Goal: Task Accomplishment & Management: Manage account settings

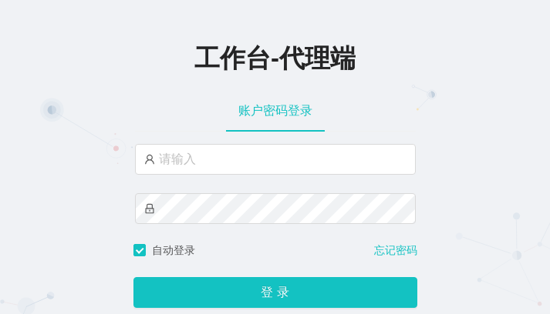
type input "chenbo"
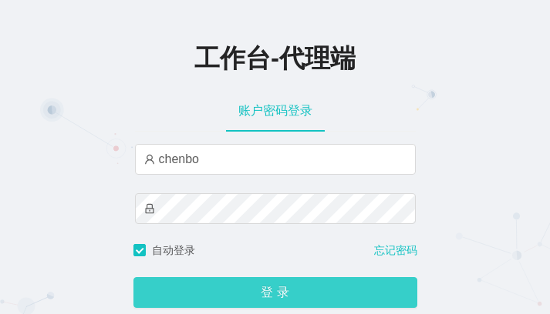
click at [260, 294] on button "登 录" at bounding box center [275, 292] width 284 height 31
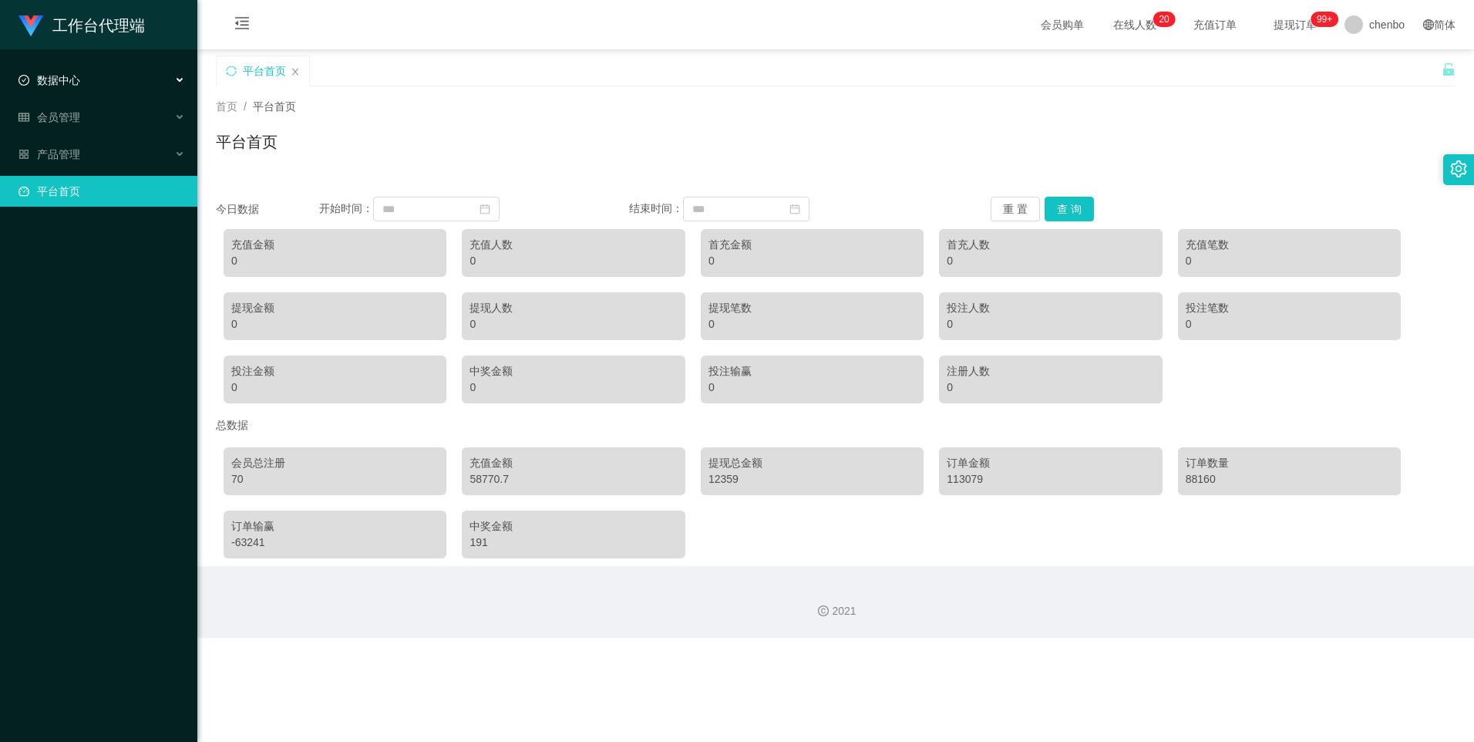
click at [65, 88] on div "数据中心" at bounding box center [98, 80] width 197 height 31
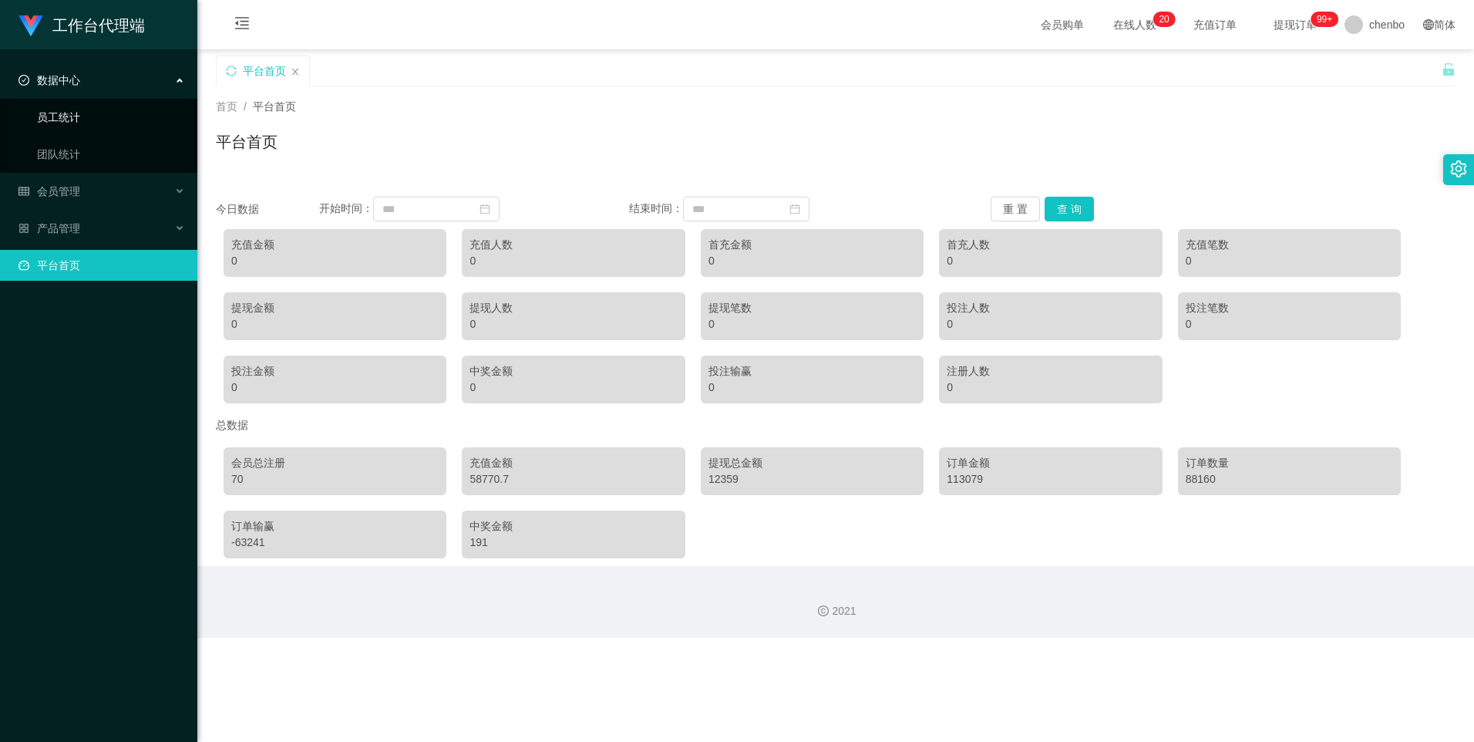
click at [81, 118] on link "员工统计" at bounding box center [111, 117] width 148 height 31
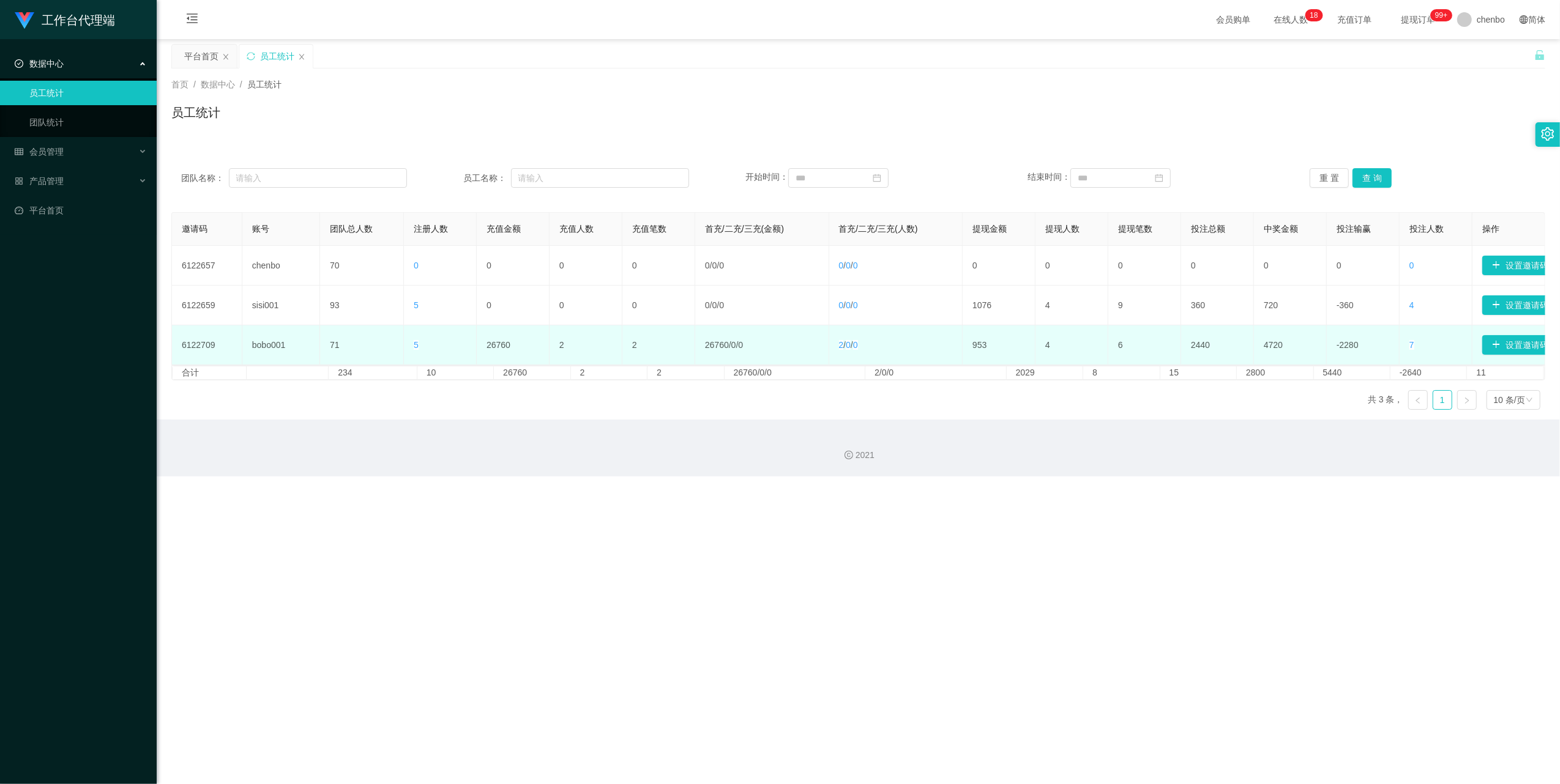
click at [417, 249] on td "5" at bounding box center [441, 345] width 73 height 40
click at [414, 249] on span "5" at bounding box center [416, 345] width 5 height 10
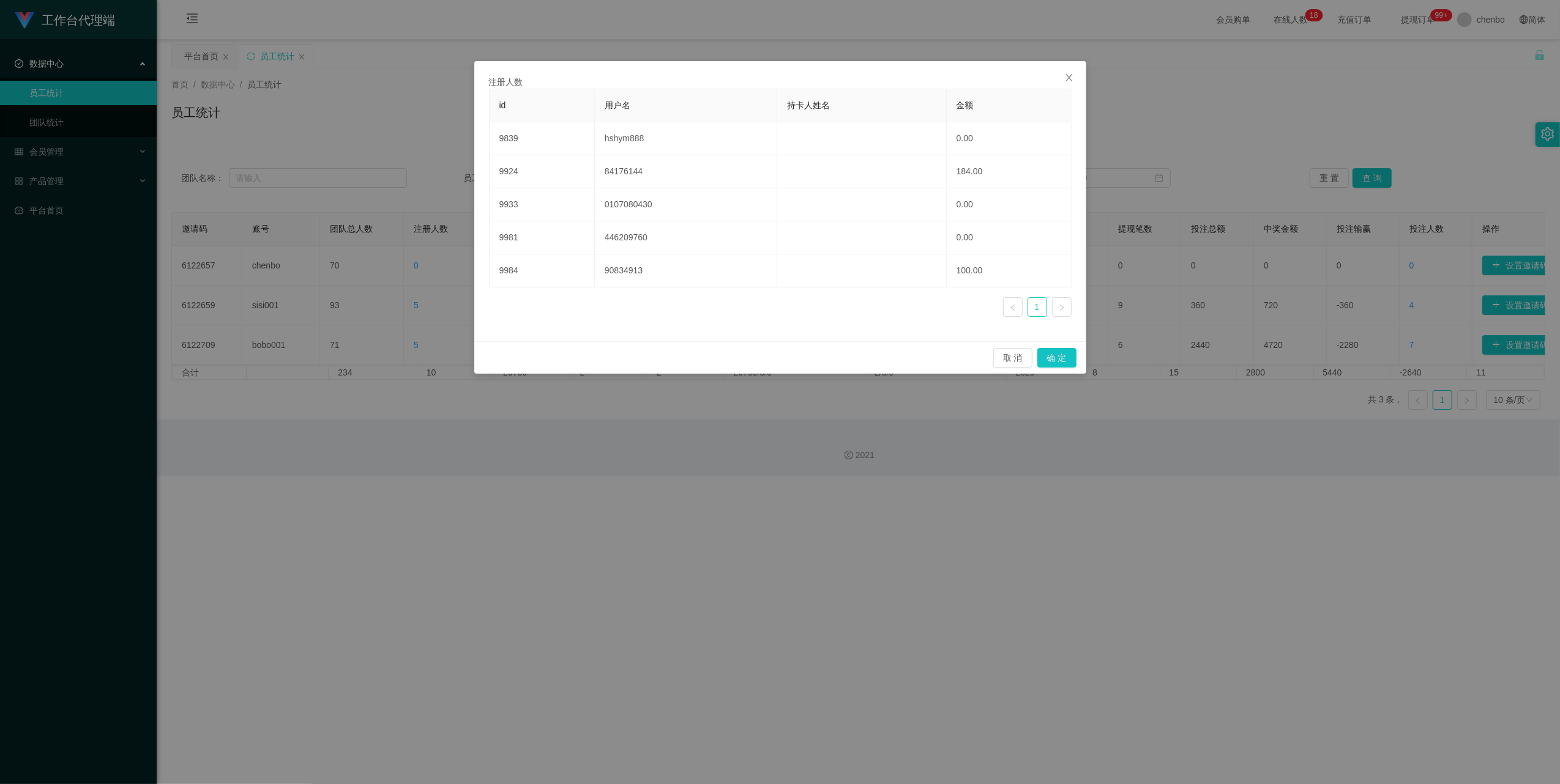
click at [436, 249] on div "注册人数 id 用户名 持卡人姓名 金额 9839 hshym888 0.00 9924 84176144 184.00 9933 0107080430 0.…" at bounding box center [780, 392] width 1560 height 784
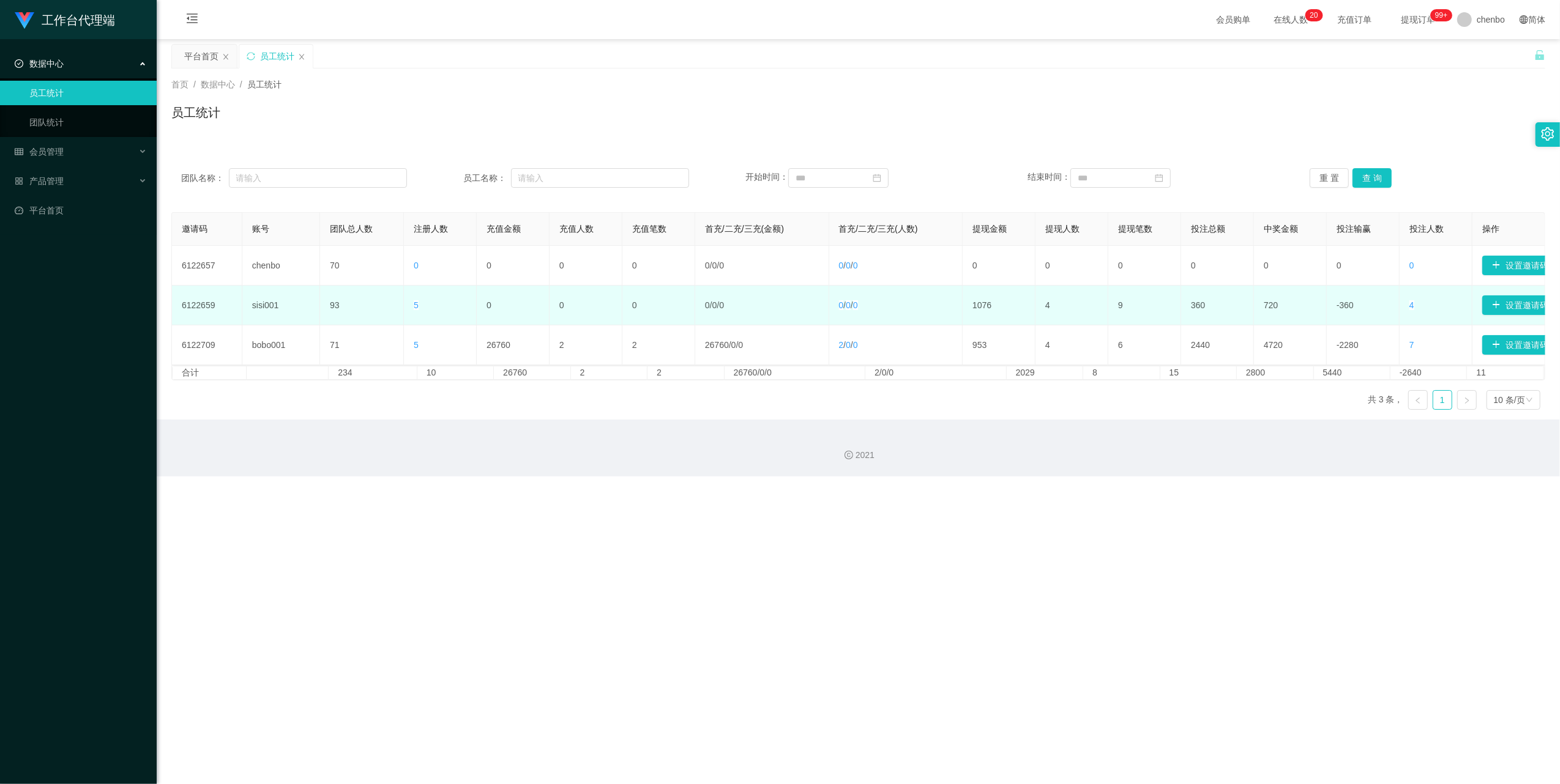
click at [422, 249] on td "5" at bounding box center [441, 306] width 73 height 40
click at [414, 249] on span "5" at bounding box center [416, 305] width 5 height 10
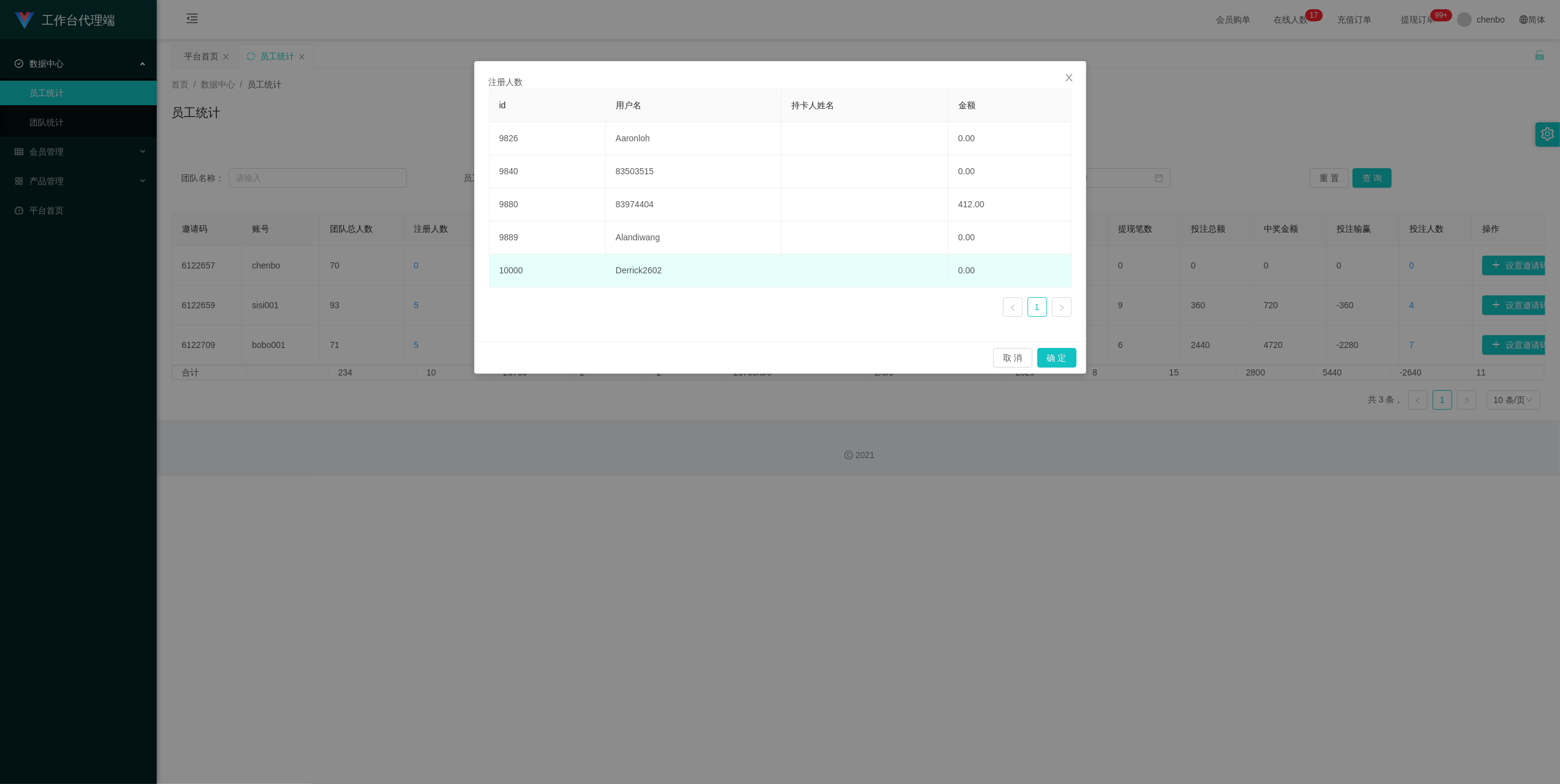
click at [436, 249] on td "Derrick2602" at bounding box center [693, 271] width 175 height 33
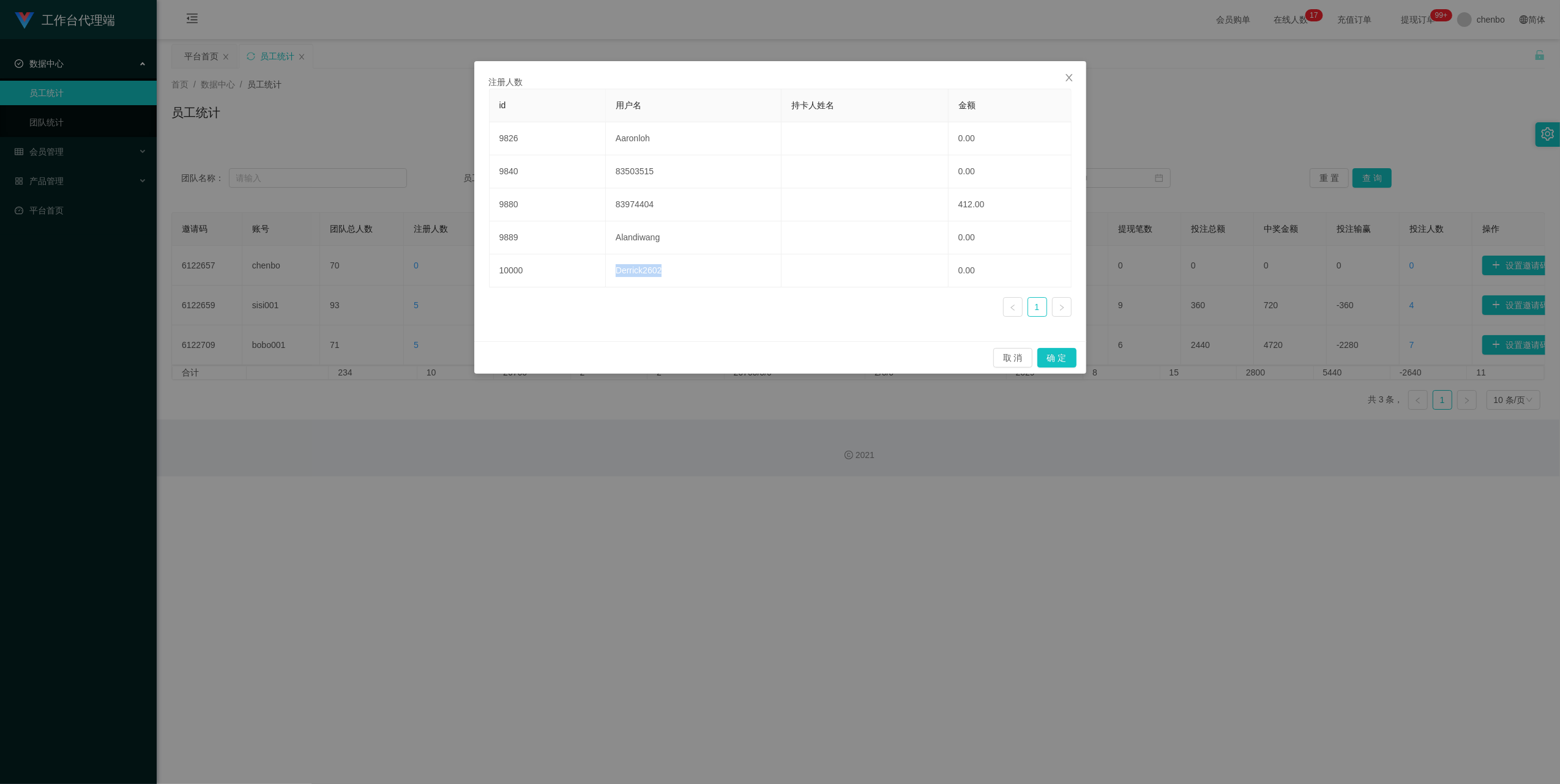
copy td "Derrick2602"
click at [436, 249] on div "注册人数 id 用户名 持卡人姓名 金额 9826 Aaronloh 0.00 9840 83503515 0.00 9880 83974404 412.00…" at bounding box center [780, 392] width 1560 height 784
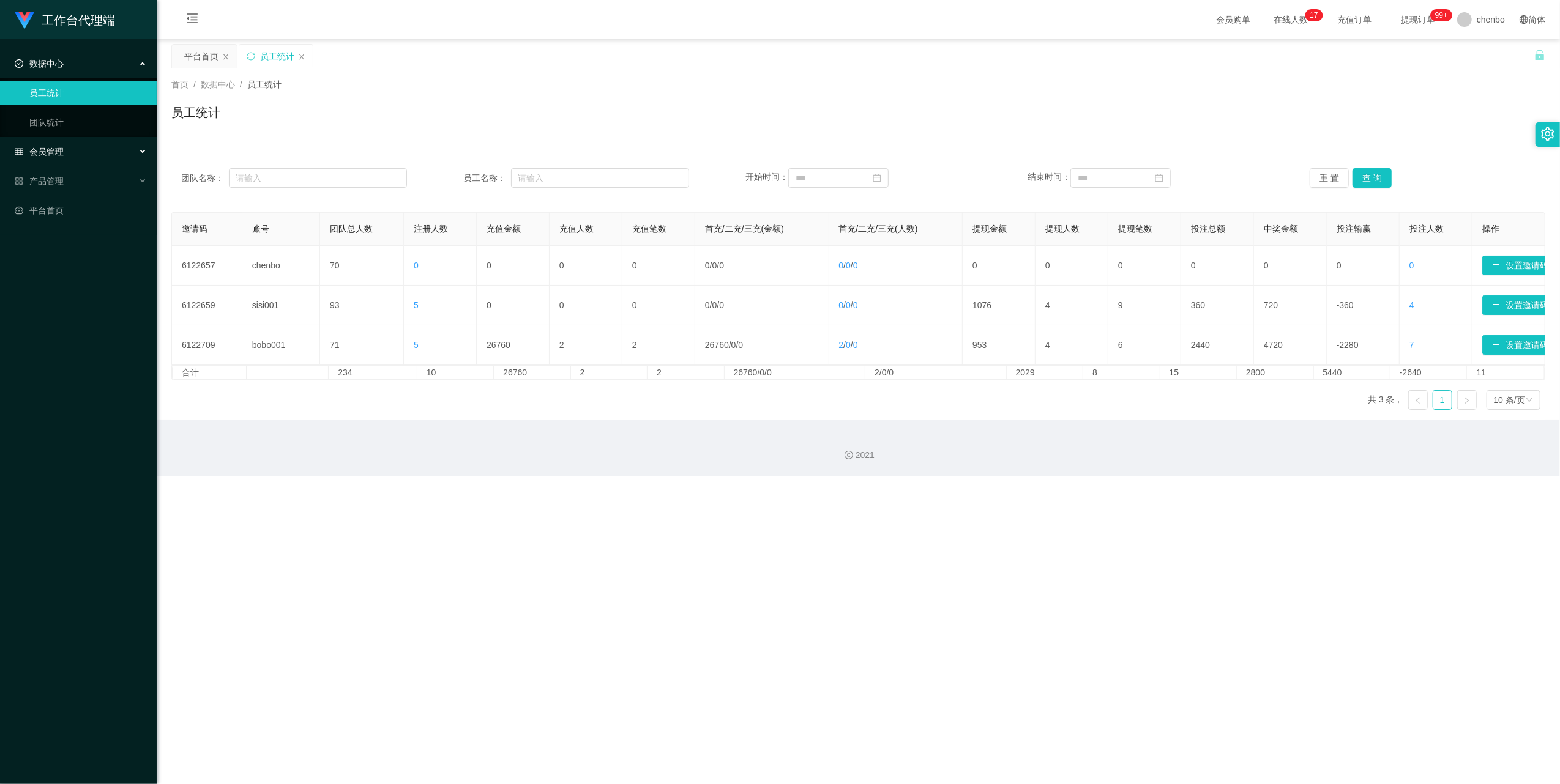
click at [49, 156] on span "会员管理" at bounding box center [39, 152] width 49 height 10
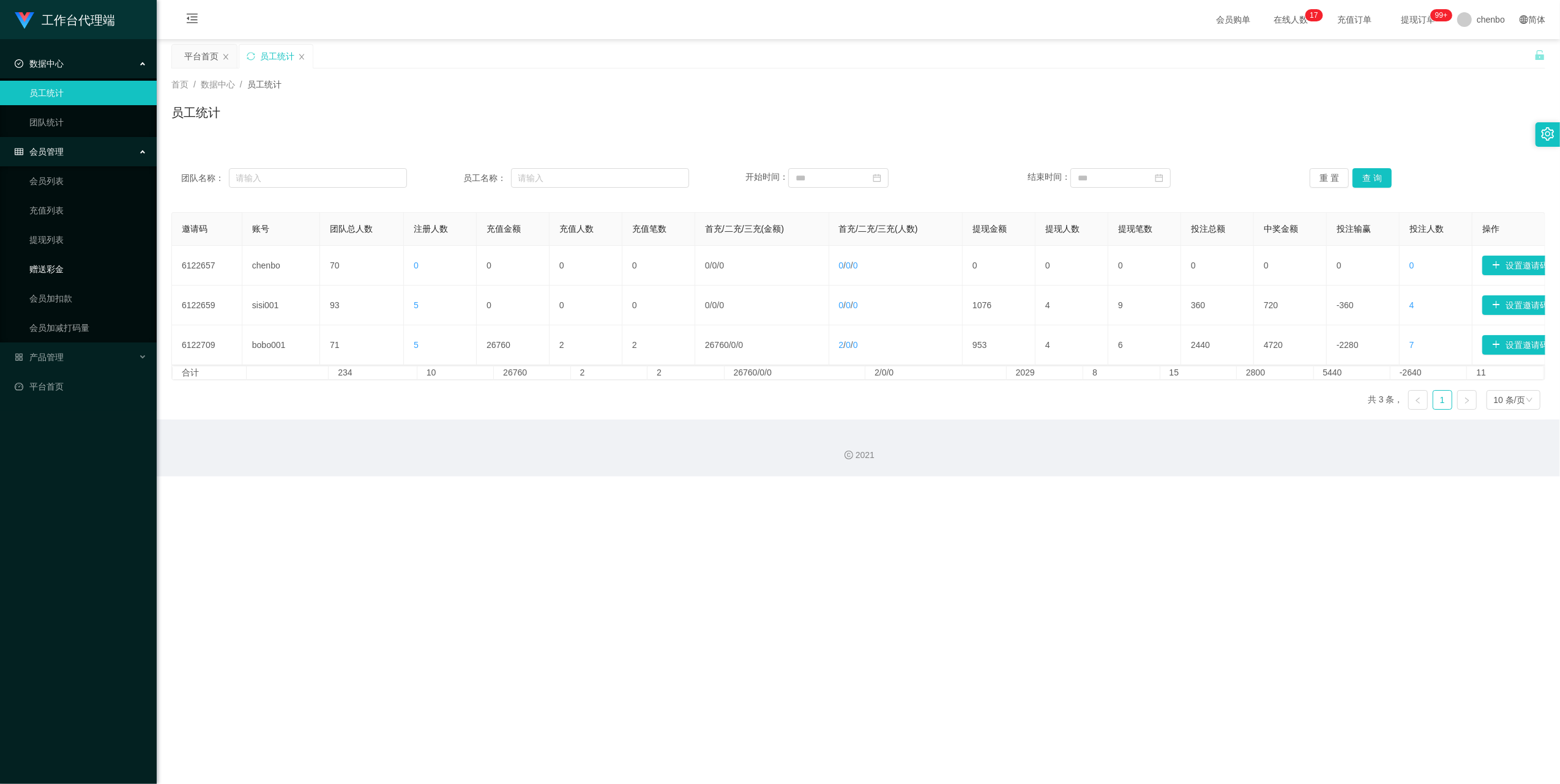
click at [55, 249] on link "赠送彩金" at bounding box center [88, 269] width 117 height 25
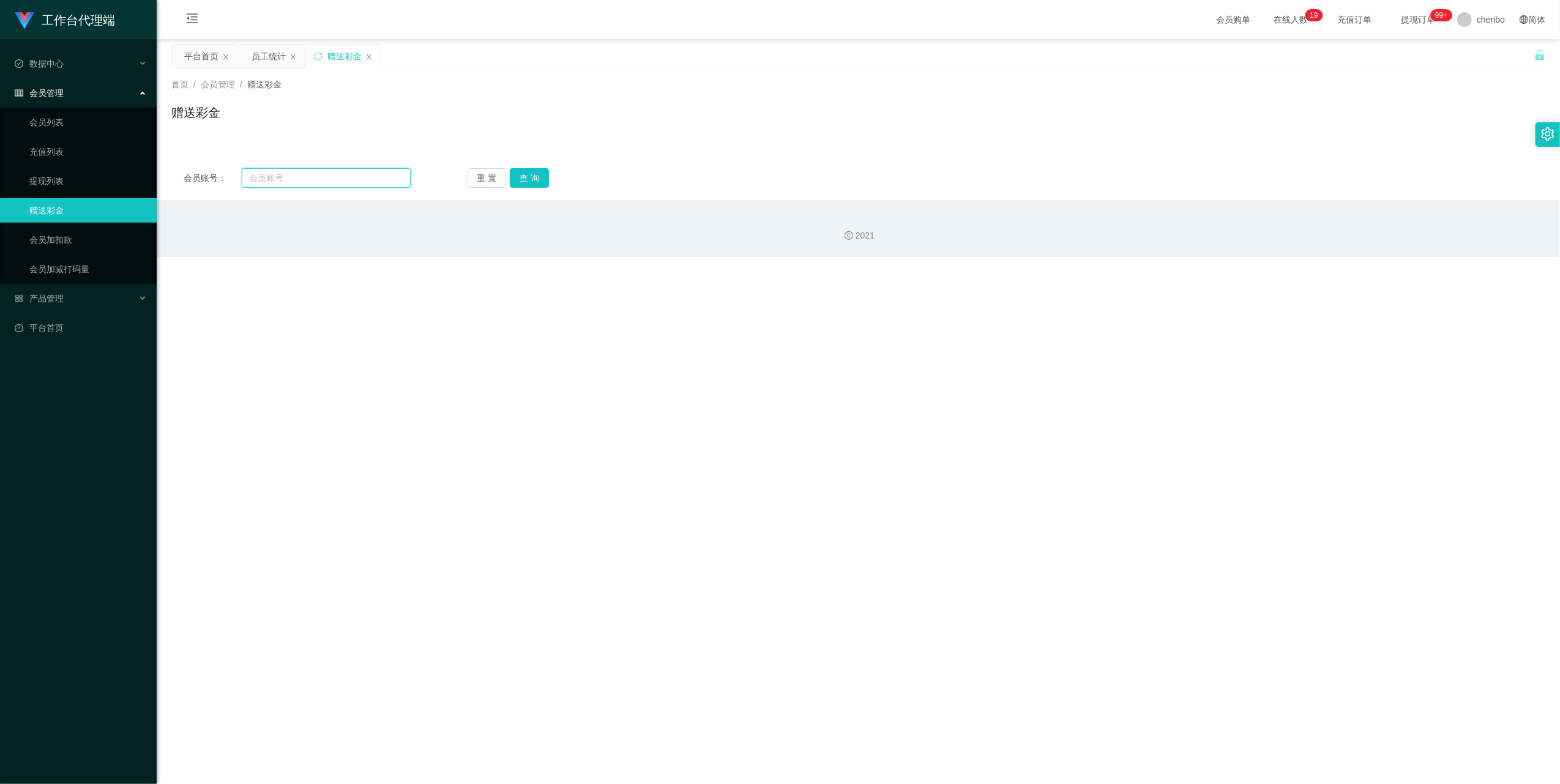
click at [302, 176] on input "text" at bounding box center [325, 178] width 169 height 20
paste input "未结算累计薪资：SGD5*2"
type input "未结算累计薪资：SGD5*2"
click at [436, 178] on button "查 询" at bounding box center [529, 178] width 39 height 20
click at [60, 62] on span "数据中心" at bounding box center [39, 63] width 49 height 10
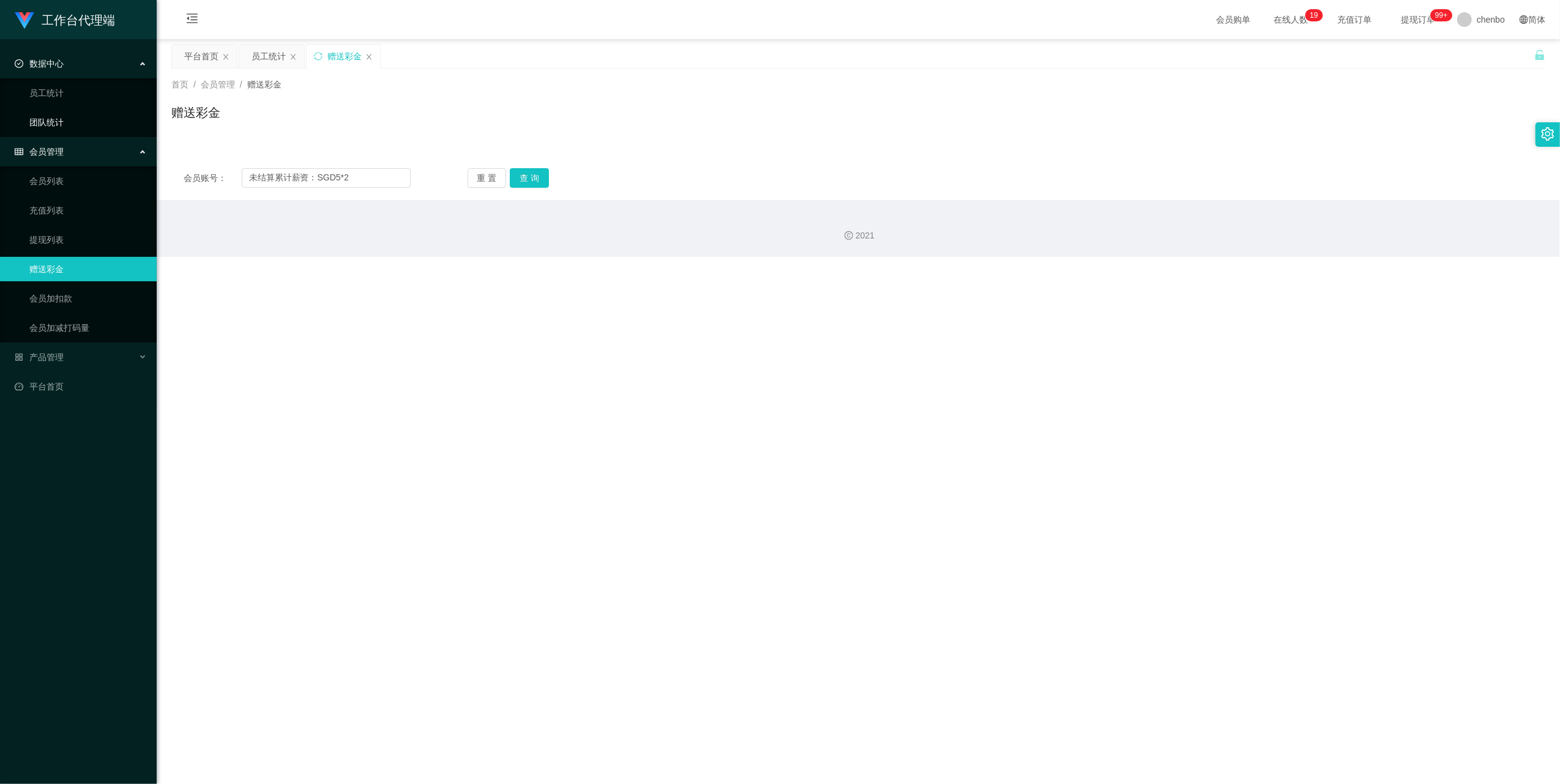
click at [56, 116] on link "团队统计" at bounding box center [88, 122] width 117 height 25
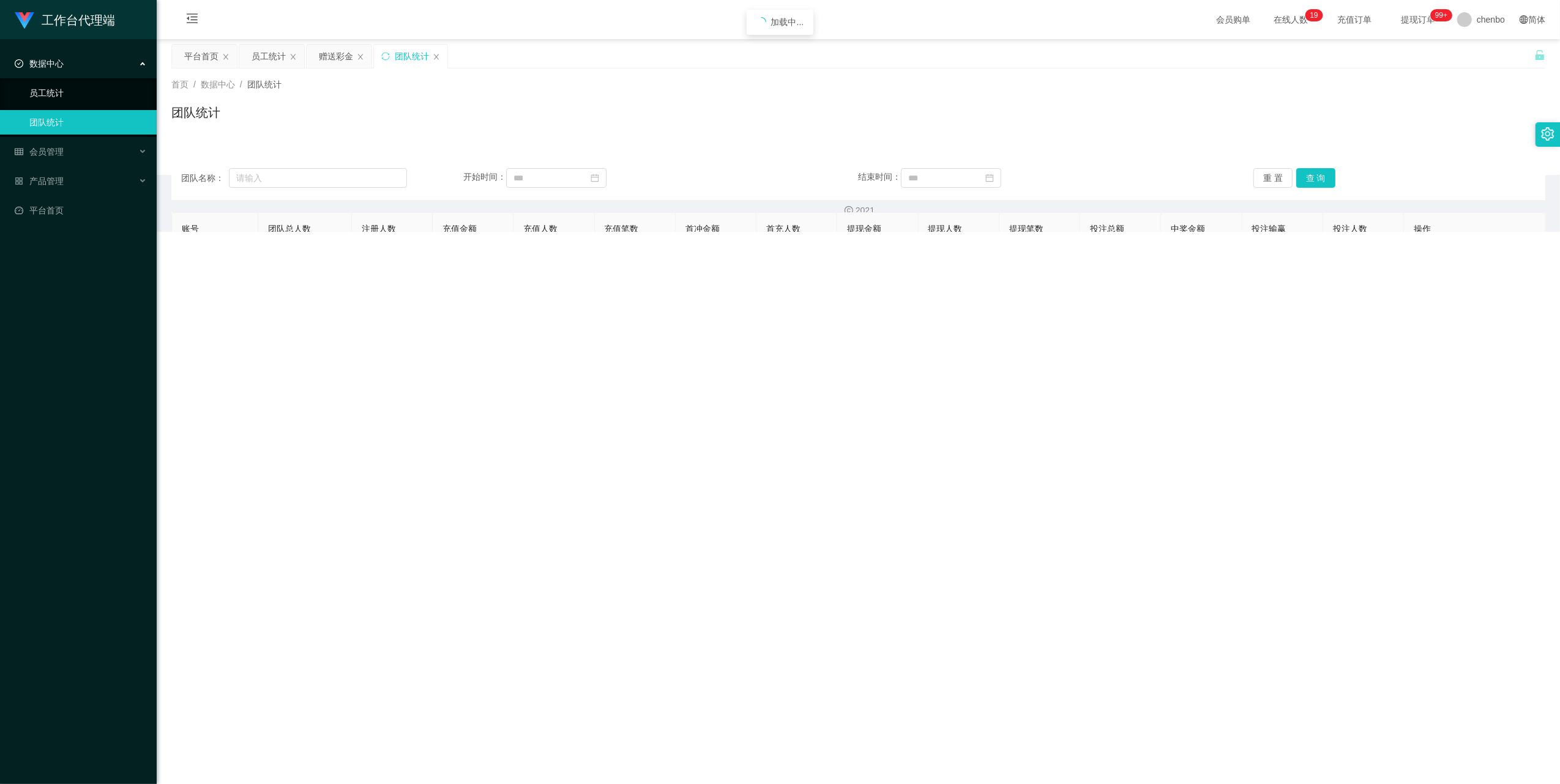
click at [55, 94] on link "员工统计" at bounding box center [88, 93] width 117 height 25
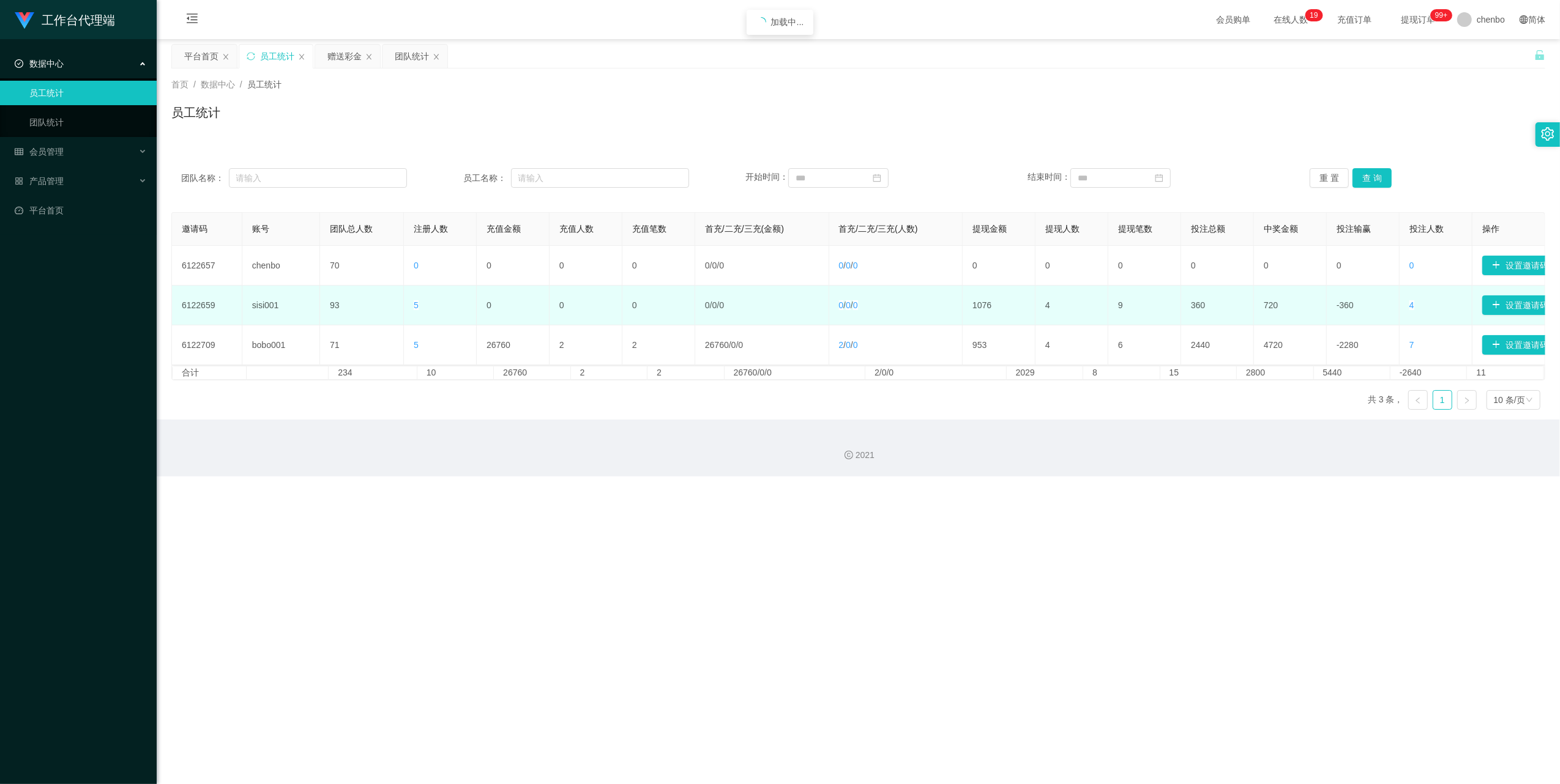
click at [409, 249] on td "5" at bounding box center [441, 306] width 73 height 40
click at [416, 249] on span "5" at bounding box center [416, 305] width 5 height 10
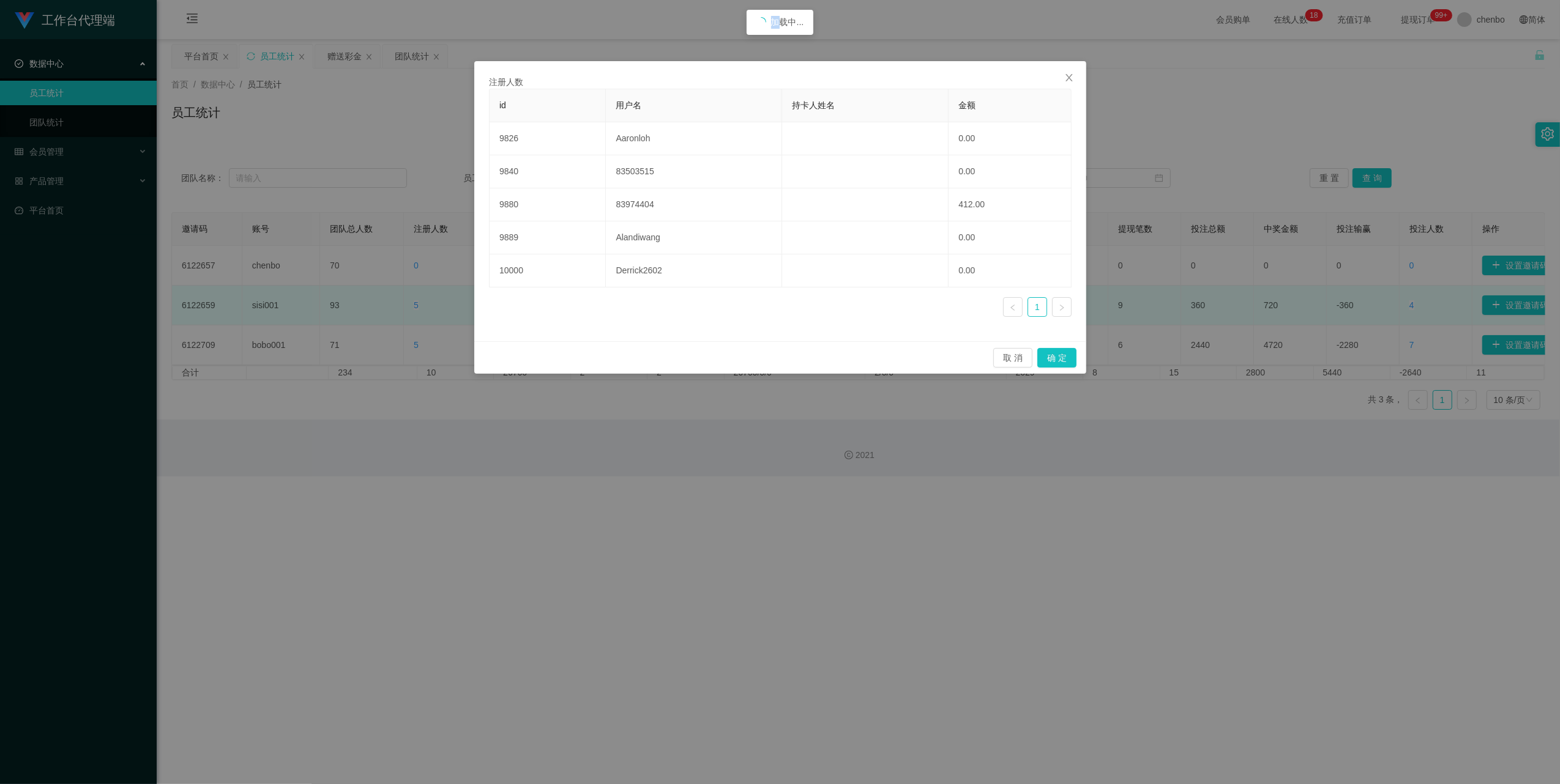
click at [416, 249] on div "注册人数 id 用户名 持卡人姓名 金额 9826 Aaronloh 0.00 9840 83503515 0.00 9880 83974404 412.00…" at bounding box center [780, 392] width 1560 height 784
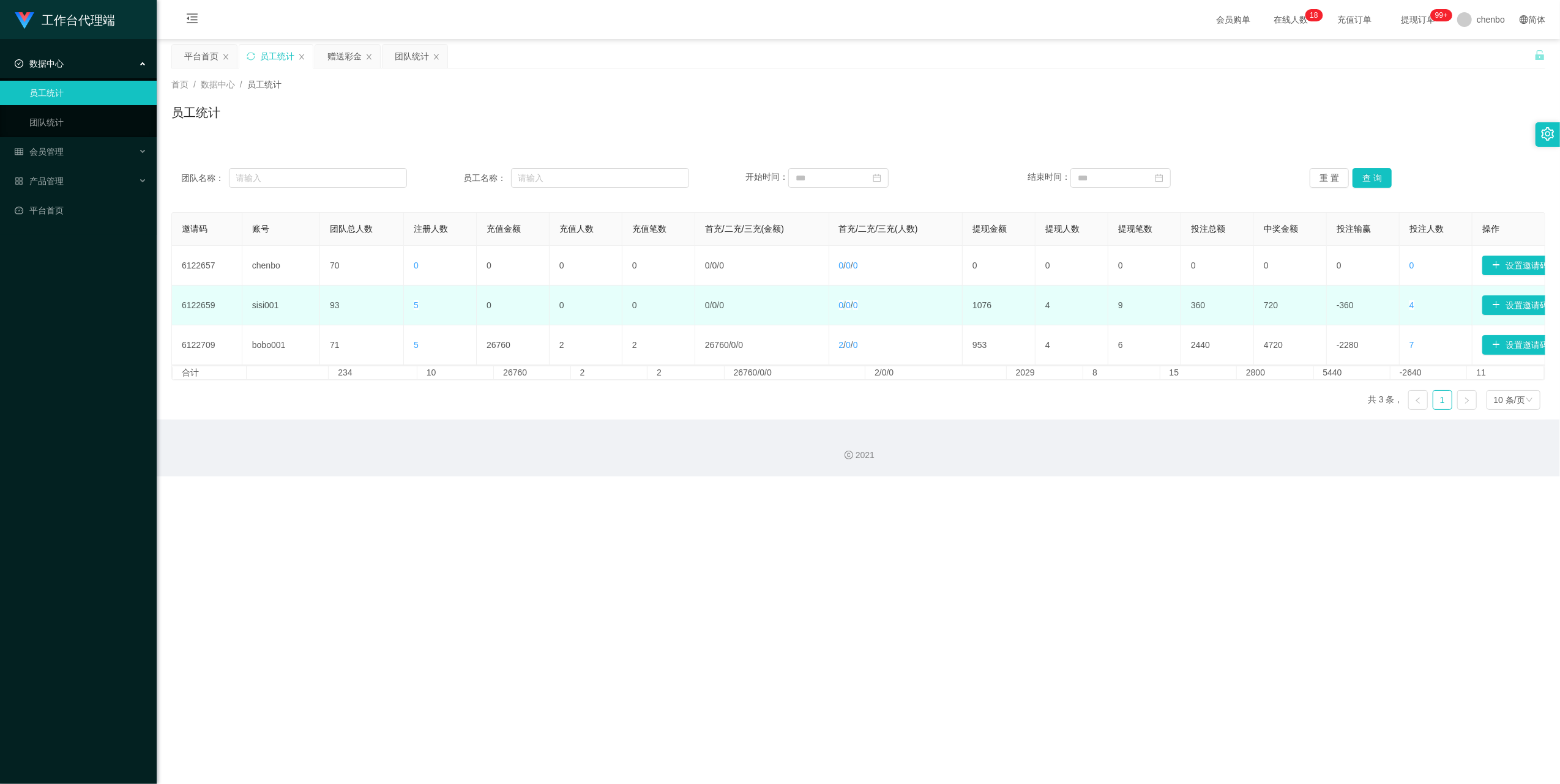
drag, startPoint x: 416, startPoint y: 305, endPoint x: 410, endPoint y: 301, distance: 7.2
click at [410, 249] on td "5" at bounding box center [441, 306] width 73 height 40
click at [414, 249] on span "5" at bounding box center [416, 305] width 5 height 10
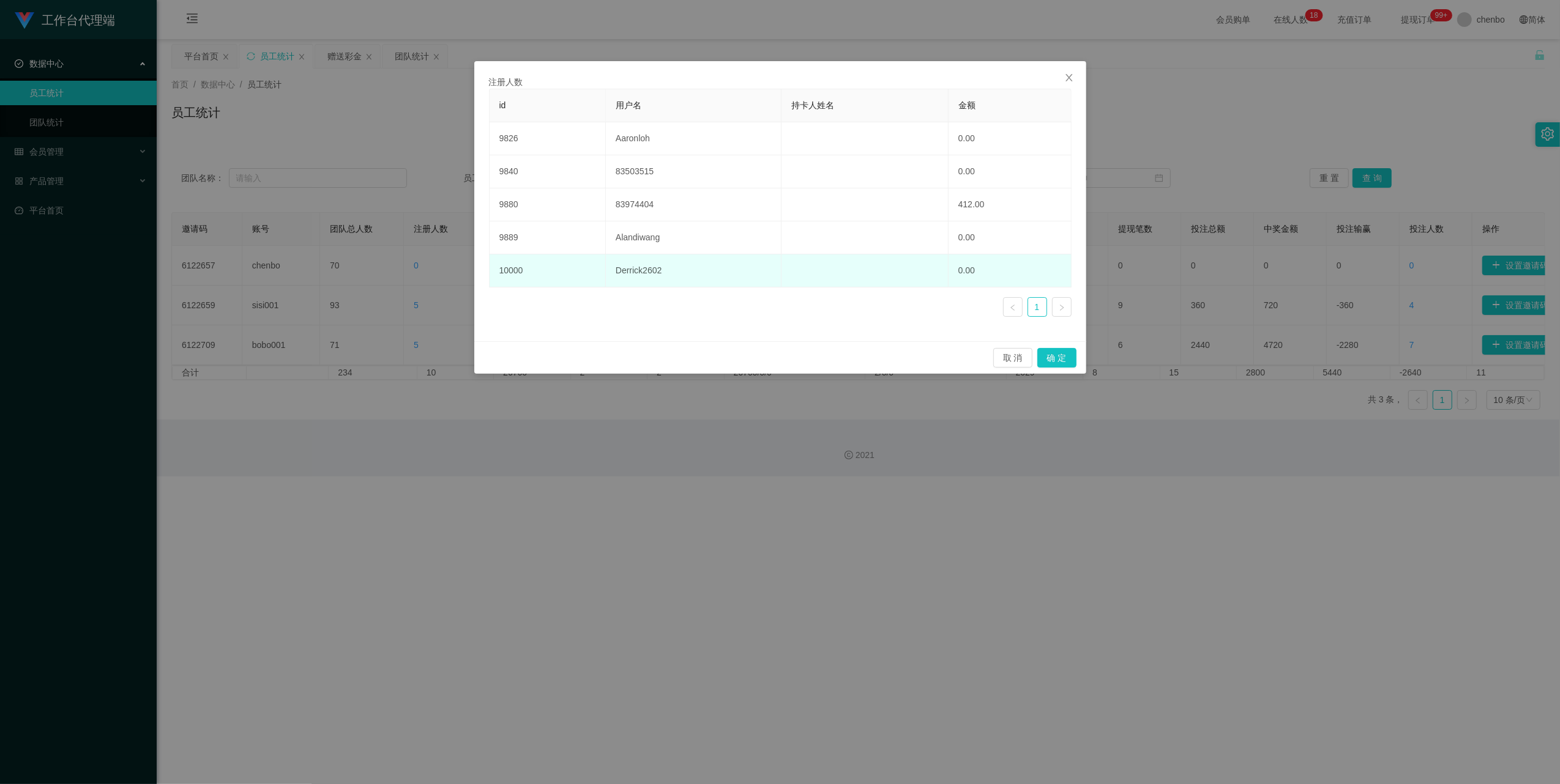
click at [436, 249] on td "Derrick2602" at bounding box center [693, 271] width 175 height 33
copy td "Derrick2602"
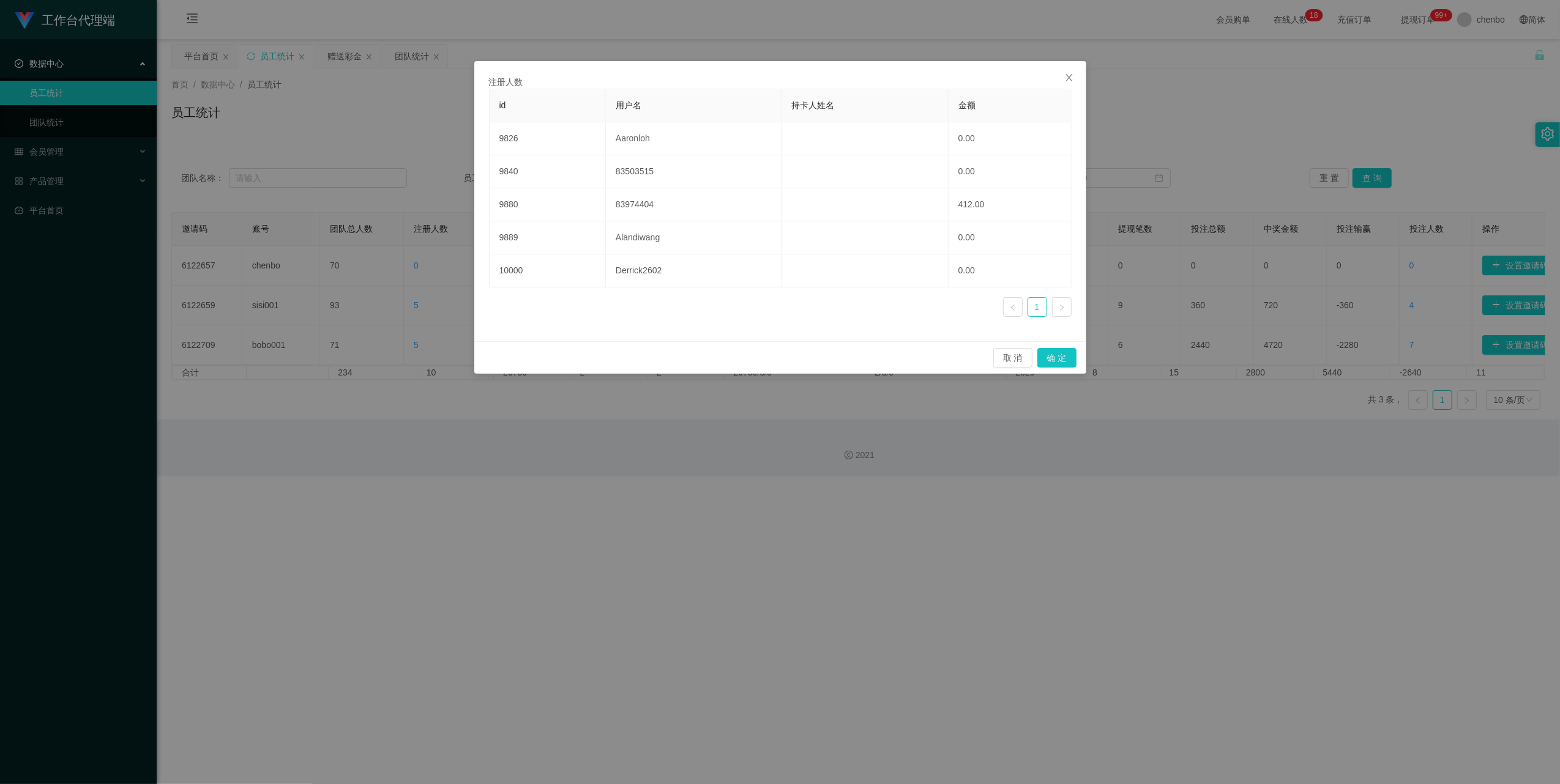
click at [4, 214] on div "注册人数 id 用户名 持卡人姓名 金额 9826 Aaronloh 0.00 9840 83503515 0.00 9880 83974404 412.00…" at bounding box center [780, 392] width 1560 height 784
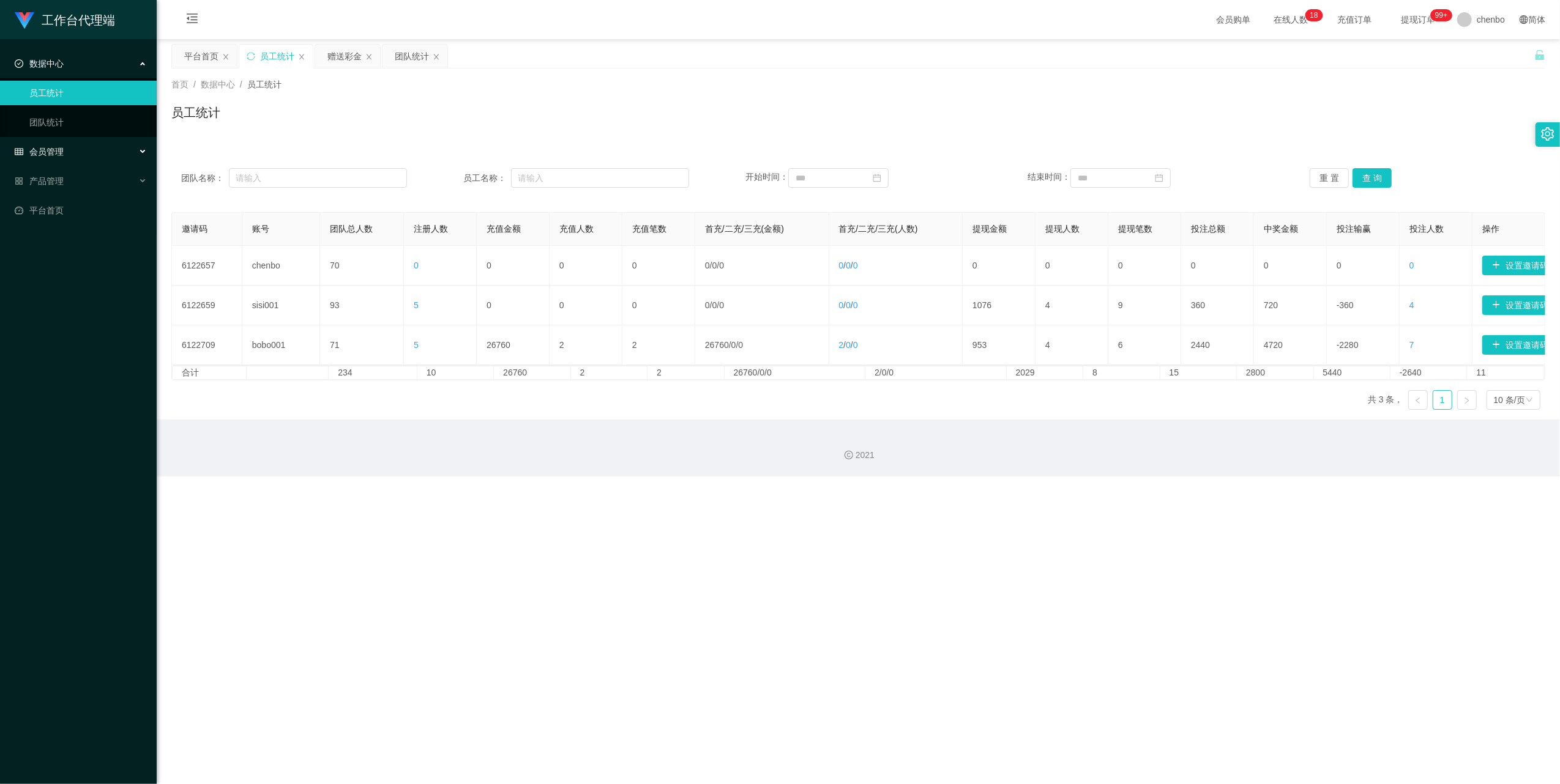
click at [63, 143] on div "会员管理" at bounding box center [78, 152] width 156 height 25
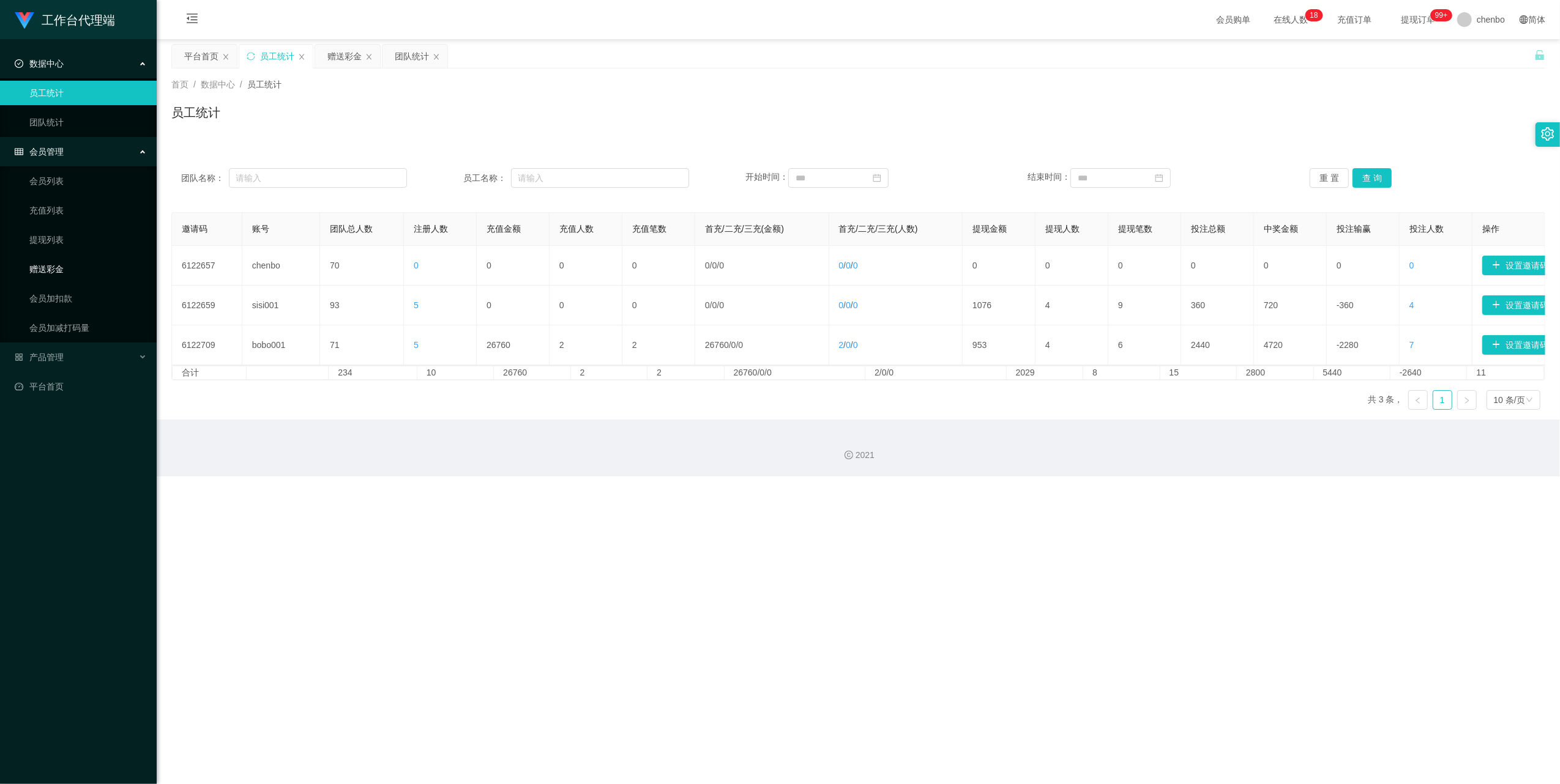
click at [49, 249] on link "赠送彩金" at bounding box center [88, 269] width 117 height 25
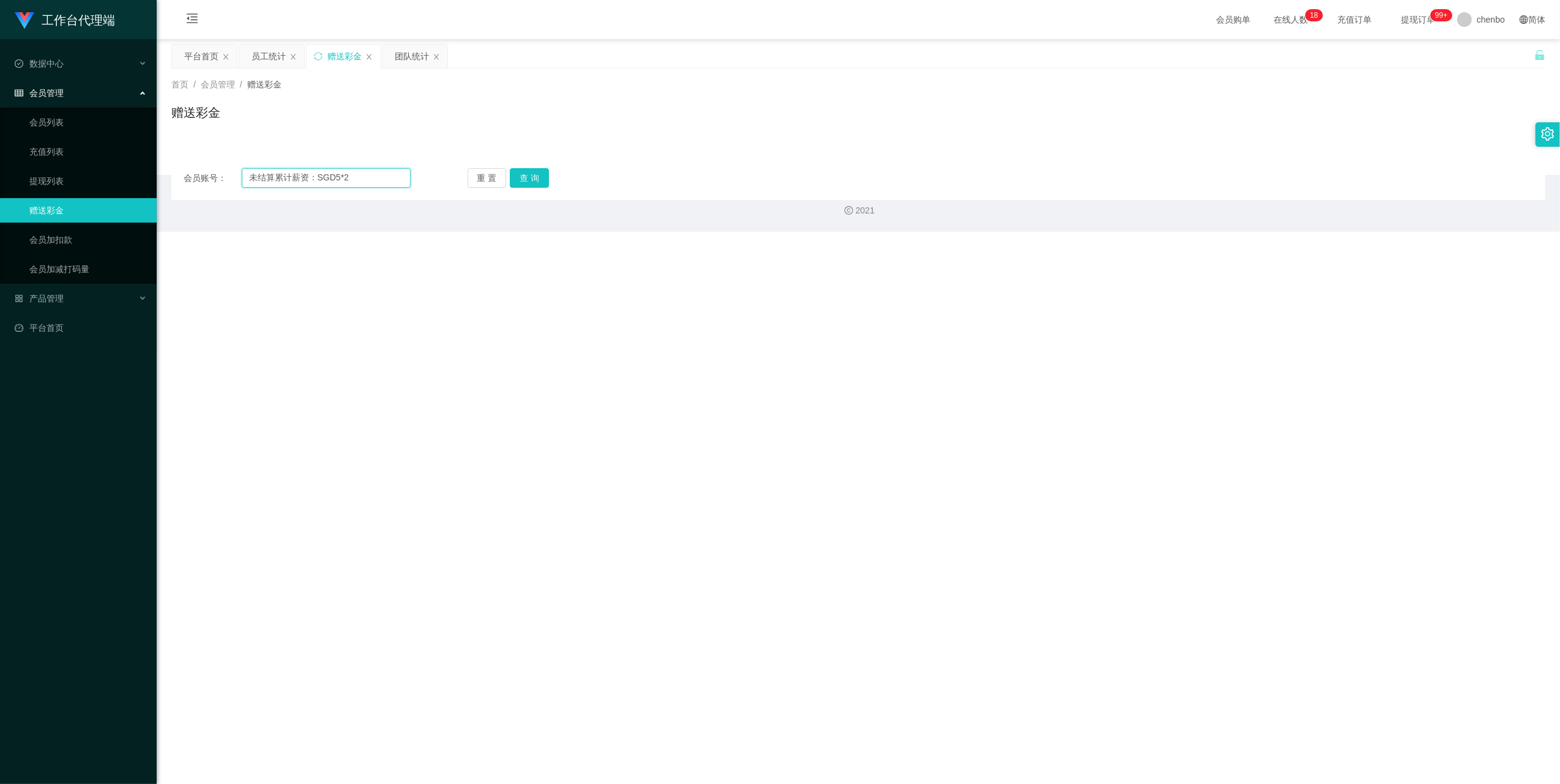
click at [352, 183] on input "未结算累计薪资：SGD5*2" at bounding box center [325, 178] width 169 height 20
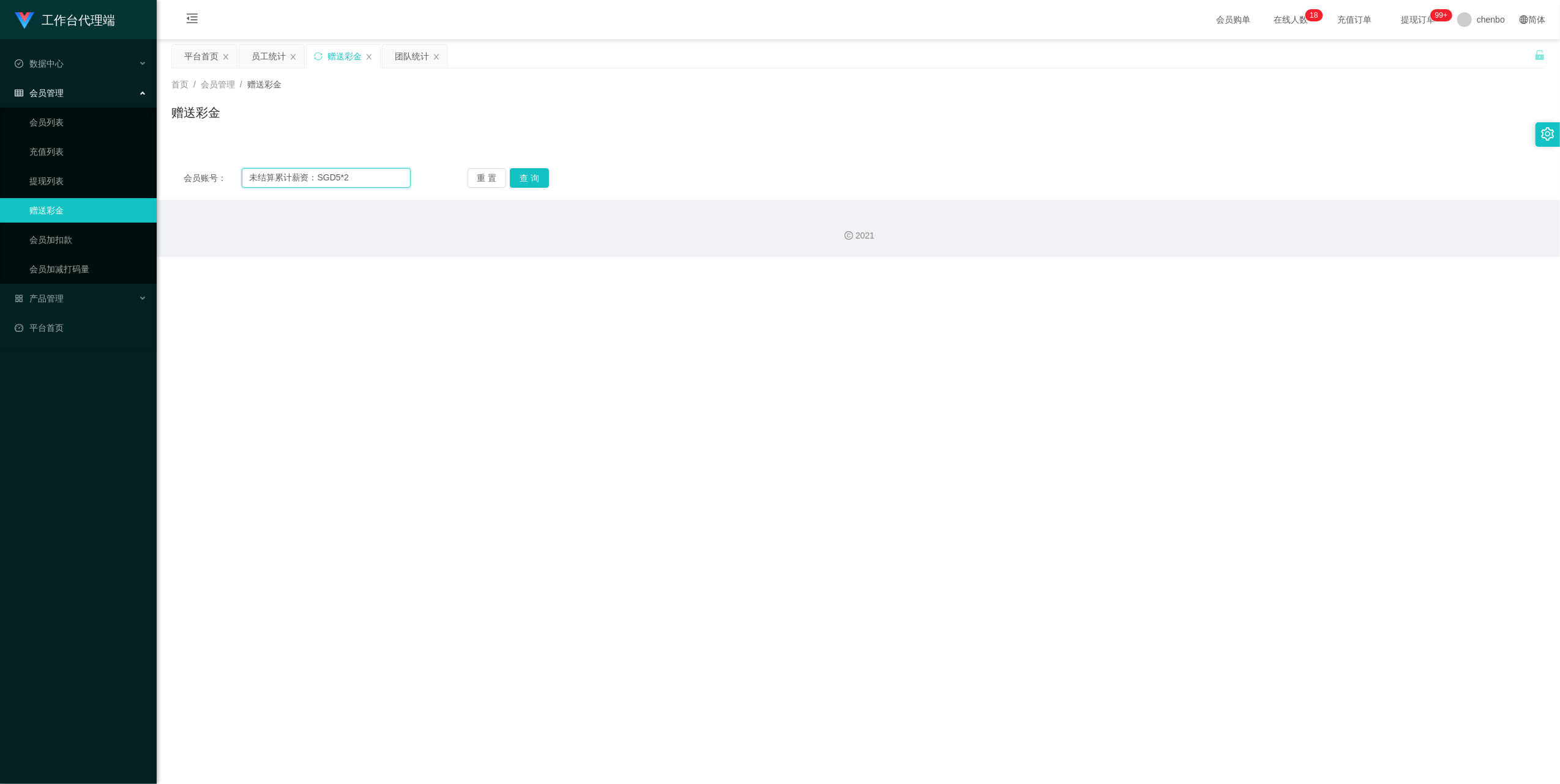
click at [352, 183] on input "未结算累计薪资：SGD5*2" at bounding box center [325, 178] width 169 height 20
paste input "Derrick260"
drag, startPoint x: 397, startPoint y: 180, endPoint x: 79, endPoint y: 180, distance: 318.0
click at [79, 180] on section "工作台代理端 数据中心 员工统计 团队统计 会员管理 会员列表 充值列表 提现列表 赠送彩金 会员加扣款 会员加减打码量 产品管理 平台首页 保存配置 重置配…" at bounding box center [780, 129] width 1560 height 257
paste input "text"
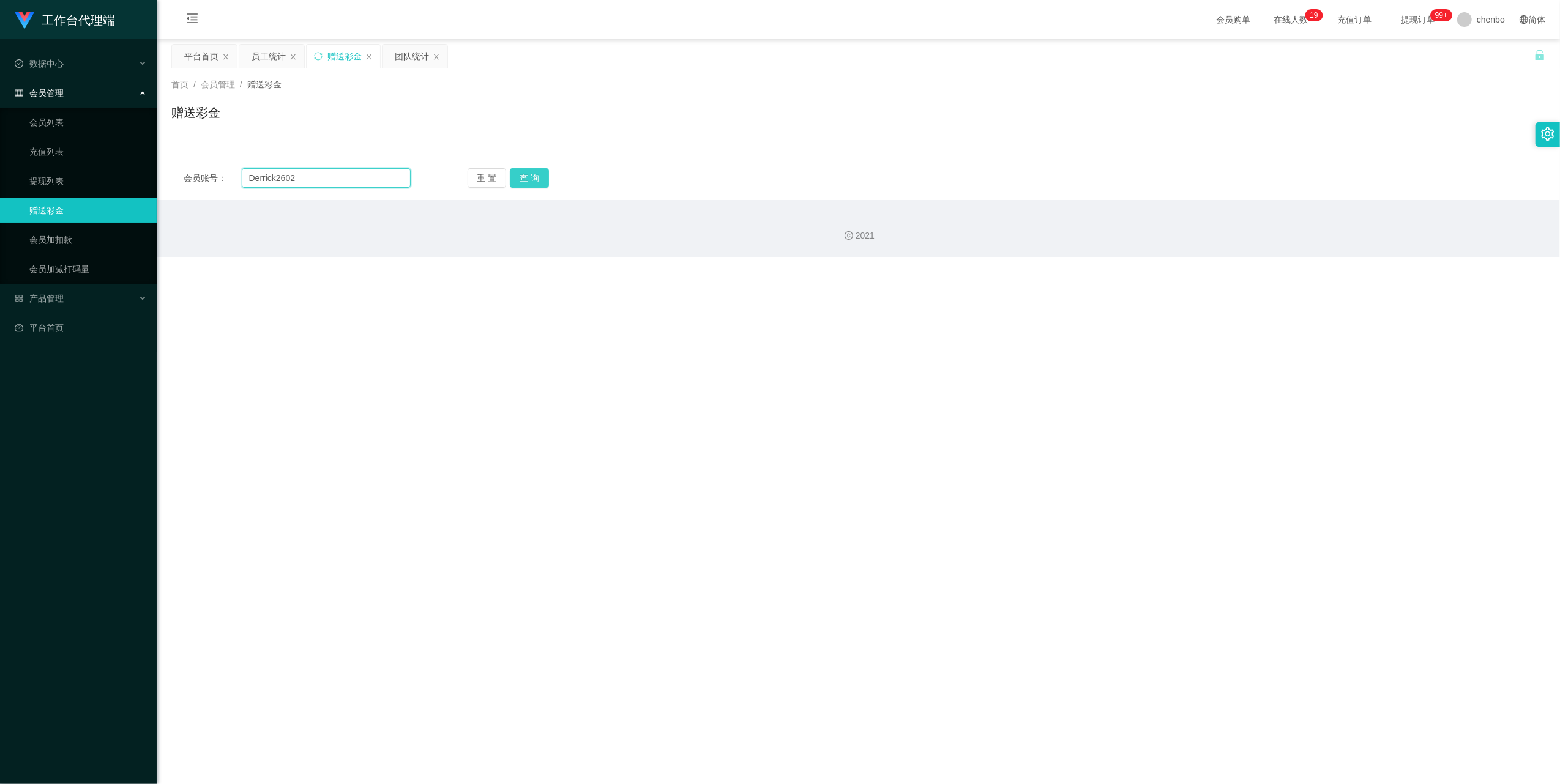
type input "Derrick2602"
click at [436, 180] on button "查 询" at bounding box center [529, 178] width 39 height 20
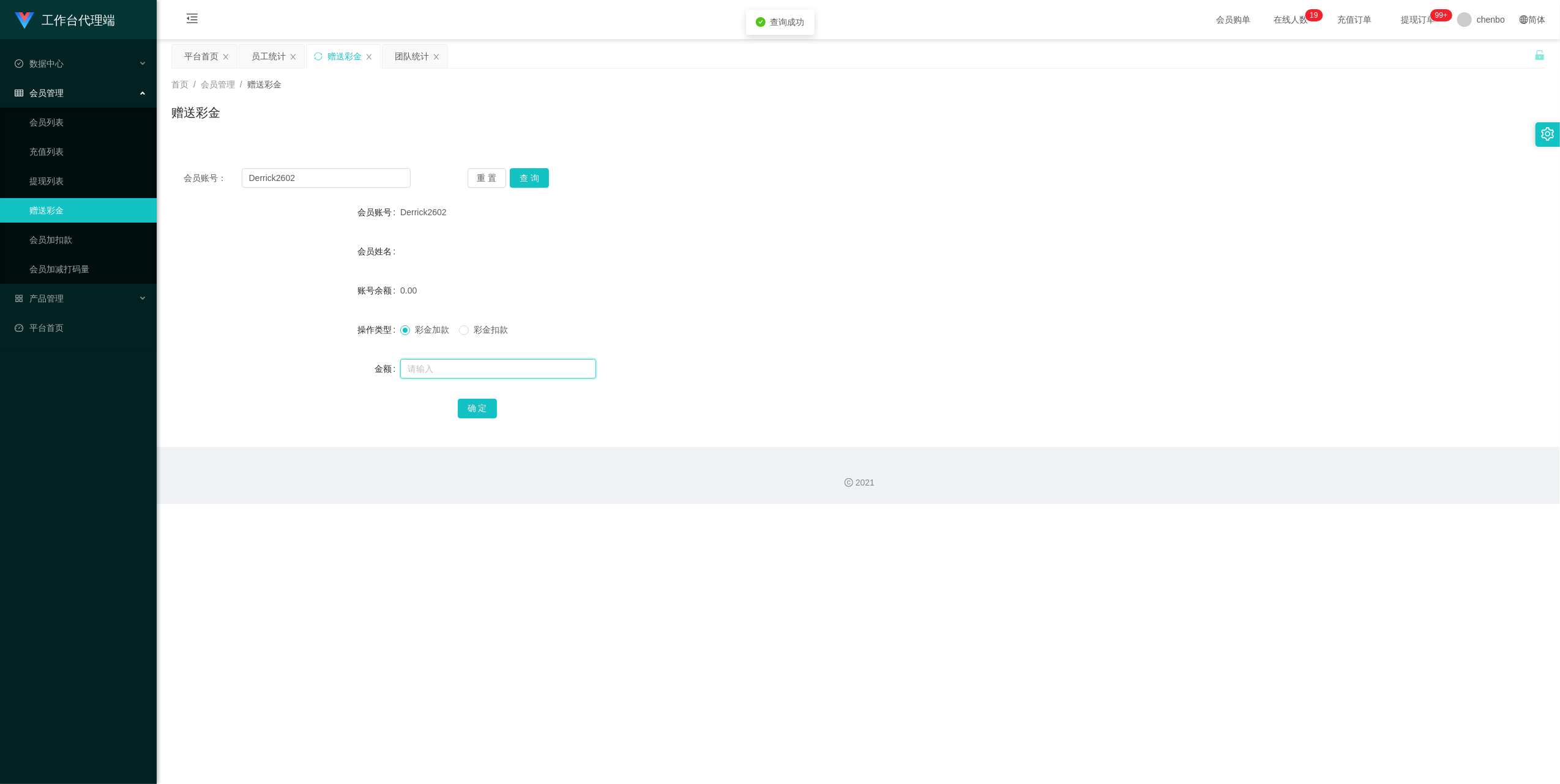
click at [436, 249] on input "text" at bounding box center [498, 368] width 196 height 20
type input "100"
click at [436, 249] on button "确 定" at bounding box center [477, 409] width 39 height 20
click at [436, 249] on div "100.00" at bounding box center [801, 290] width 802 height 25
click at [47, 125] on link "会员列表" at bounding box center [88, 122] width 117 height 25
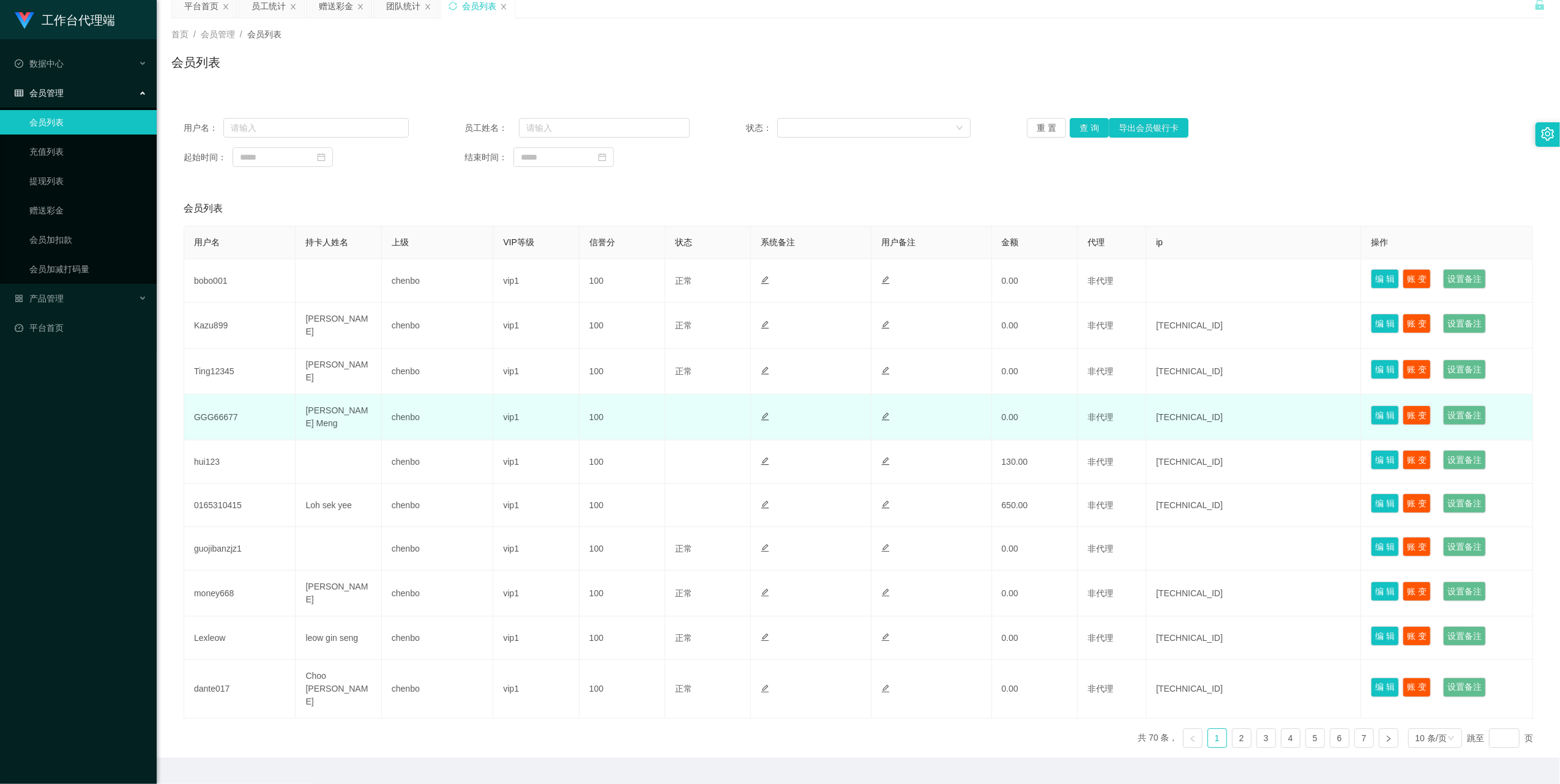
scroll to position [63, 0]
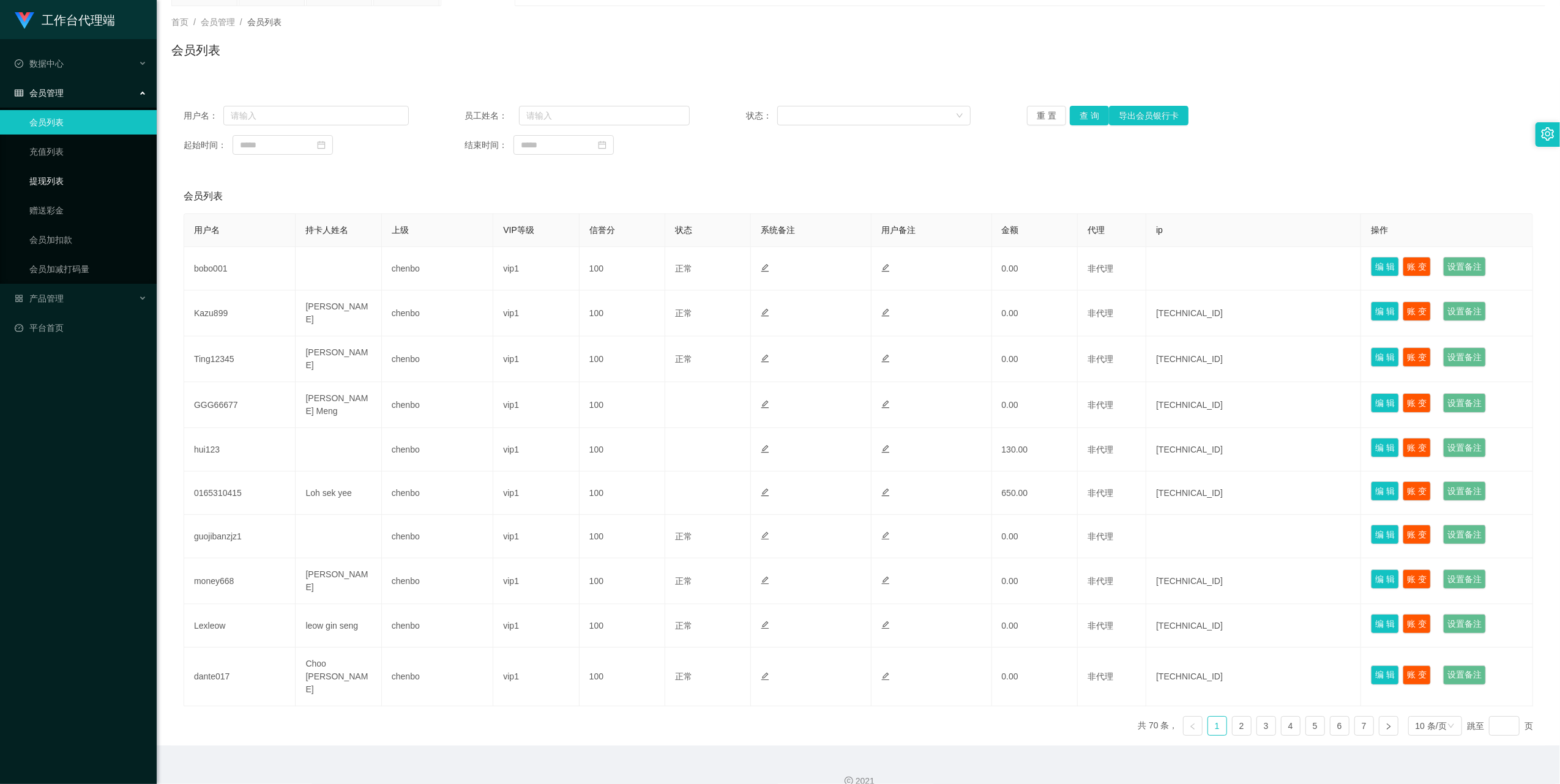
click at [52, 176] on link "提现列表" at bounding box center [88, 181] width 117 height 25
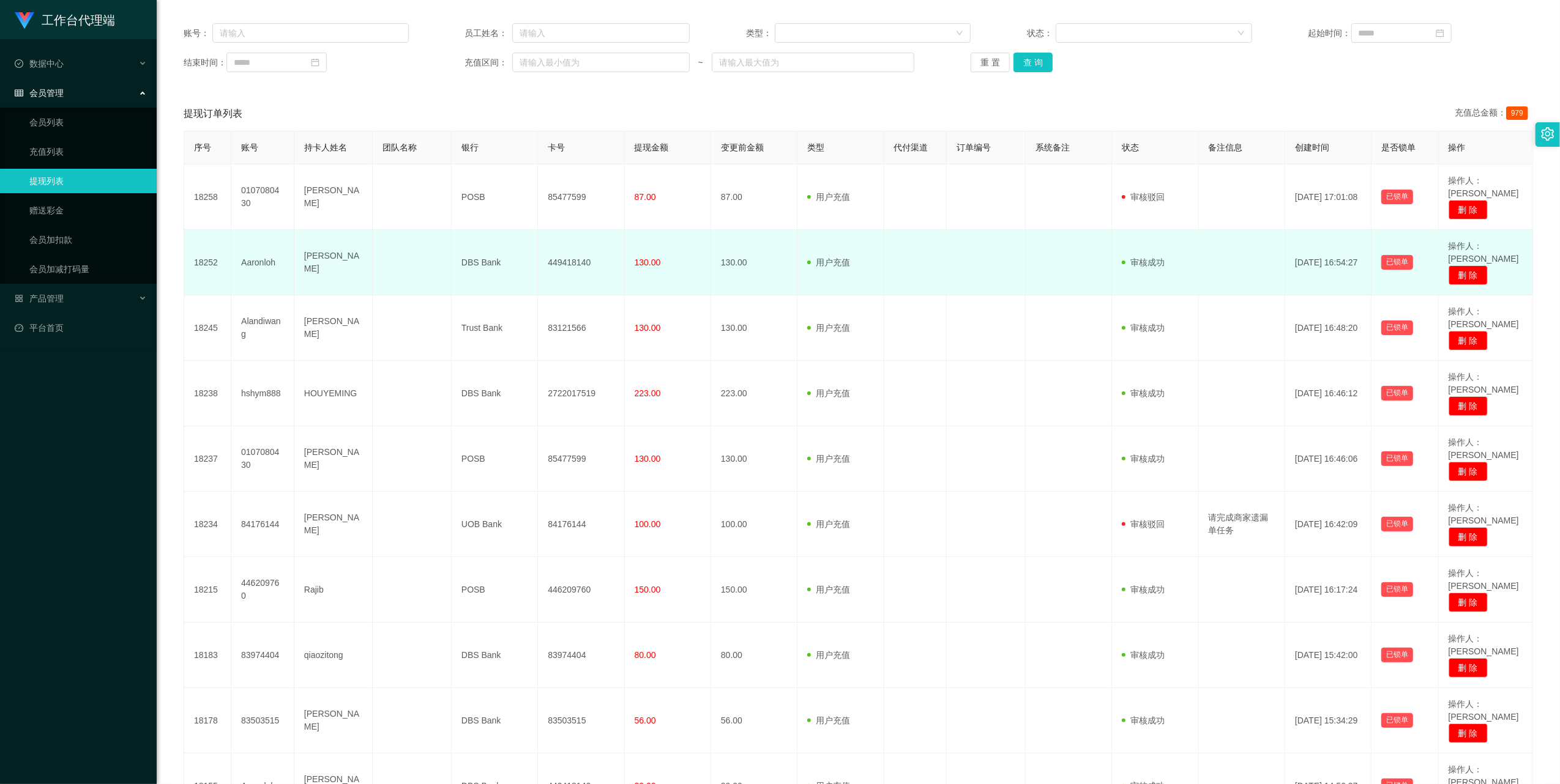
scroll to position [150, 0]
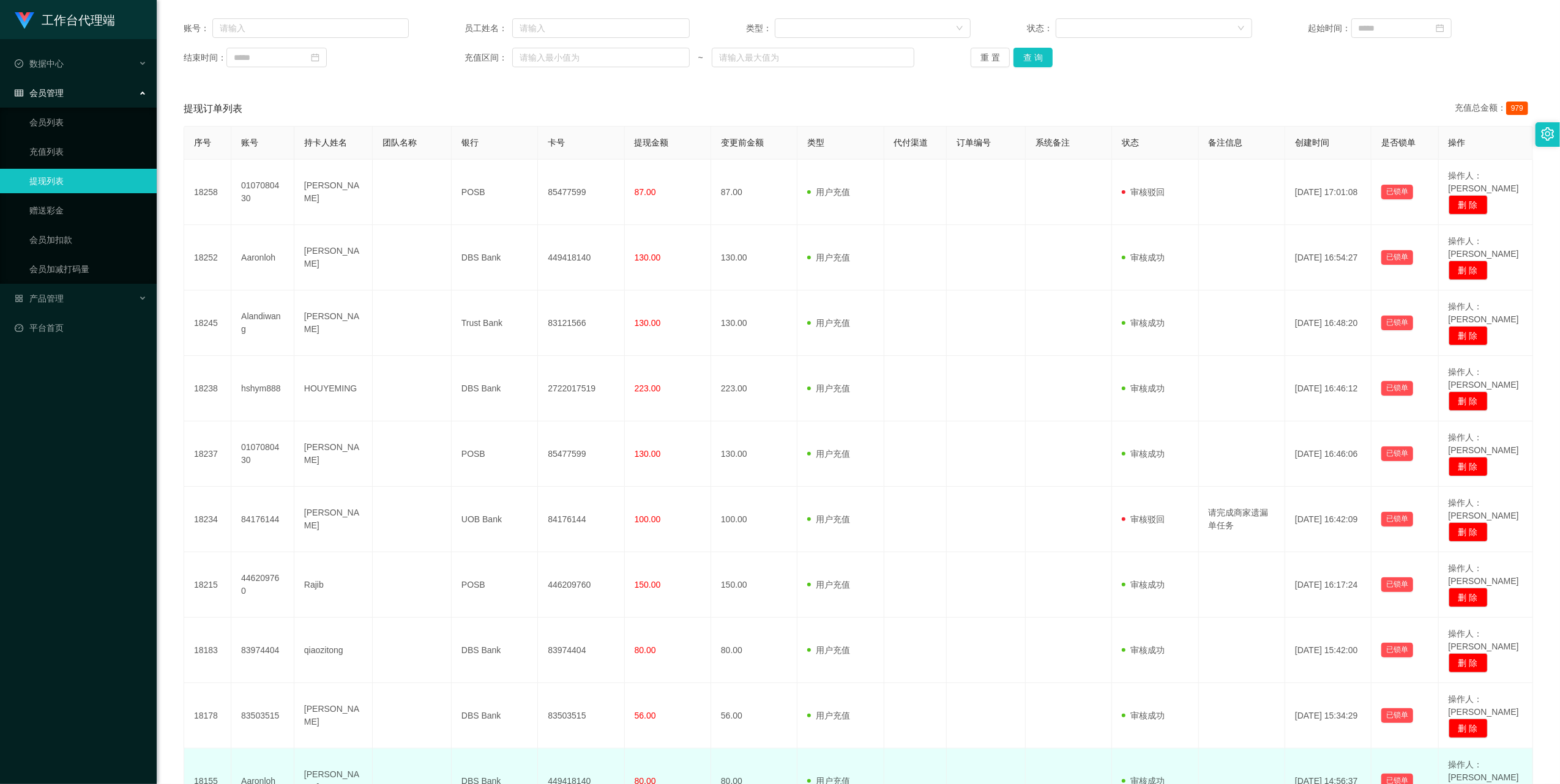
click at [268, 249] on td "Aaronloh" at bounding box center [262, 781] width 63 height 65
copy td "Aaronloh"
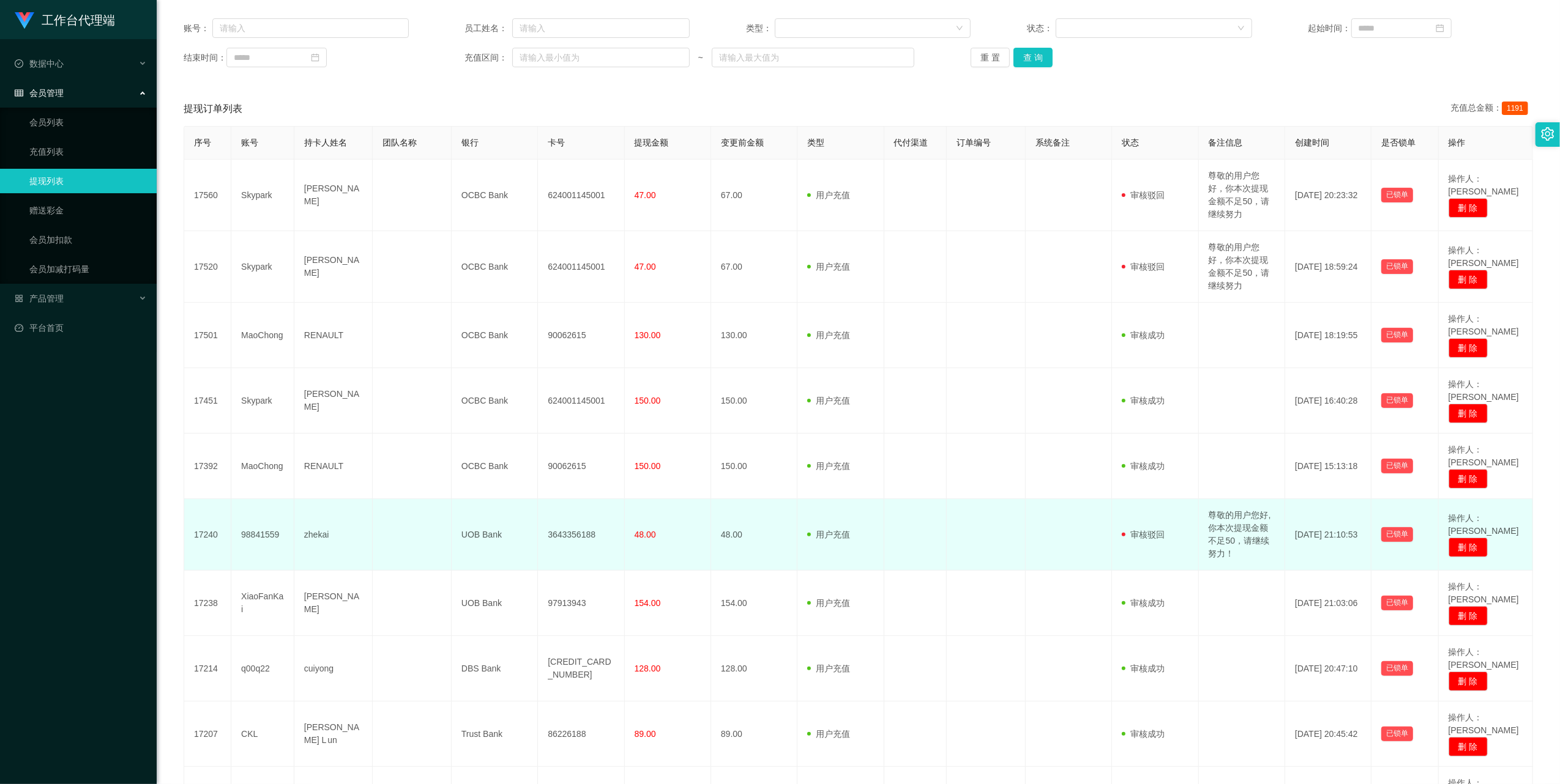
scroll to position [206, 0]
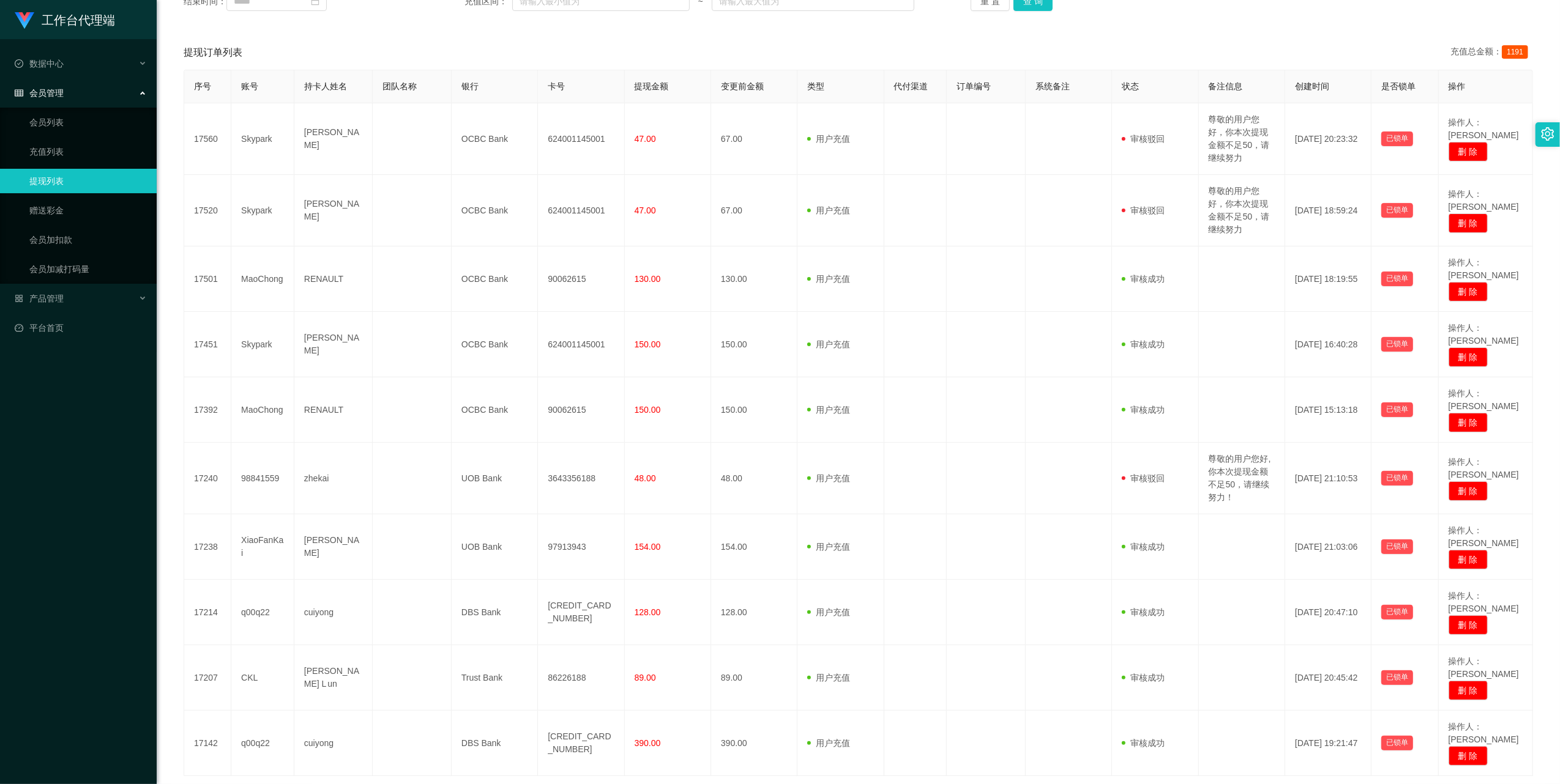
click at [436, 249] on link "6" at bounding box center [1290, 795] width 18 height 18
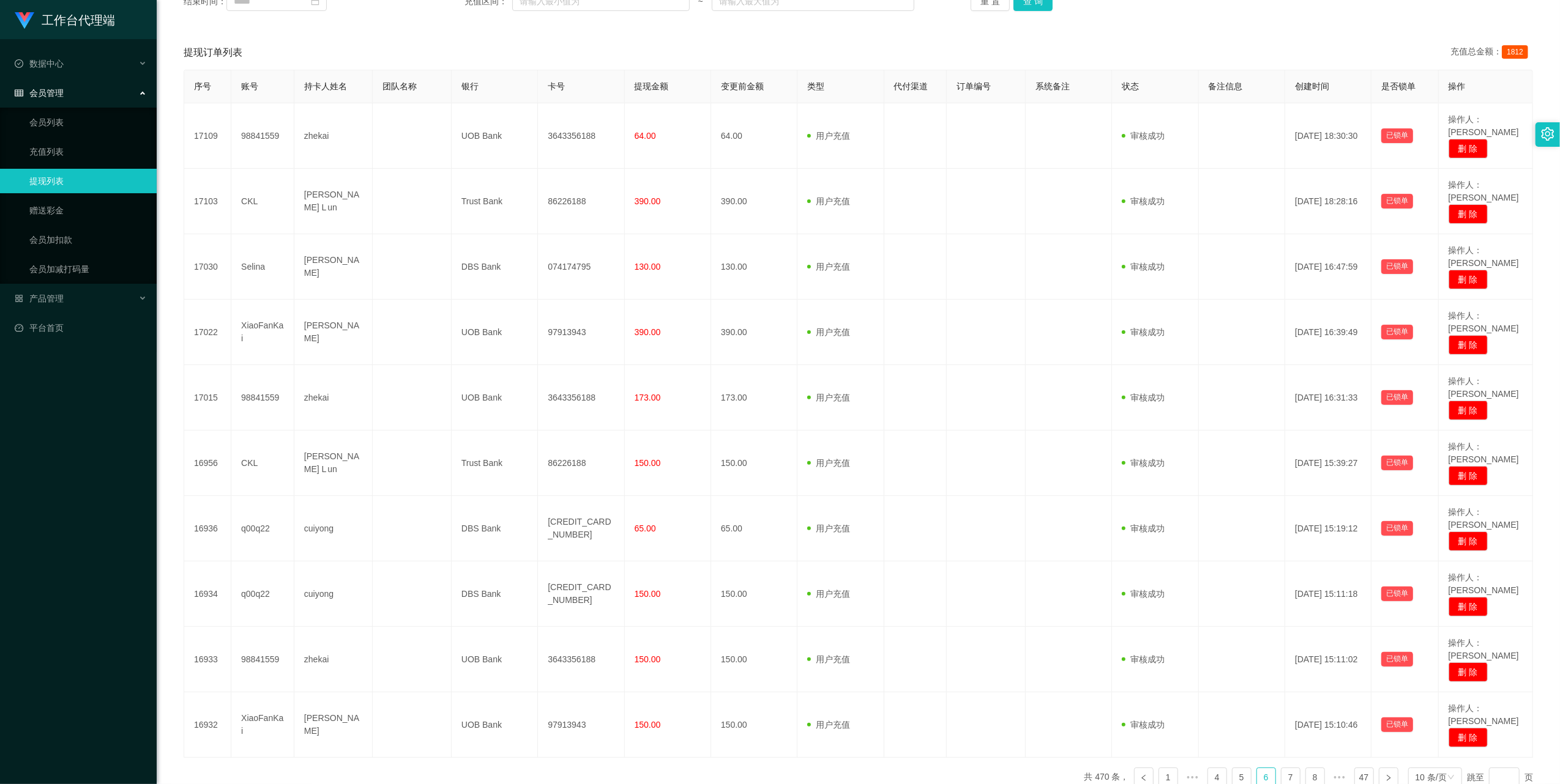
scroll to position [150, 0]
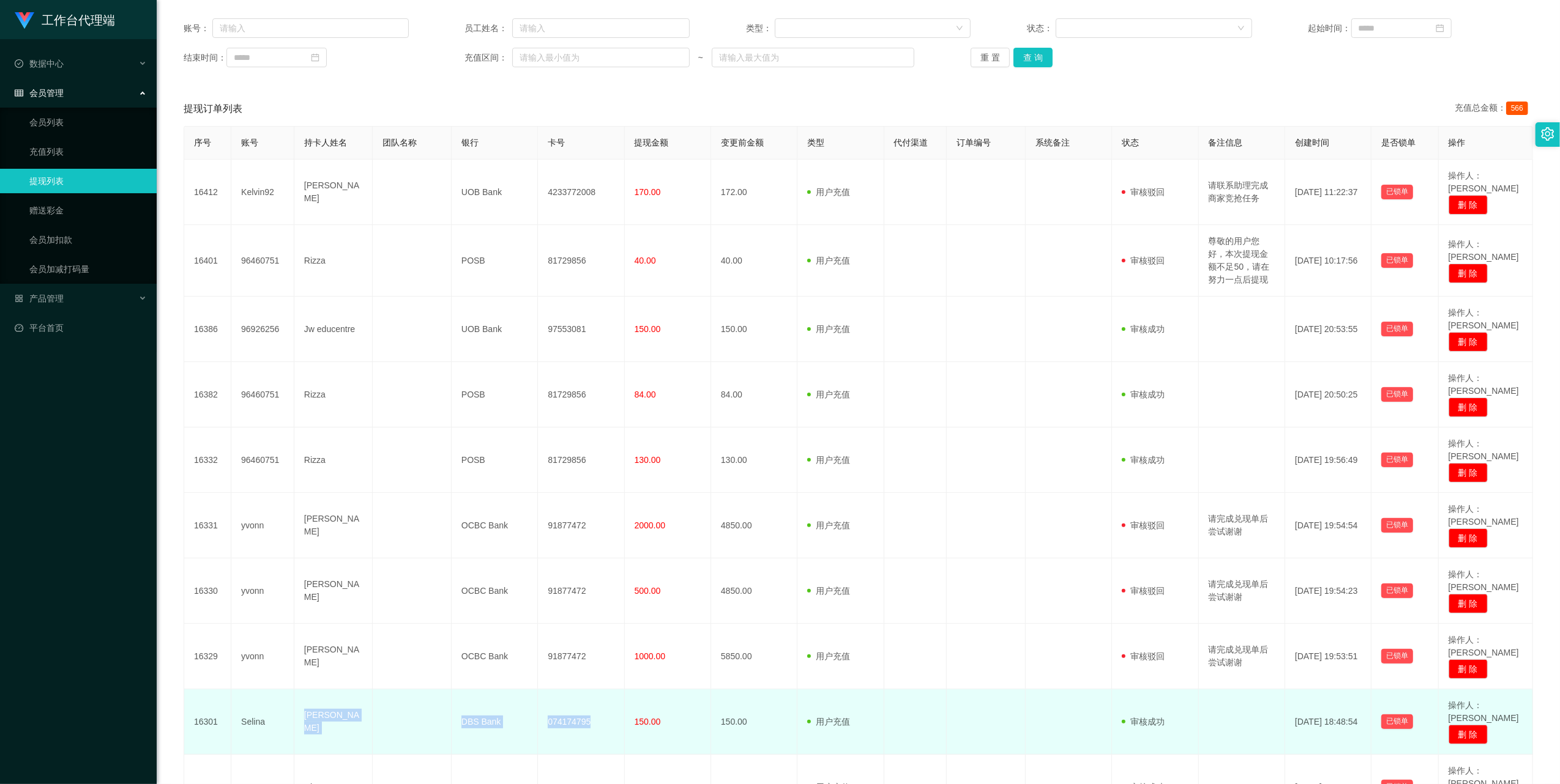
drag, startPoint x: 300, startPoint y: 624, endPoint x: 591, endPoint y: 629, distance: 291.0
click at [436, 249] on tr "16301 Selina Ouyang Dong DBS Bank 074174795 150.00 150.00 用户充值 人工扣款 审核驳回 审核成功 等…" at bounding box center [858, 722] width 1349 height 65
copy tr "Ouyang Dong DBS Bank 074174795"
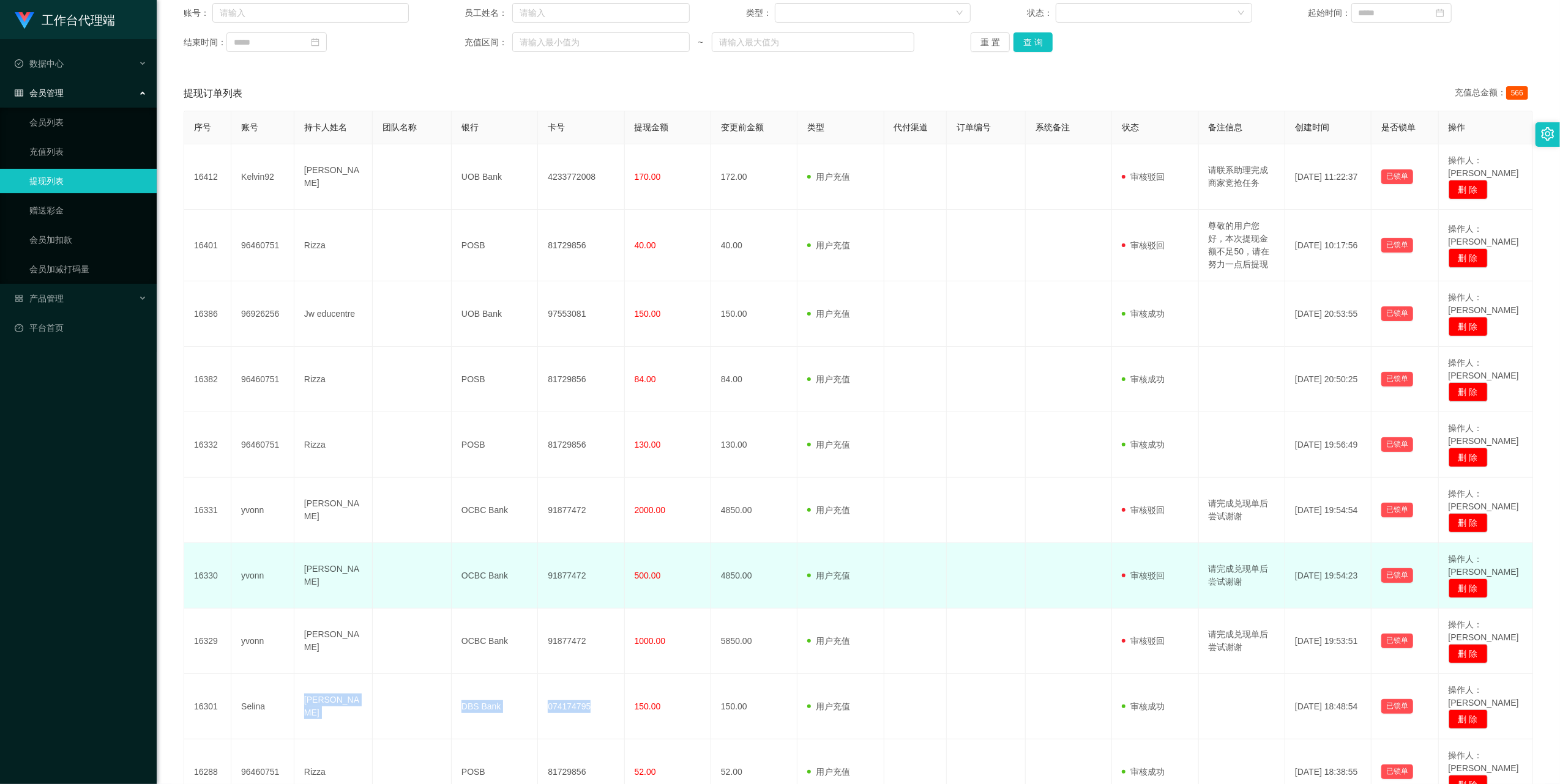
scroll to position [169, 0]
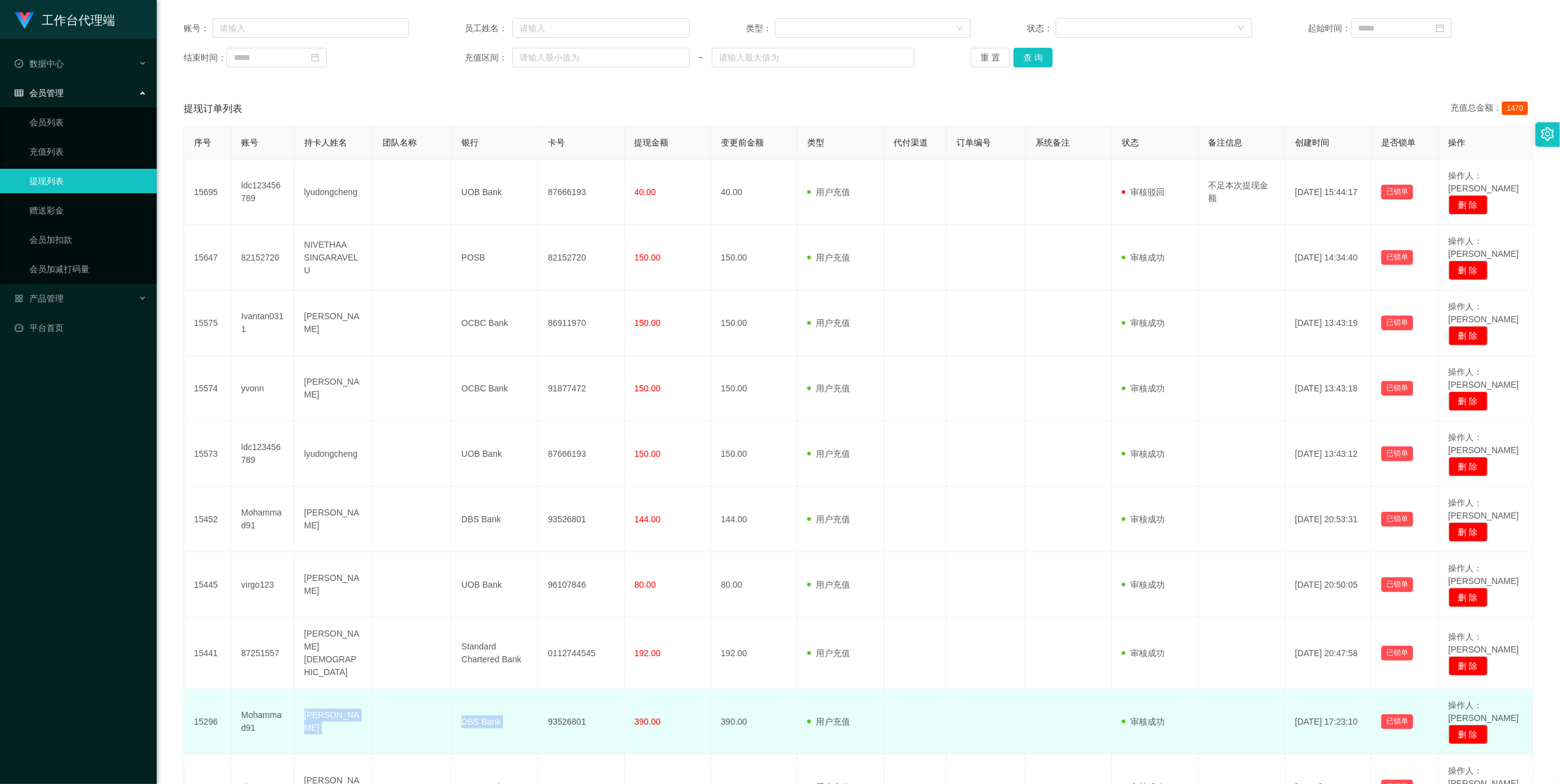
click at [406, 249] on td at bounding box center [411, 722] width 79 height 65
copy tr "[PERSON_NAME] DBS Bank 93526801"
drag, startPoint x: 301, startPoint y: 600, endPoint x: 599, endPoint y: 612, distance: 298.2
click at [436, 249] on tr "15296 Mohammad91 [PERSON_NAME] DBS Bank 93526801 390.00 390.00 用户充值 人工扣款 审核驳回 审…" at bounding box center [858, 722] width 1349 height 65
click at [260, 249] on td "Mohammad91" at bounding box center [262, 722] width 63 height 65
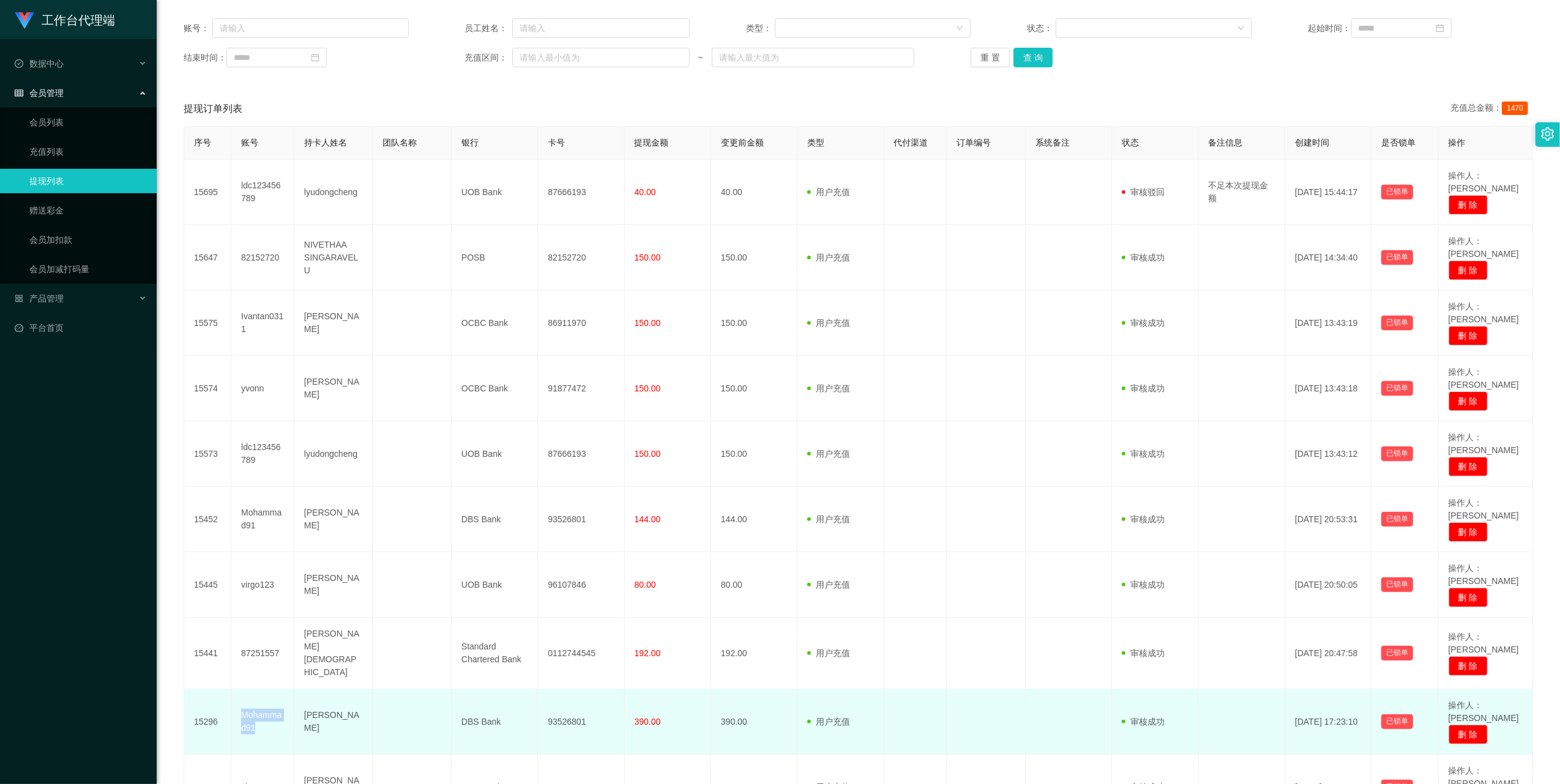
click at [260, 249] on td "Mohammad91" at bounding box center [262, 722] width 63 height 65
copy td "Mohammad91"
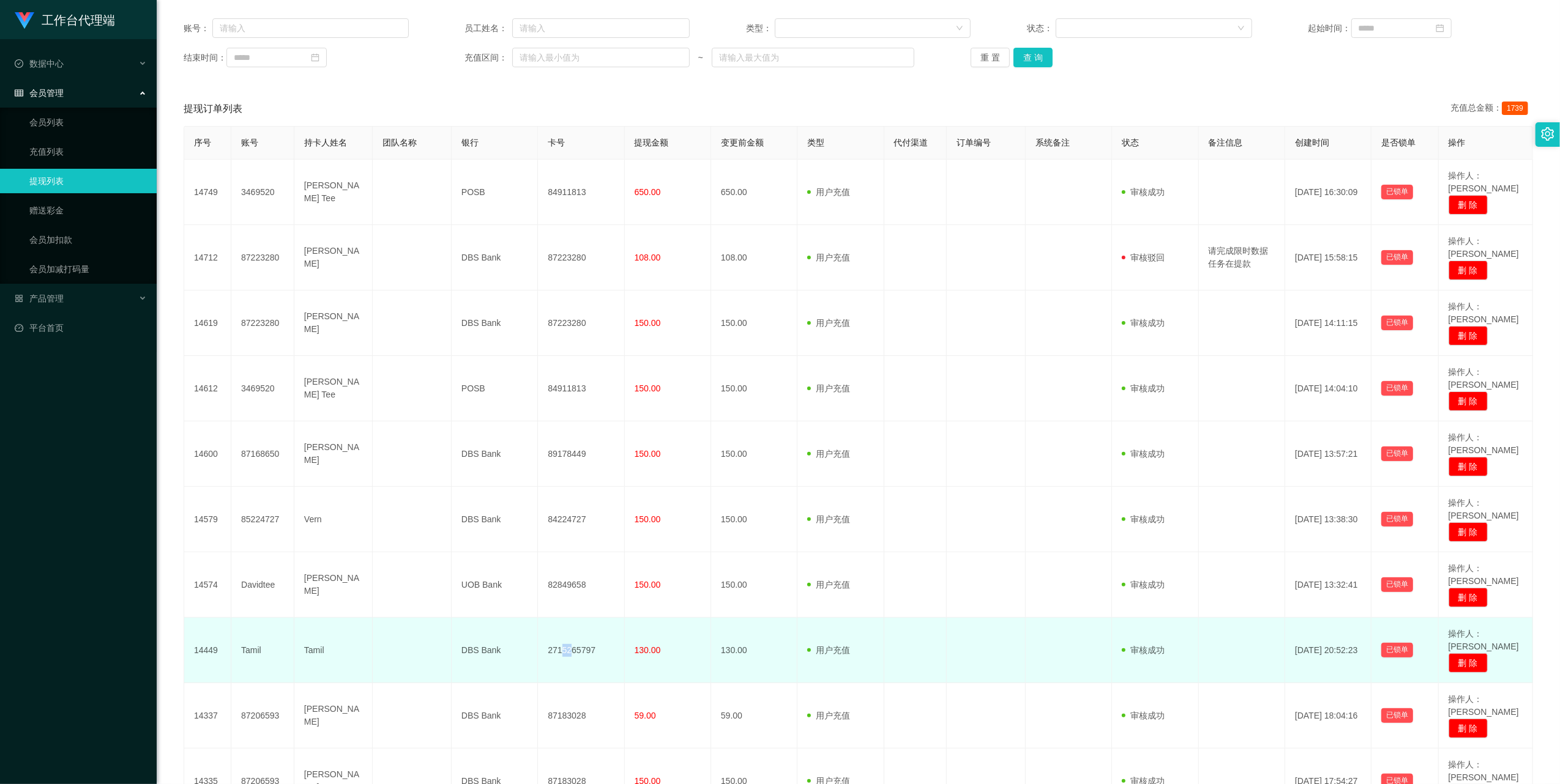
drag, startPoint x: 567, startPoint y: 560, endPoint x: 558, endPoint y: 559, distance: 9.1
click at [436, 249] on td "2715265797" at bounding box center [581, 651] width 87 height 65
drag, startPoint x: 558, startPoint y: 559, endPoint x: 540, endPoint y: 554, distance: 18.7
click at [436, 249] on td "2715265797" at bounding box center [581, 651] width 87 height 65
drag, startPoint x: 290, startPoint y: 554, endPoint x: 598, endPoint y: 567, distance: 308.3
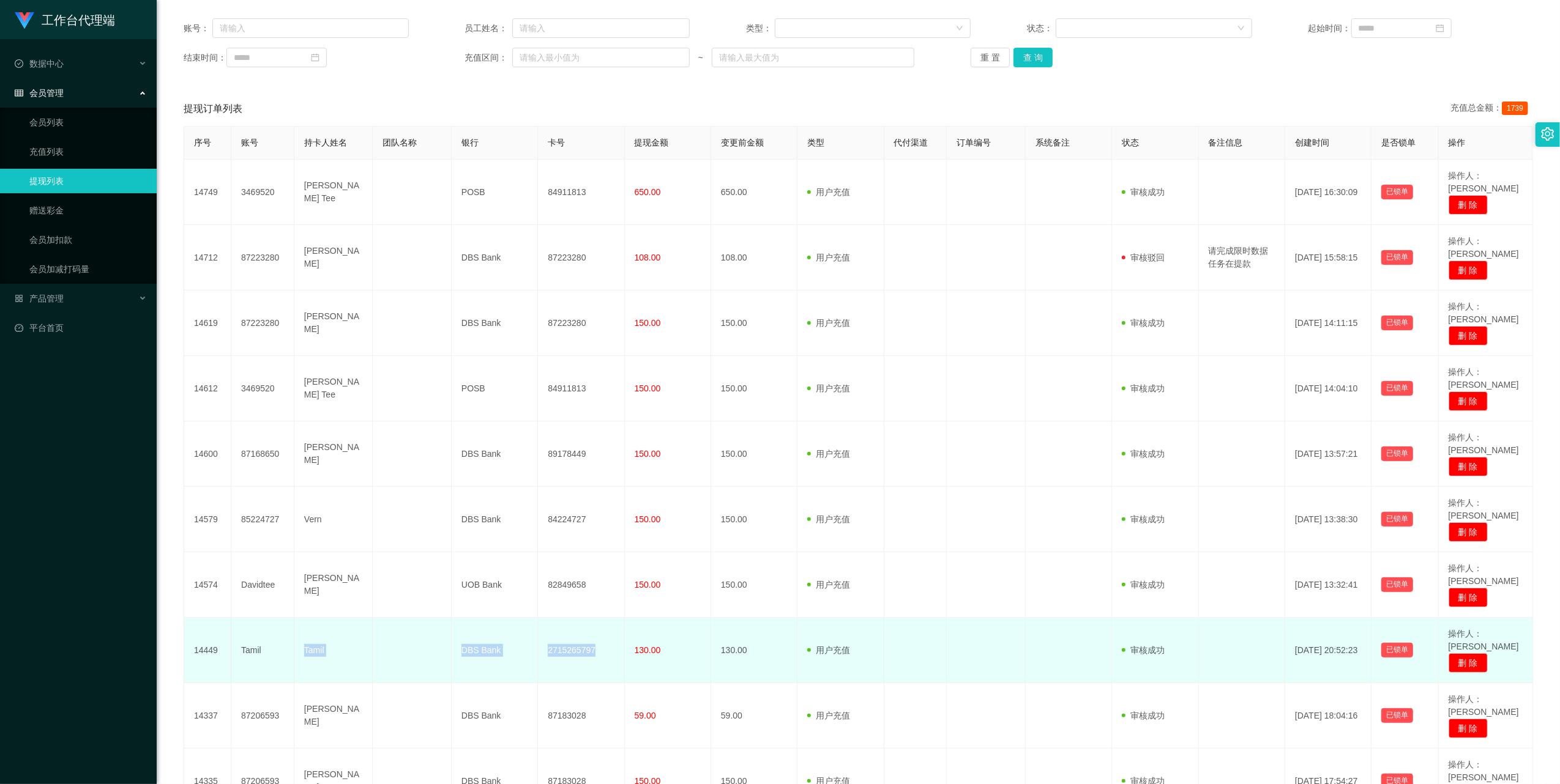
click at [436, 249] on tr "14449 Tamil Tamil DBS Bank 2715265797 130.00 130.00 用户充值 人工扣款 审核驳回 审核成功 等待审核 [D…" at bounding box center [858, 651] width 1349 height 65
copy tr "Tamil DBS Bank 2715265797"
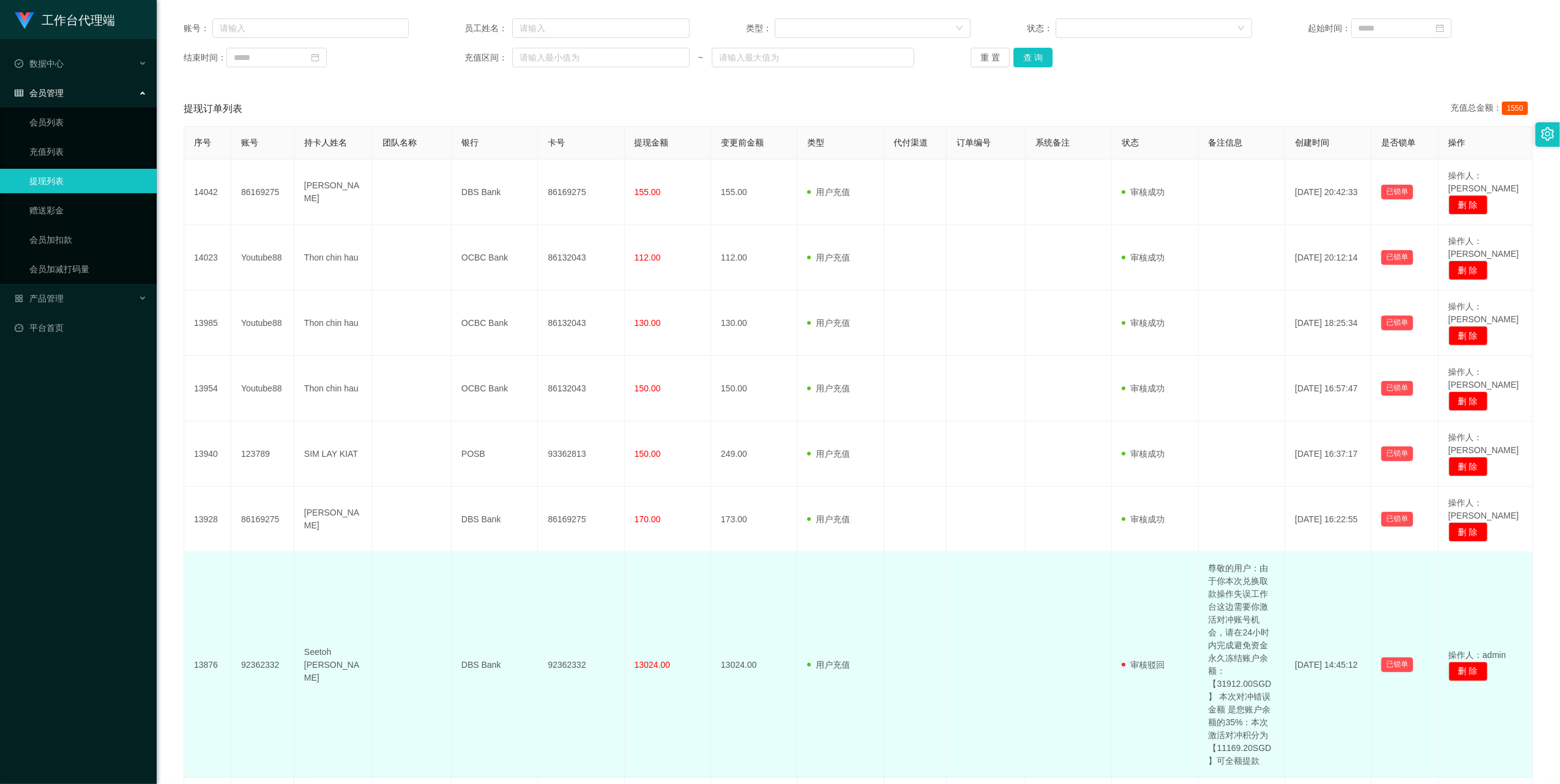
scroll to position [495, 0]
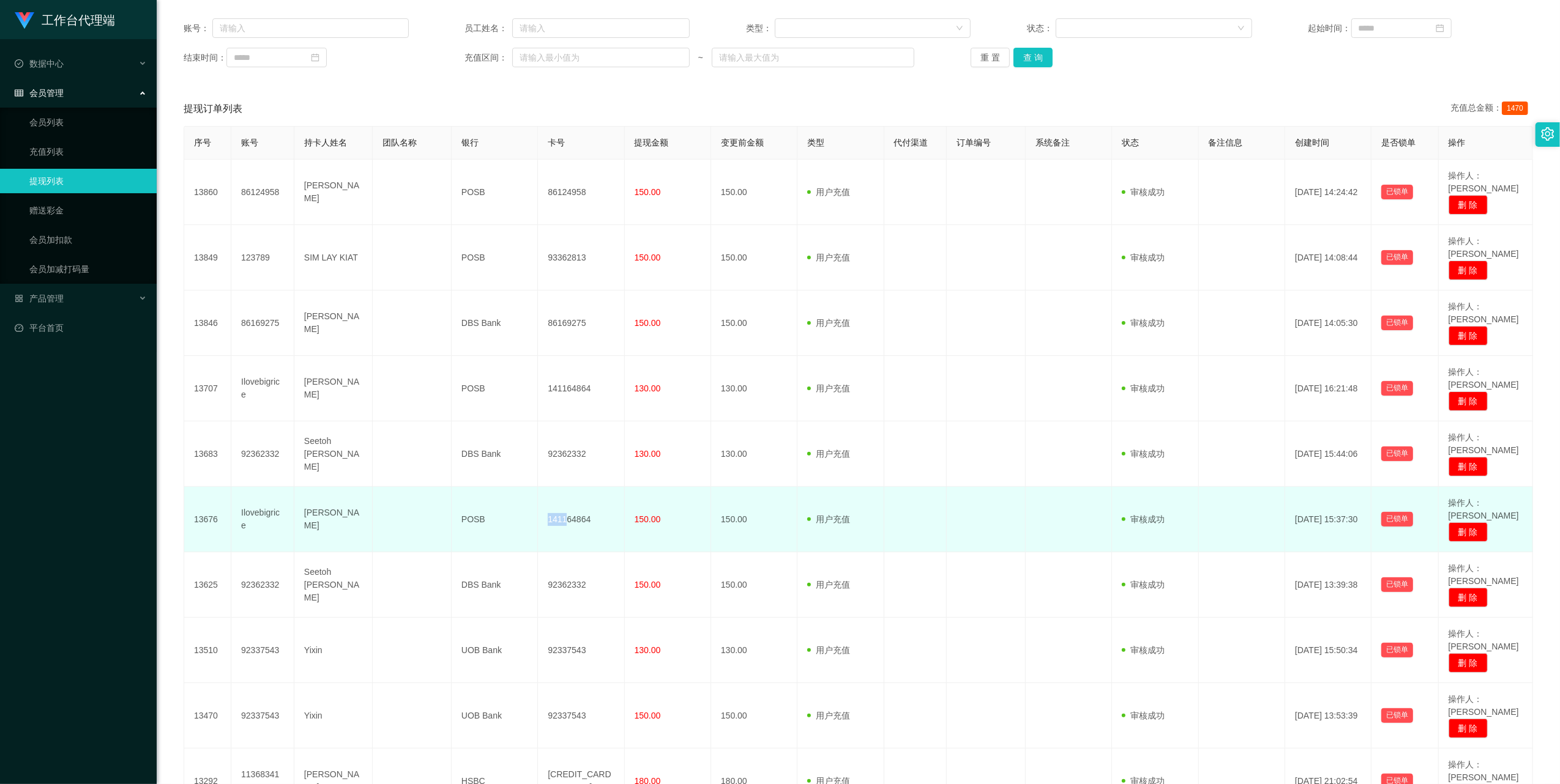
drag, startPoint x: 565, startPoint y: 456, endPoint x: 546, endPoint y: 448, distance: 20.6
click at [436, 249] on td "141164864" at bounding box center [581, 520] width 87 height 65
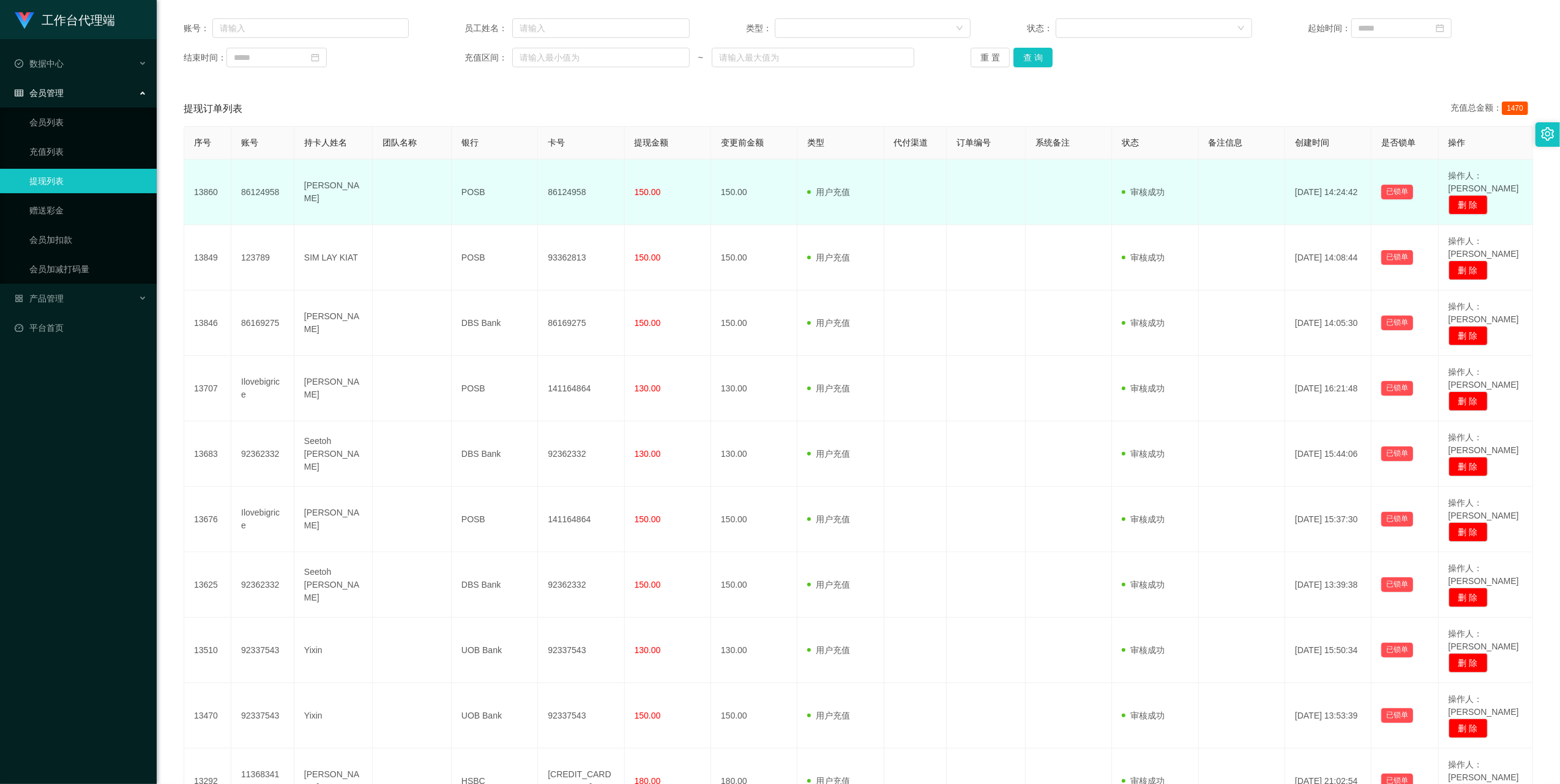
drag, startPoint x: 546, startPoint y: 448, endPoint x: 554, endPoint y: 204, distance: 244.1
click at [436, 204] on td "86124958" at bounding box center [581, 192] width 87 height 65
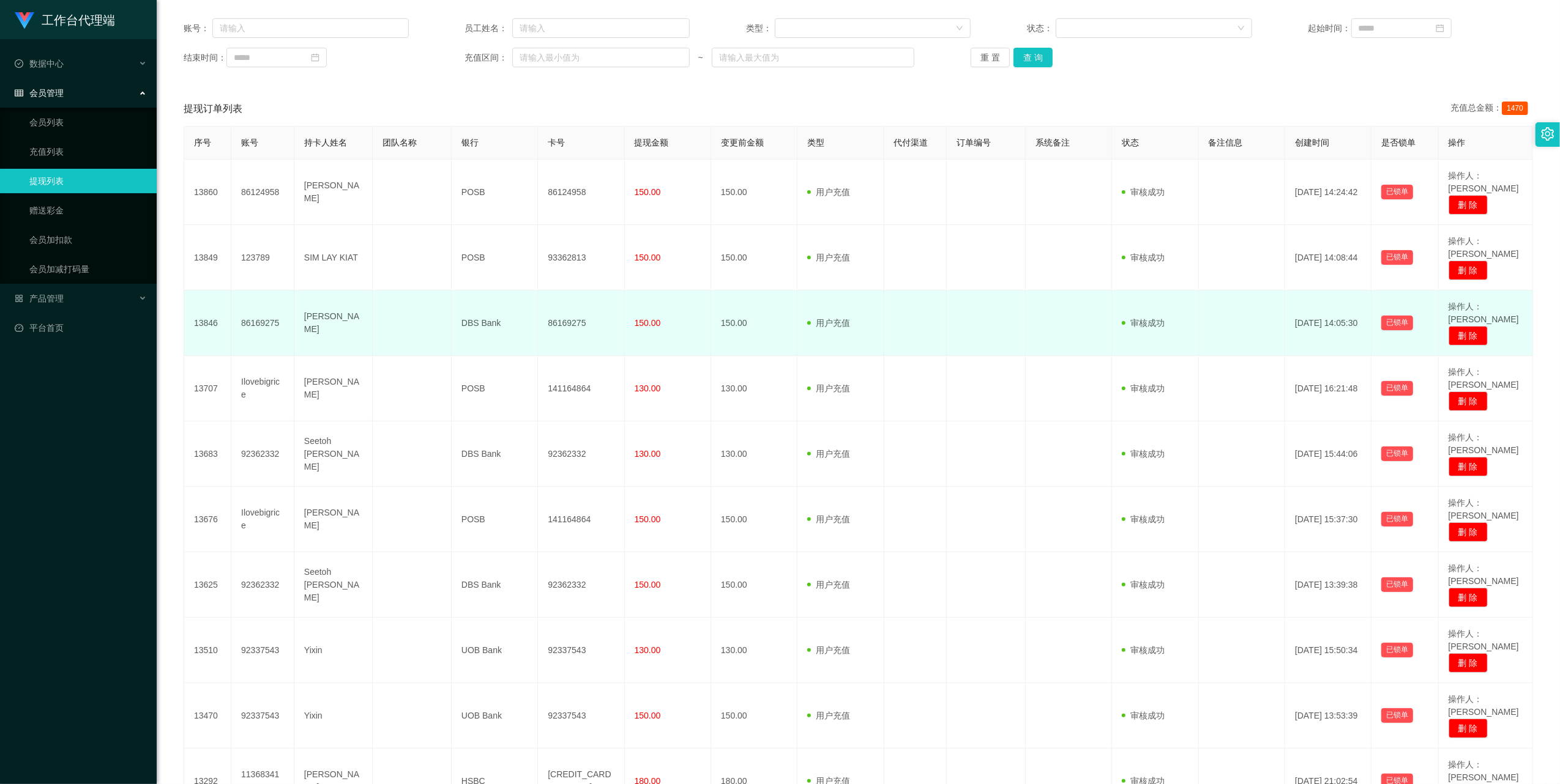
click at [436, 249] on td "86169275" at bounding box center [581, 323] width 87 height 65
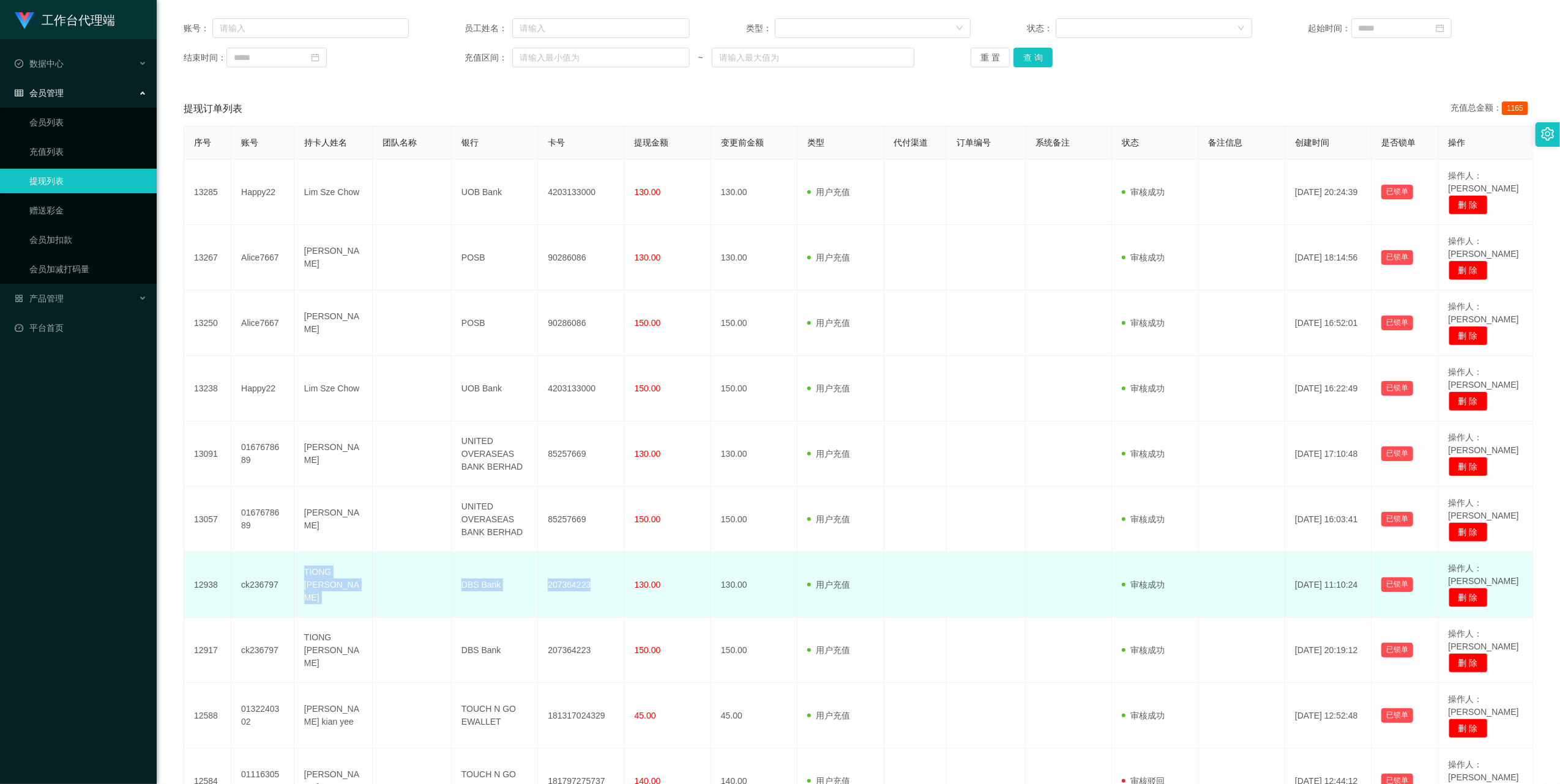
drag, startPoint x: 613, startPoint y: 517, endPoint x: 303, endPoint y: 505, distance: 310.2
click at [303, 249] on tr "12938 ck236797 TIONG CHEE KAI DBS Bank 207364223 130.00 130.00 用户充值 人工扣款 审核驳回 审…" at bounding box center [858, 585] width 1349 height 65
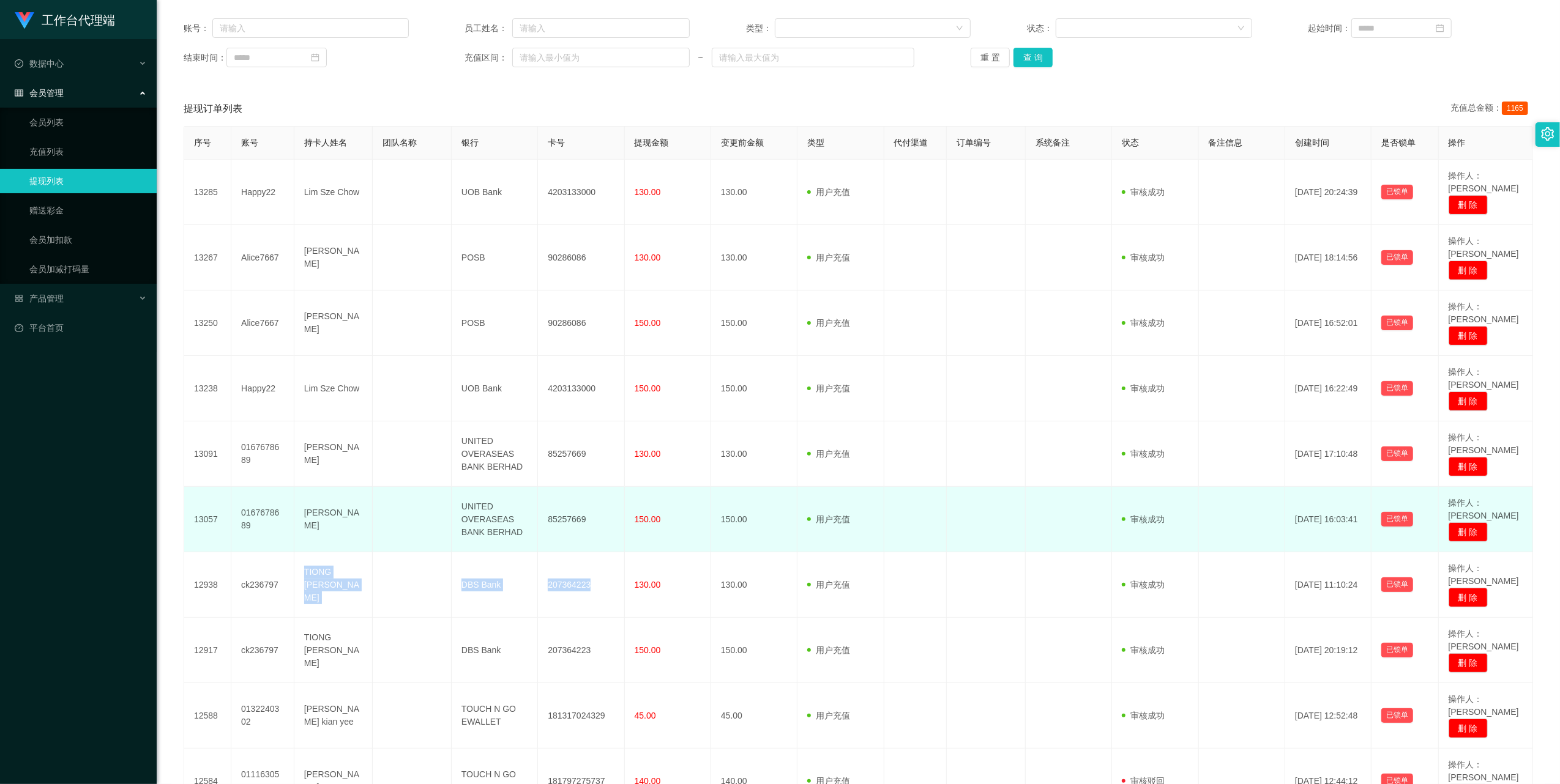
copy tr "TIONG CHEE KAI DBS Bank 207364223"
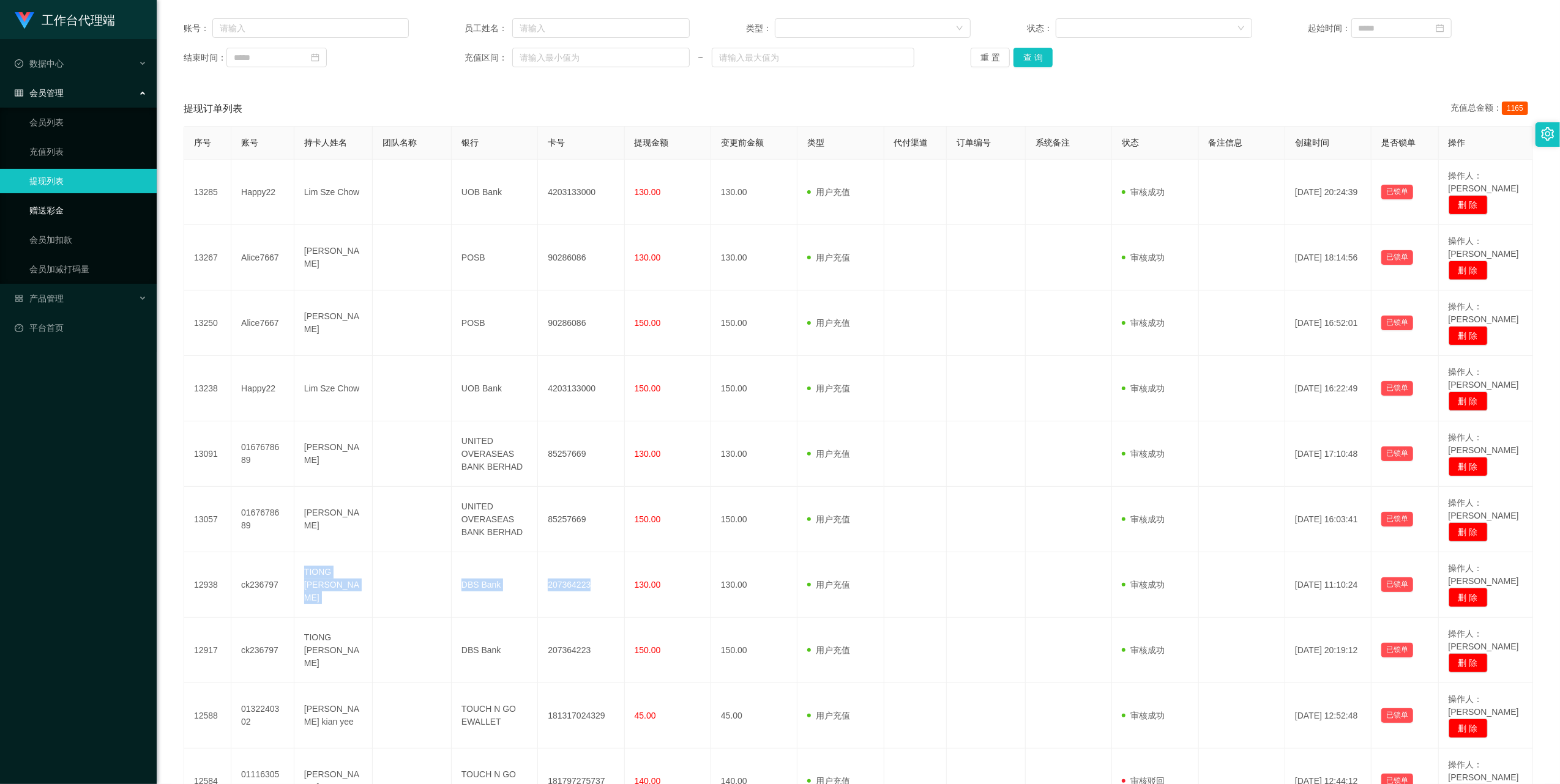
click at [54, 204] on link "赠送彩金" at bounding box center [88, 210] width 117 height 25
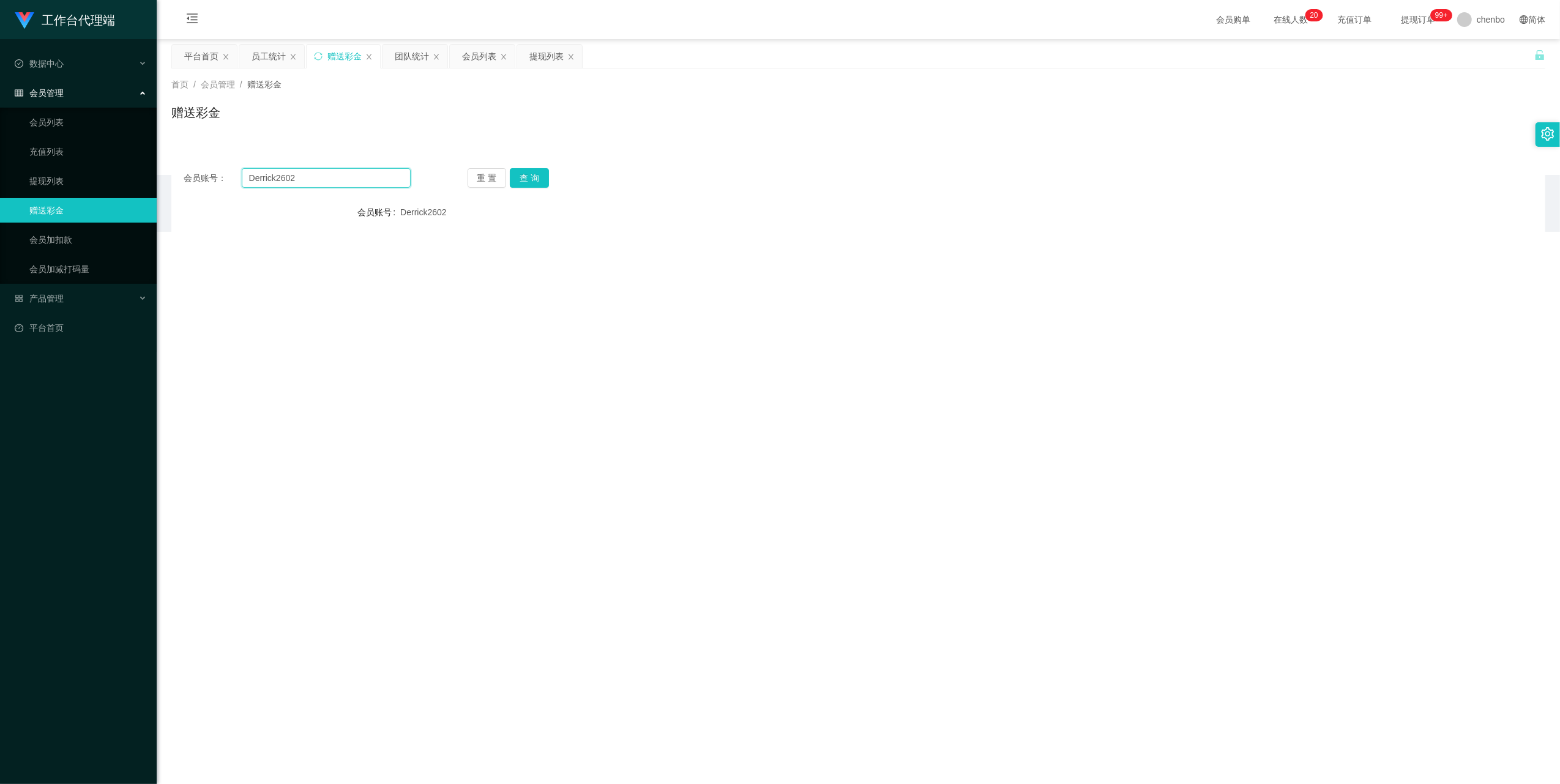
click at [346, 172] on input "Derrick2602" at bounding box center [325, 178] width 169 height 20
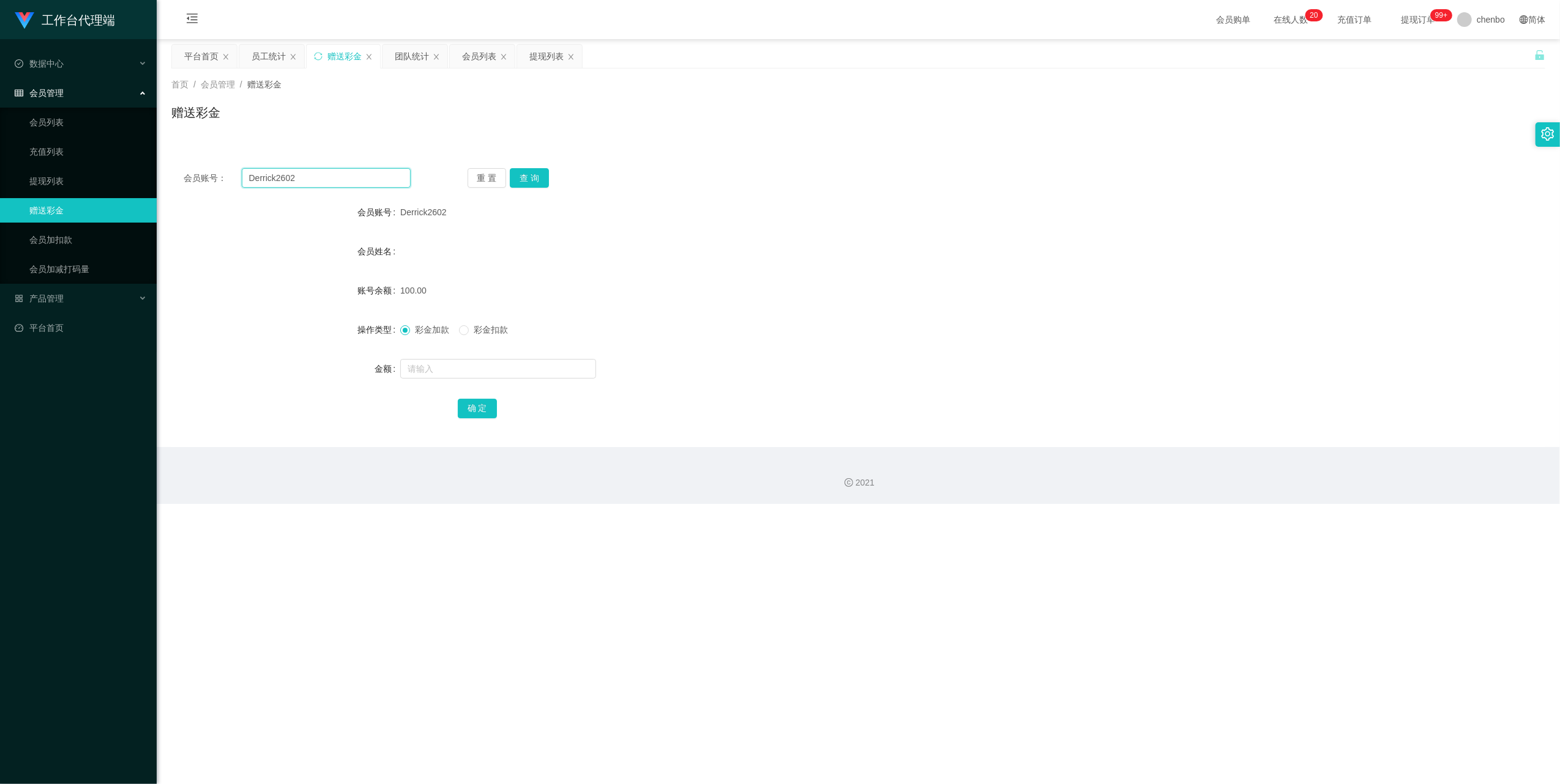
drag, startPoint x: 346, startPoint y: 172, endPoint x: 422, endPoint y: 171, distance: 76.0
click at [348, 171] on input "Derrick2602" at bounding box center [325, 178] width 169 height 20
paste input "446209760"
type input "446209760"
click at [436, 175] on button "查 询" at bounding box center [529, 178] width 39 height 20
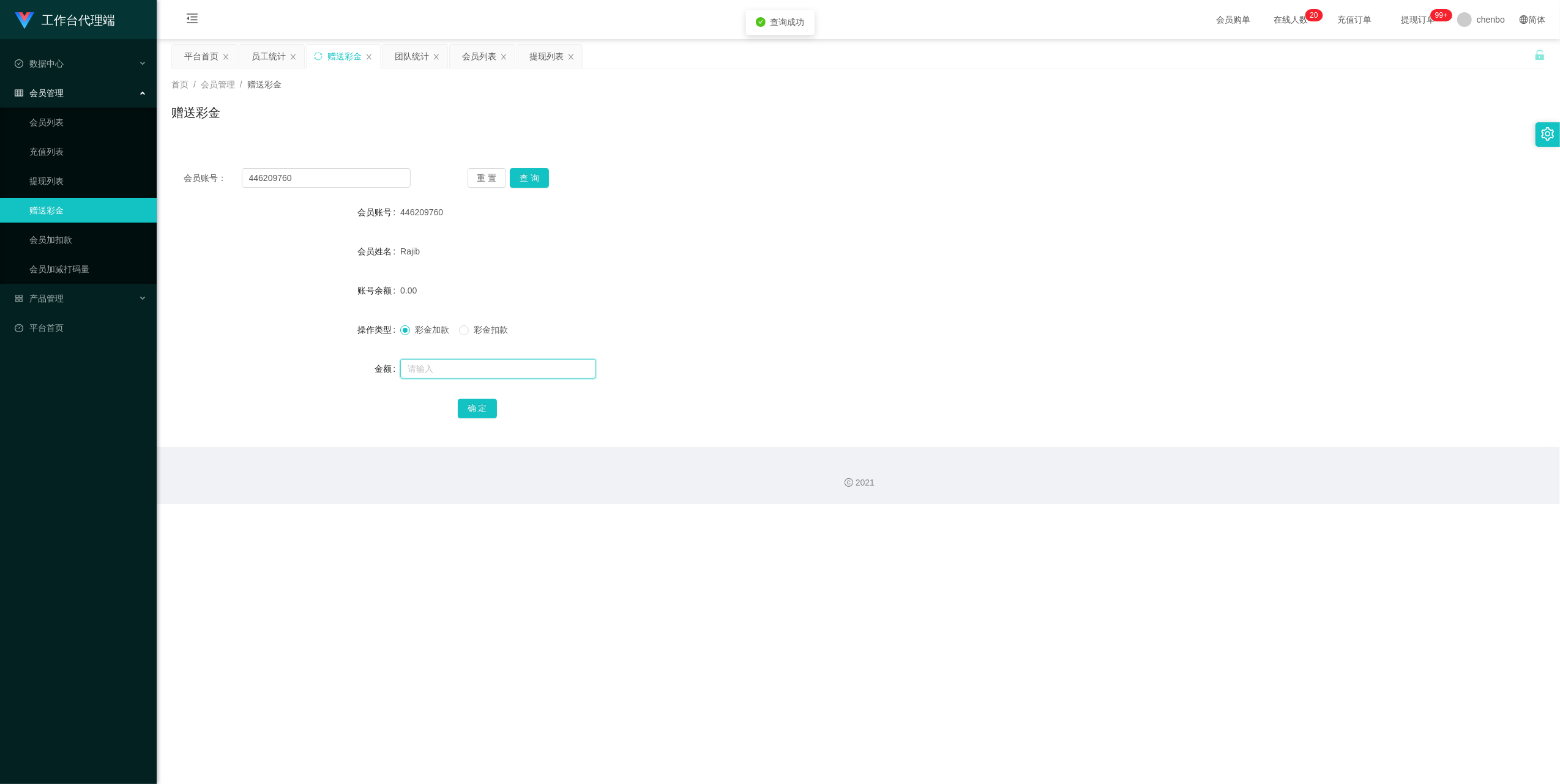
click at [436, 249] on input "text" at bounding box center [498, 368] width 196 height 20
type input "100"
click at [436, 249] on button "确 定" at bounding box center [477, 409] width 39 height 20
click at [436, 249] on div "彩金加款 彩金扣款" at bounding box center [801, 329] width 802 height 25
click at [72, 249] on div "产品管理" at bounding box center [78, 298] width 156 height 25
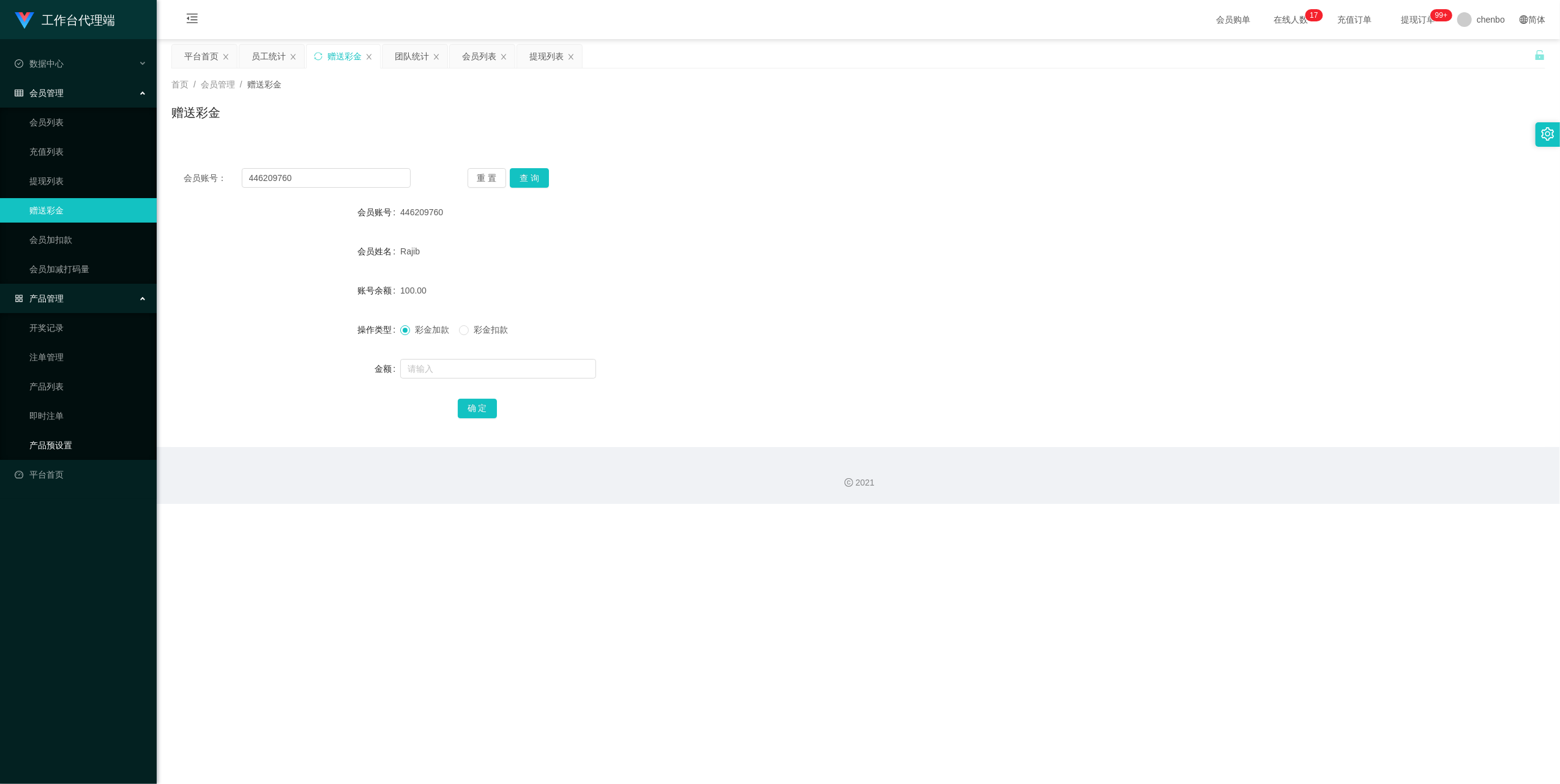
click at [66, 249] on link "产品预设置" at bounding box center [88, 445] width 117 height 25
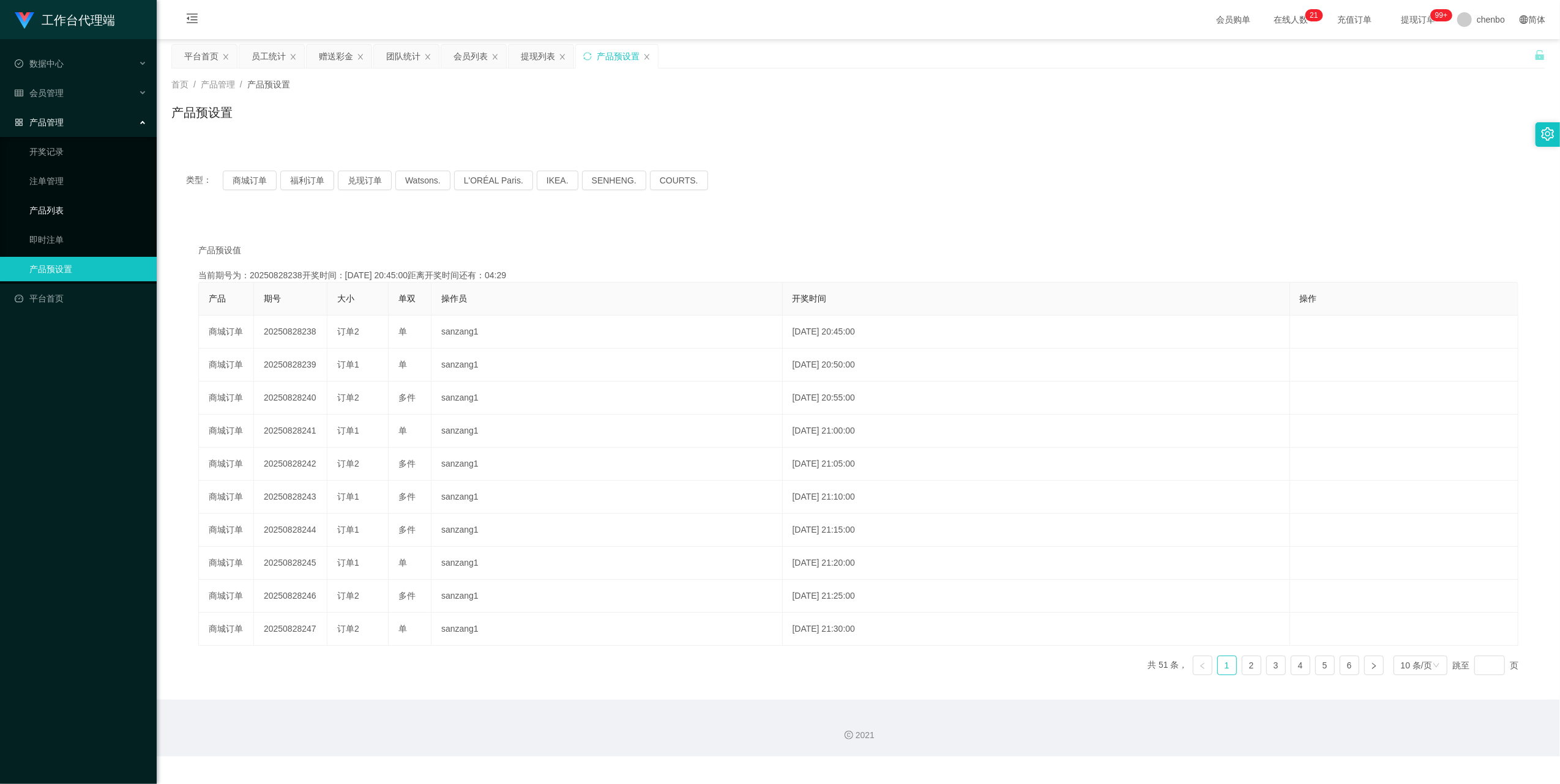
click at [56, 202] on link "产品列表" at bounding box center [88, 210] width 117 height 25
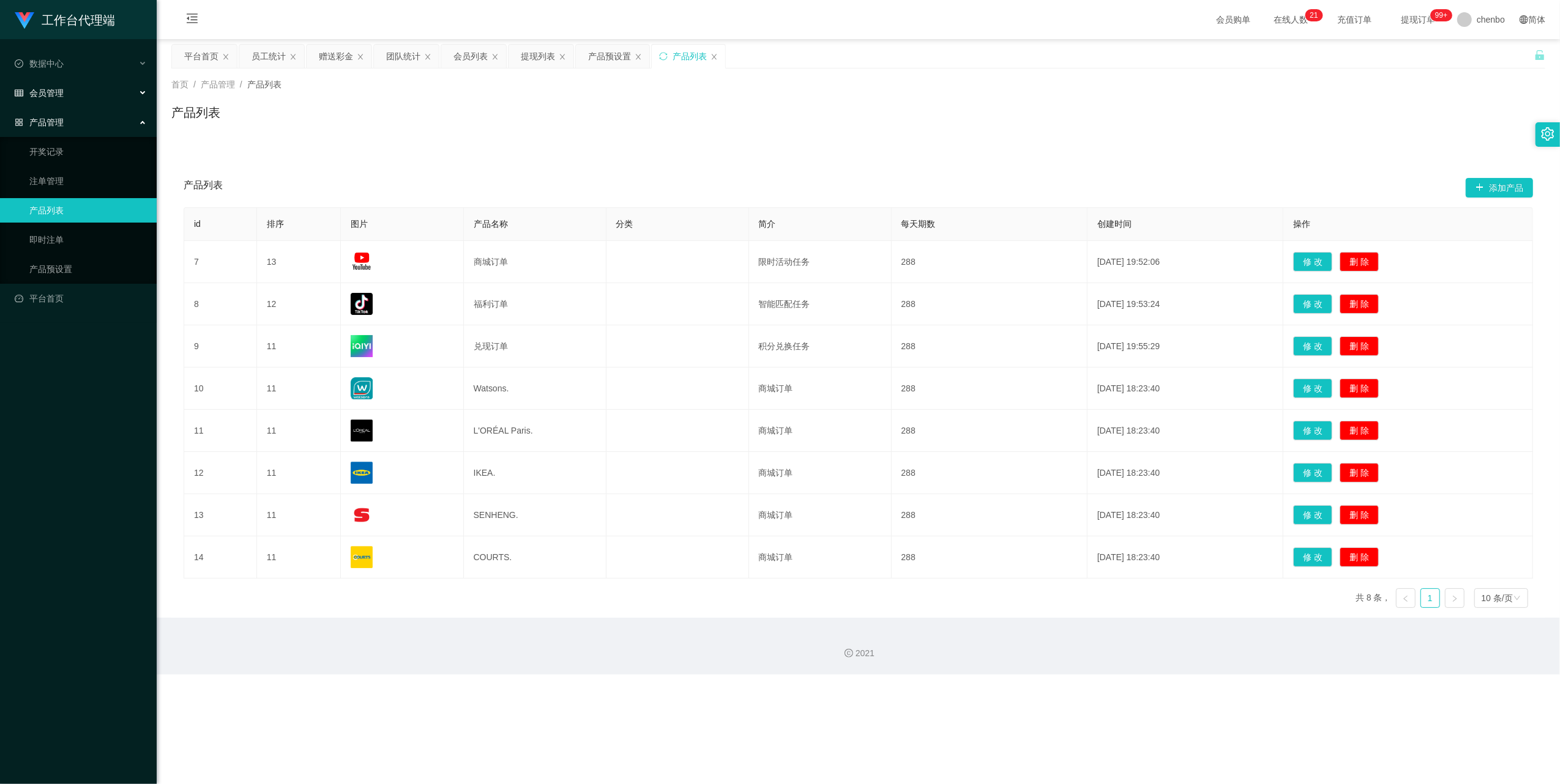
click at [54, 82] on div "会员管理" at bounding box center [78, 93] width 156 height 25
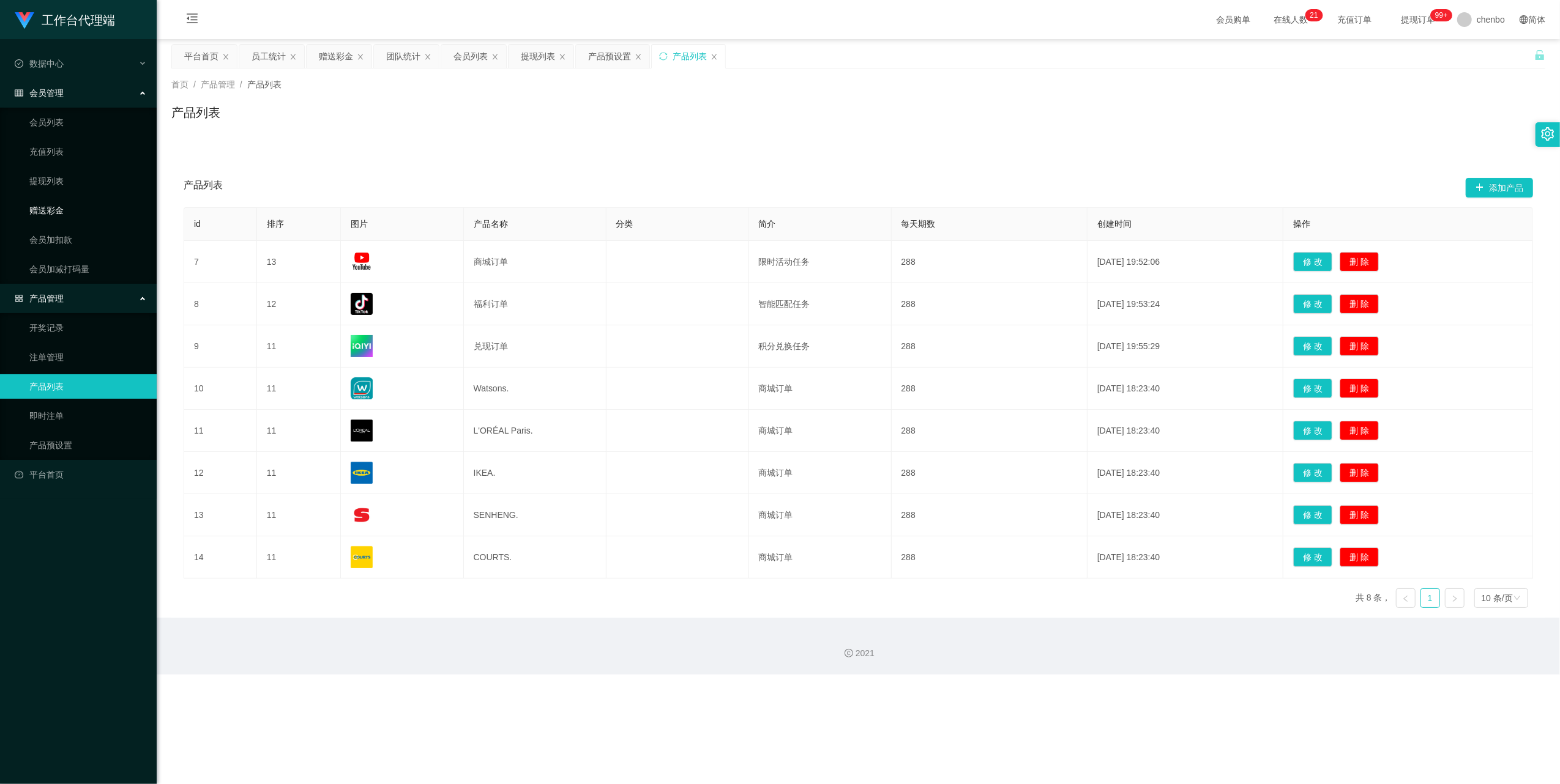
click at [41, 206] on link "赠送彩金" at bounding box center [88, 210] width 117 height 25
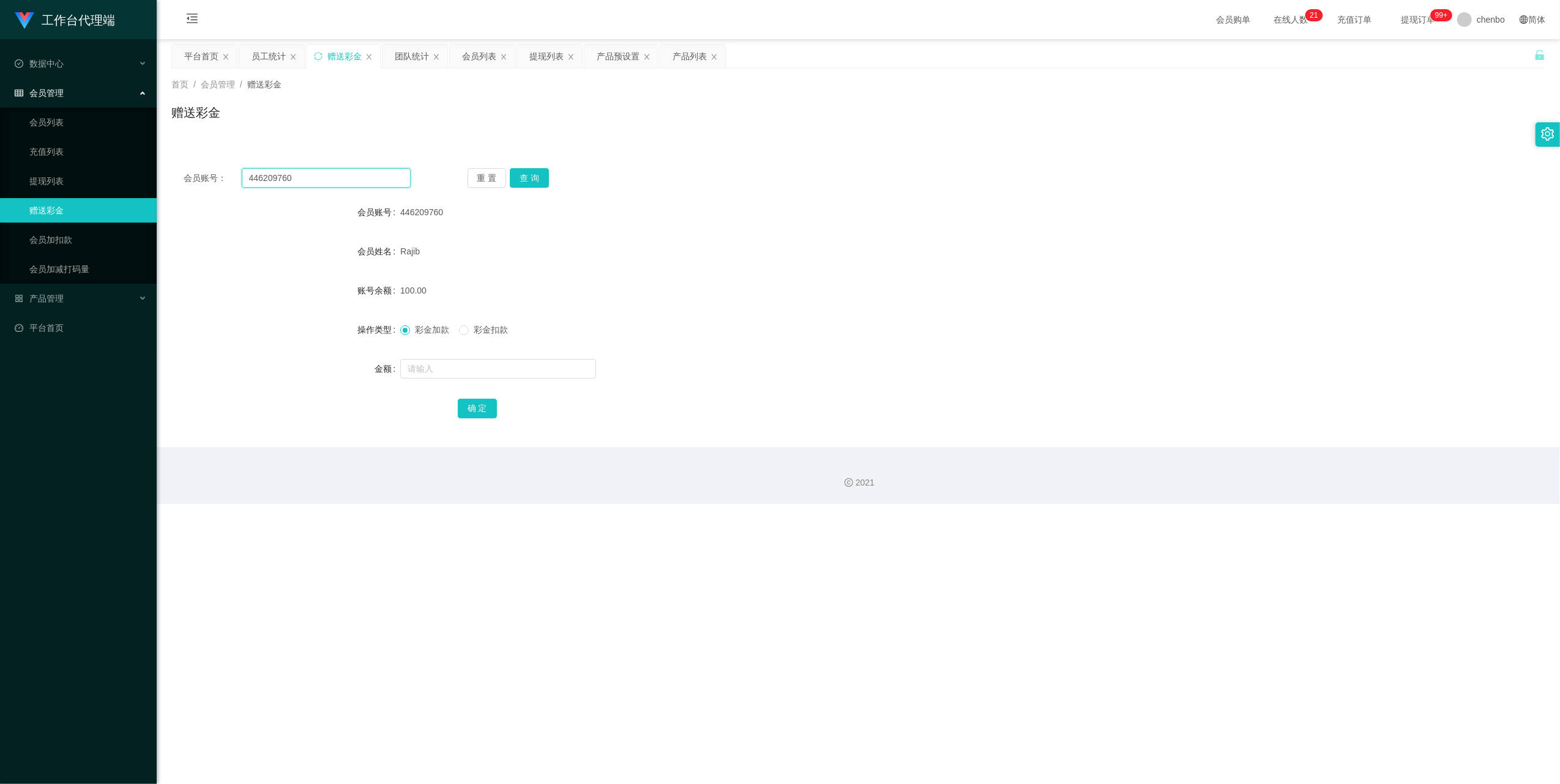
click at [319, 176] on input "446209760" at bounding box center [325, 178] width 169 height 20
paste input "Derrick2602"
type input "Derrick2602"
click at [436, 172] on div "重 置 查 询" at bounding box center [581, 178] width 227 height 20
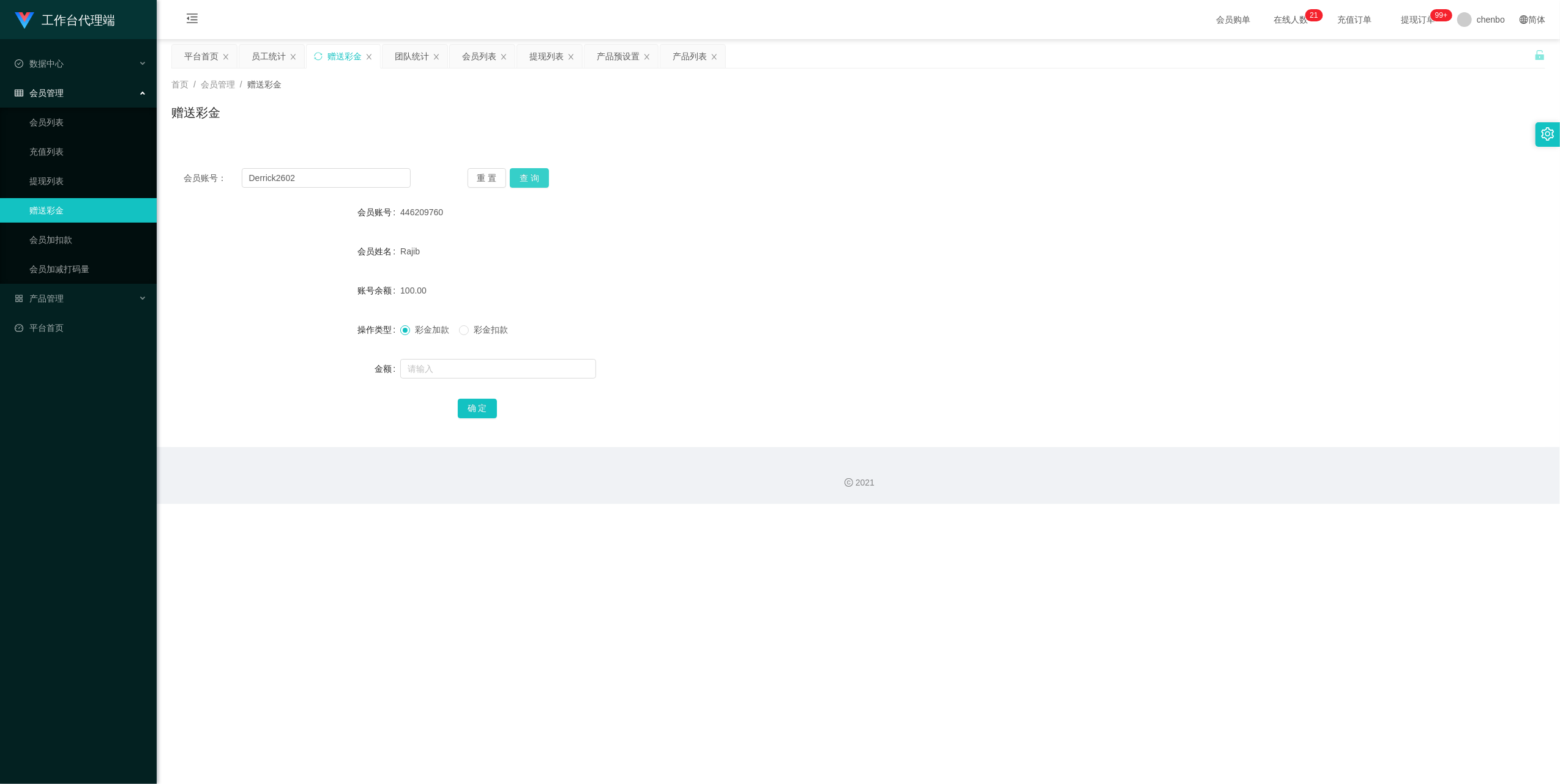
click at [436, 172] on button "查 询" at bounding box center [529, 178] width 39 height 20
click at [436, 172] on div "重 置 查 询" at bounding box center [581, 178] width 227 height 20
click at [436, 172] on button "查 询" at bounding box center [529, 178] width 39 height 20
click at [436, 249] on label "彩金扣款" at bounding box center [486, 330] width 54 height 13
click at [436, 249] on input "text" at bounding box center [498, 368] width 196 height 20
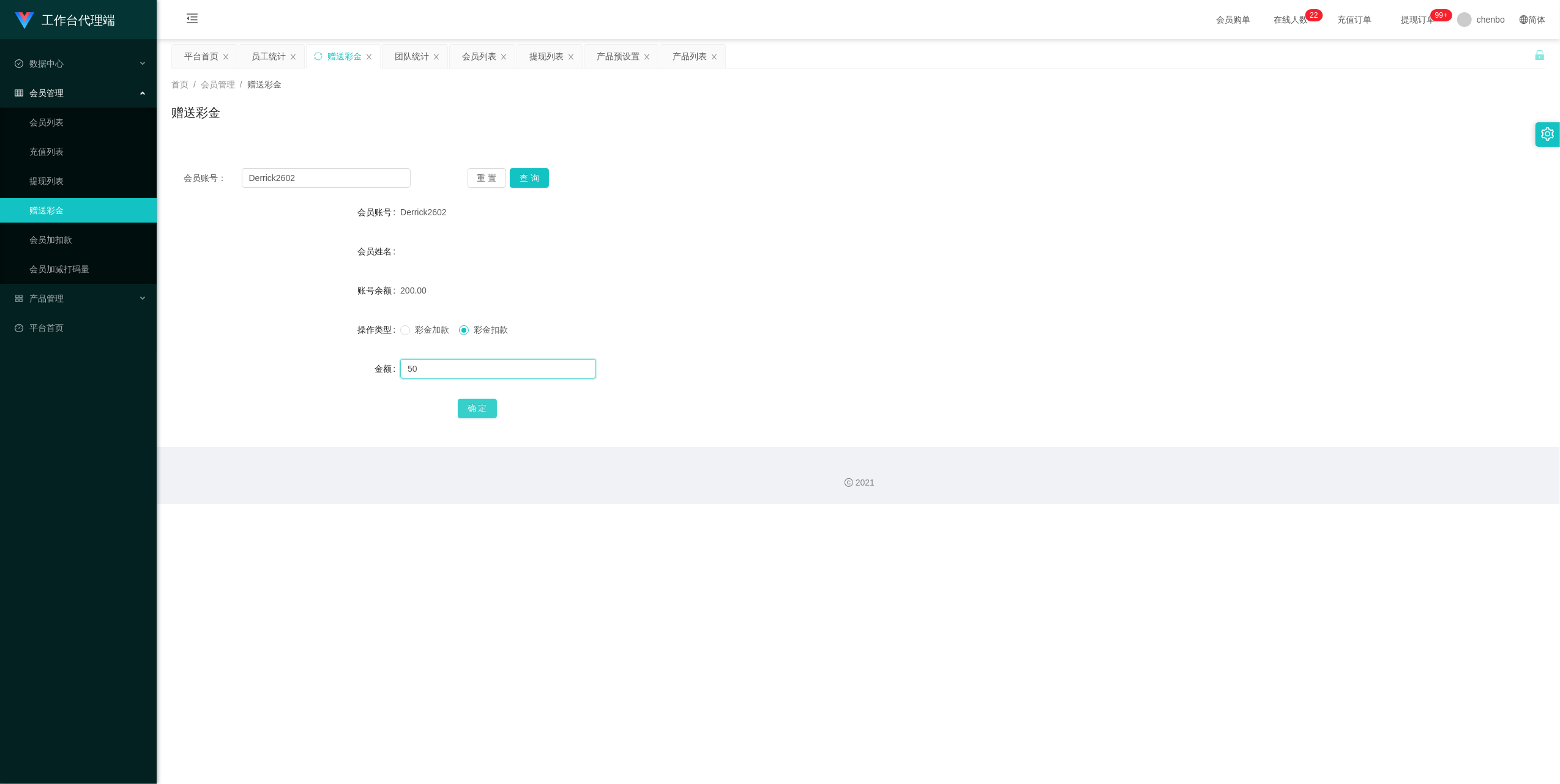
type input "50"
click at [436, 249] on button "确 定" at bounding box center [477, 409] width 39 height 20
drag, startPoint x: 767, startPoint y: 317, endPoint x: 1042, endPoint y: 145, distance: 324.4
click at [436, 249] on form "会员账号 Derrick2602 会员姓名 账号余额 150.00 操作类型 彩金加款 彩金扣款 金额 确 定" at bounding box center [858, 309] width 1373 height 220
click at [355, 172] on input "Derrick2602" at bounding box center [325, 178] width 169 height 20
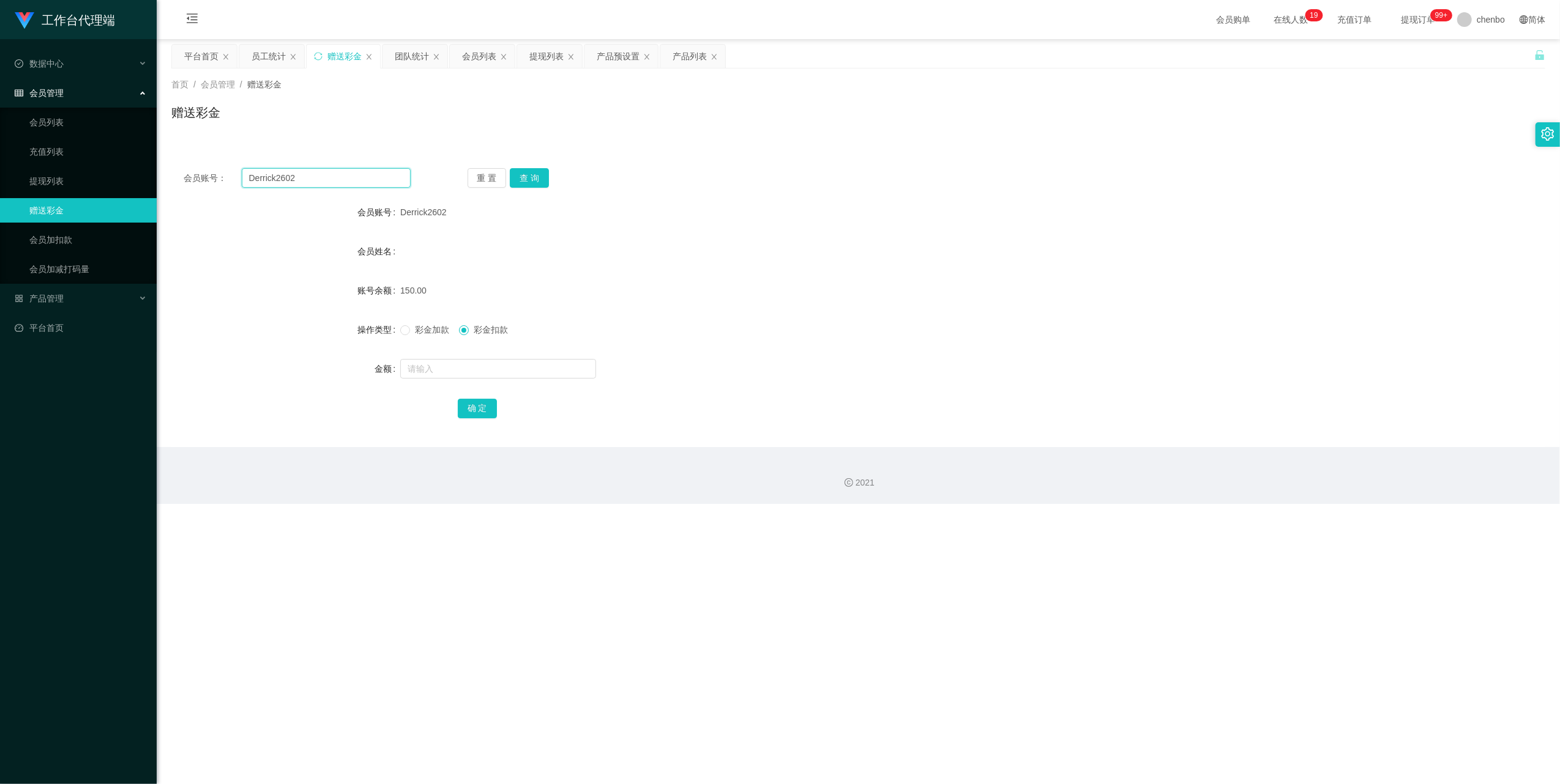
click at [355, 172] on input "Derrick2602" at bounding box center [325, 178] width 169 height 20
paste input "Aaronloh"
type input "Aaronloh"
click at [436, 171] on button "查 询" at bounding box center [529, 178] width 39 height 20
click at [436, 249] on input "text" at bounding box center [498, 368] width 196 height 20
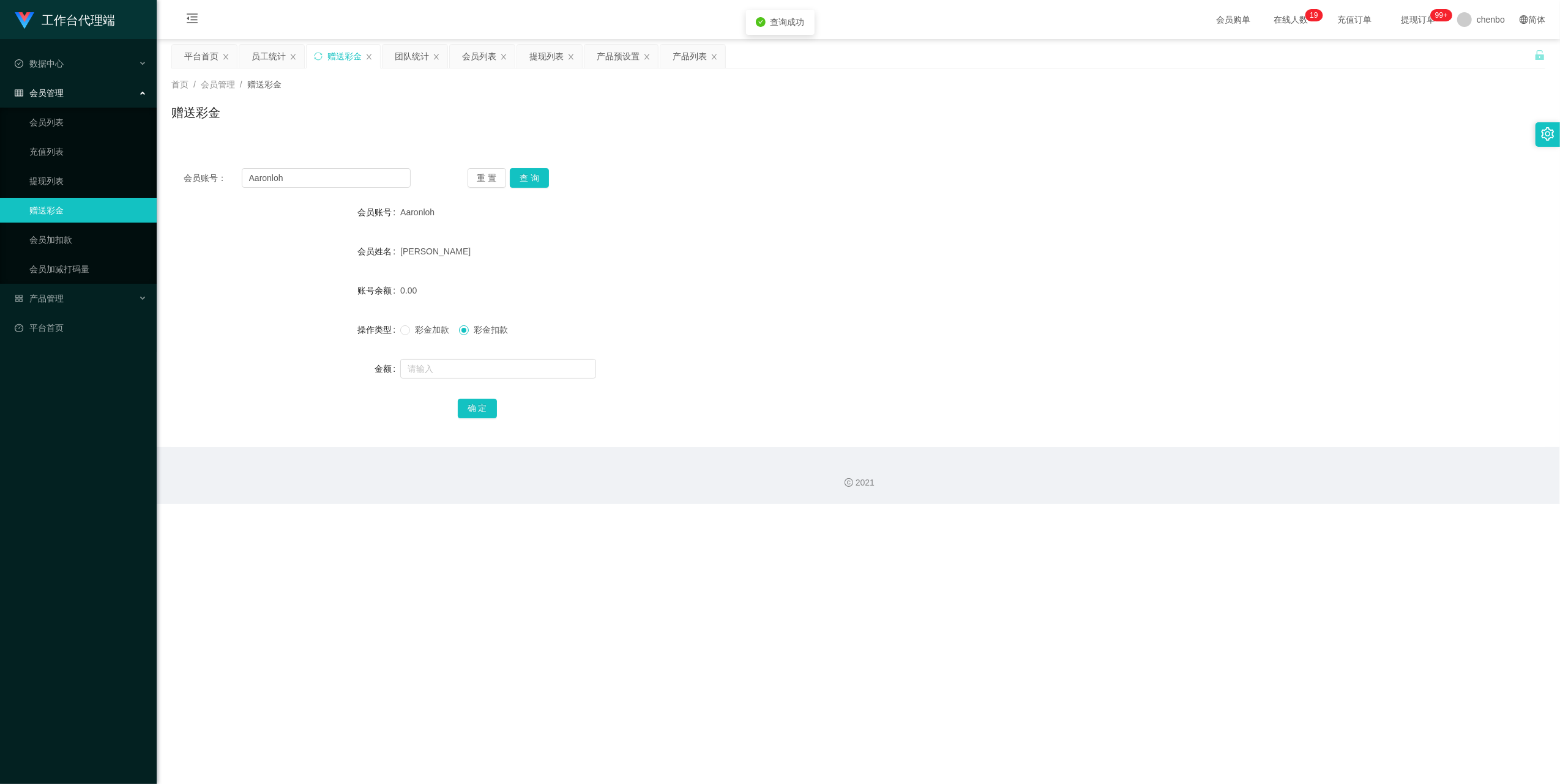
click at [429, 249] on label "彩金加款" at bounding box center [427, 330] width 54 height 13
click at [436, 249] on input "text" at bounding box center [498, 368] width 196 height 20
type input "120"
click at [436, 249] on button "确 定" at bounding box center [477, 409] width 39 height 20
click at [436, 204] on div "Aaronloh" at bounding box center [801, 212] width 802 height 25
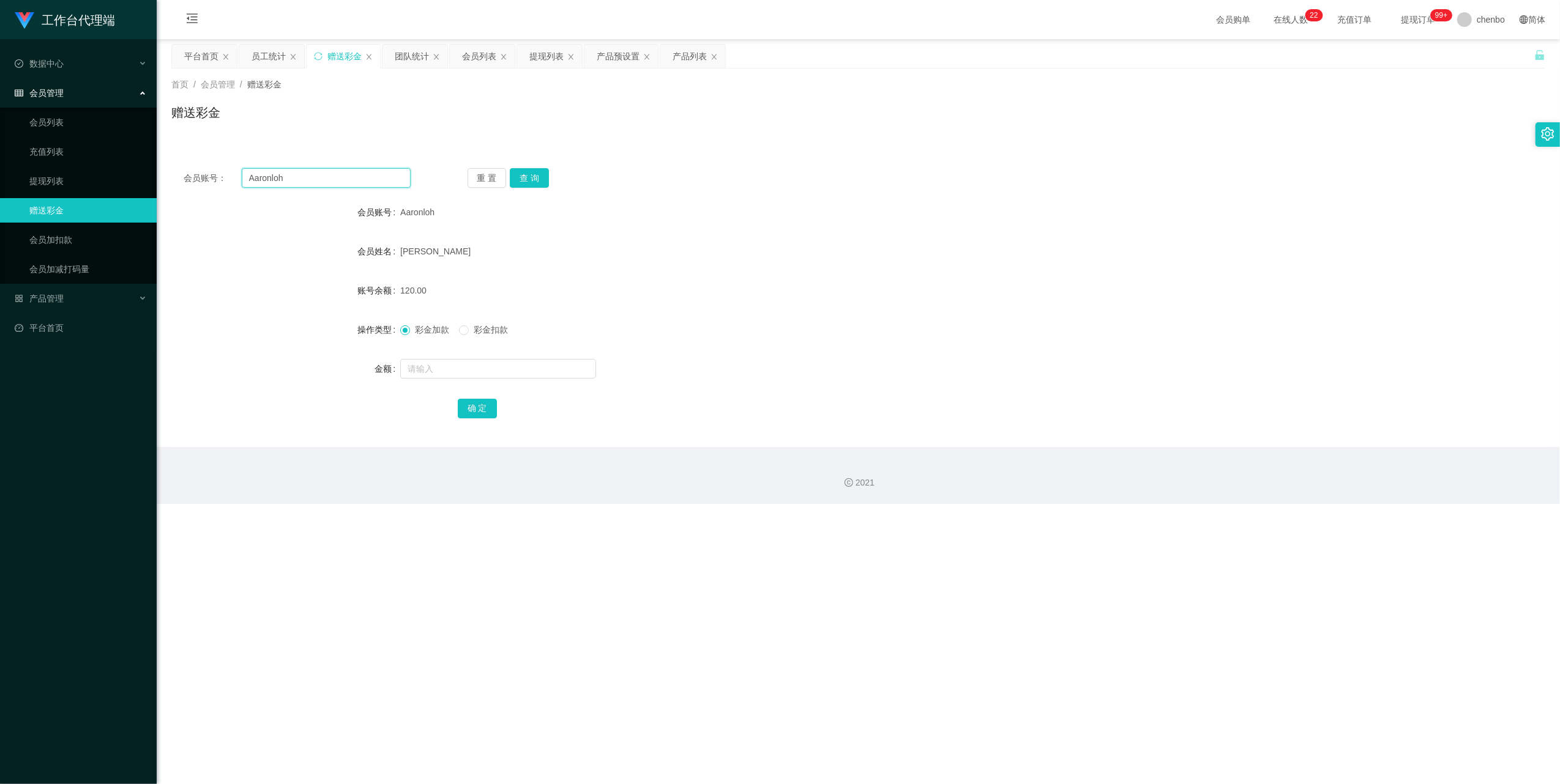
click at [318, 179] on input "Aaronloh" at bounding box center [325, 178] width 169 height 20
paste input "landiwang"
type input "Alandiwang"
click at [436, 178] on button "查 询" at bounding box center [529, 178] width 39 height 20
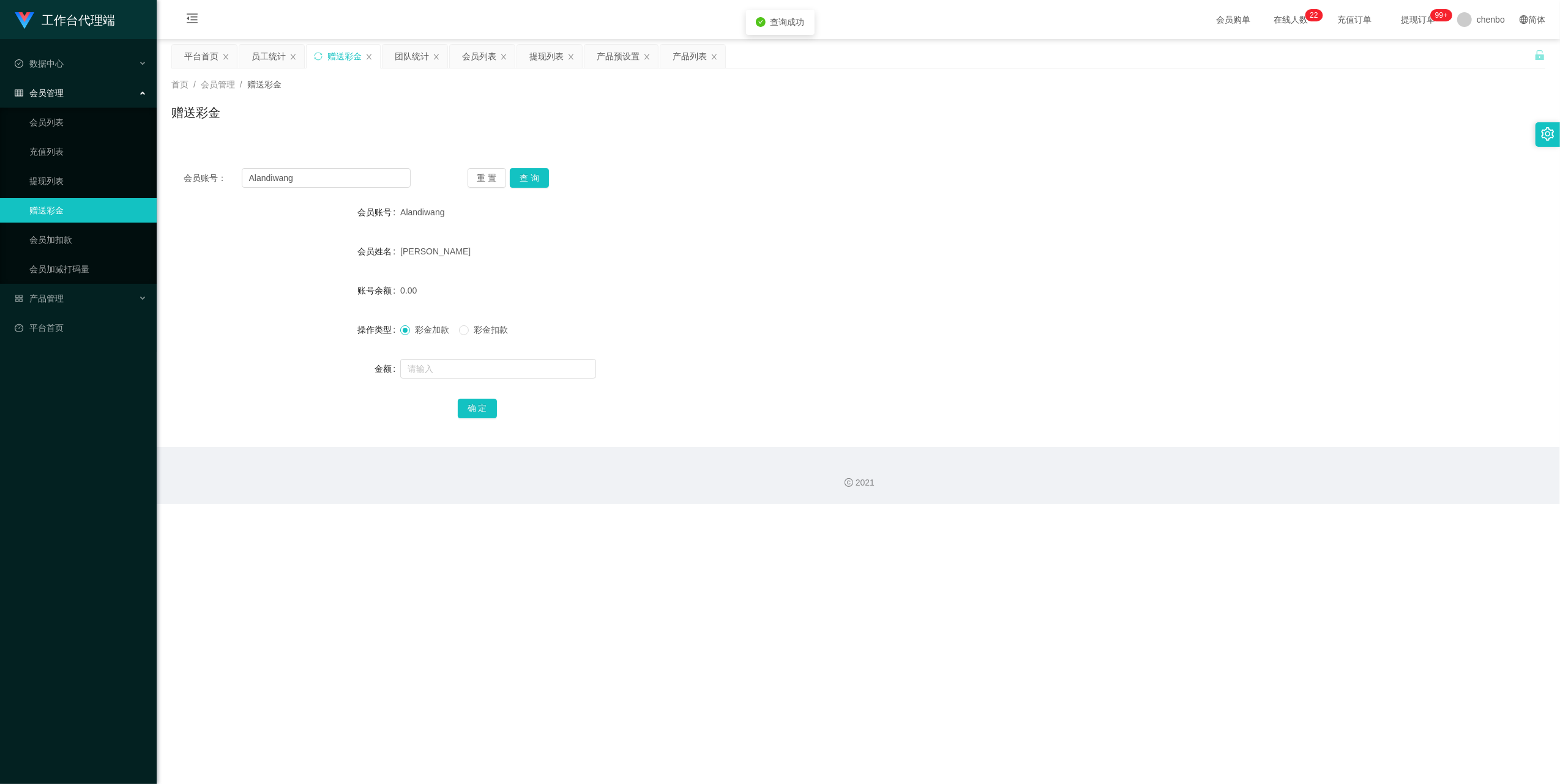
click at [436, 249] on div at bounding box center [801, 368] width 802 height 25
click at [436, 249] on input "text" at bounding box center [498, 368] width 196 height 20
type input "178"
click at [436, 249] on button "确 定" at bounding box center [477, 409] width 39 height 20
click at [436, 249] on div "[PERSON_NAME]" at bounding box center [801, 251] width 802 height 25
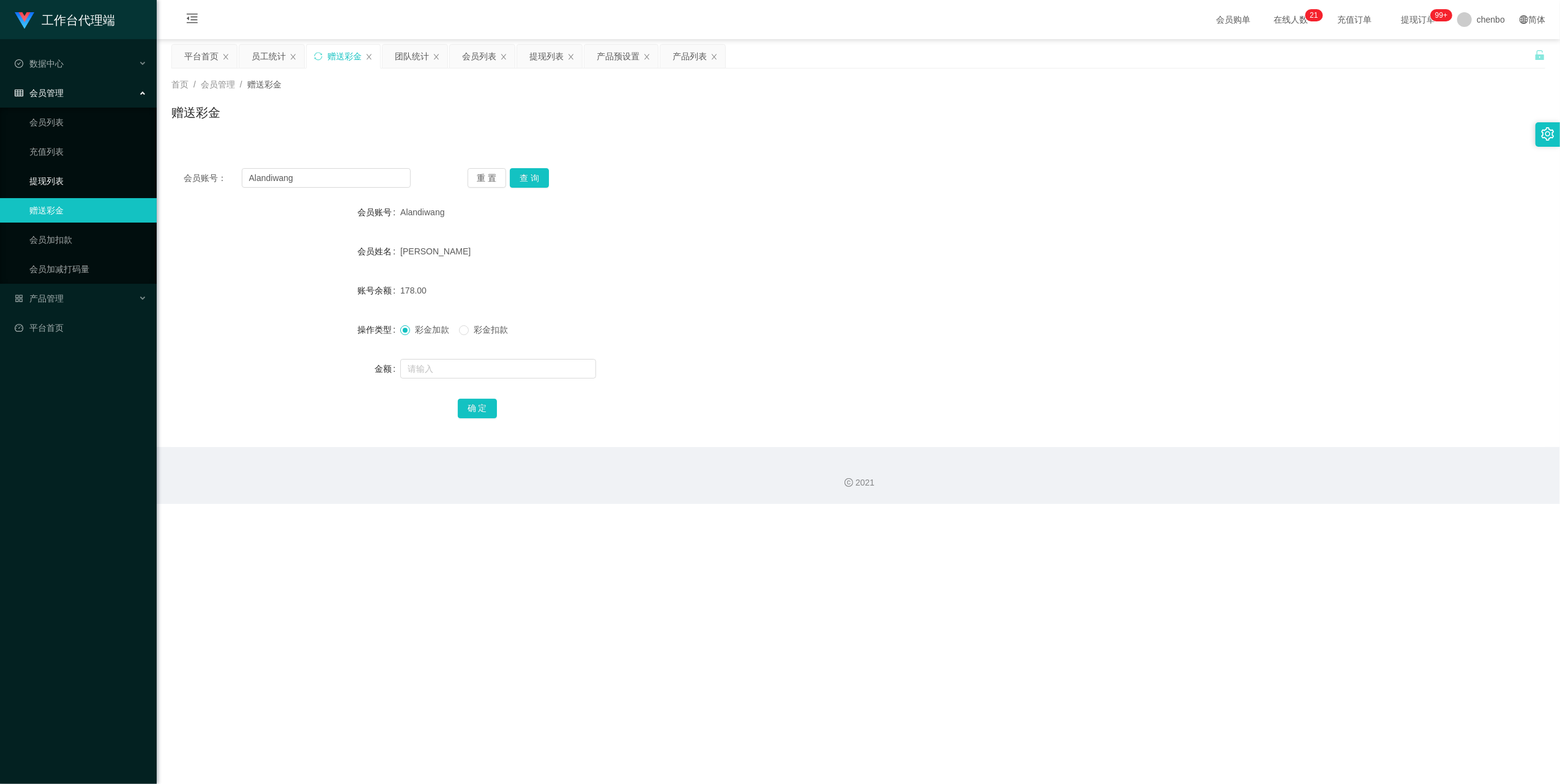
drag, startPoint x: 55, startPoint y: 177, endPoint x: 145, endPoint y: 199, distance: 92.6
click at [55, 177] on link "提现列表" at bounding box center [88, 181] width 117 height 25
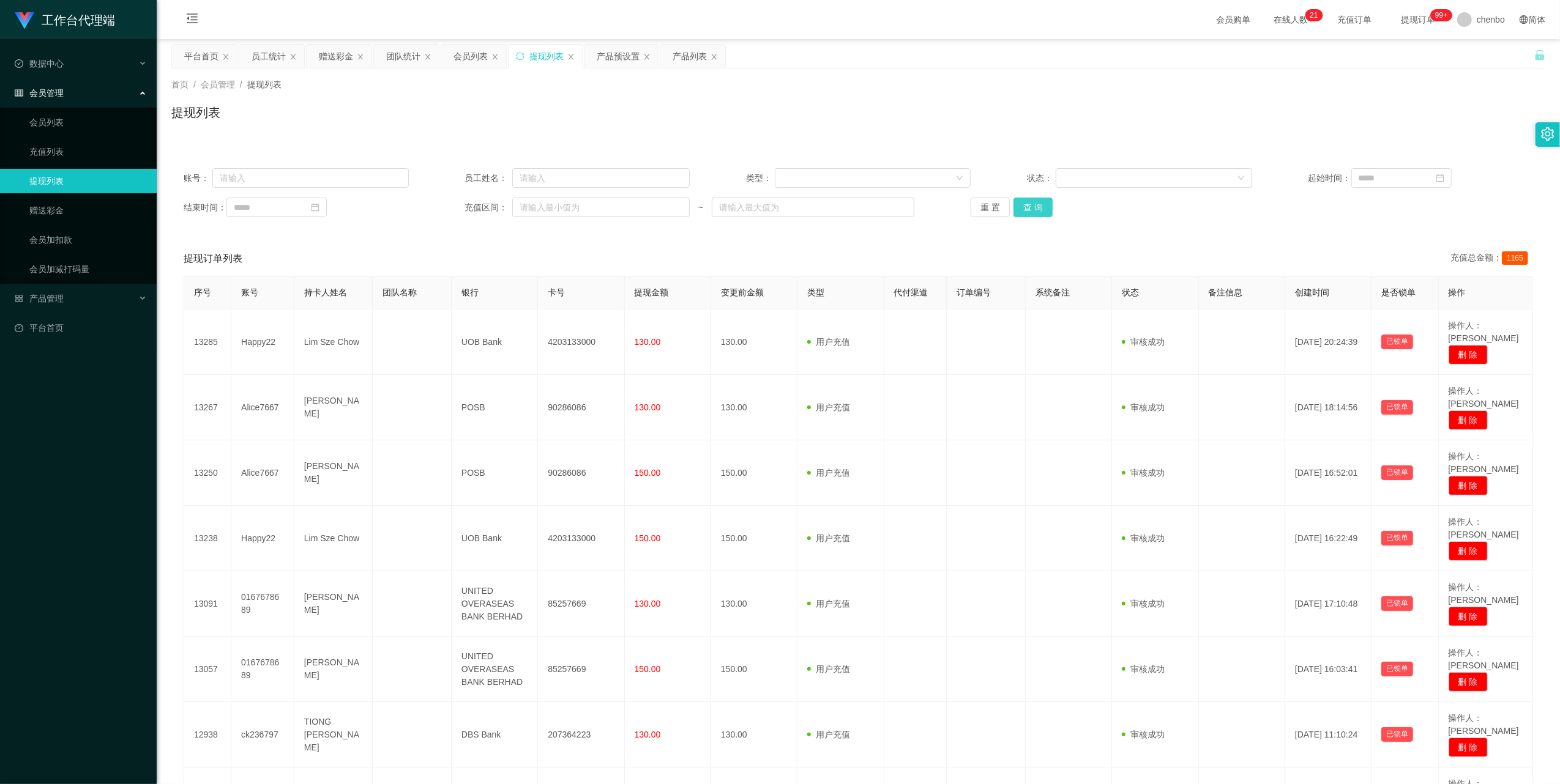
click at [436, 203] on button "查 询" at bounding box center [1032, 207] width 39 height 20
drag, startPoint x: 1019, startPoint y: 203, endPoint x: 1036, endPoint y: 206, distance: 17.3
click at [436, 203] on div "重 置 查 询" at bounding box center [1084, 207] width 225 height 20
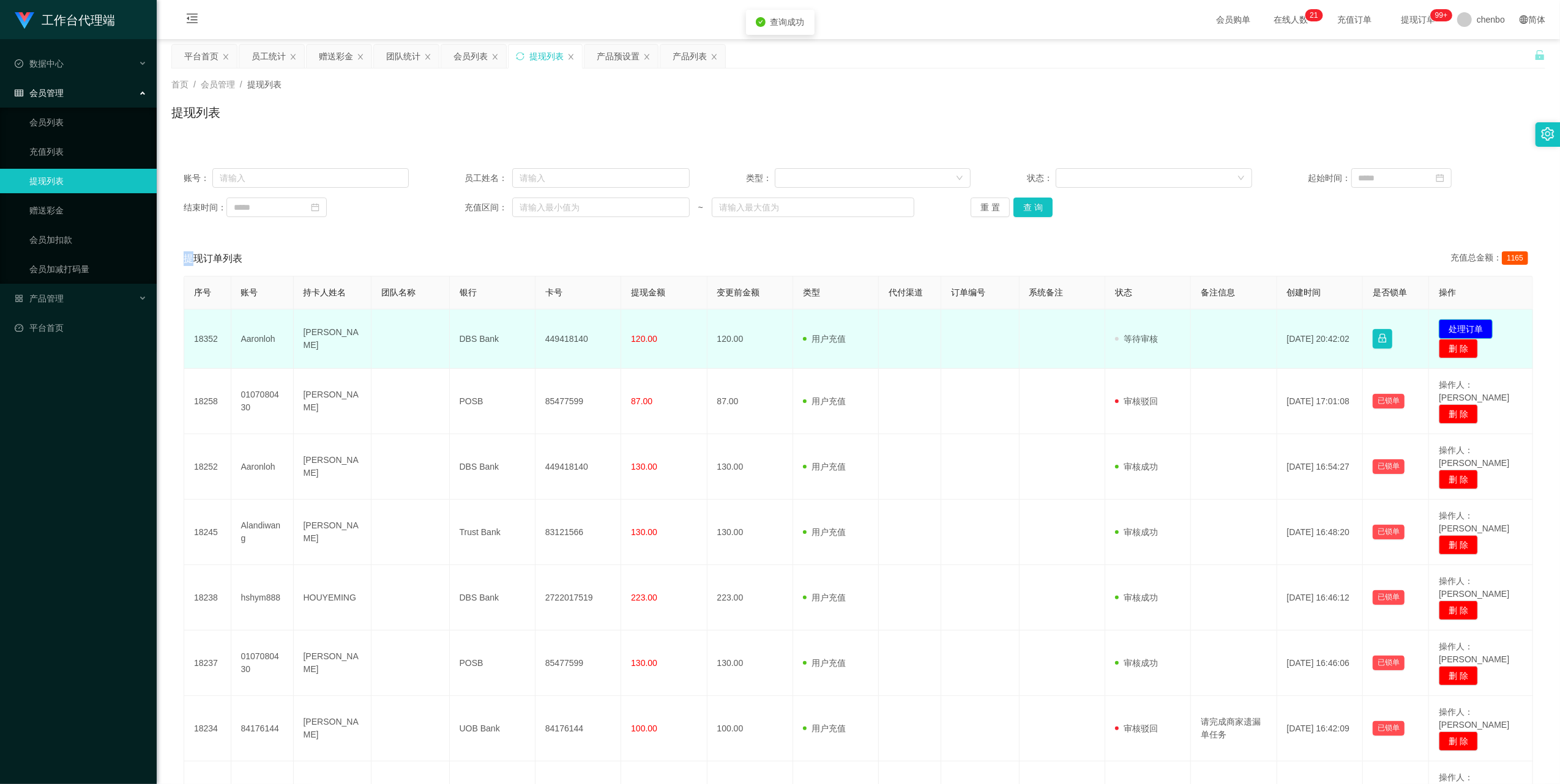
click at [436, 249] on button "处理订单" at bounding box center [1466, 329] width 54 height 20
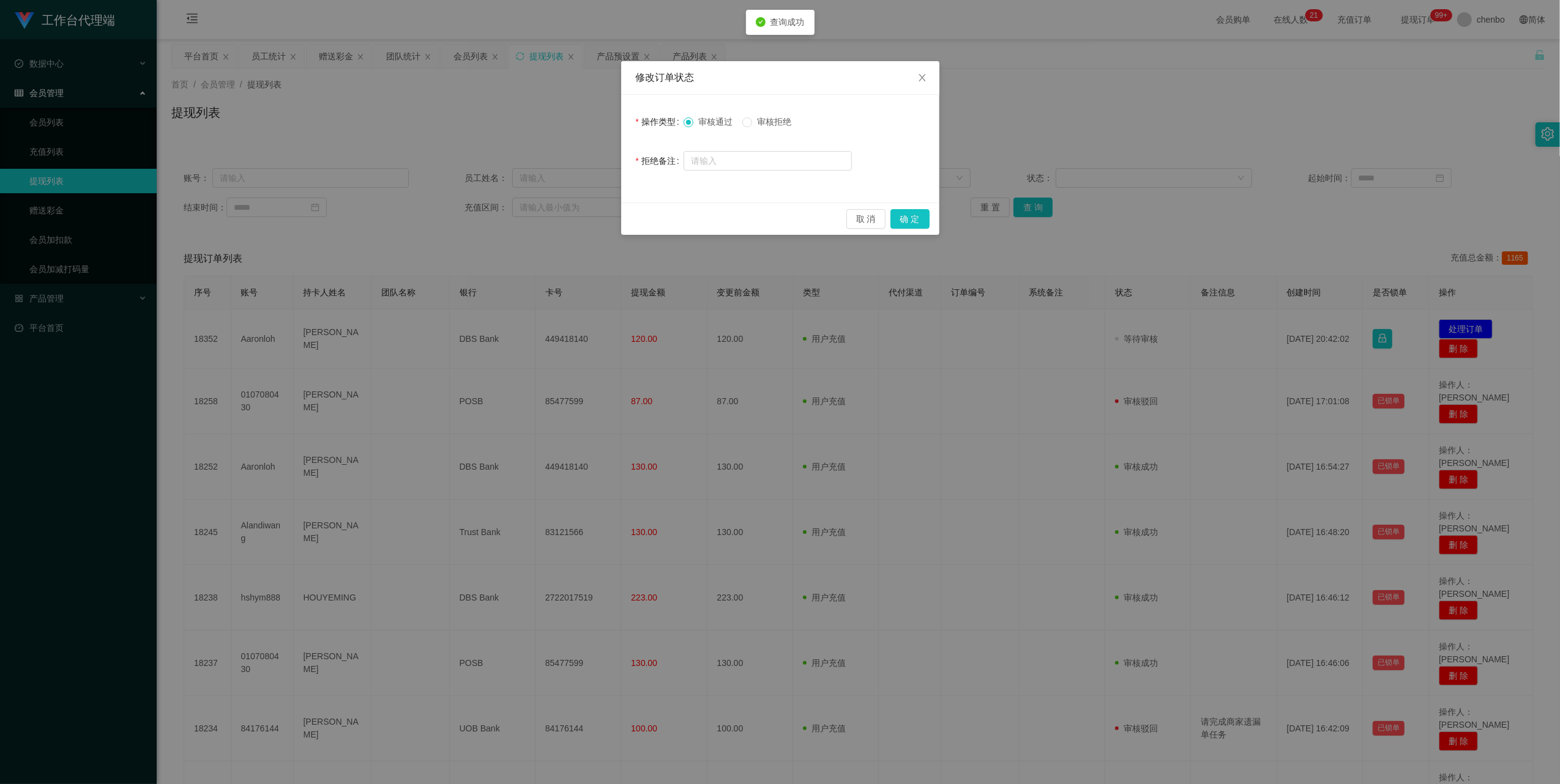
click at [436, 209] on div "取 消 确 定" at bounding box center [780, 218] width 318 height 33
drag, startPoint x: 908, startPoint y: 217, endPoint x: 911, endPoint y: 225, distance: 8.5
click at [436, 217] on button "确 定" at bounding box center [910, 219] width 39 height 20
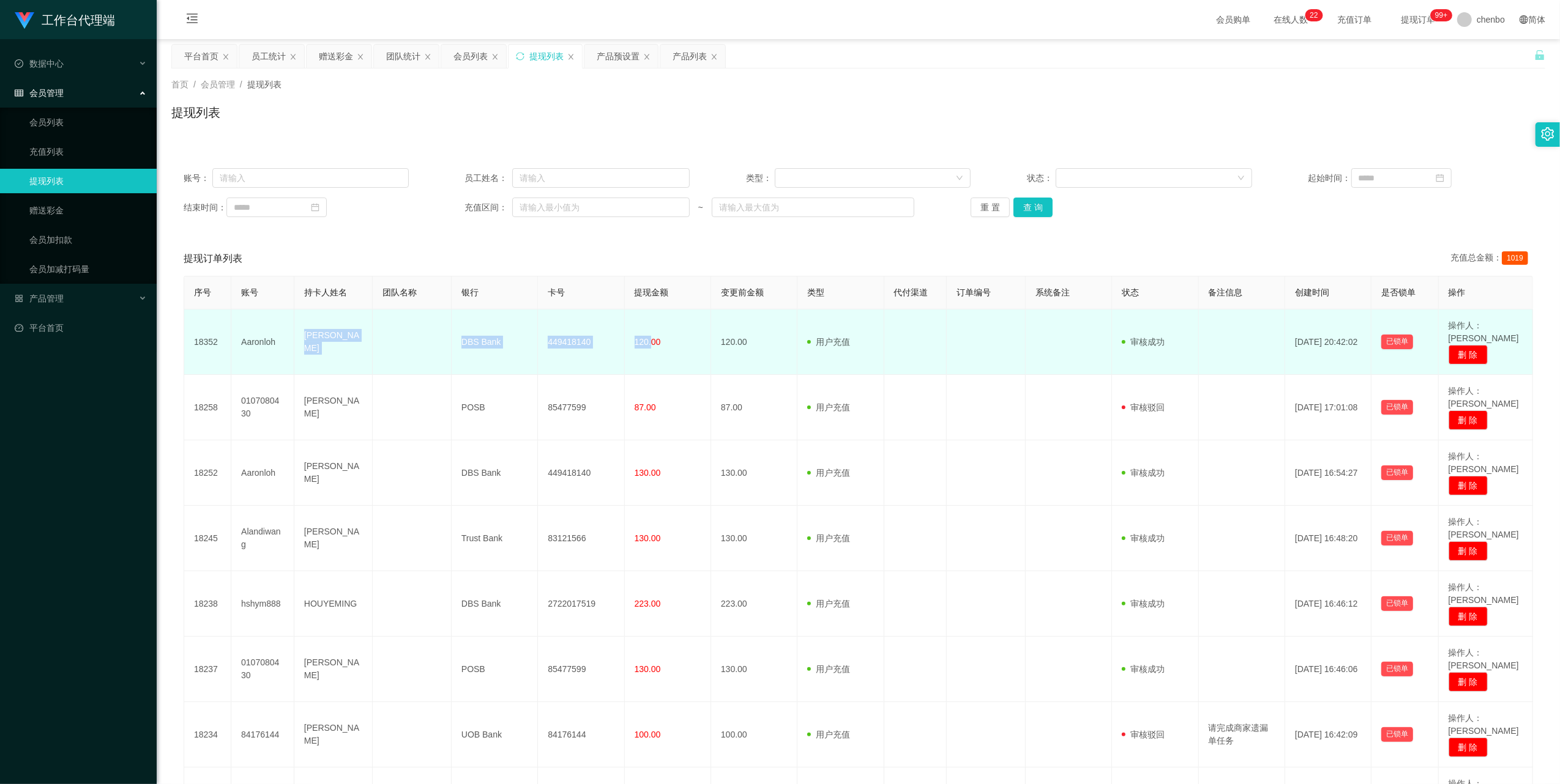
drag, startPoint x: 295, startPoint y: 328, endPoint x: 648, endPoint y: 343, distance: 353.3
click at [436, 249] on tr "18352 [PERSON_NAME] DBS Bank 449418140 120.00 120.00 用户充值 人工扣款 审核驳回 审核成功 等待审核 […" at bounding box center [858, 342] width 1349 height 65
copy tr "[PERSON_NAME] LUEN DBS Bank 449418140 120."
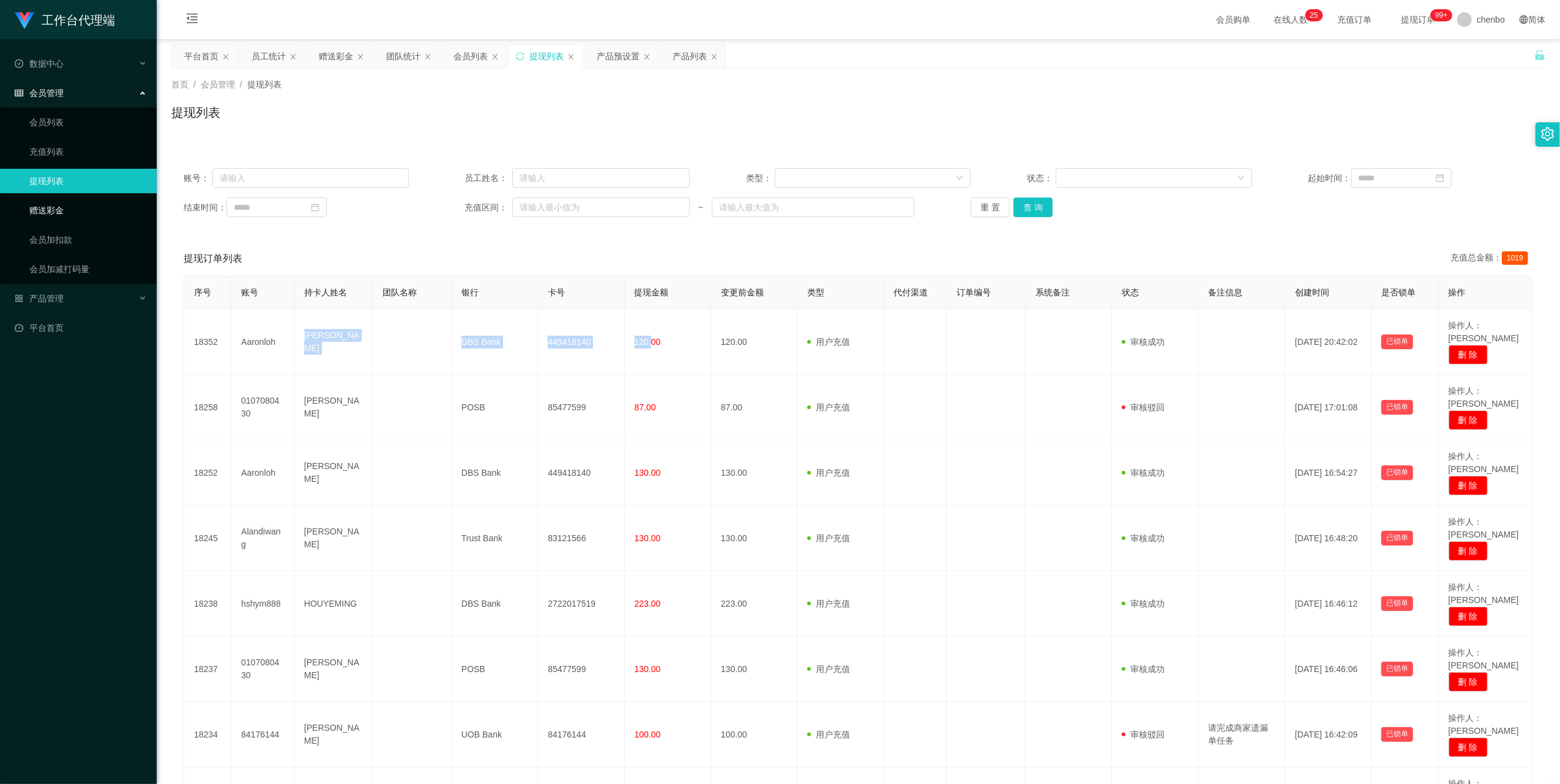
click at [48, 209] on link "赠送彩金" at bounding box center [88, 210] width 117 height 25
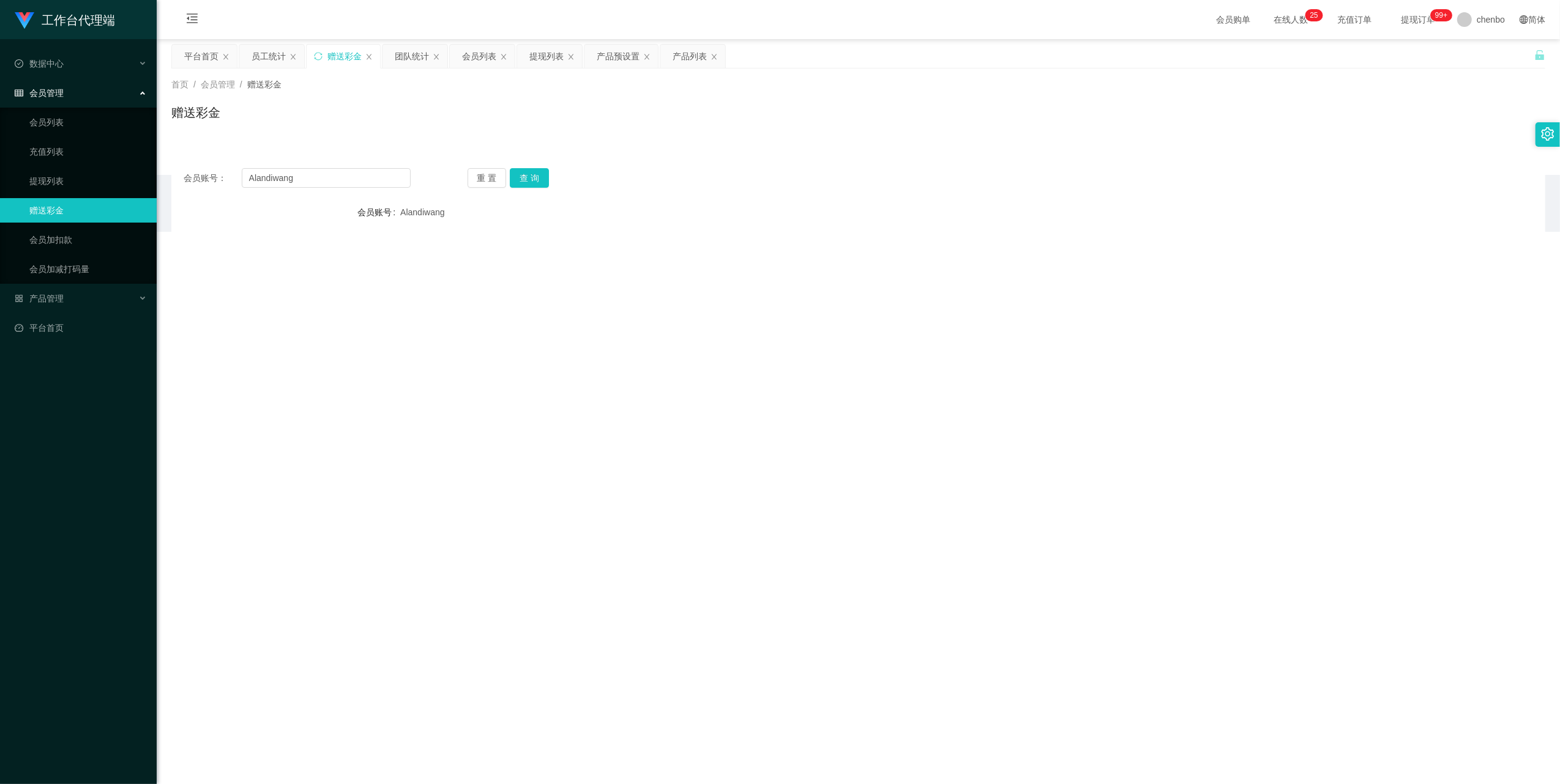
click at [321, 167] on div "会员账号： Alandiwang 重 置 查 询 会员账号 Alandiwang 会员姓名 [PERSON_NAME] 账号余额 178.00 操作类型 彩金…" at bounding box center [858, 302] width 1373 height 291
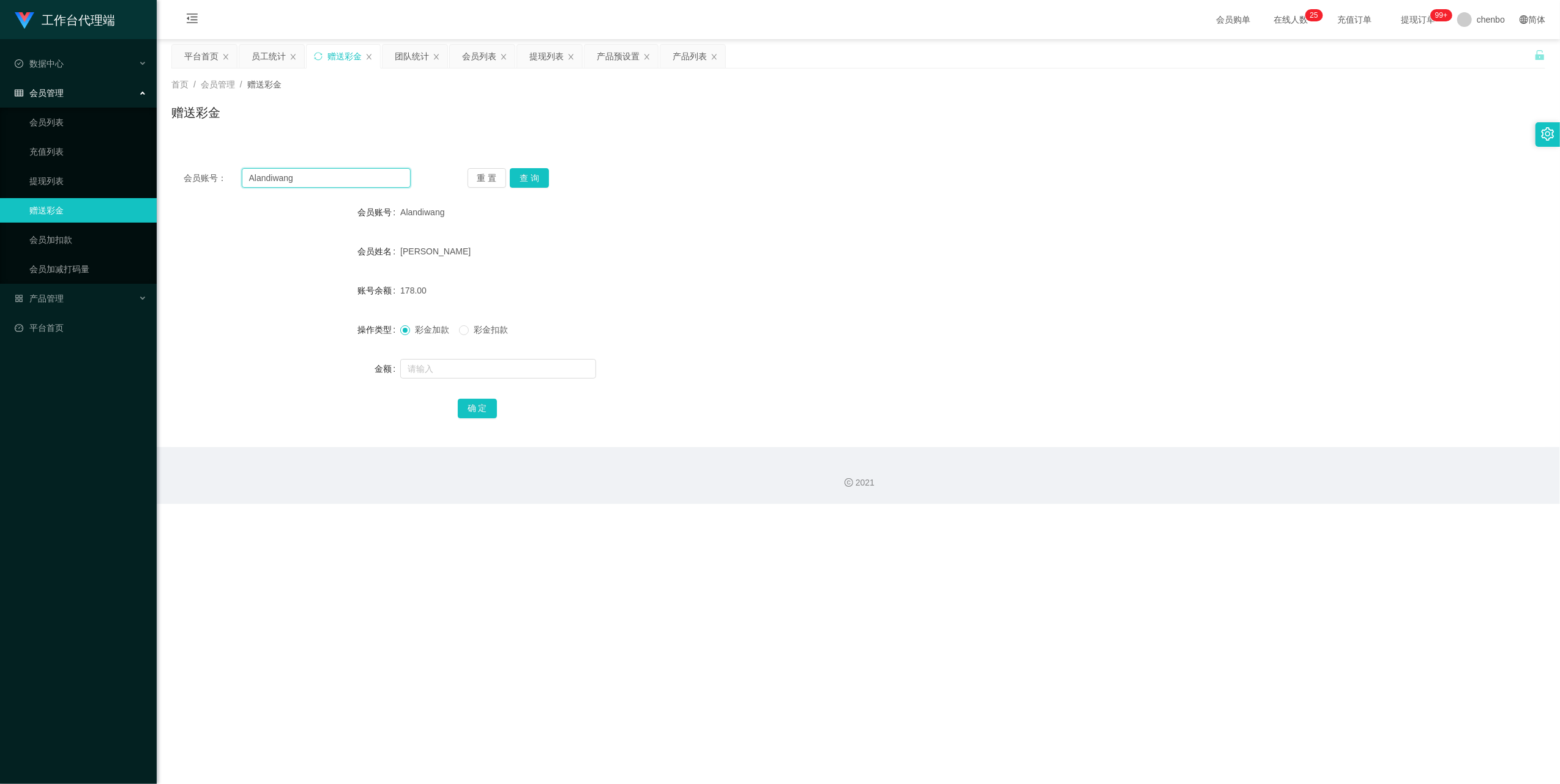
drag, startPoint x: 321, startPoint y: 167, endPoint x: 324, endPoint y: 174, distance: 7.6
click at [324, 174] on input "Alandiwang" at bounding box center [325, 178] width 169 height 20
paste input "hshym888"
type input "hshym888"
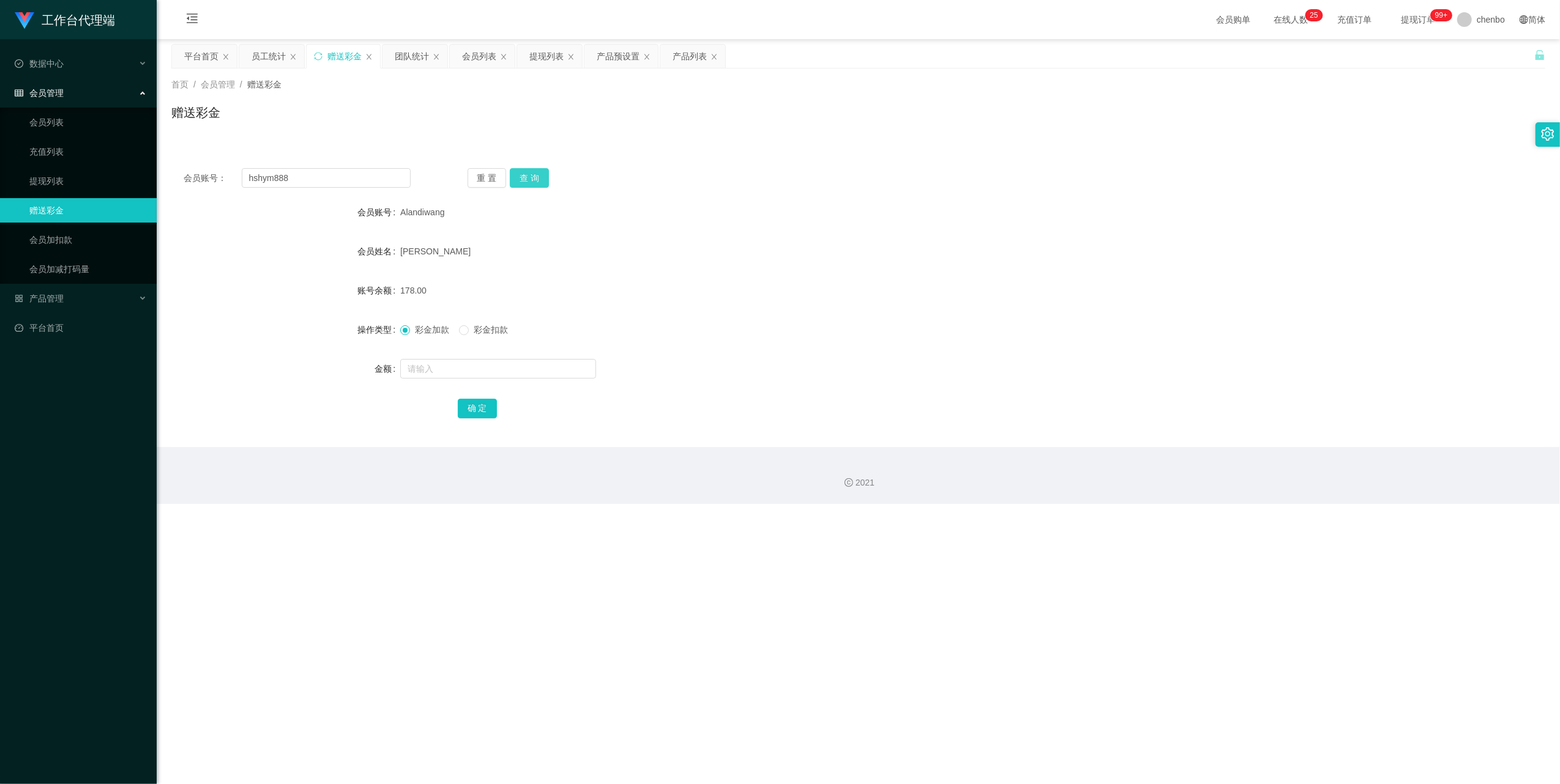
click at [436, 183] on button "查 询" at bounding box center [529, 178] width 39 height 20
click at [436, 249] on input "text" at bounding box center [498, 368] width 196 height 20
type input "80"
click at [436, 249] on button "确 定" at bounding box center [477, 409] width 39 height 20
drag, startPoint x: 949, startPoint y: 285, endPoint x: 1176, endPoint y: 159, distance: 259.6
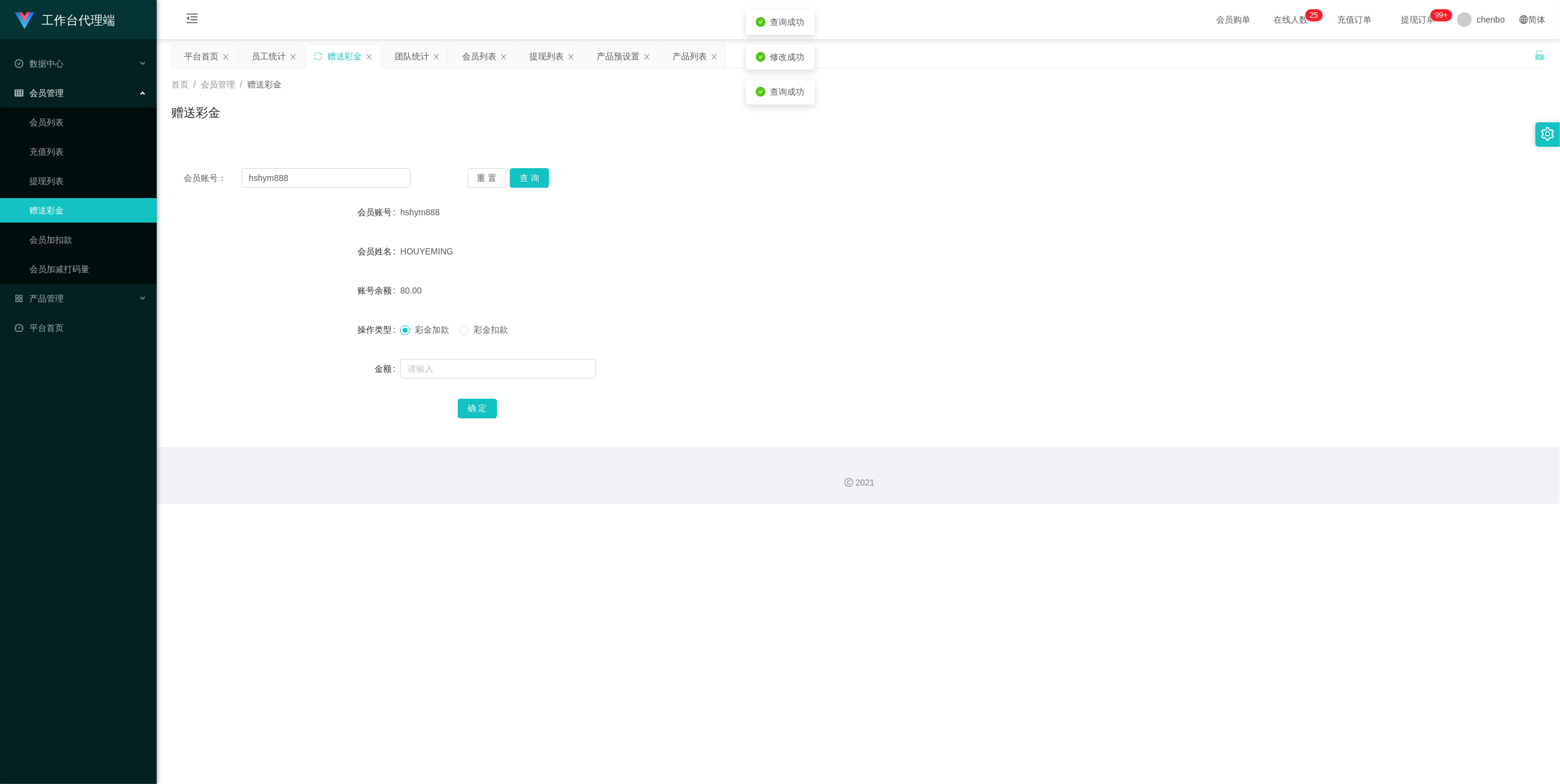
click at [436, 249] on div "80.00" at bounding box center [801, 290] width 802 height 25
click at [52, 179] on link "提现列表" at bounding box center [88, 181] width 117 height 25
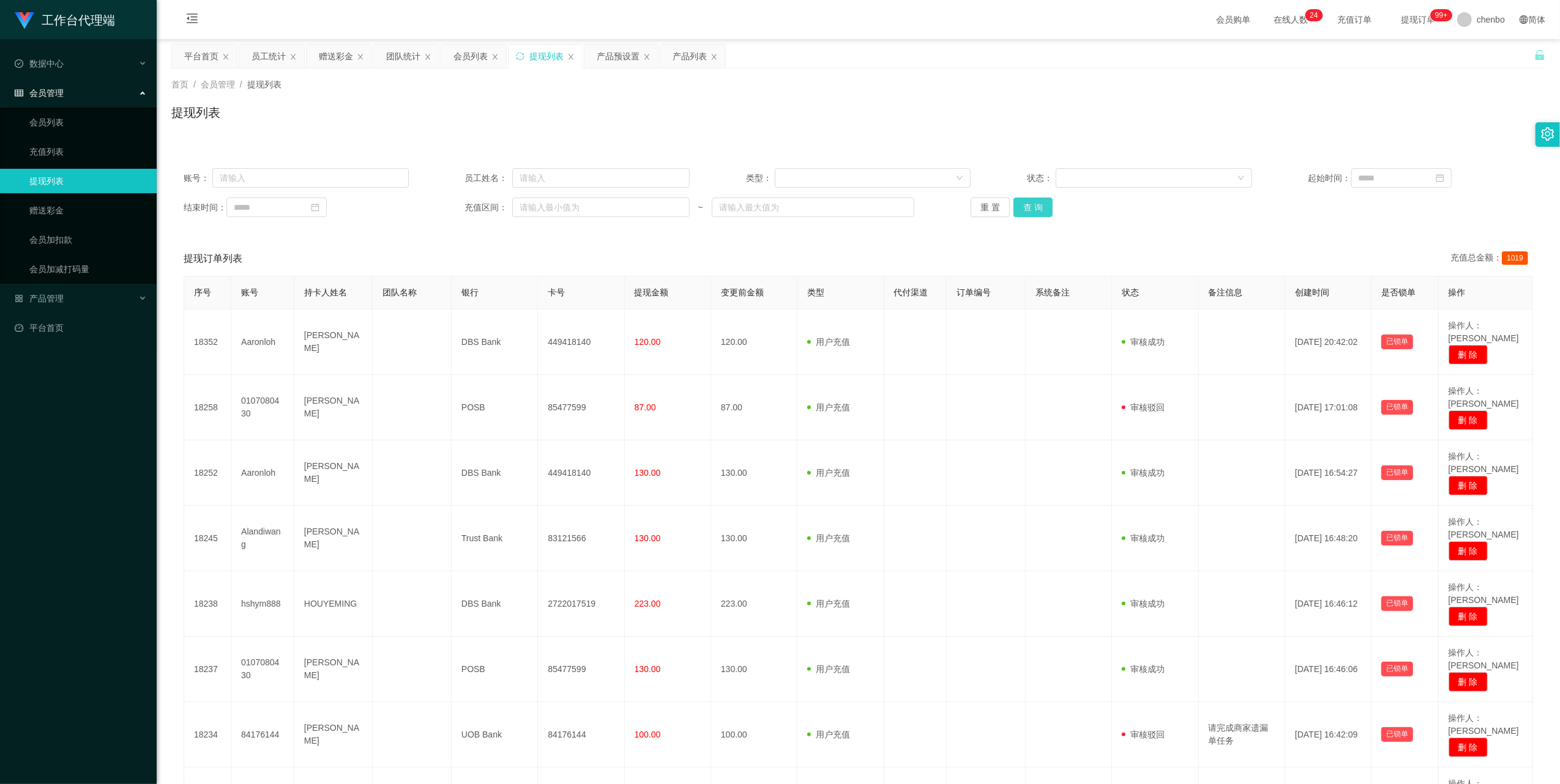
click at [436, 201] on button "查 询" at bounding box center [1032, 207] width 39 height 20
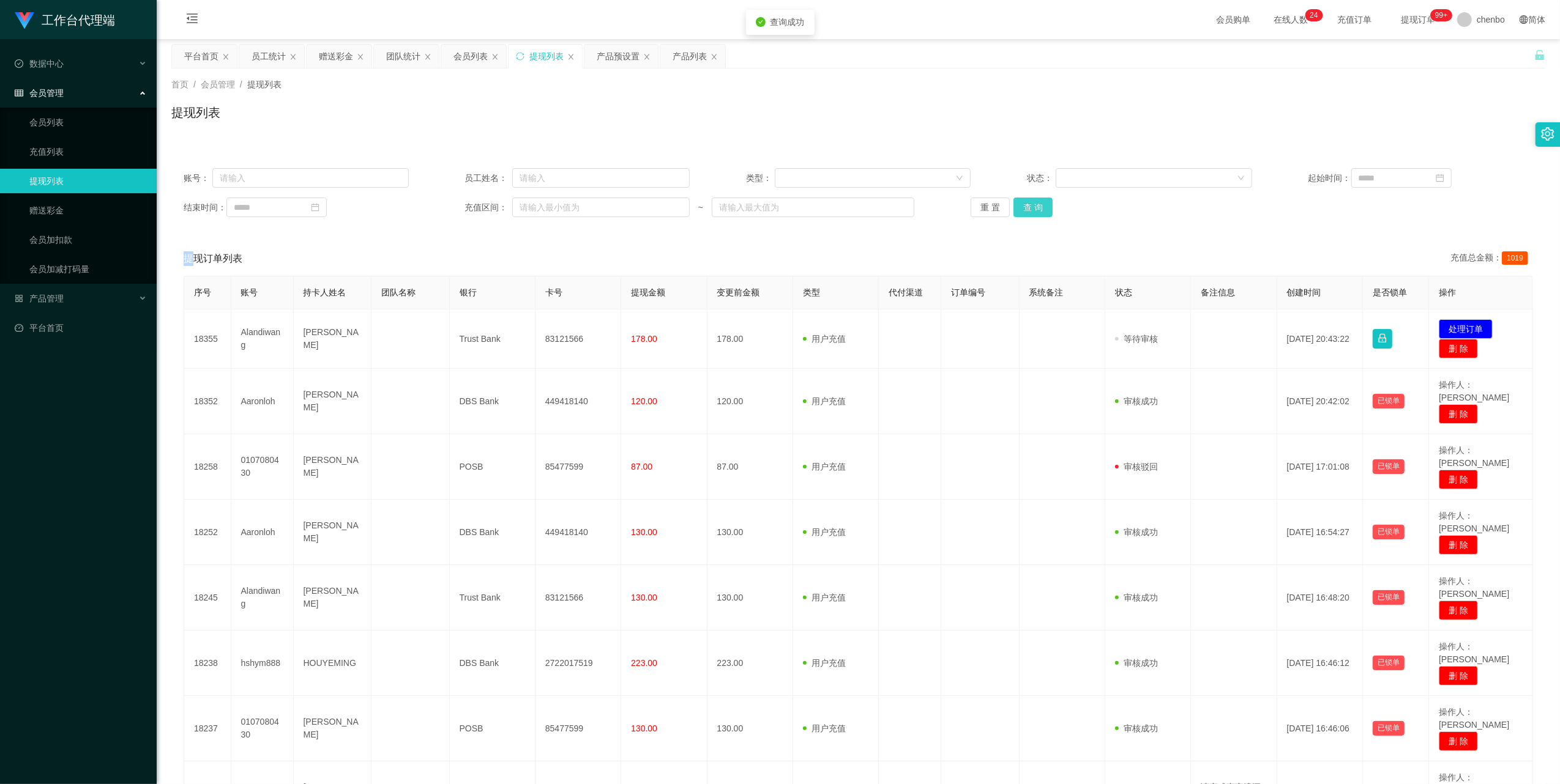
click at [436, 201] on div "重 置 查 询" at bounding box center [1084, 207] width 225 height 20
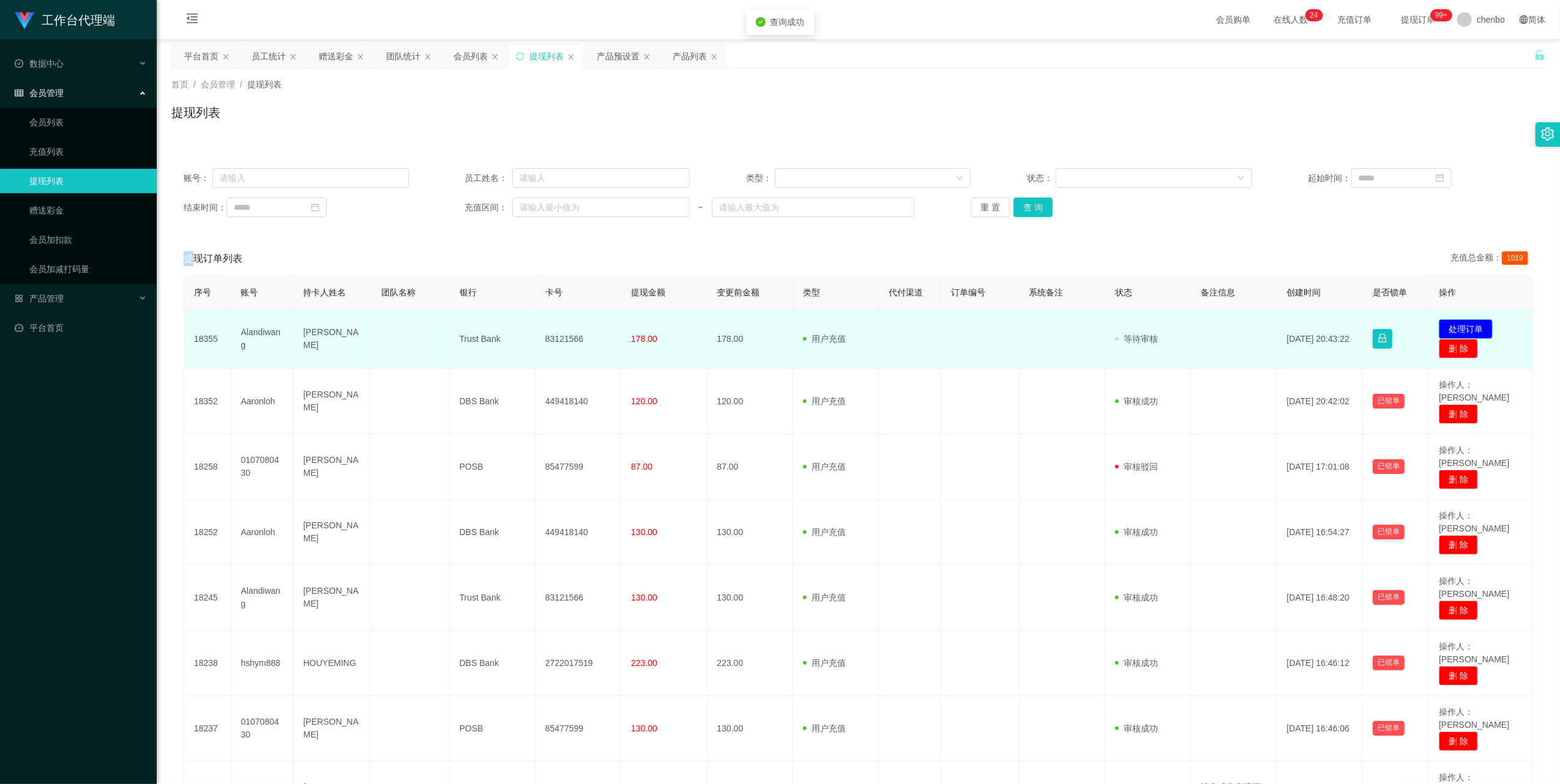
click at [436, 249] on button "处理订单" at bounding box center [1466, 329] width 54 height 20
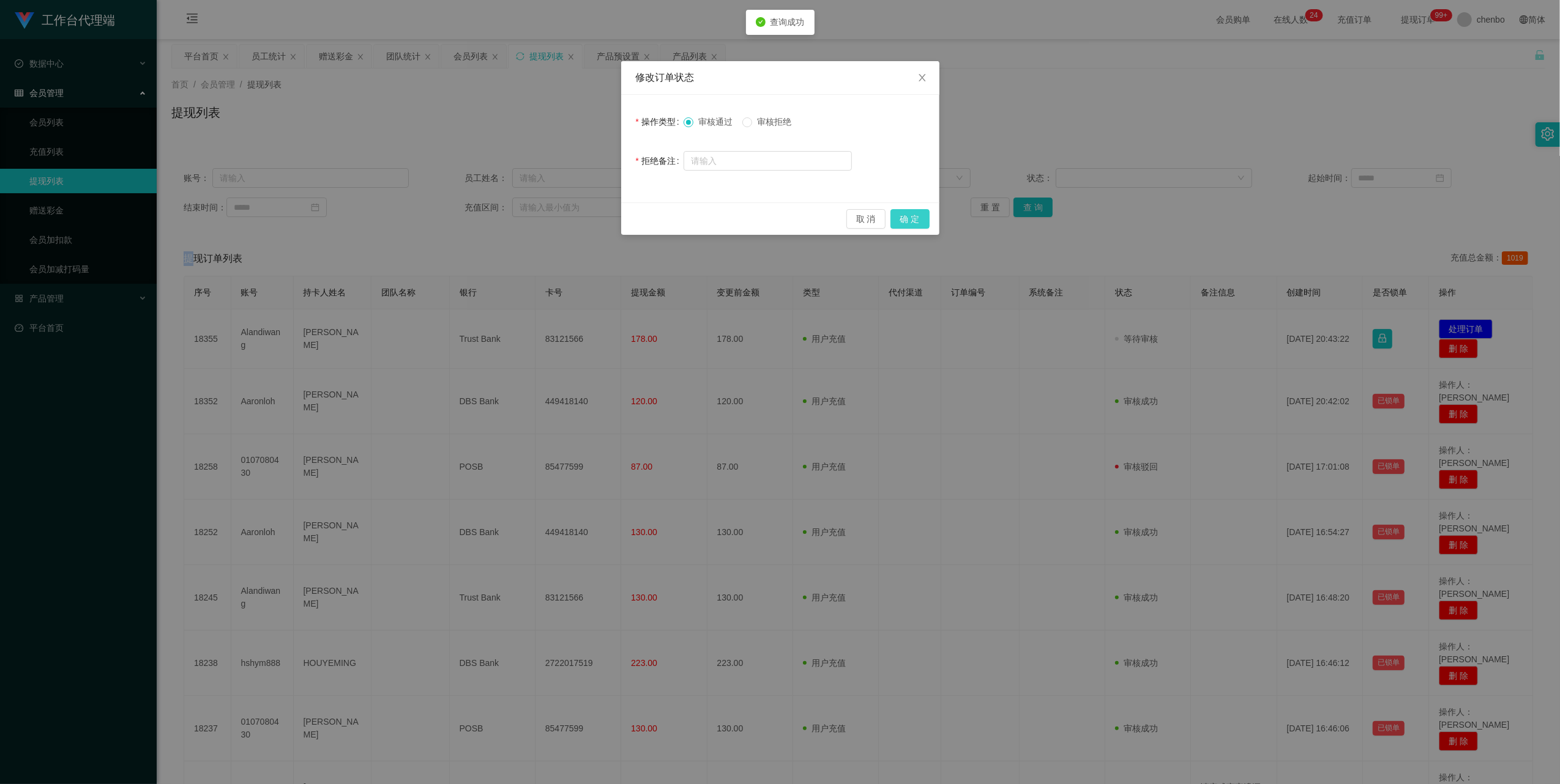
click at [436, 220] on button "确 定" at bounding box center [910, 219] width 39 height 20
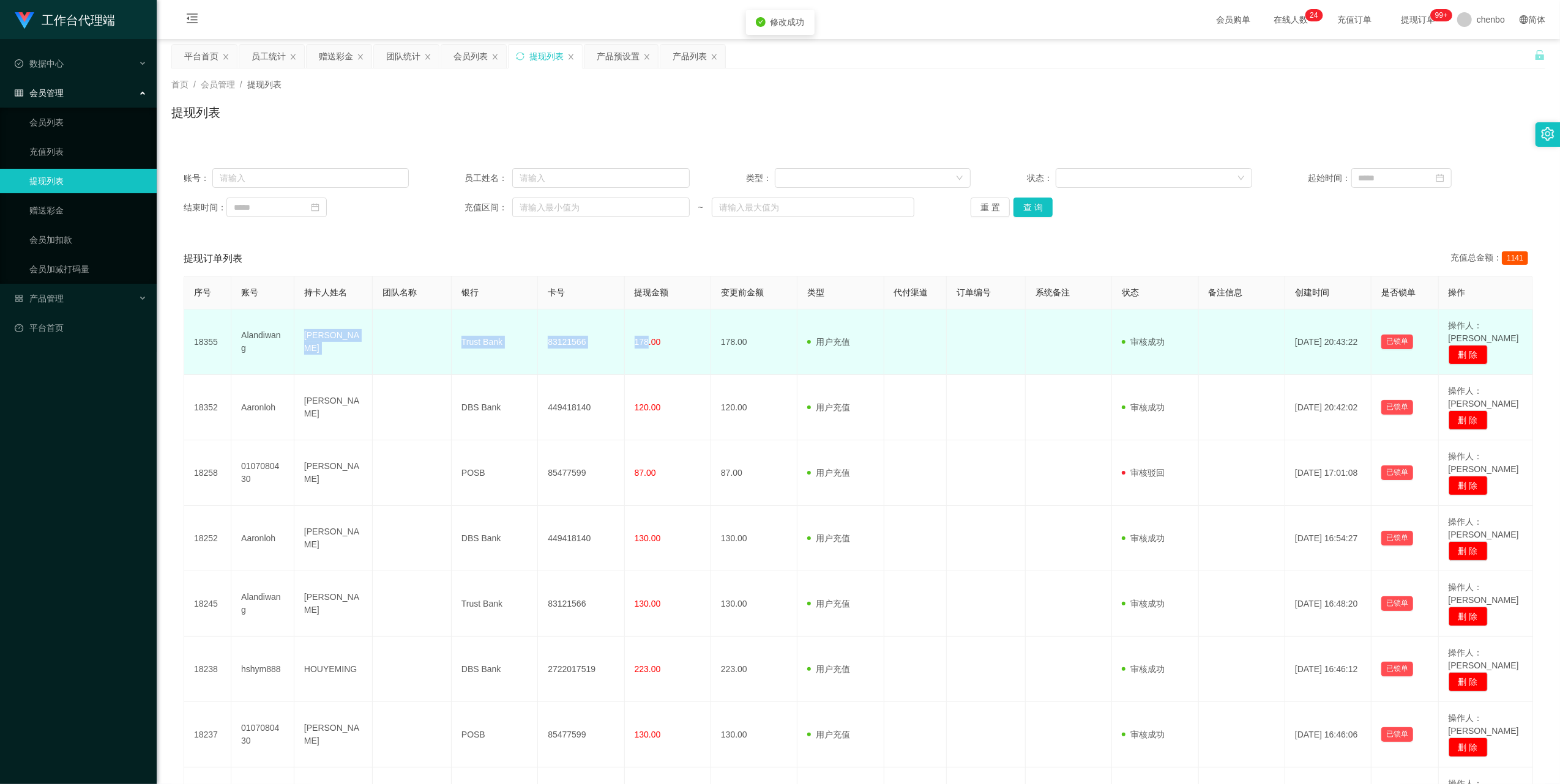
drag, startPoint x: 295, startPoint y: 338, endPoint x: 645, endPoint y: 345, distance: 350.1
click at [436, 249] on tr "18355 Alandiwang [PERSON_NAME] Trust Bank 83121566 178.00 178.00 用户充值 人工扣款 审核驳回…" at bounding box center [858, 342] width 1349 height 65
copy tr "[PERSON_NAME] Trust Bank 83121566 178"
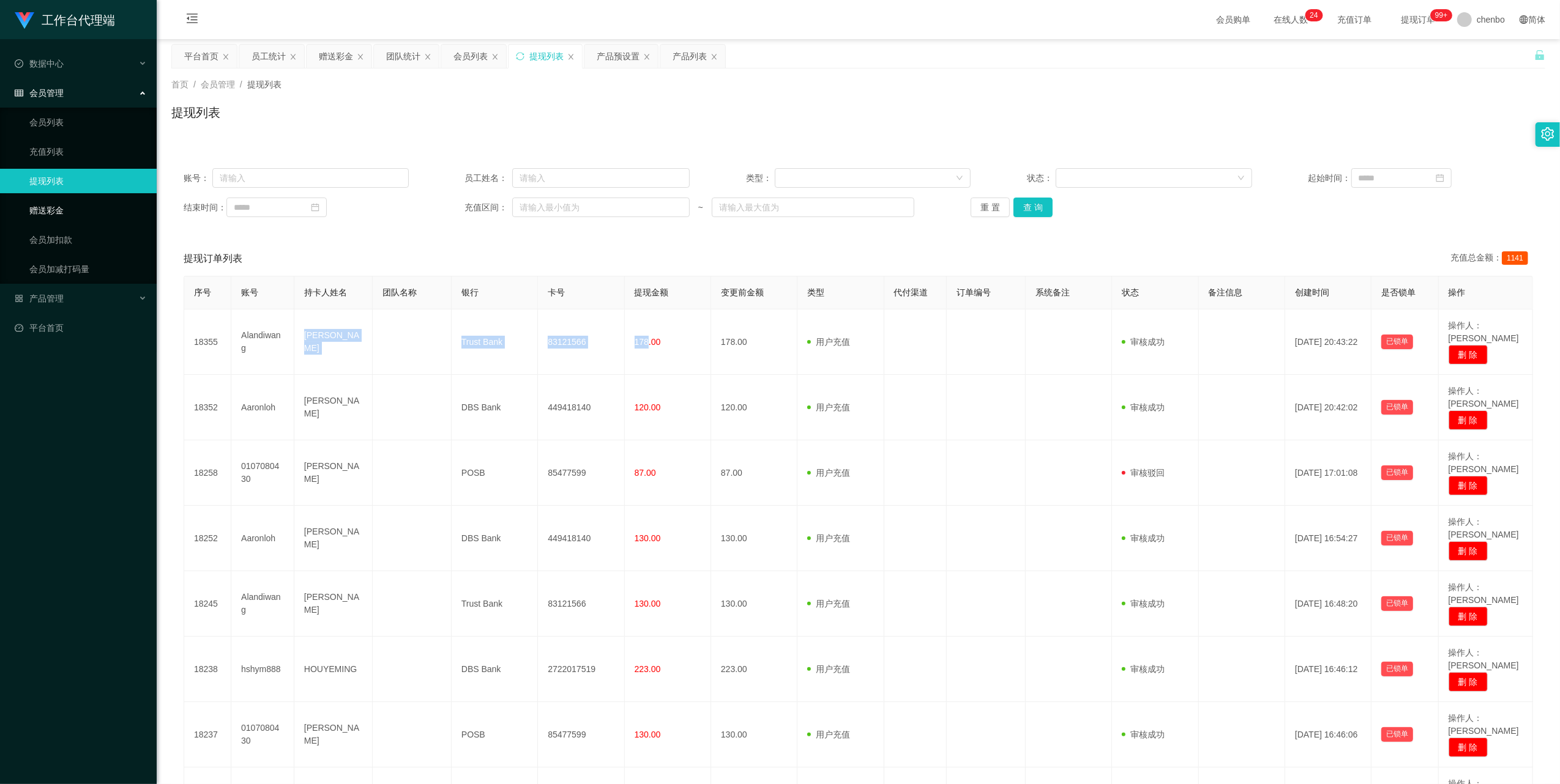
drag, startPoint x: 56, startPoint y: 210, endPoint x: 79, endPoint y: 212, distance: 23.1
click at [56, 210] on link "赠送彩金" at bounding box center [88, 210] width 117 height 25
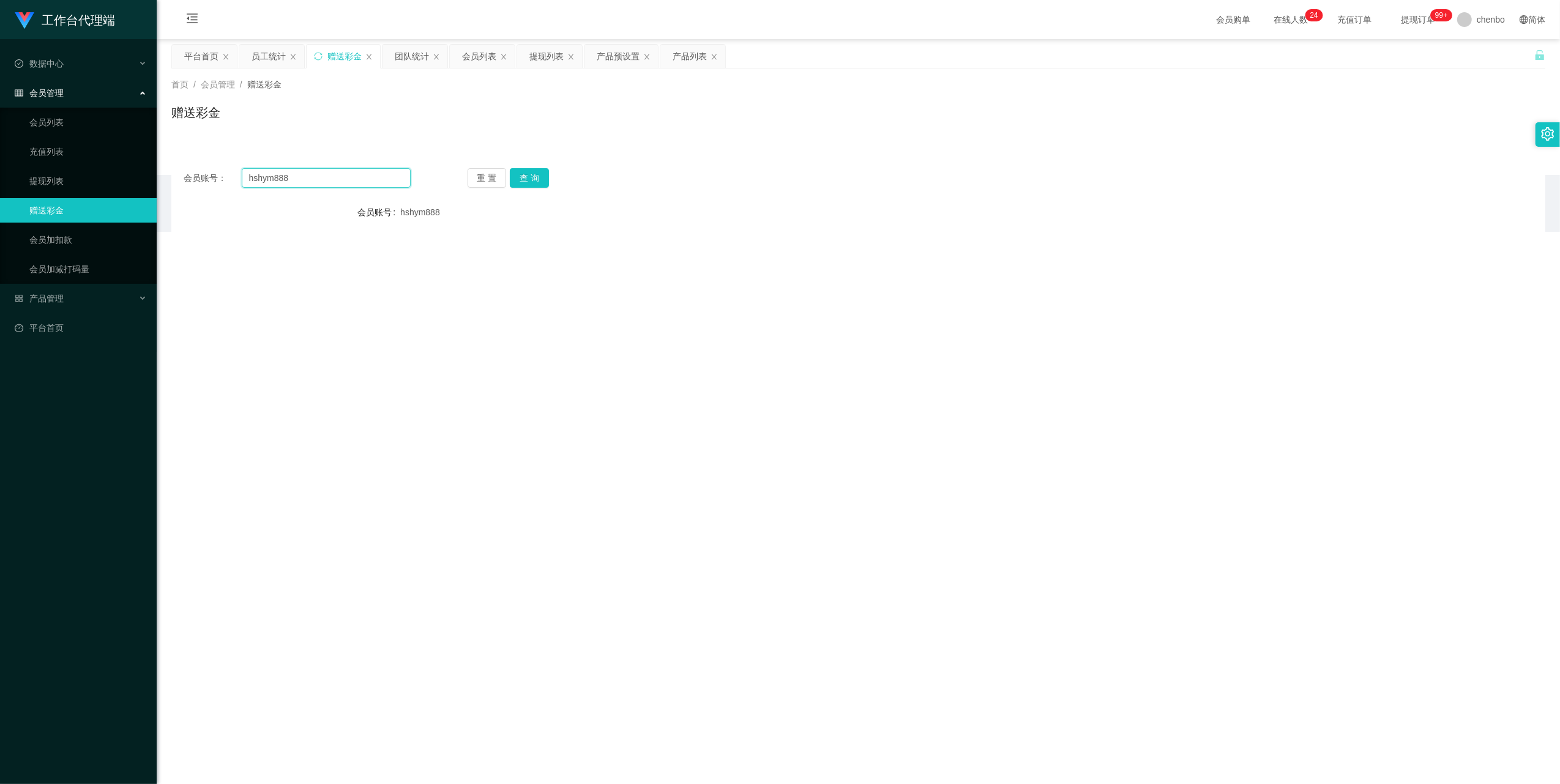
click at [325, 176] on input "hshym888" at bounding box center [325, 178] width 169 height 20
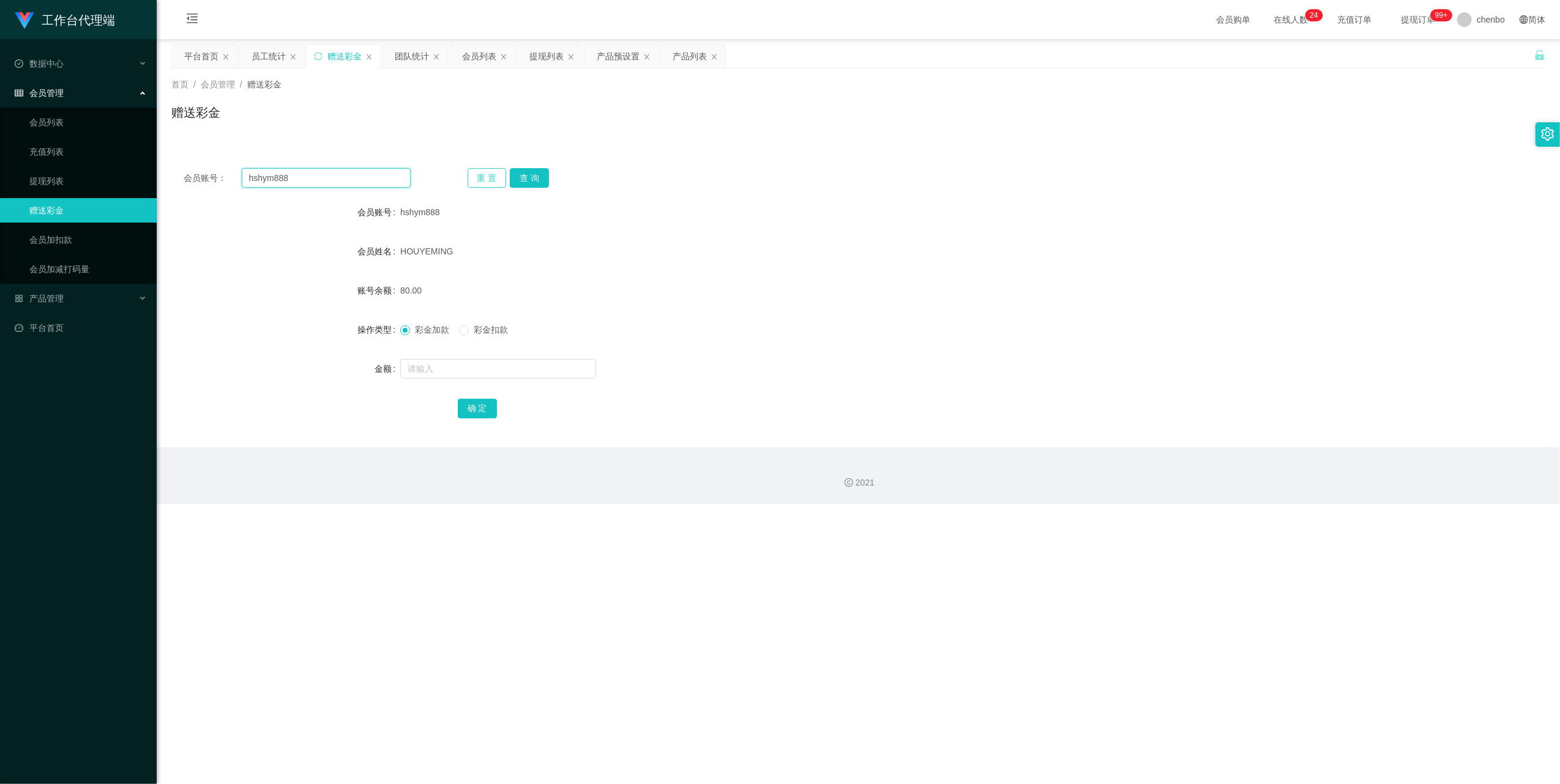
paste input "0107080430"
type input "0107080430"
click at [436, 181] on button "查 询" at bounding box center [529, 178] width 39 height 20
click at [436, 249] on input "text" at bounding box center [498, 368] width 196 height 20
type input "80"
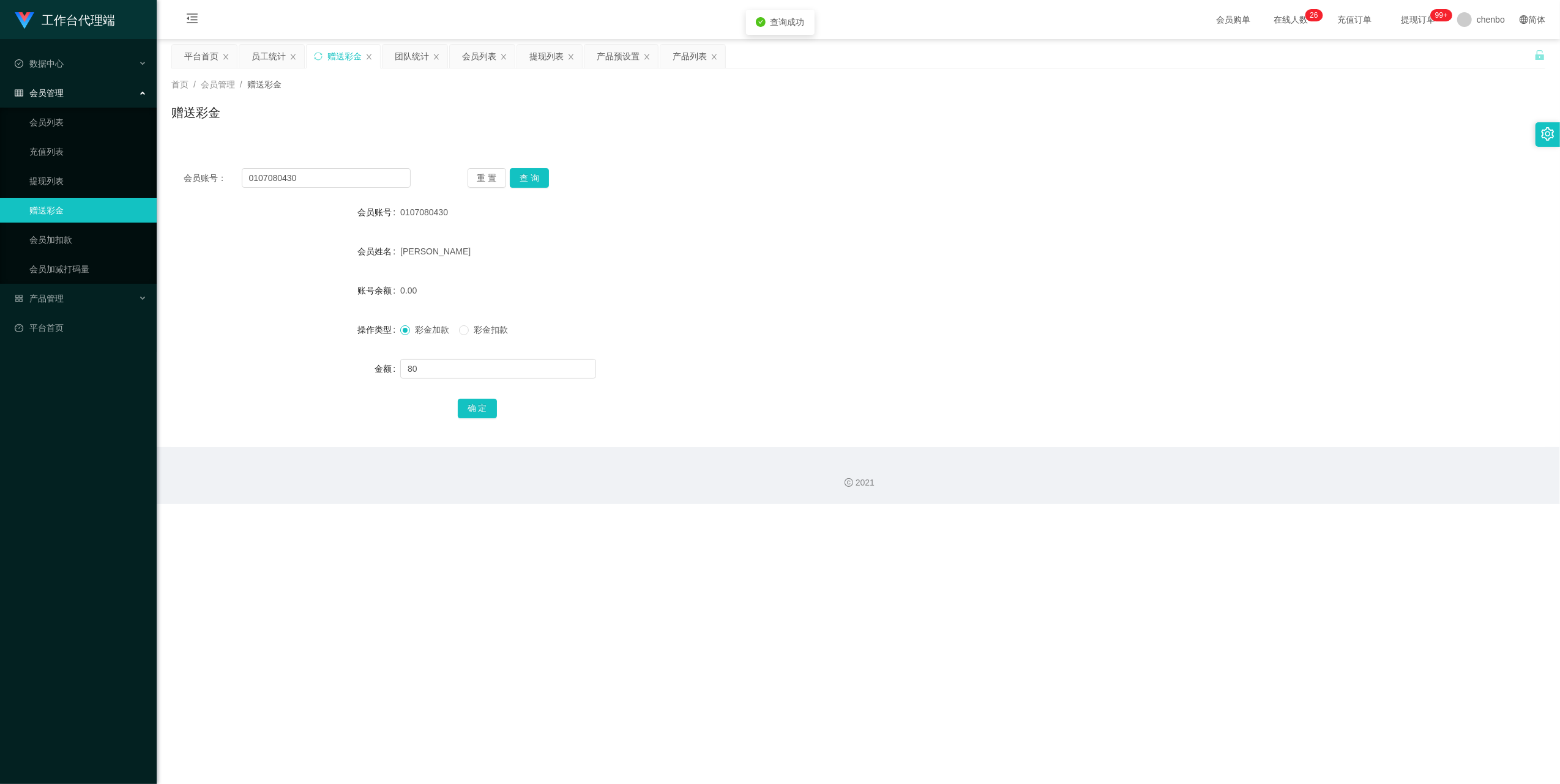
click at [436, 249] on div "确 定" at bounding box center [859, 408] width 802 height 25
click at [436, 249] on button "确 定" at bounding box center [477, 409] width 39 height 20
click at [436, 249] on div "80.00" at bounding box center [801, 290] width 802 height 25
click at [49, 175] on link "提现列表" at bounding box center [88, 181] width 117 height 25
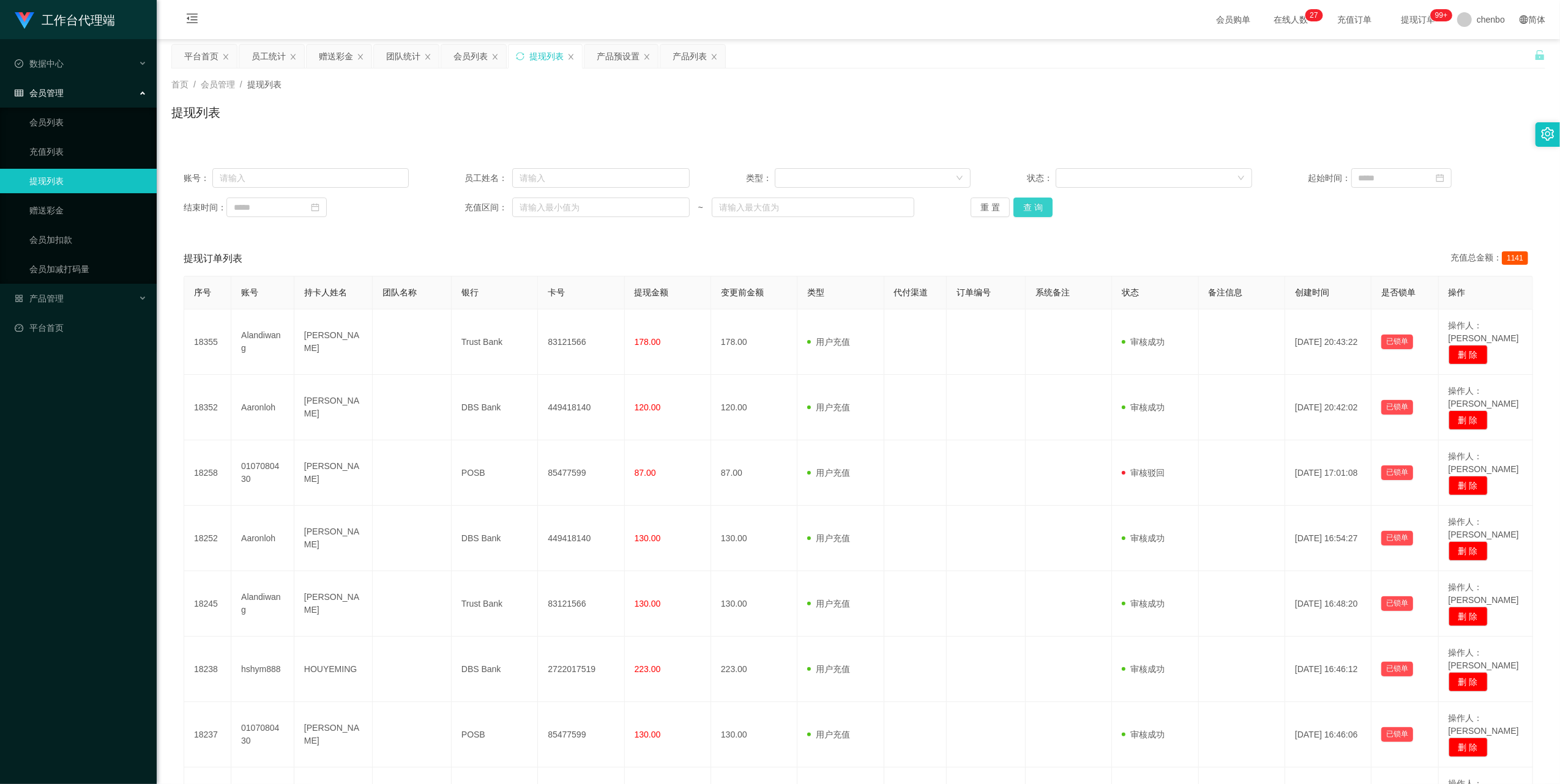
click at [436, 213] on button "查 询" at bounding box center [1032, 207] width 39 height 20
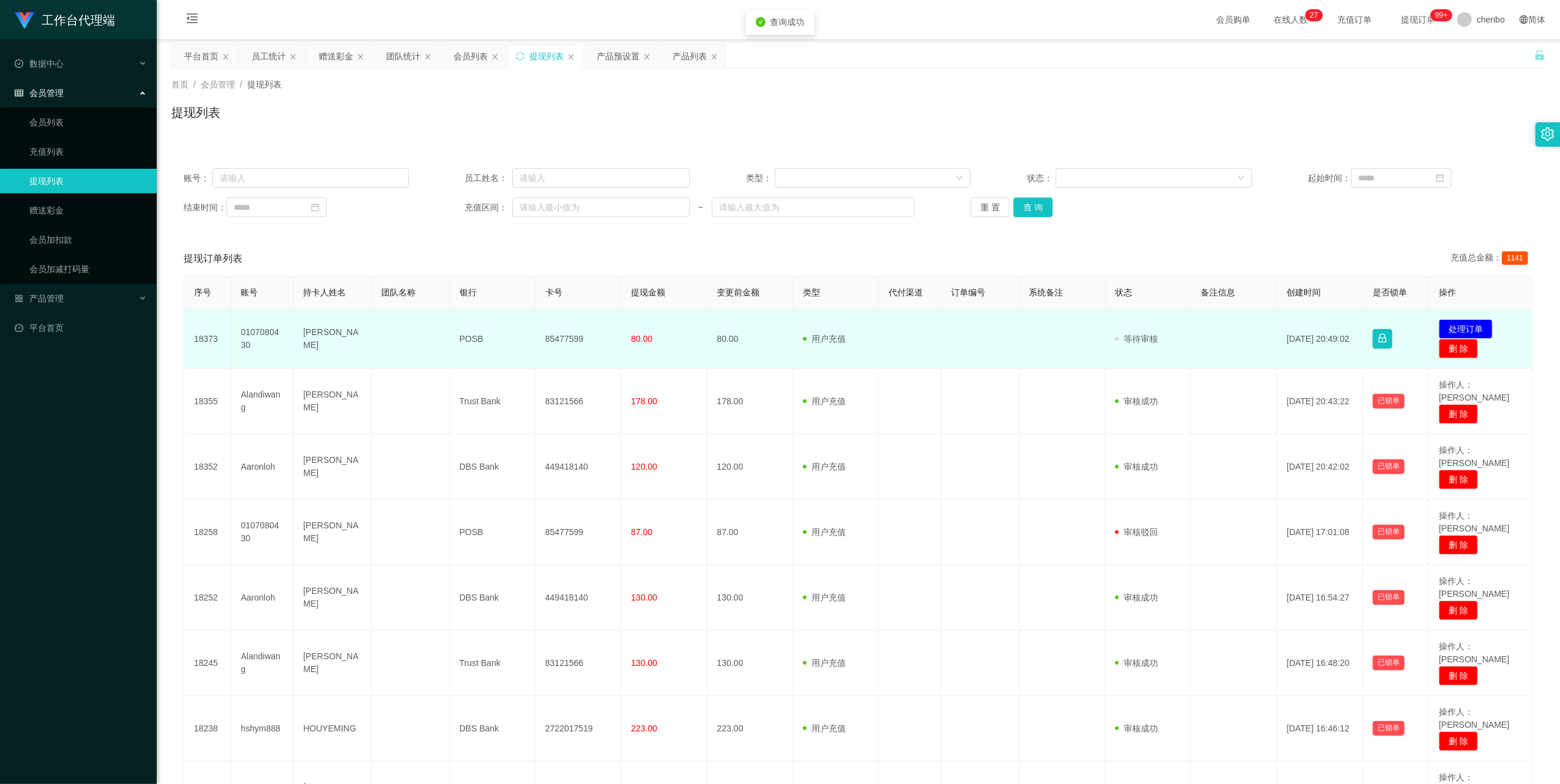
click at [436, 249] on td "发起代付 处理订单 删 除" at bounding box center [1481, 339] width 104 height 60
click at [436, 249] on button "处理订单" at bounding box center [1466, 329] width 54 height 20
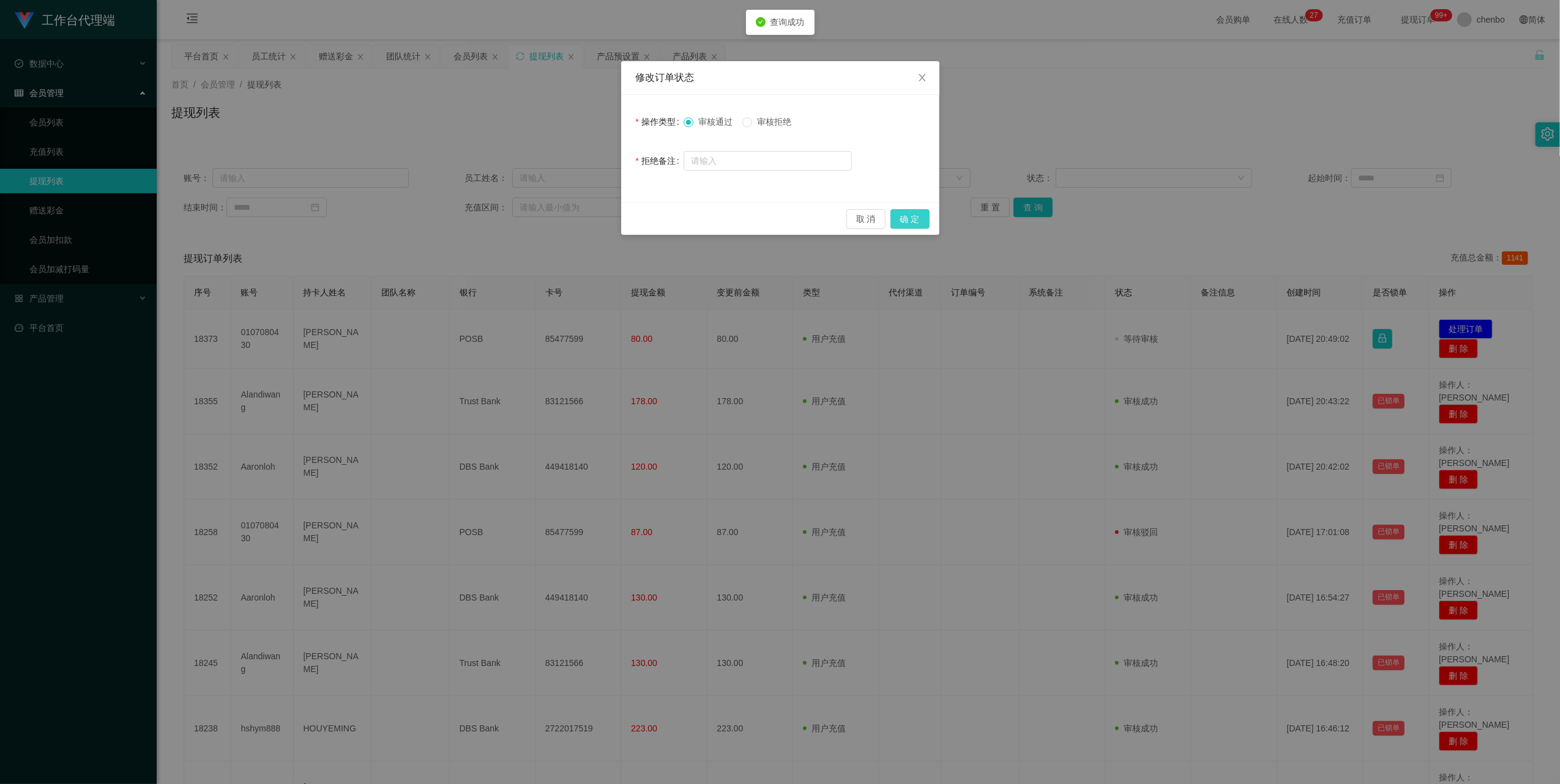
click at [436, 213] on button "确 定" at bounding box center [910, 219] width 39 height 20
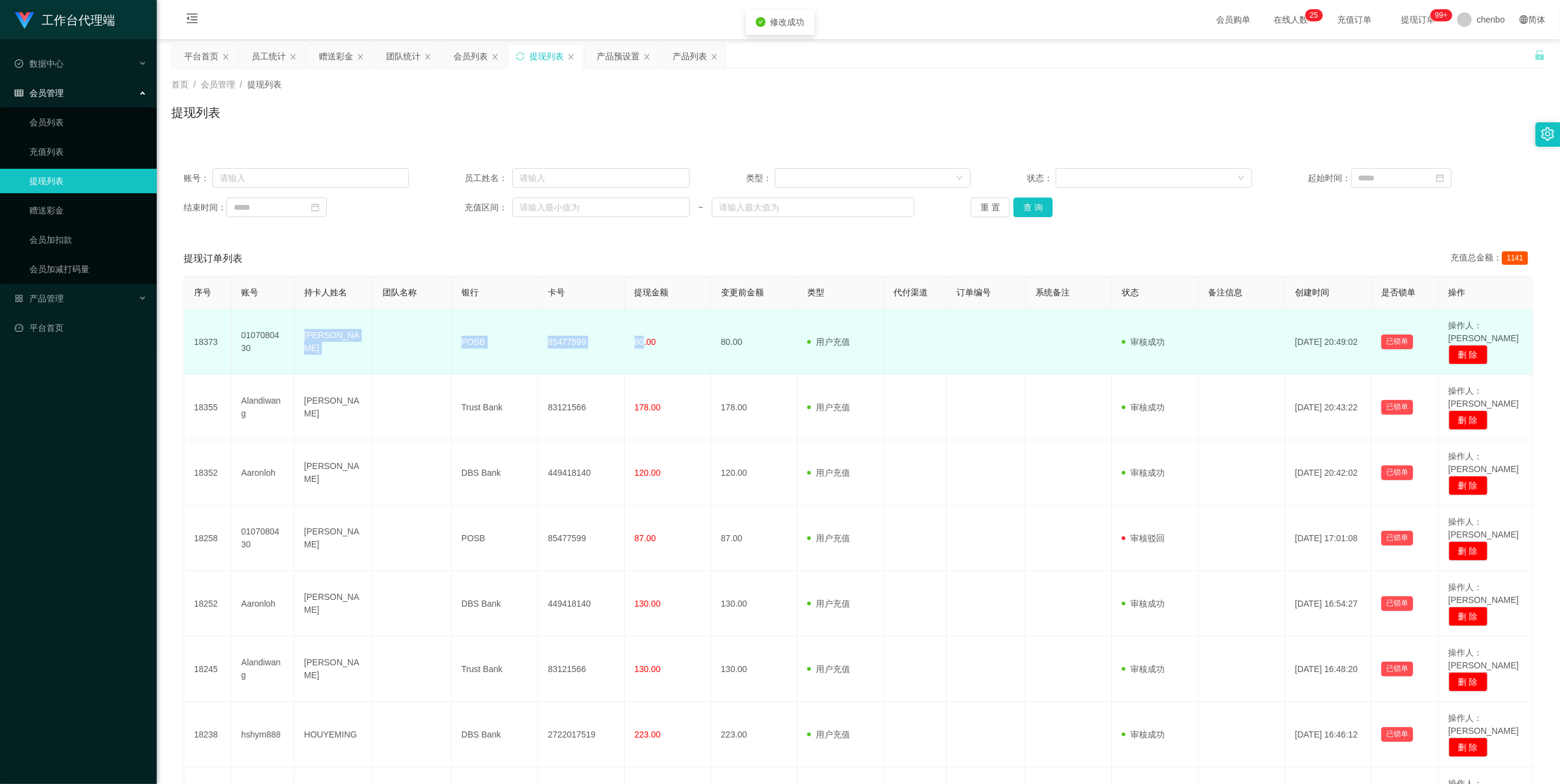
drag, startPoint x: 299, startPoint y: 326, endPoint x: 640, endPoint y: 340, distance: 341.3
click at [436, 249] on tr "18373 0107080430 LIM CHEE SENG POSB 85477599 80.00 80.00 用户充值 人工扣款 审核驳回 审核成功 等待…" at bounding box center [858, 342] width 1349 height 65
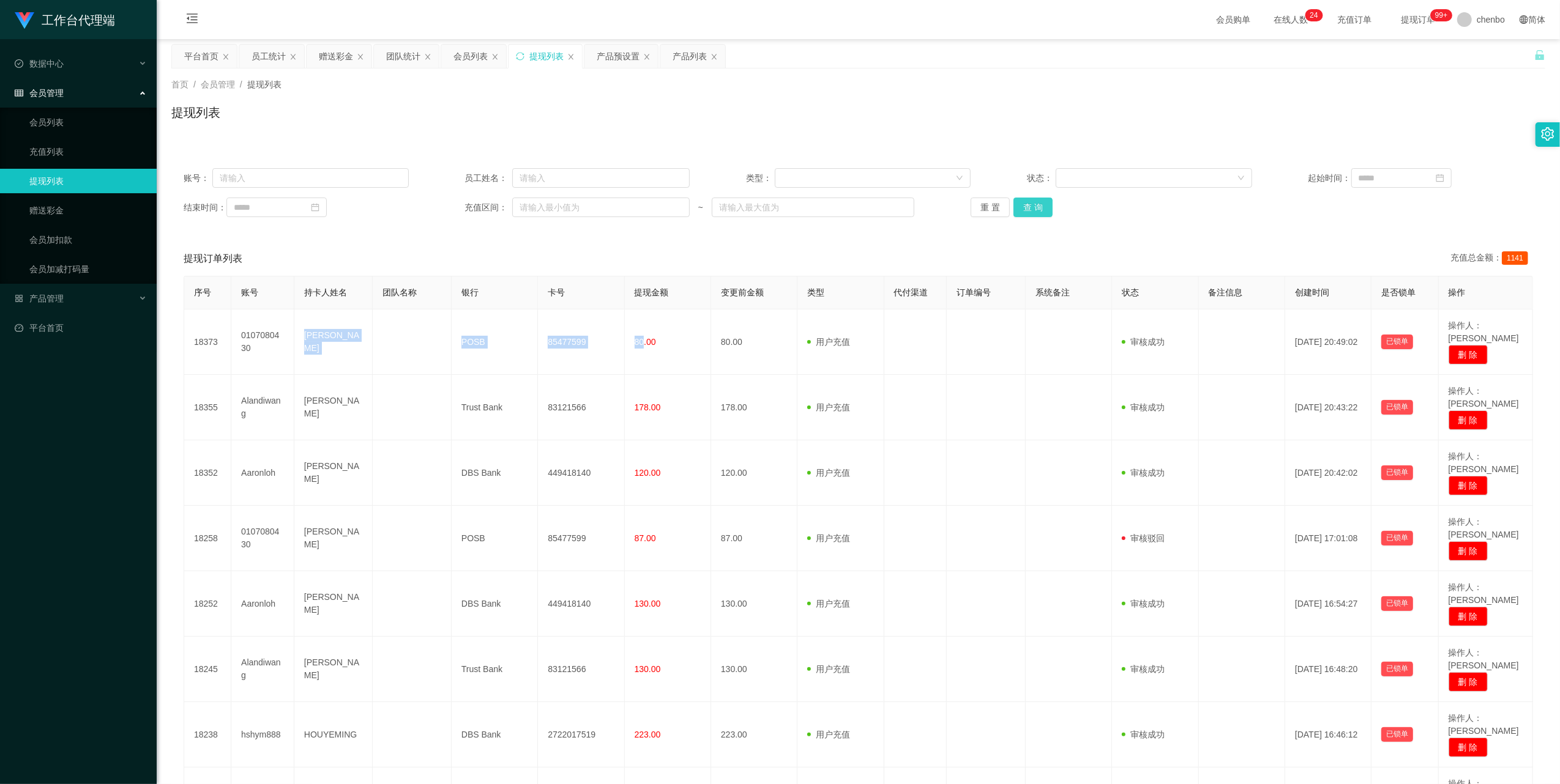
click at [436, 202] on button "查 询" at bounding box center [1032, 207] width 39 height 20
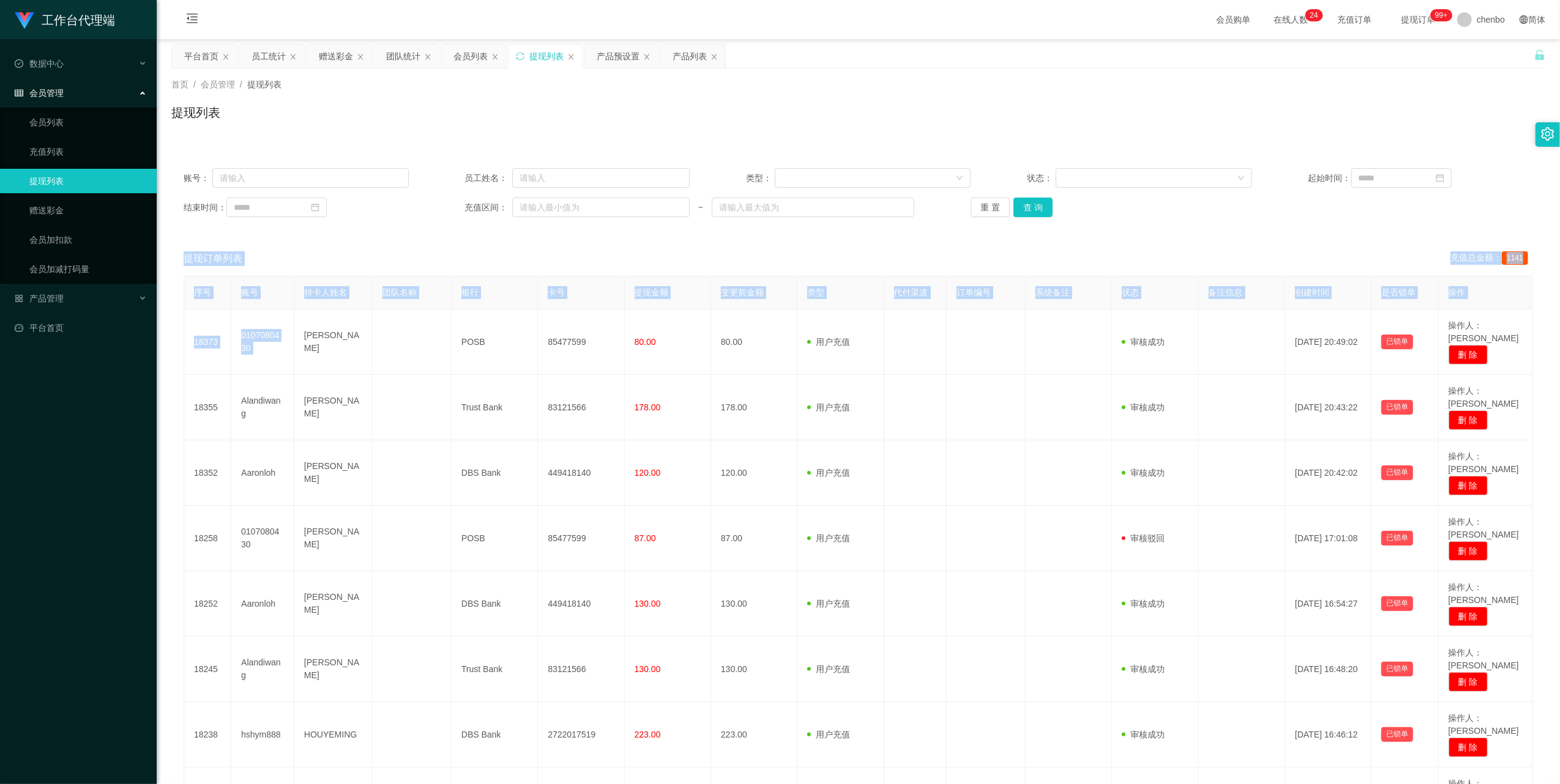
click at [436, 202] on div "重 置 查 询" at bounding box center [1084, 207] width 225 height 20
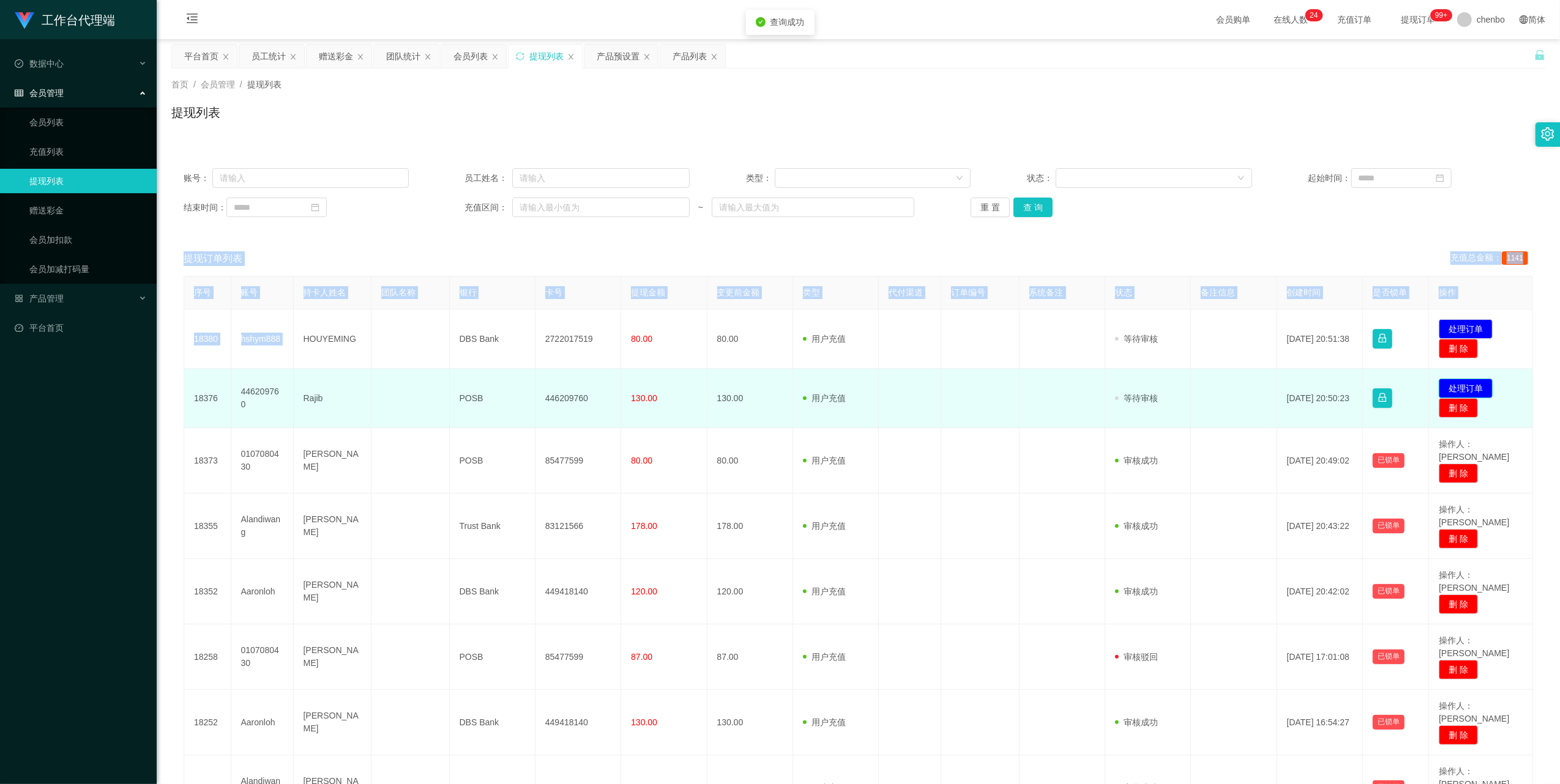
click at [436, 249] on button "处理订单" at bounding box center [1466, 388] width 54 height 20
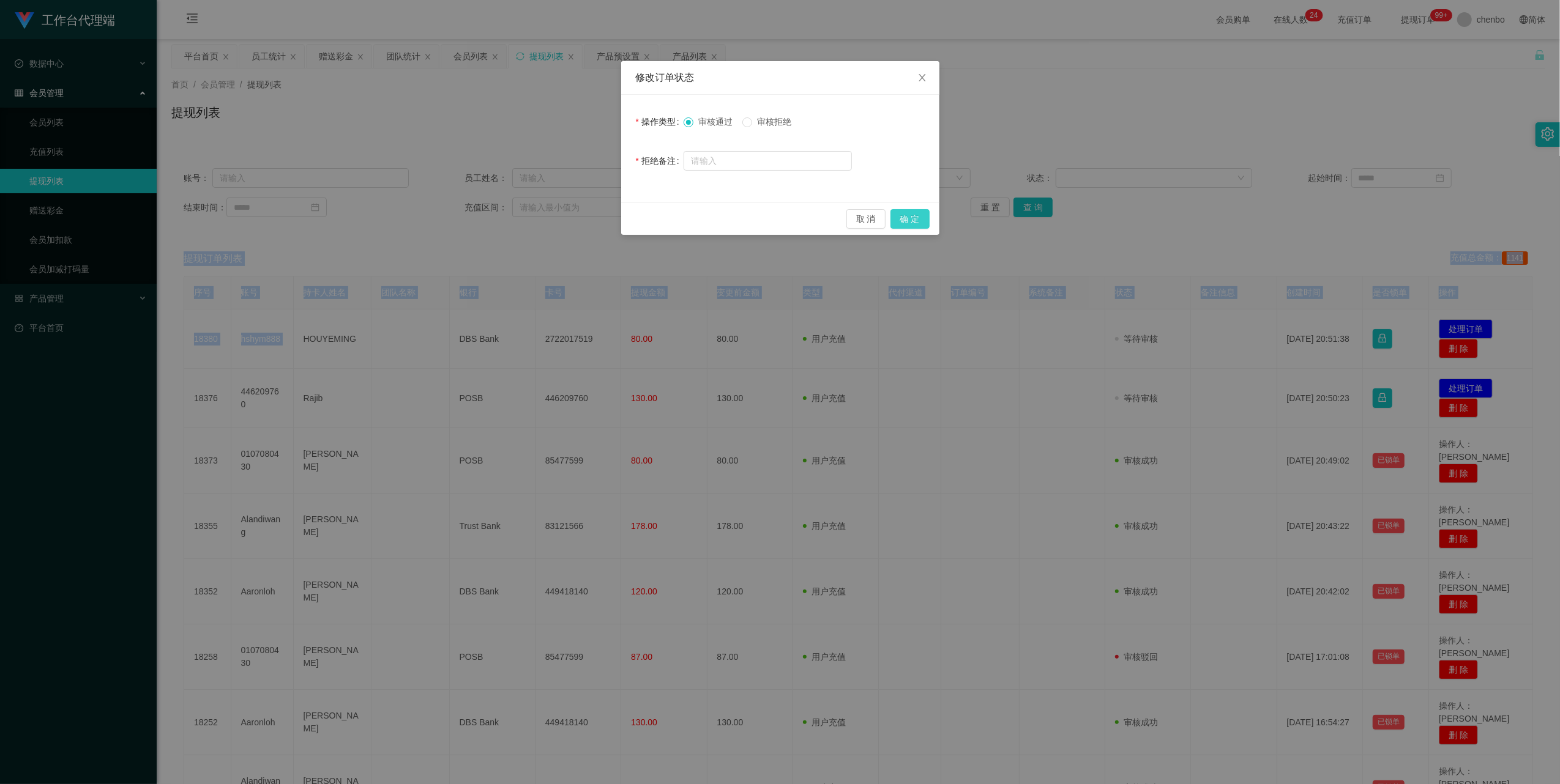
click at [436, 213] on button "确 定" at bounding box center [910, 219] width 39 height 20
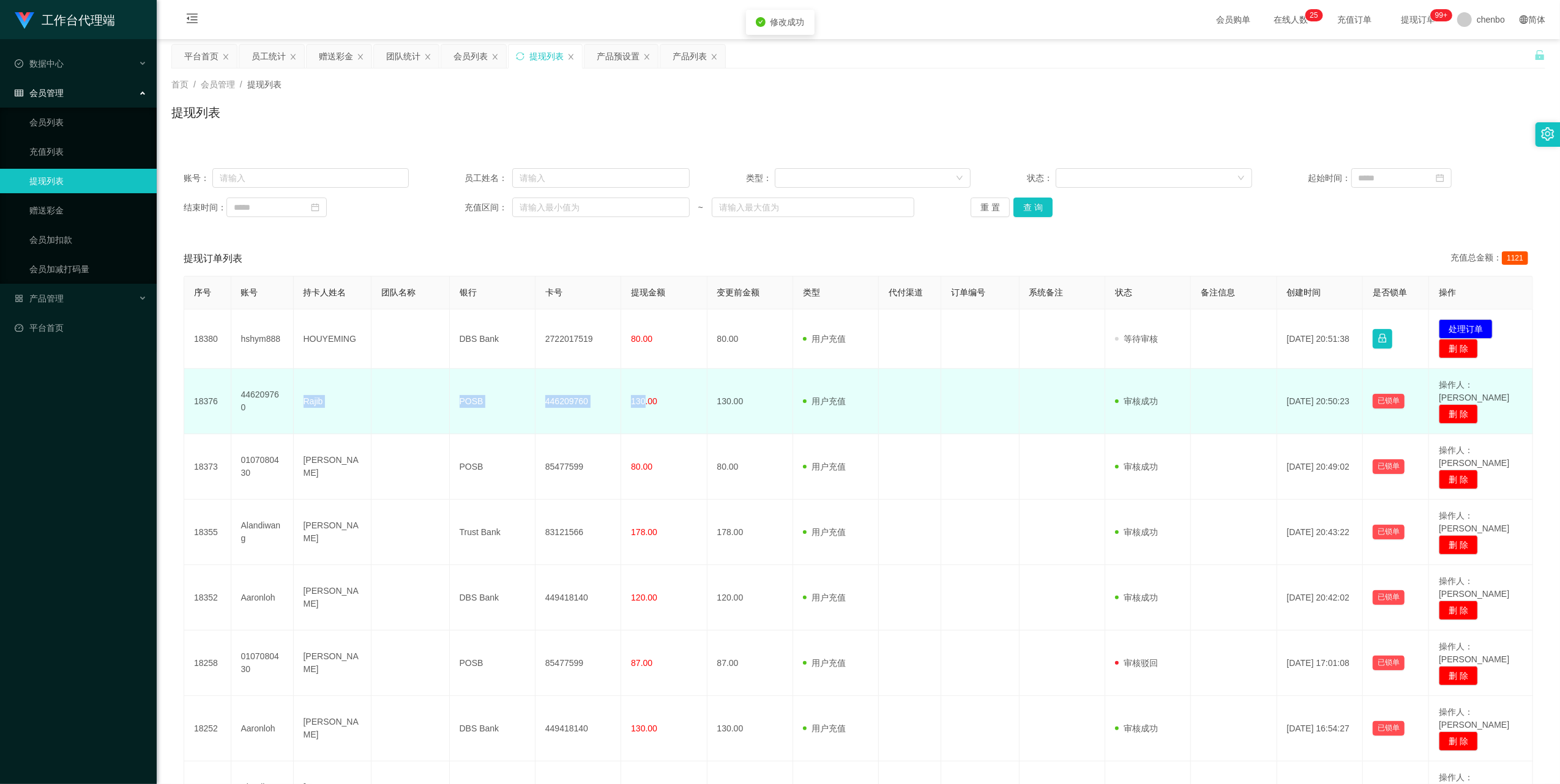
drag, startPoint x: 321, startPoint y: 391, endPoint x: 641, endPoint y: 399, distance: 320.1
click at [436, 249] on tr "18376 446209760 Rajib POSB 446209760 130.00 130.00 用户充值 人工扣款 审核驳回 审核成功 等待审核 [DA…" at bounding box center [858, 402] width 1349 height 65
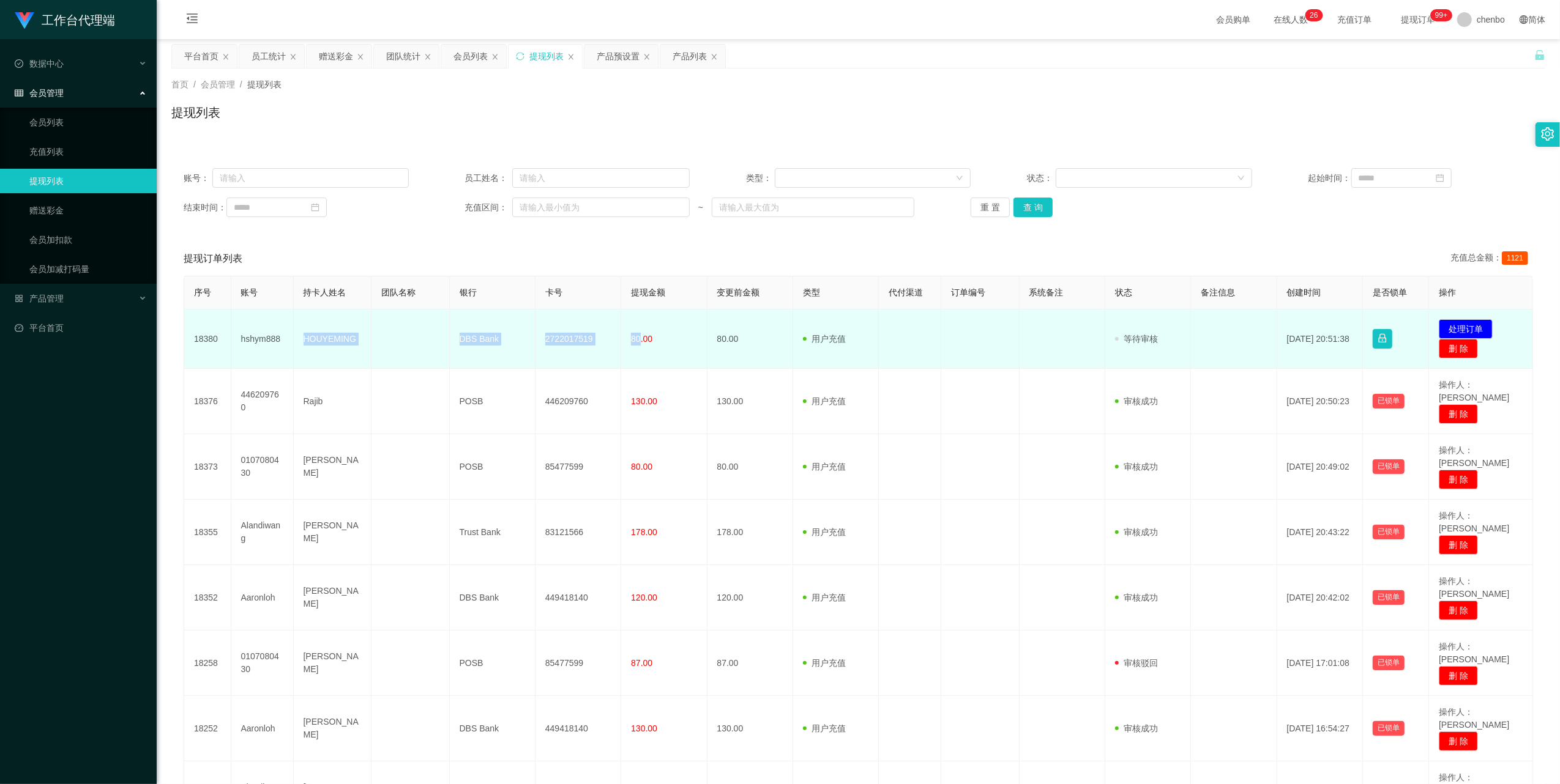
drag, startPoint x: 302, startPoint y: 337, endPoint x: 637, endPoint y: 348, distance: 335.2
click at [436, 249] on tr "18380 hshym888 HOUYEMING DBS Bank 2722017519 80.00 80.00 用户充值 人工扣款 审核驳回 审核成功 等待…" at bounding box center [858, 339] width 1349 height 60
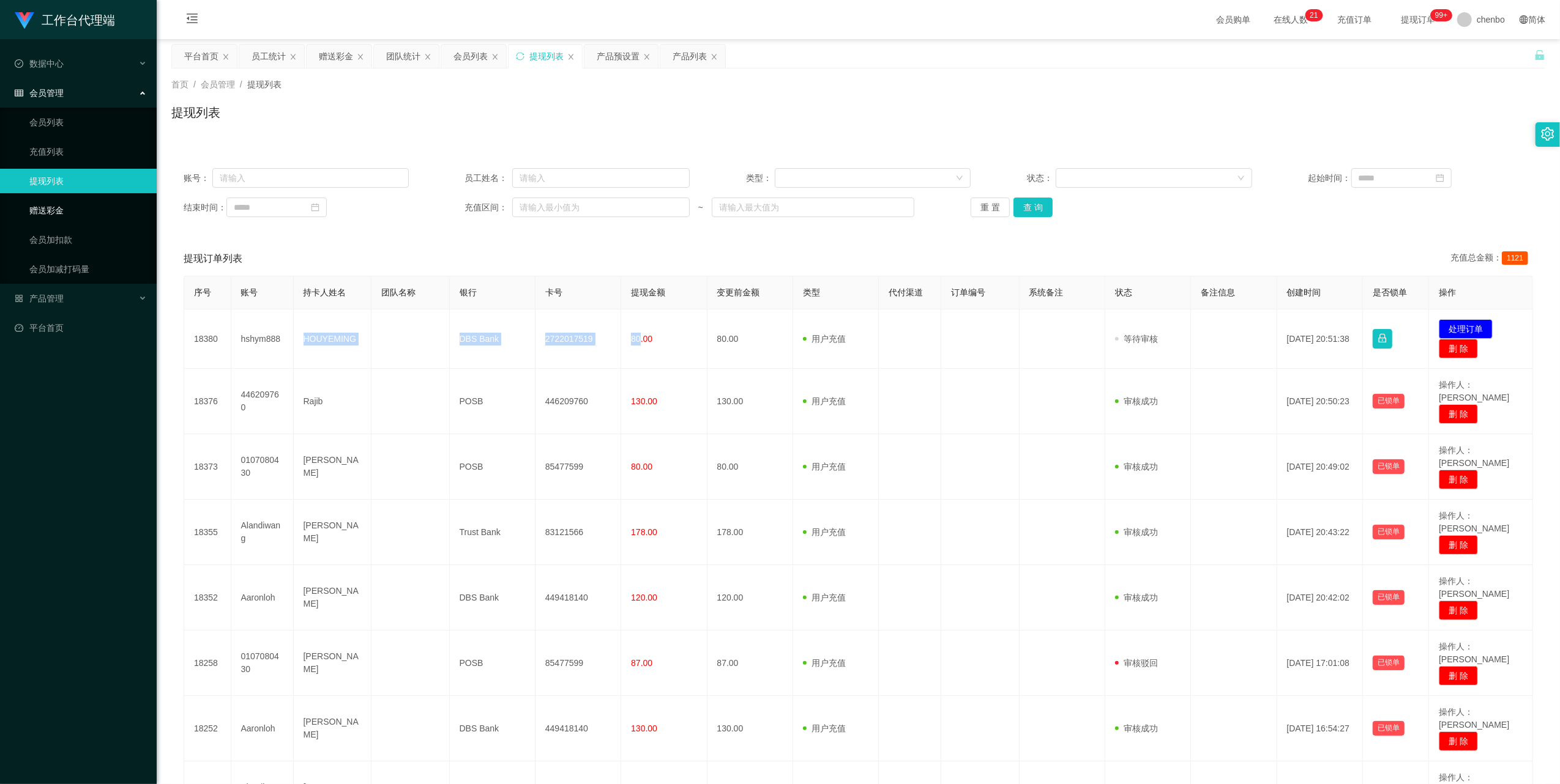
click at [55, 207] on link "赠送彩金" at bounding box center [88, 210] width 117 height 25
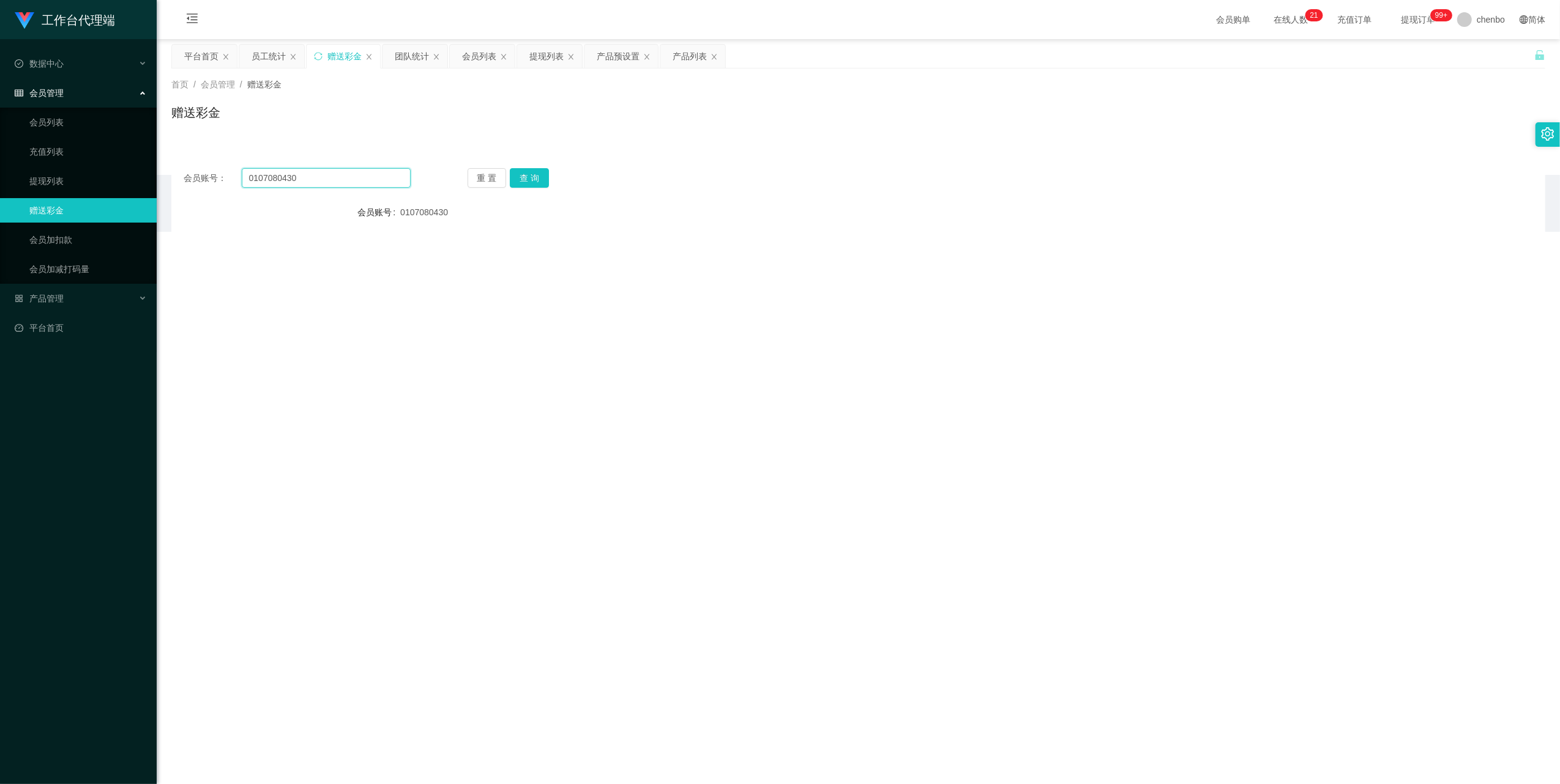
click at [333, 175] on input "0107080430" at bounding box center [325, 178] width 169 height 20
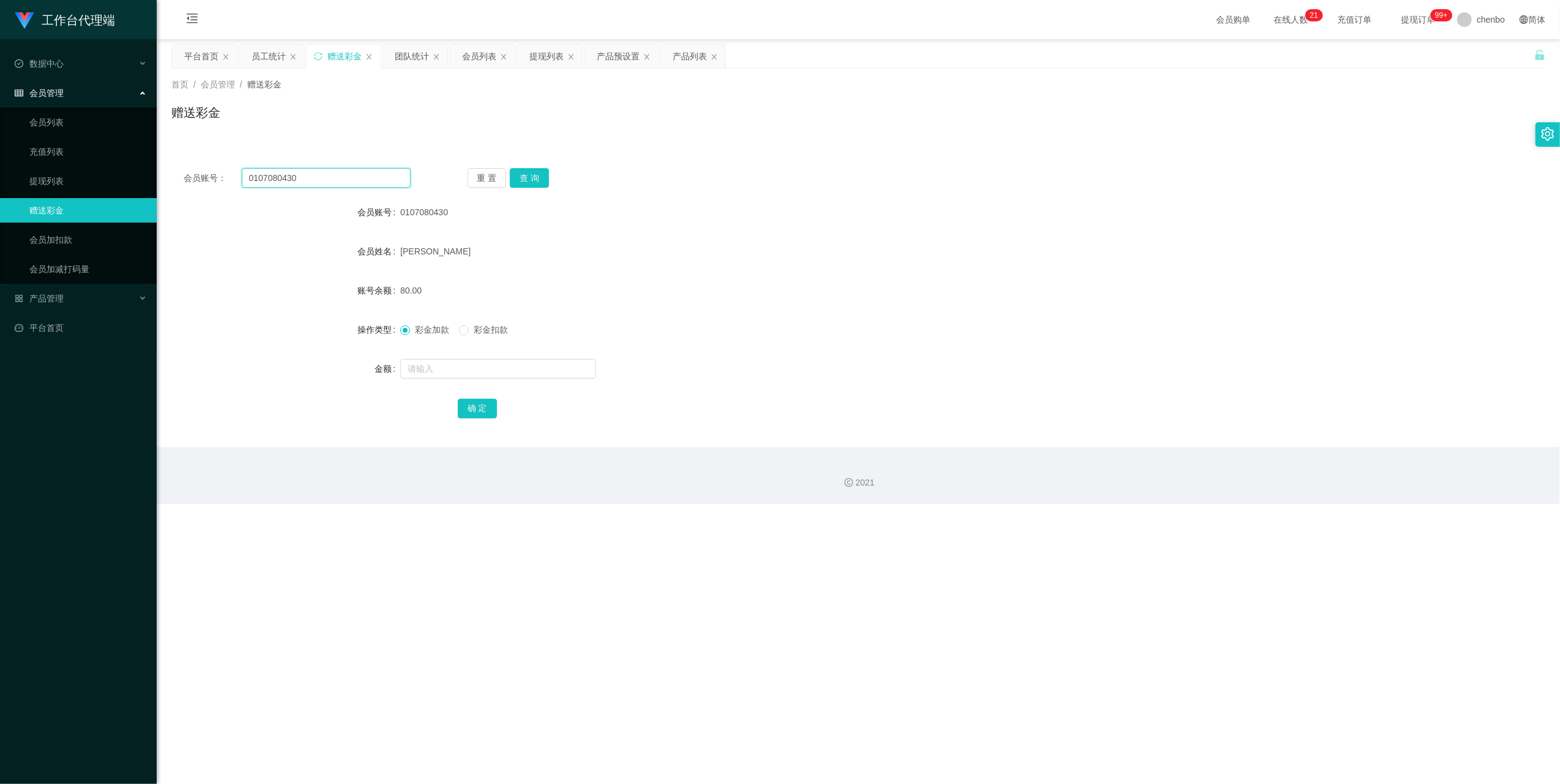
click at [333, 175] on input "0107080430" at bounding box center [325, 178] width 169 height 20
paste input "44620976"
type input "446209760"
click at [436, 181] on button "查 询" at bounding box center [529, 178] width 39 height 20
click at [436, 249] on input "text" at bounding box center [498, 368] width 196 height 20
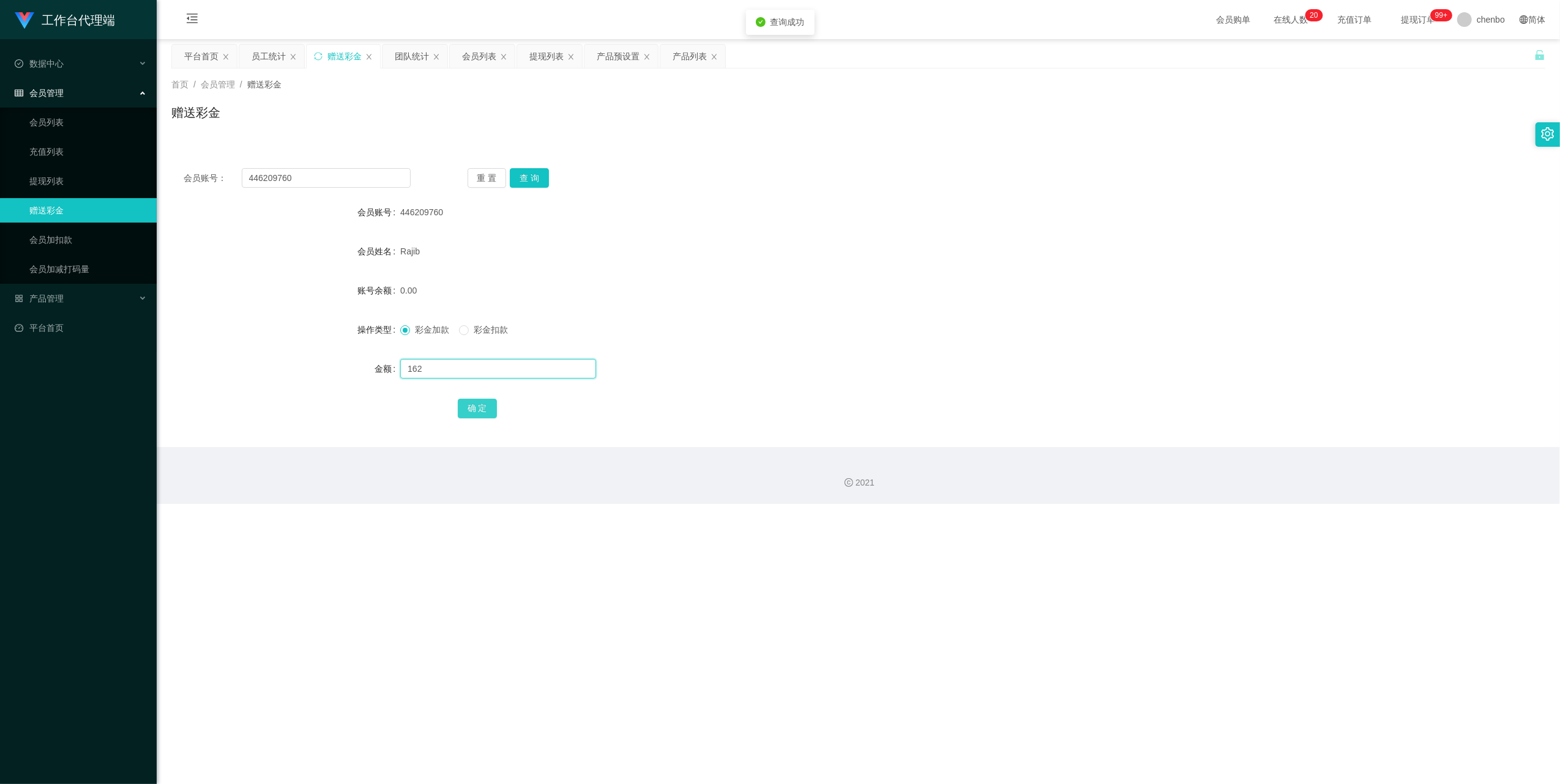
type input "162"
click at [436, 249] on button "确 定" at bounding box center [477, 409] width 39 height 20
click at [436, 249] on div "彩金加款 彩金扣款" at bounding box center [801, 329] width 802 height 25
click at [319, 175] on input "446209760" at bounding box center [325, 178] width 169 height 20
drag, startPoint x: 319, startPoint y: 175, endPoint x: 376, endPoint y: 175, distance: 57.0
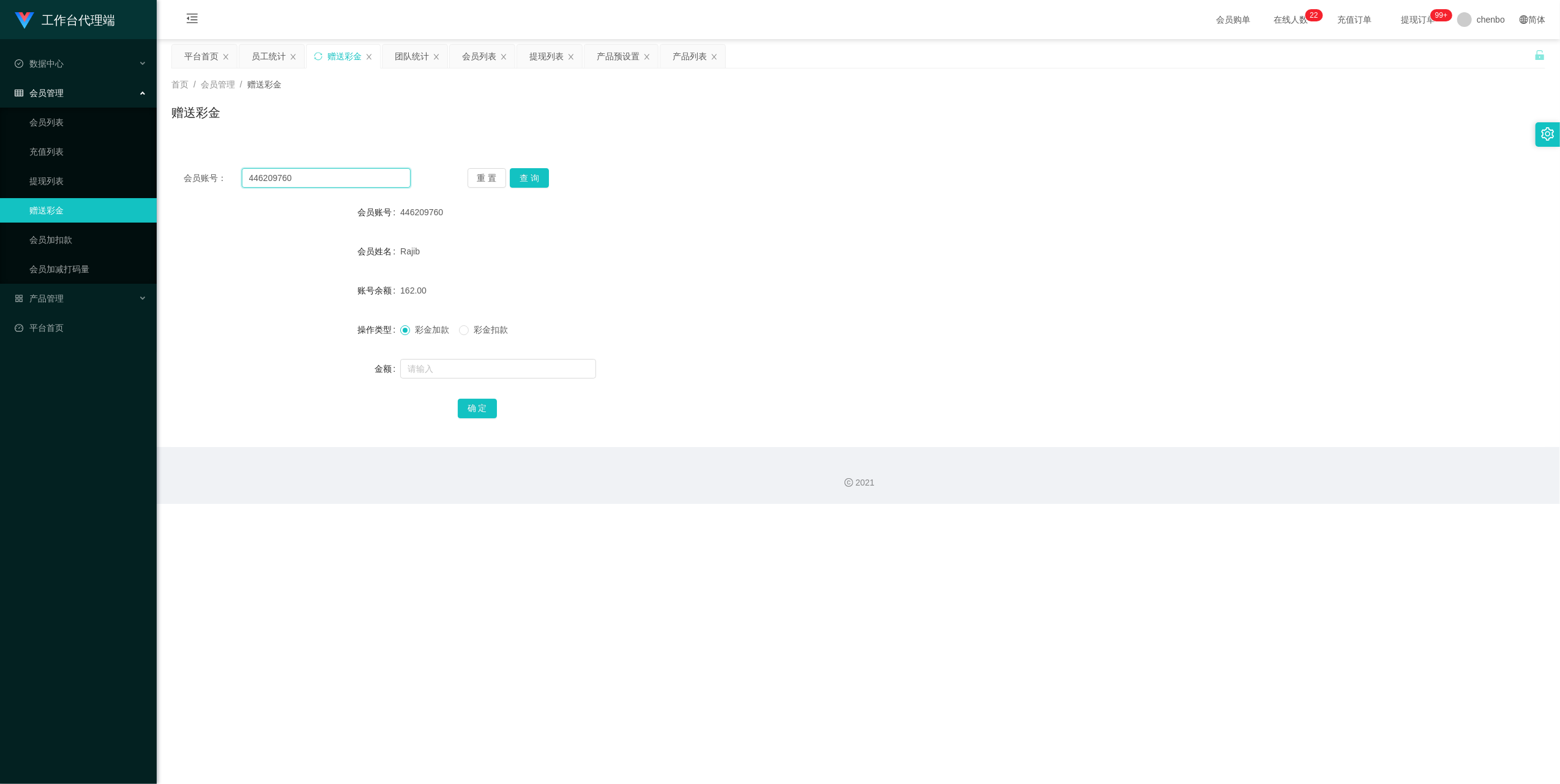
click at [319, 175] on input "446209760" at bounding box center [325, 178] width 169 height 20
paste input "Derrick2602"
type input "Derrick2602"
click at [436, 181] on button "查 询" at bounding box center [529, 178] width 39 height 20
drag, startPoint x: 60, startPoint y: 187, endPoint x: 84, endPoint y: 186, distance: 24.0
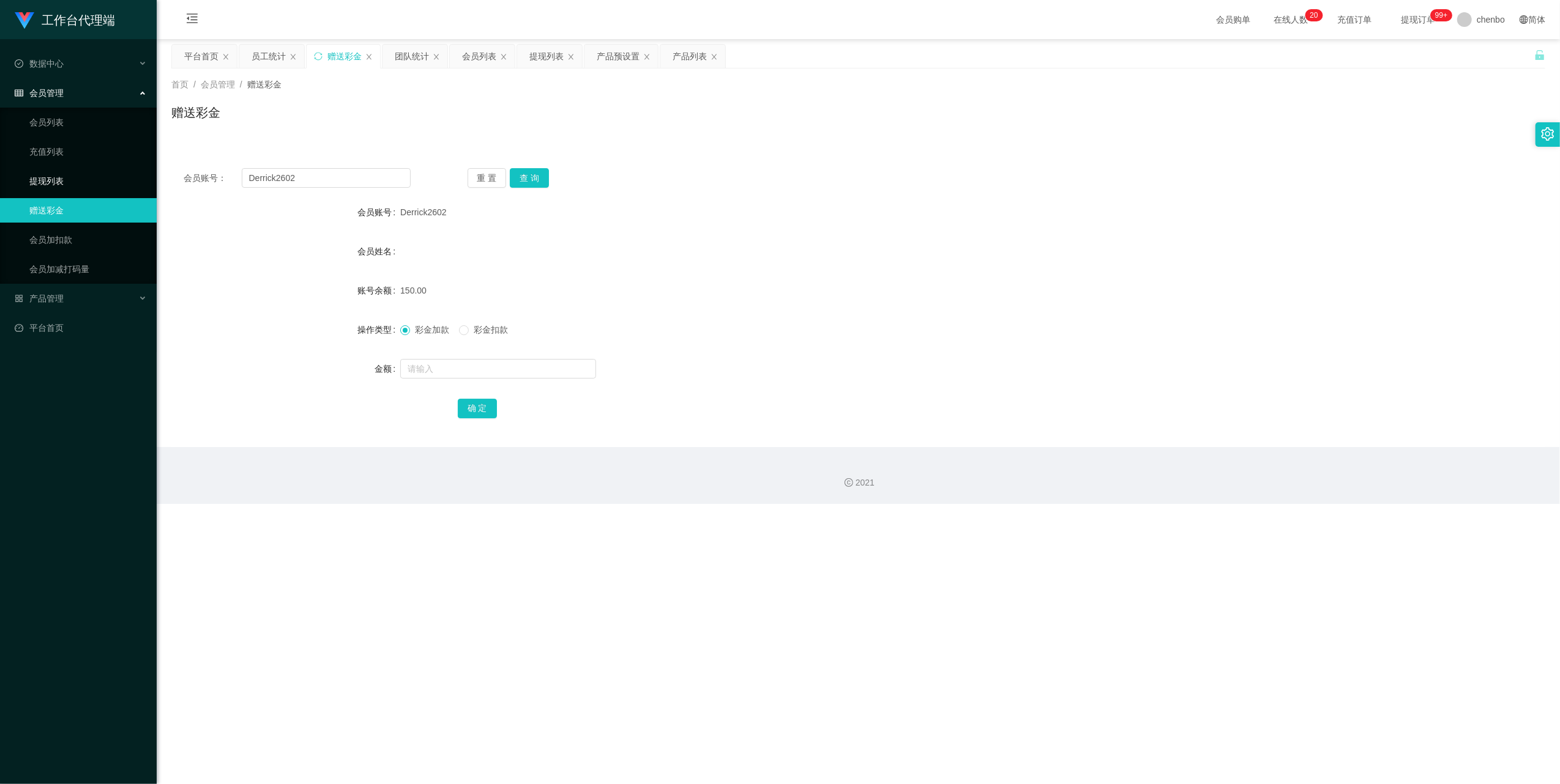
click at [60, 186] on link "提现列表" at bounding box center [88, 181] width 117 height 25
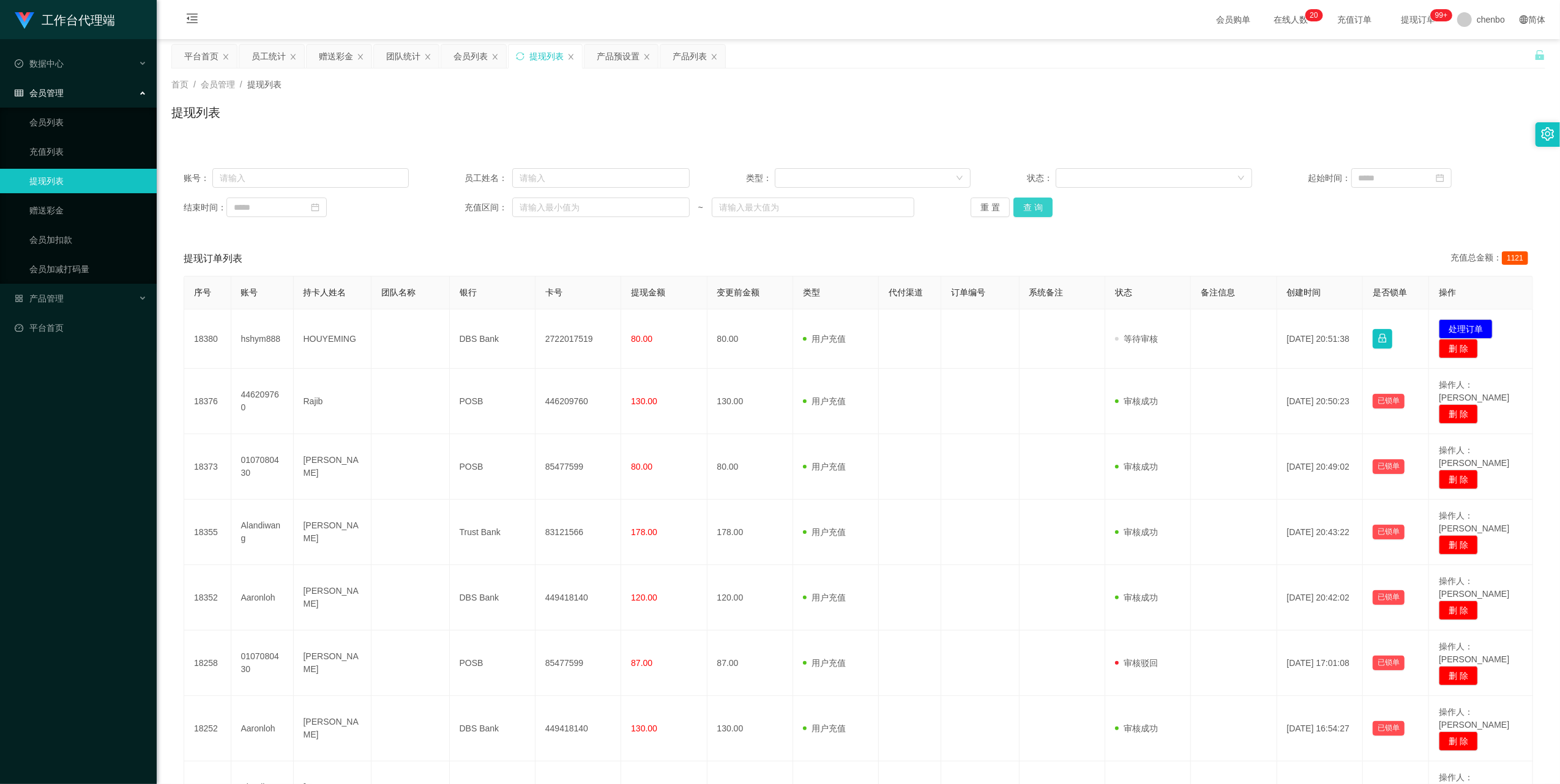
click at [436, 209] on button "查 询" at bounding box center [1032, 207] width 39 height 20
click at [436, 209] on div "重 置 查 询" at bounding box center [1084, 207] width 225 height 20
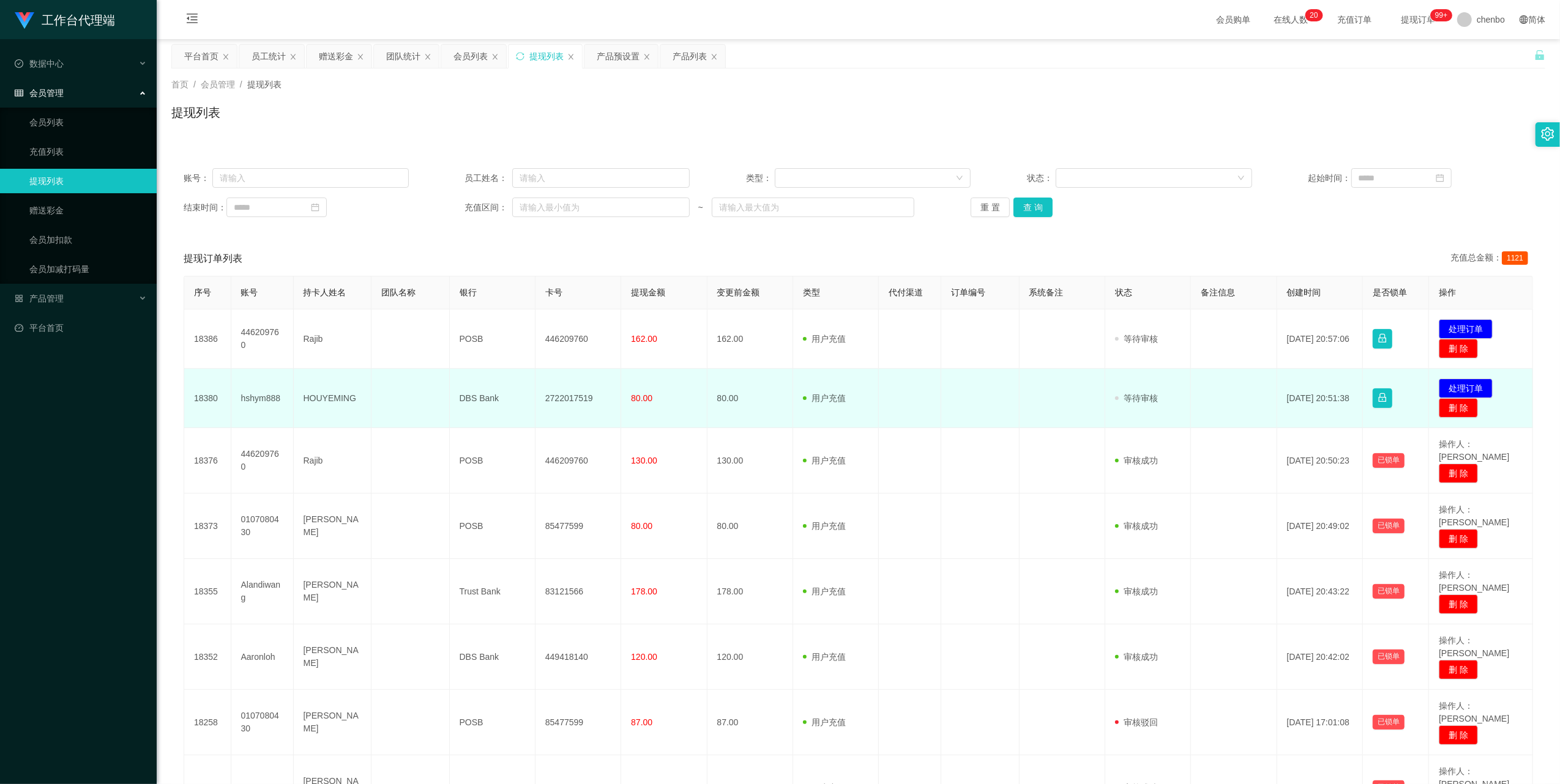
click at [258, 249] on td "hshym888" at bounding box center [262, 398] width 63 height 60
click at [436, 249] on button "处理订单" at bounding box center [1466, 388] width 54 height 20
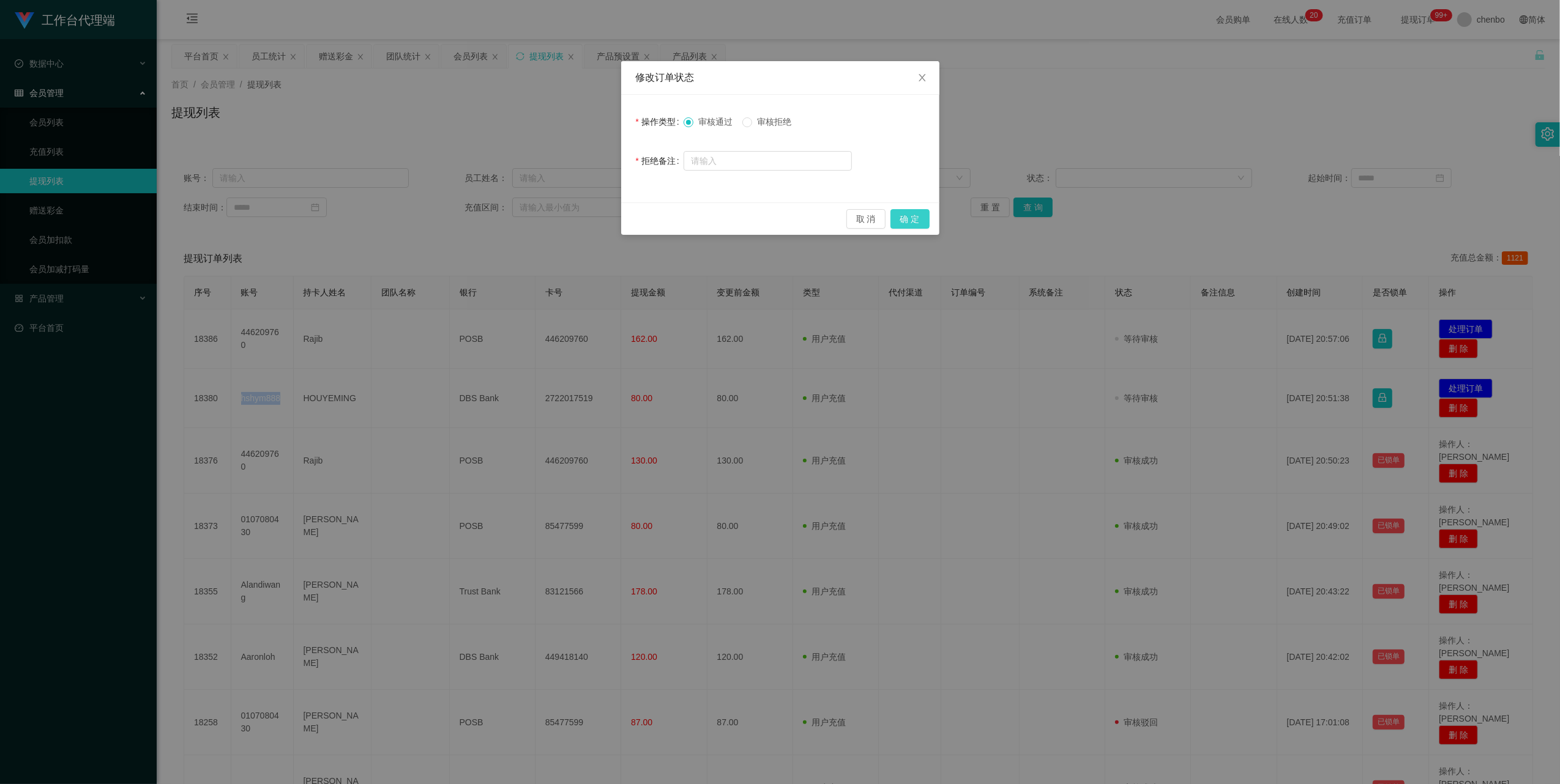
click at [436, 217] on button "确 定" at bounding box center [910, 219] width 39 height 20
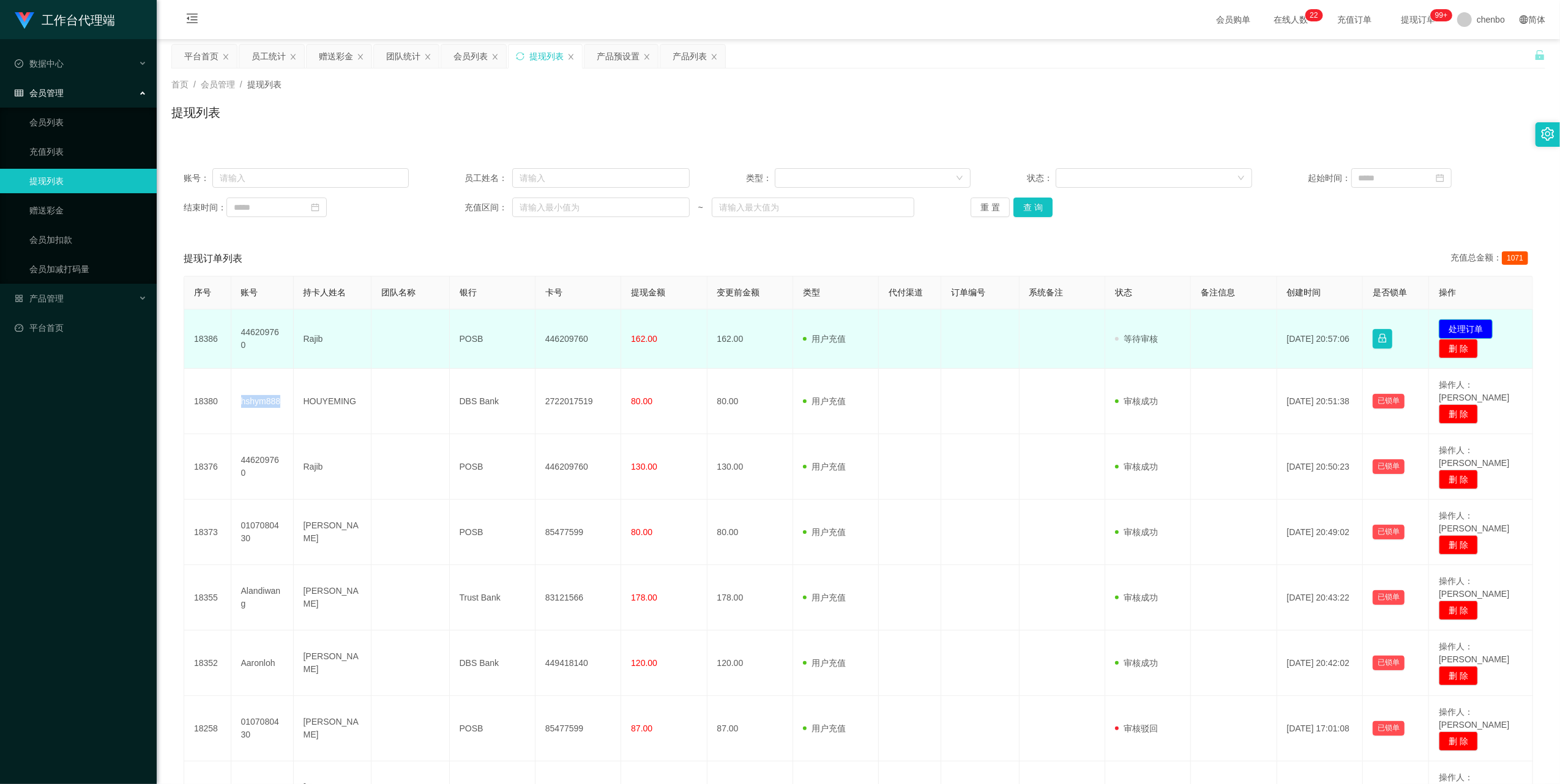
click at [436, 249] on button "处理订单" at bounding box center [1466, 329] width 54 height 20
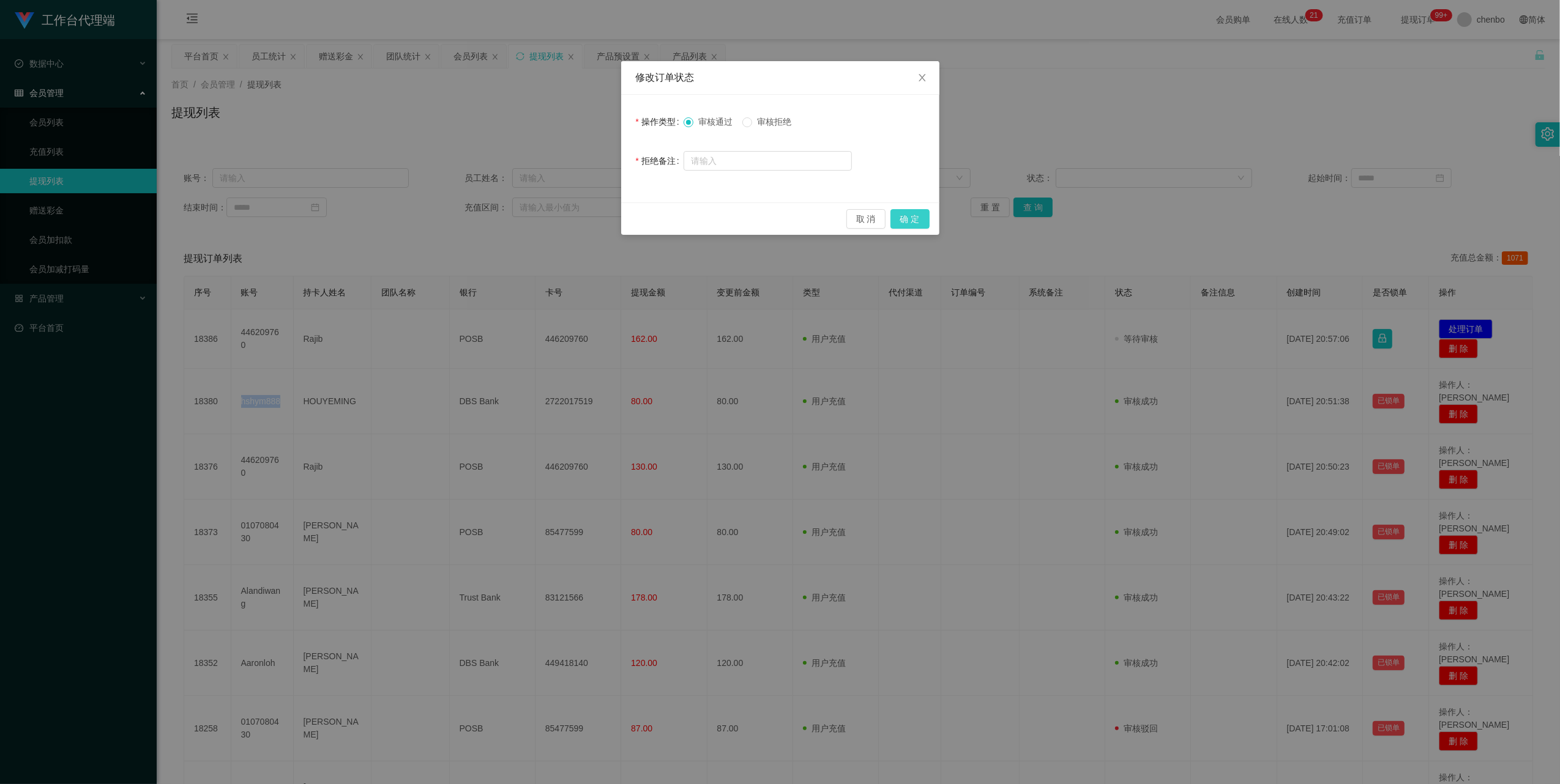
click at [436, 219] on button "确 定" at bounding box center [910, 219] width 39 height 20
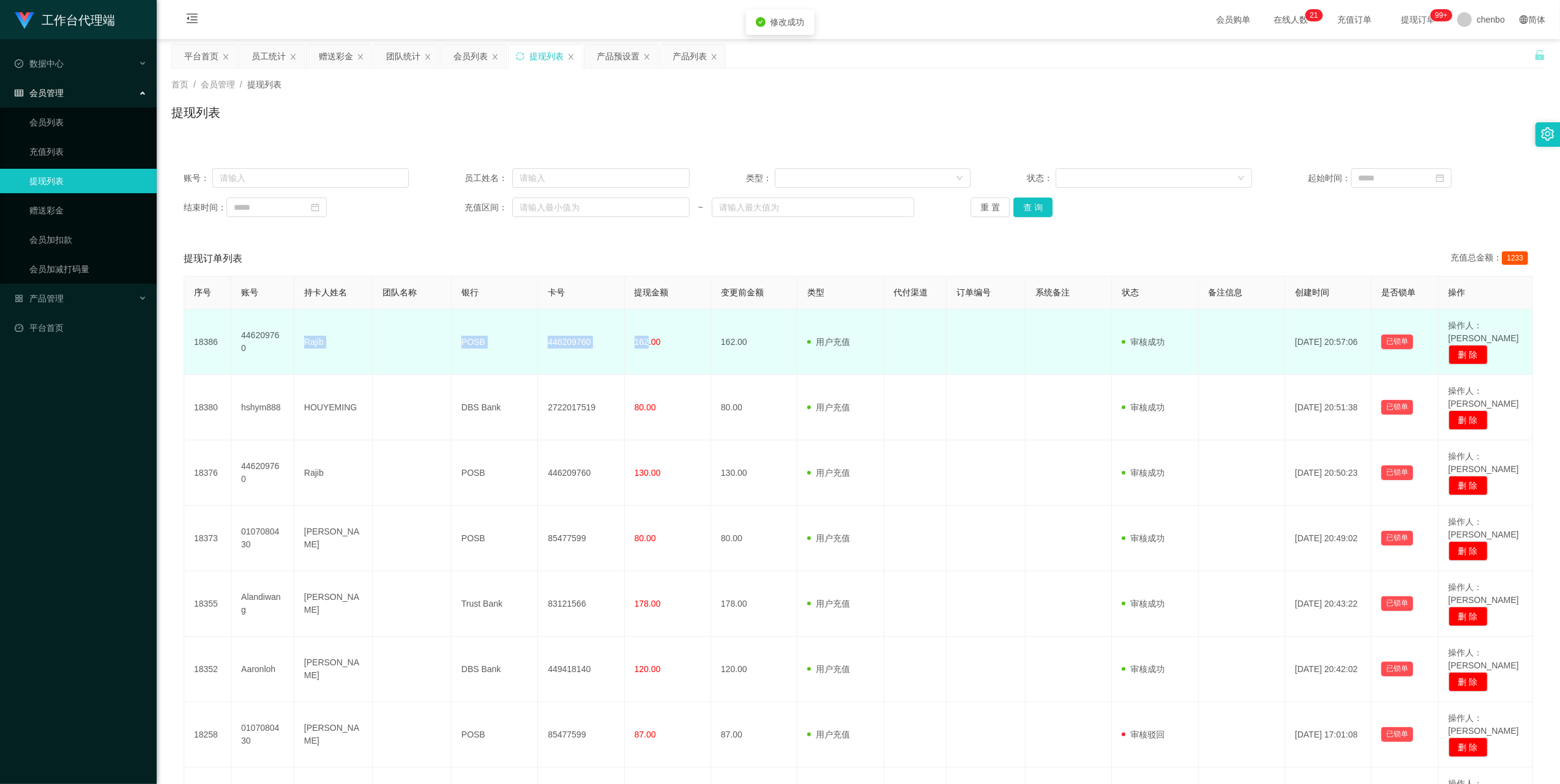
drag, startPoint x: 299, startPoint y: 337, endPoint x: 645, endPoint y: 345, distance: 346.1
click at [436, 249] on tr "18386 446209760 Rajib POSB 446209760 162.00 162.00 用户充值 人工扣款 审核驳回 审核成功 等待审核 [DA…" at bounding box center [858, 342] width 1349 height 65
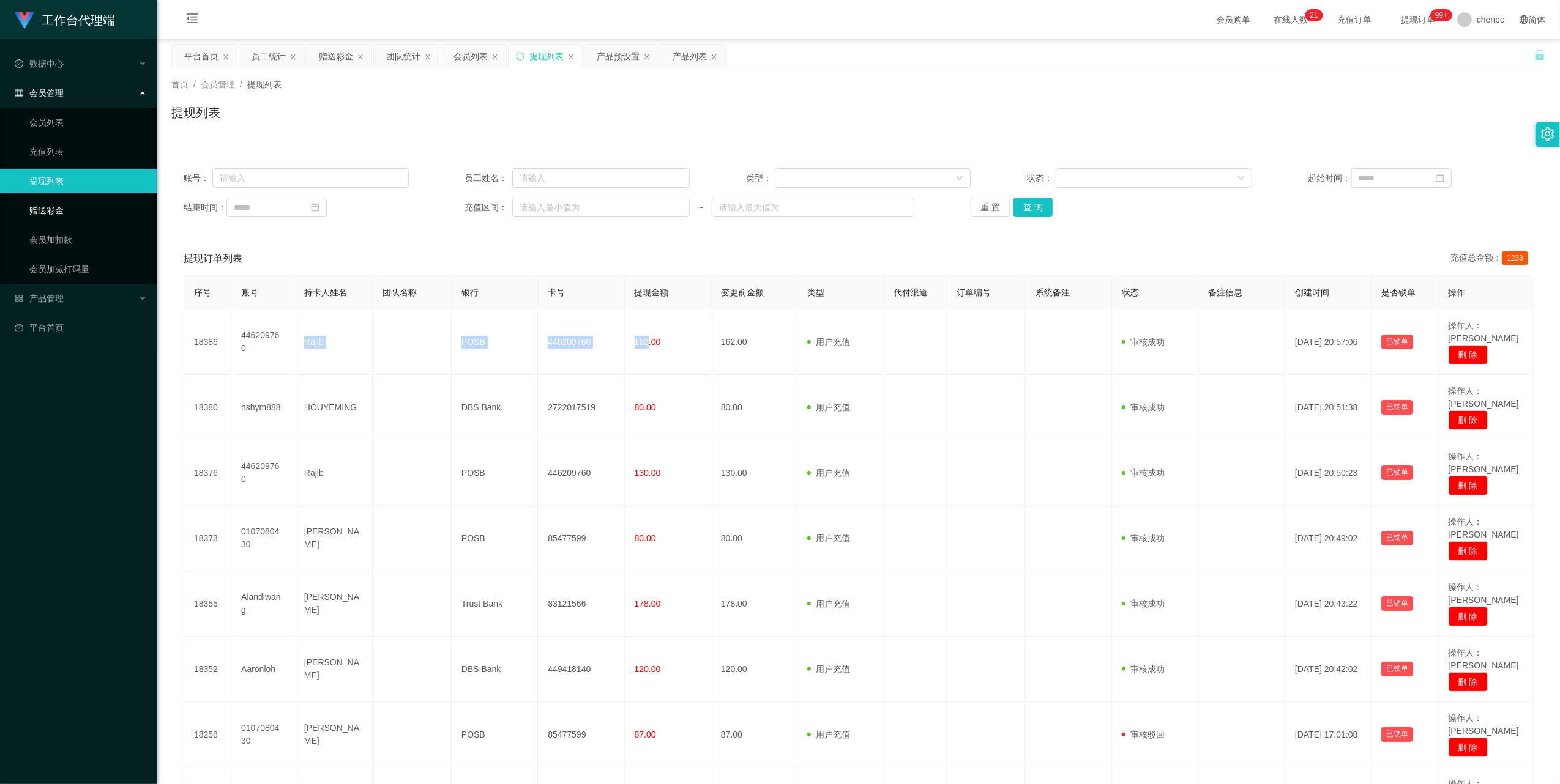
drag, startPoint x: 65, startPoint y: 209, endPoint x: 117, endPoint y: 202, distance: 52.5
click at [65, 209] on link "赠送彩金" at bounding box center [88, 210] width 117 height 25
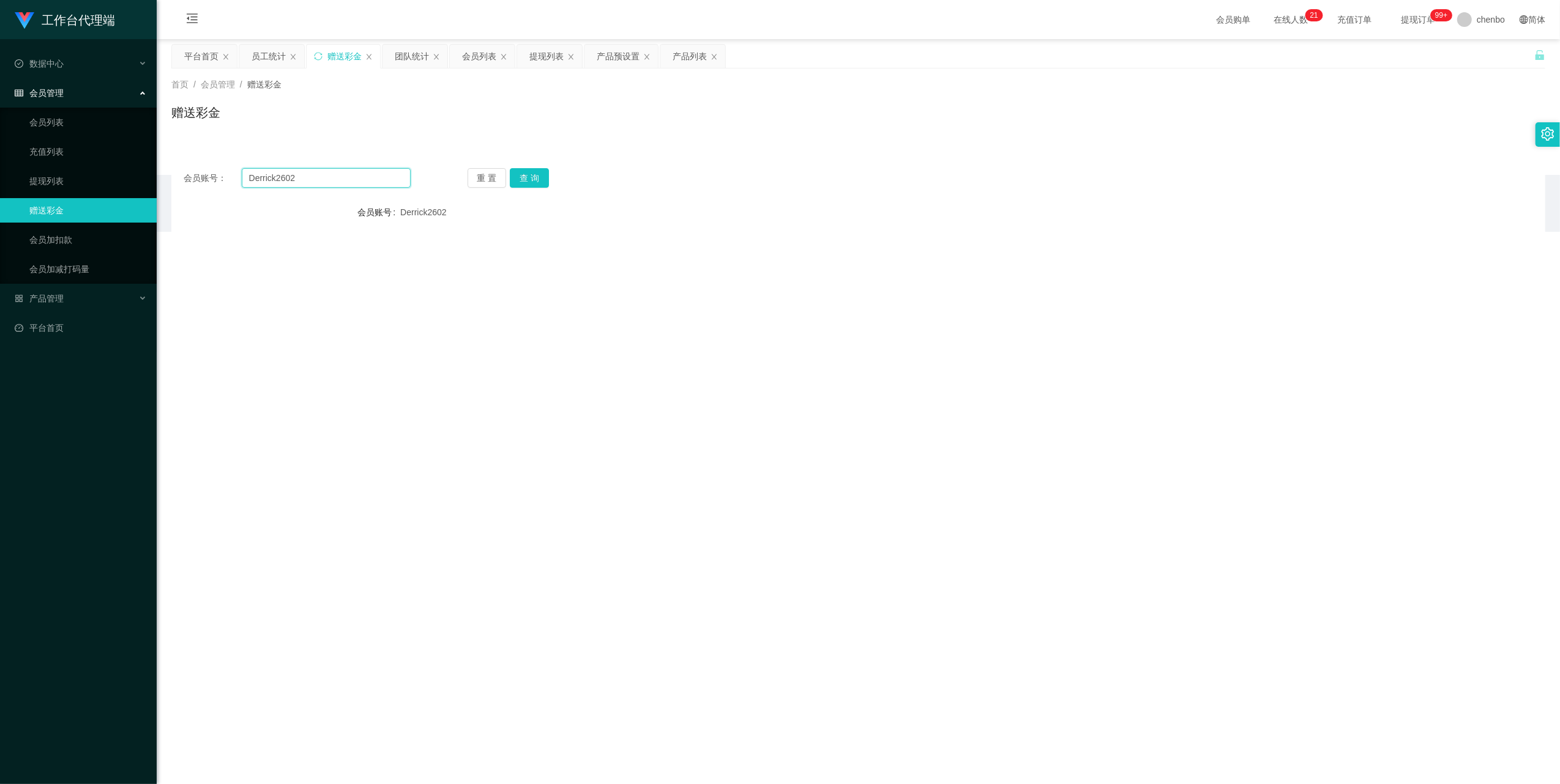
click at [392, 179] on input "Derrick2602" at bounding box center [325, 178] width 169 height 20
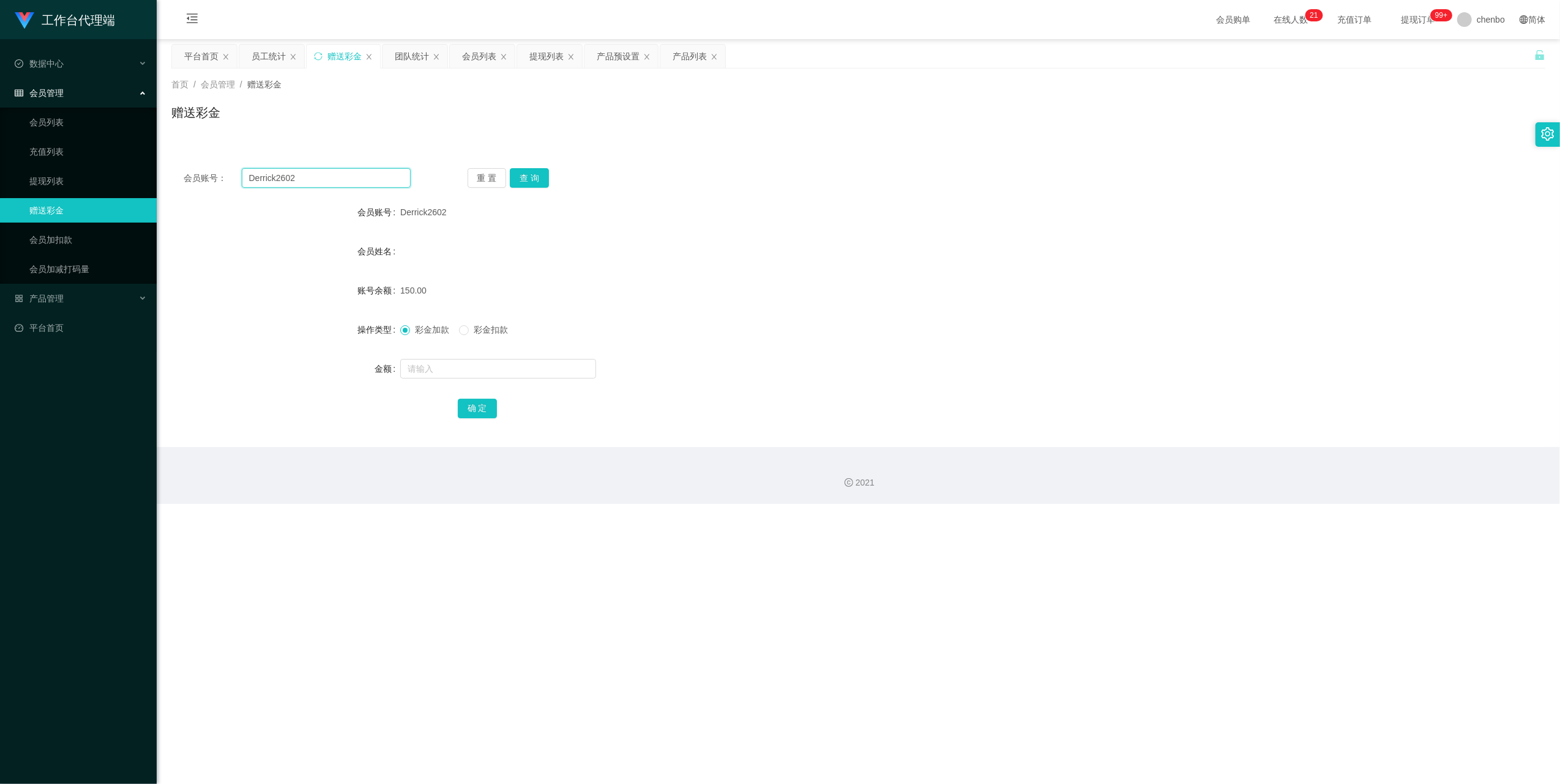
drag, startPoint x: 392, startPoint y: 179, endPoint x: 549, endPoint y: 179, distance: 157.0
click at [392, 179] on input "Derrick2602" at bounding box center [325, 178] width 169 height 20
click at [436, 175] on button "查 询" at bounding box center [529, 178] width 39 height 20
click at [436, 175] on button "查 询" at bounding box center [536, 178] width 52 height 20
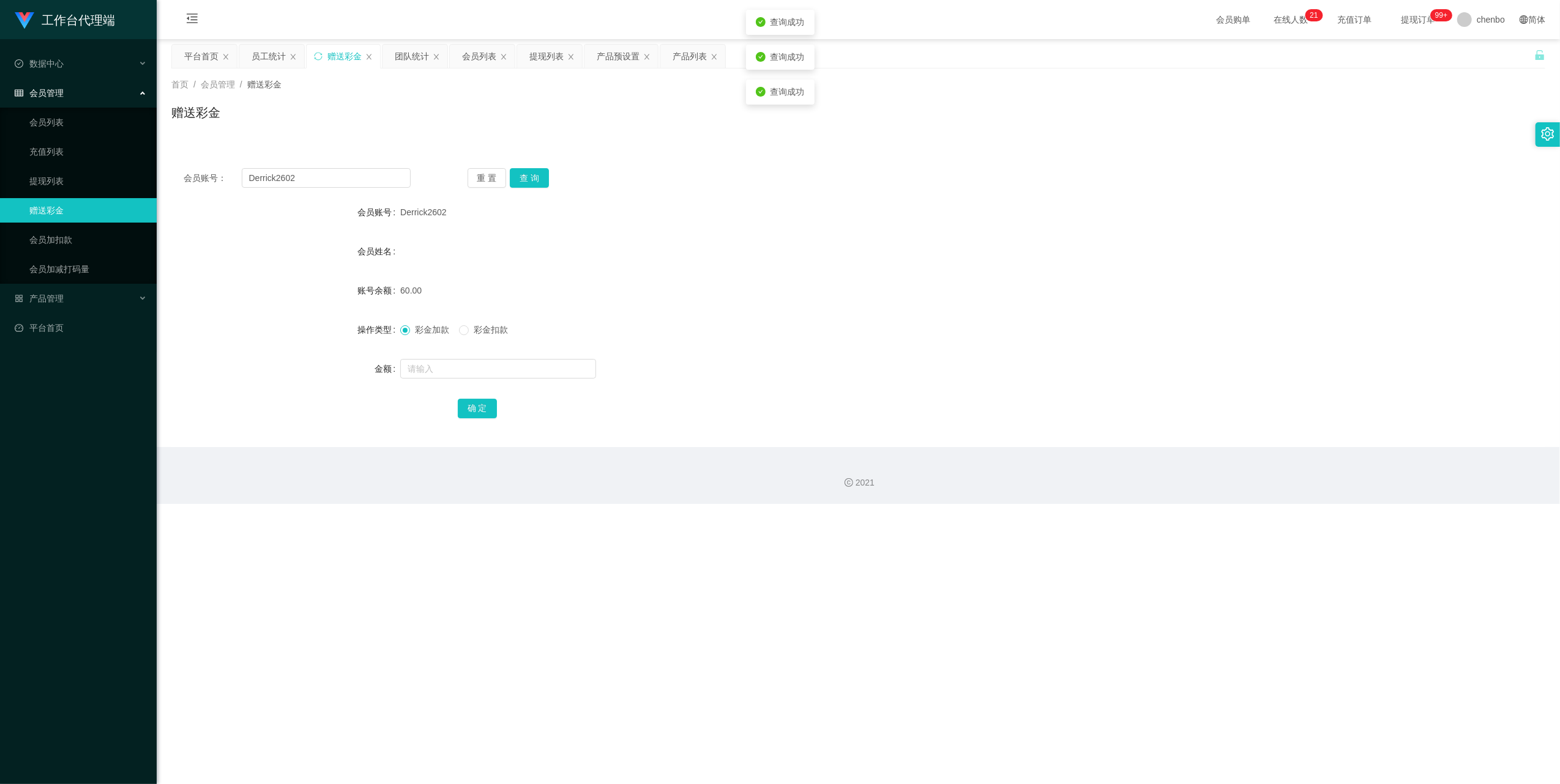
click at [403, 249] on span "60.00" at bounding box center [410, 290] width 21 height 10
click at [48, 149] on link "充值列表" at bounding box center [88, 152] width 117 height 25
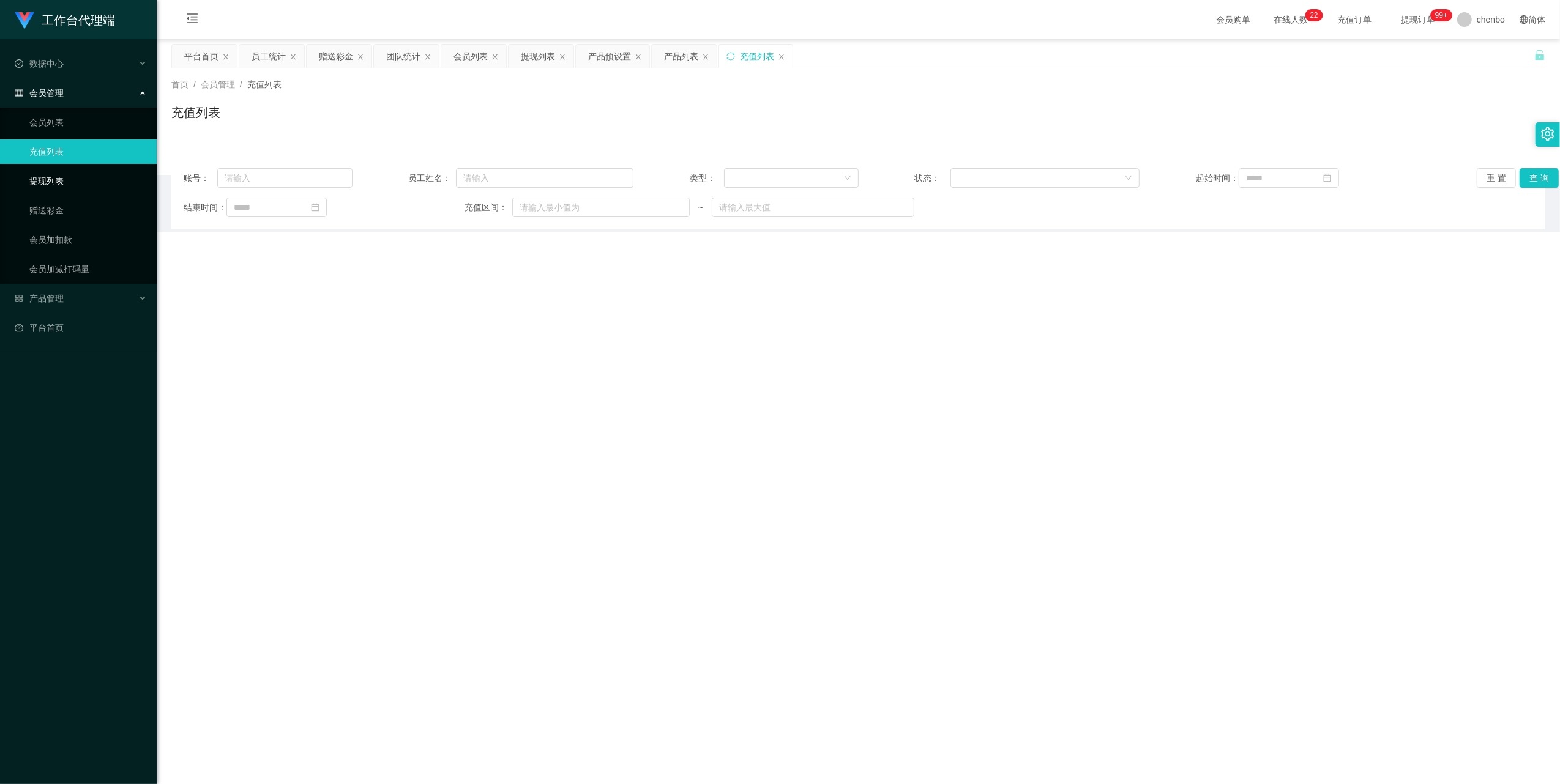
click at [45, 175] on link "提现列表" at bounding box center [88, 181] width 117 height 25
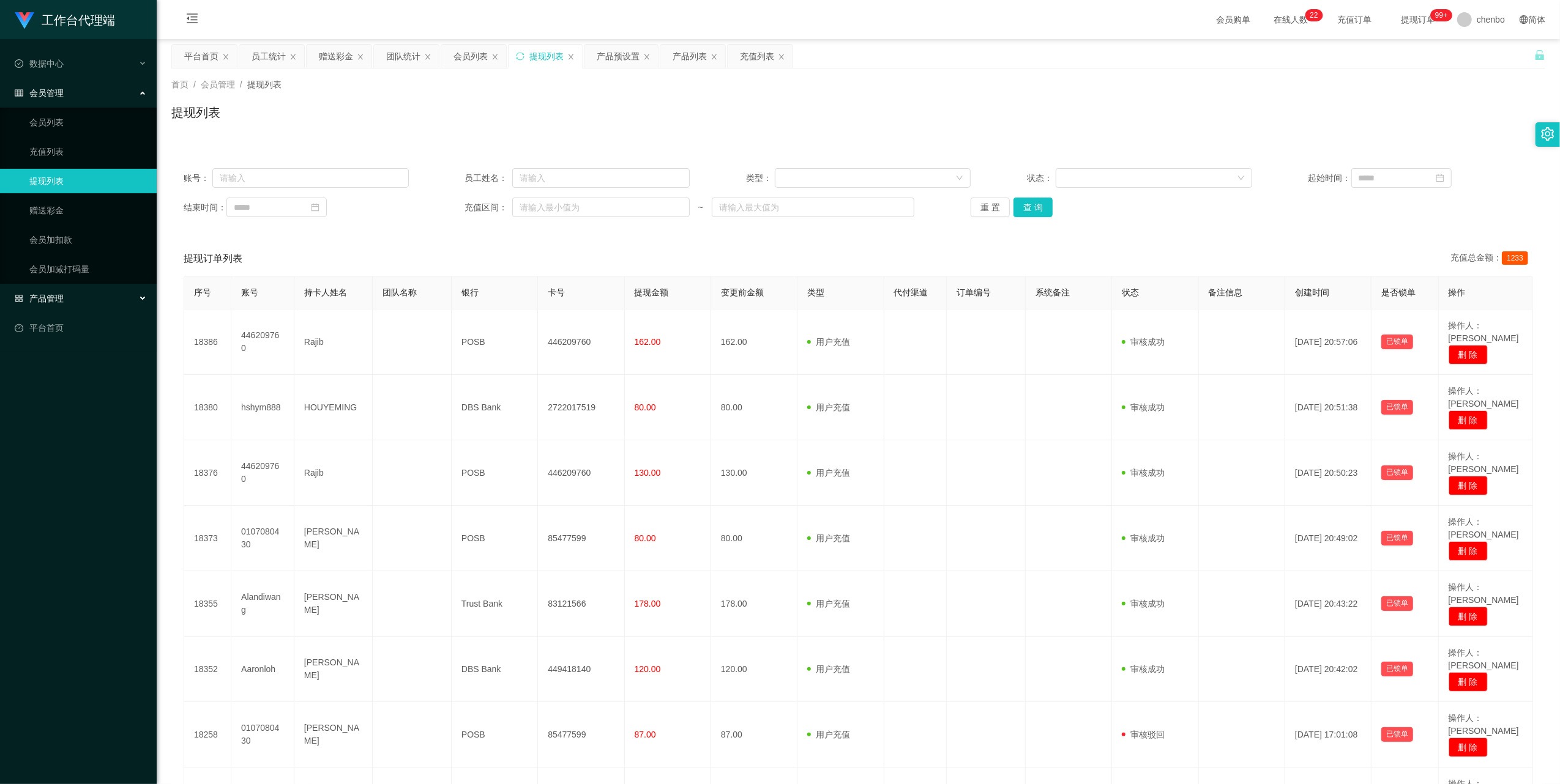
click at [54, 249] on div "产品管理" at bounding box center [78, 298] width 156 height 25
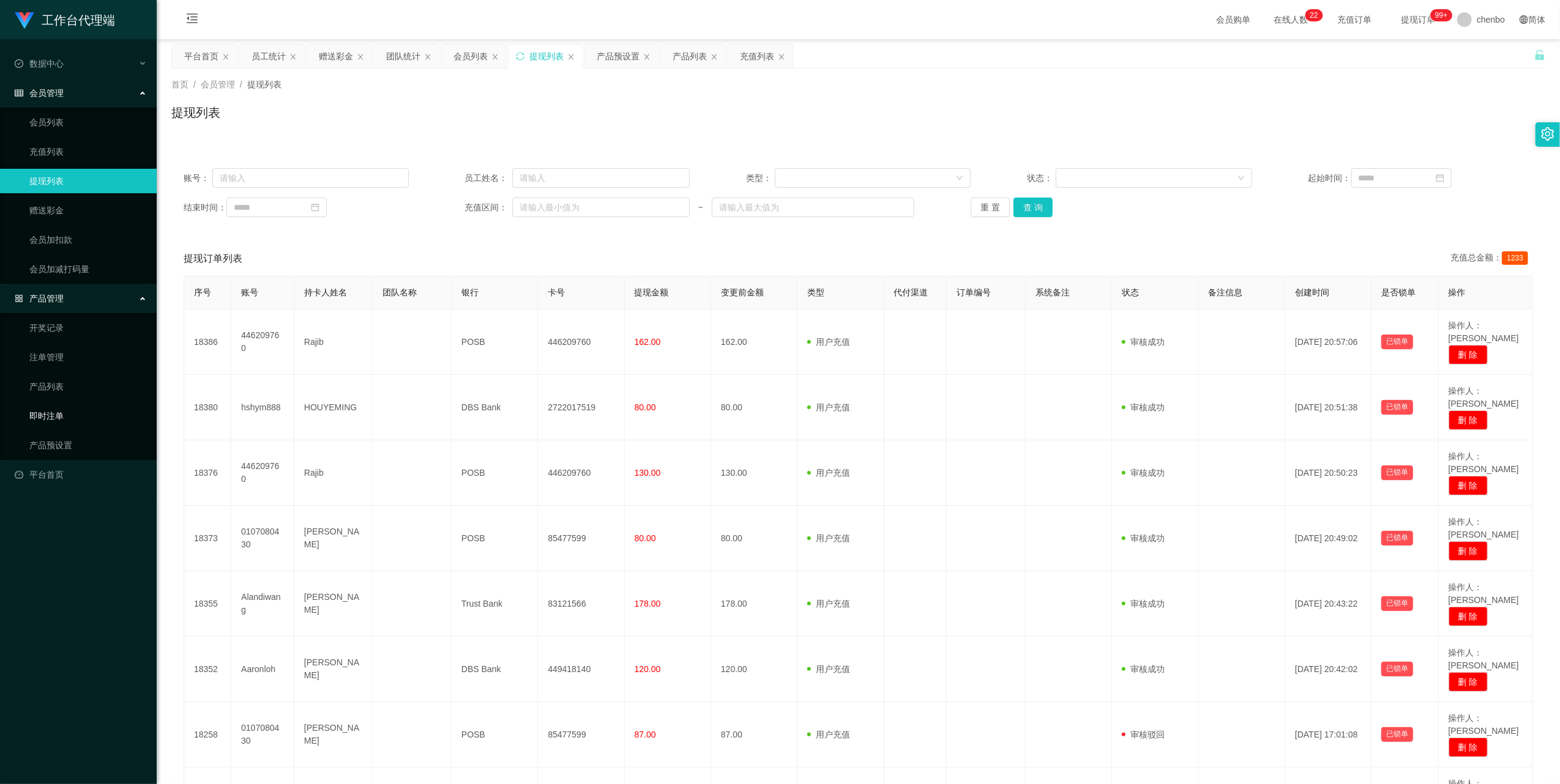
click at [54, 249] on link "即时注单" at bounding box center [88, 416] width 117 height 25
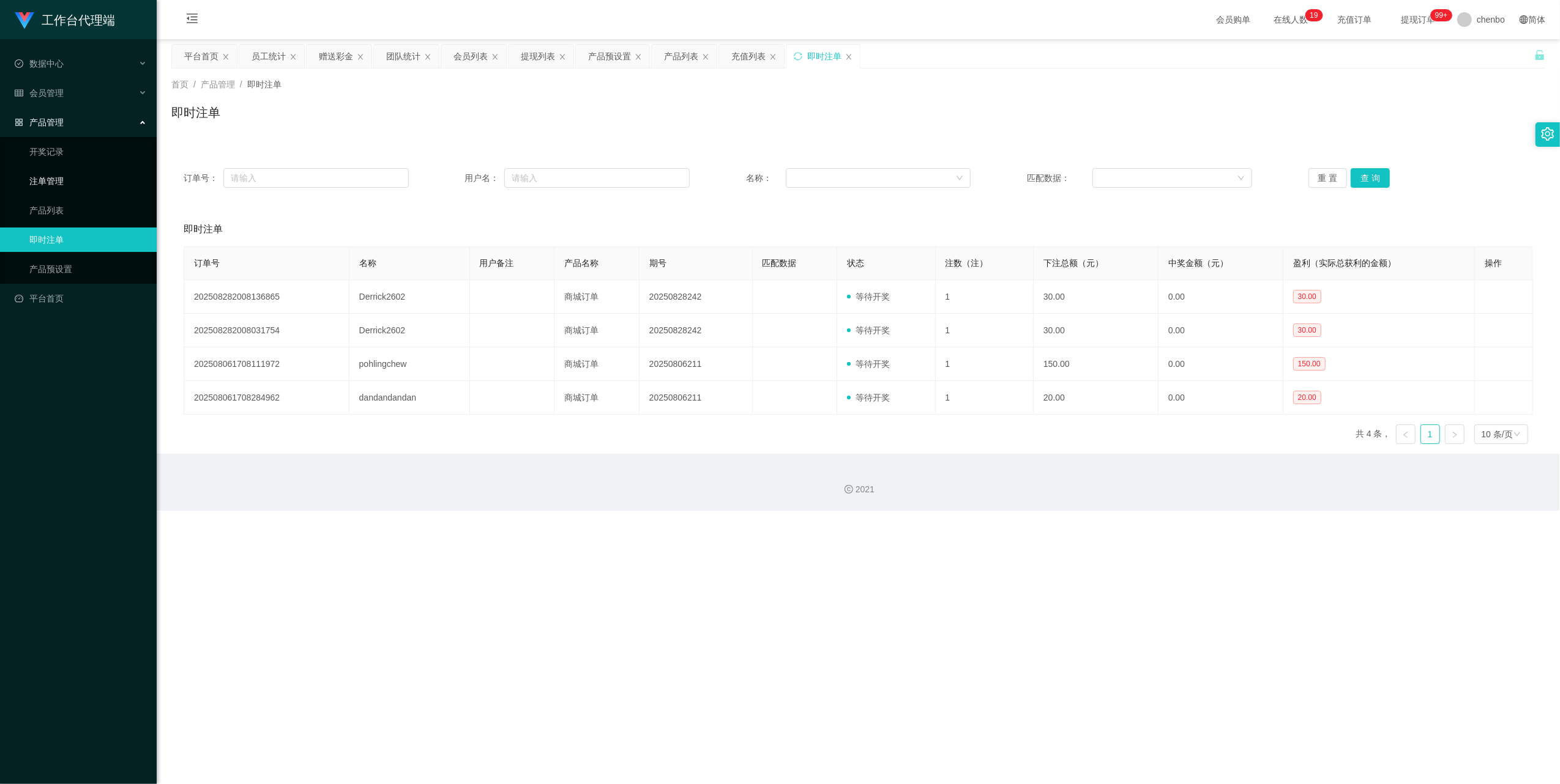
click at [37, 175] on link "注单管理" at bounding box center [88, 181] width 117 height 25
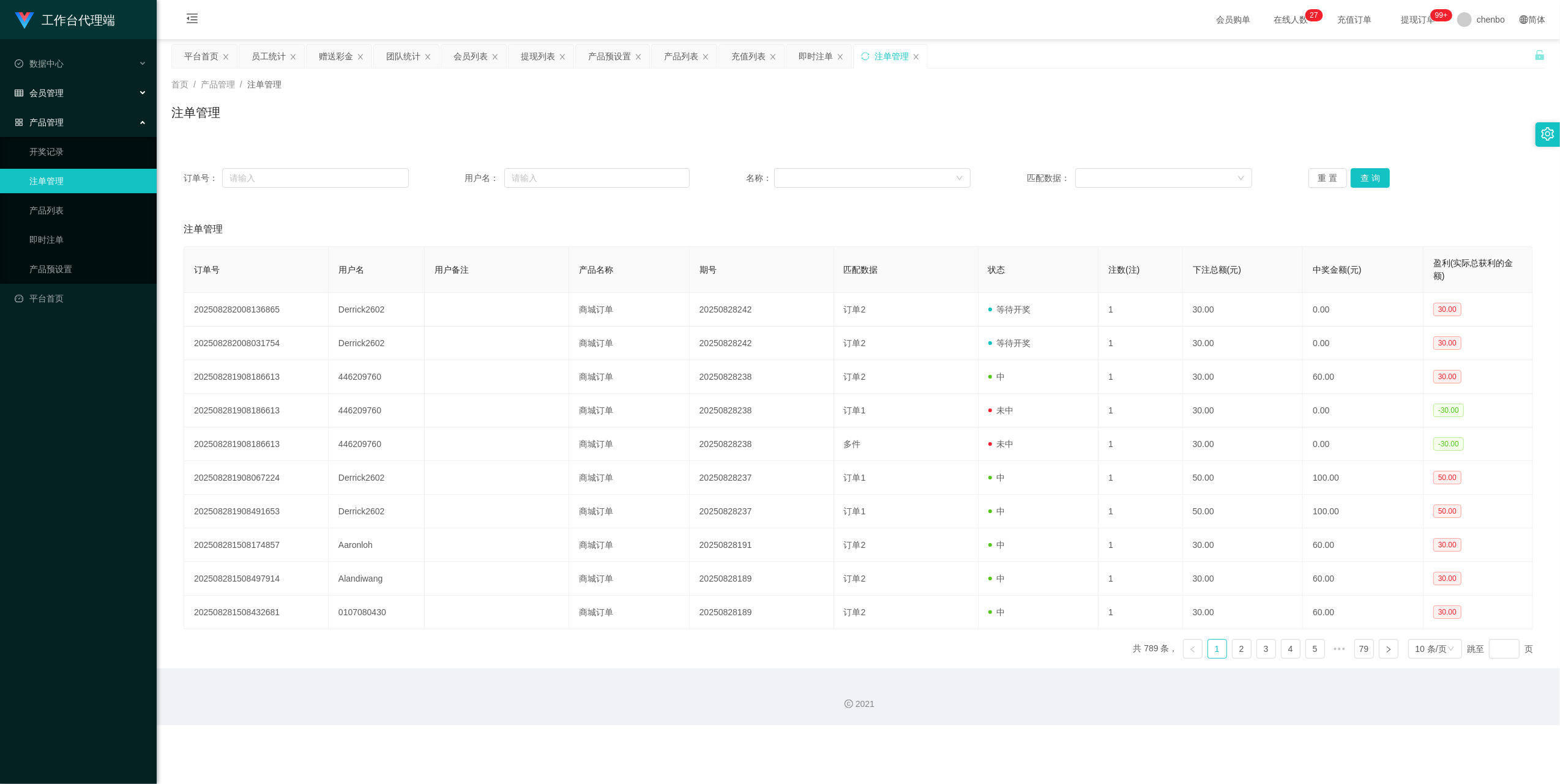
click at [106, 86] on div "会员管理" at bounding box center [78, 93] width 156 height 25
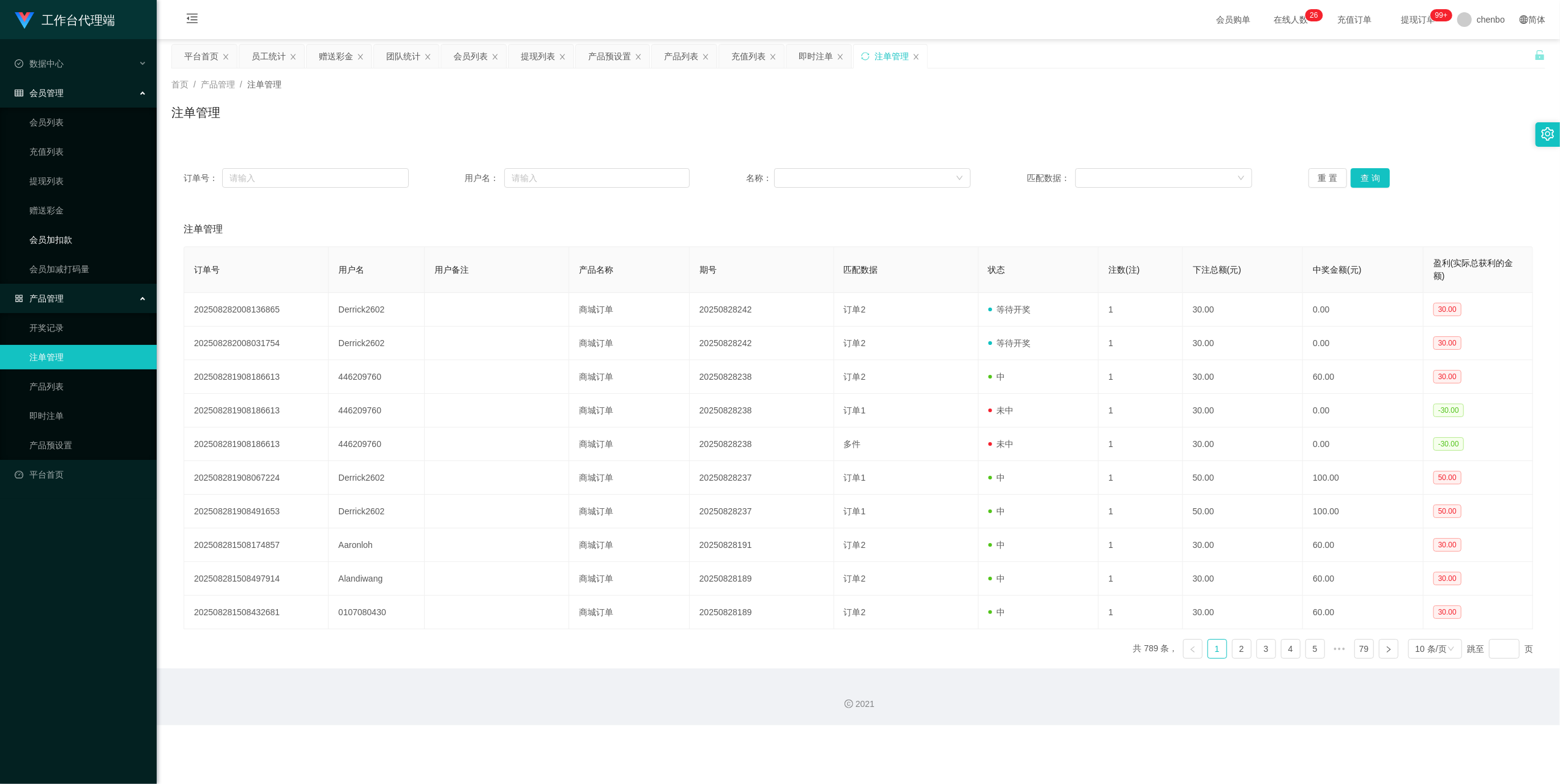
click at [49, 241] on link "会员加扣款" at bounding box center [88, 240] width 117 height 25
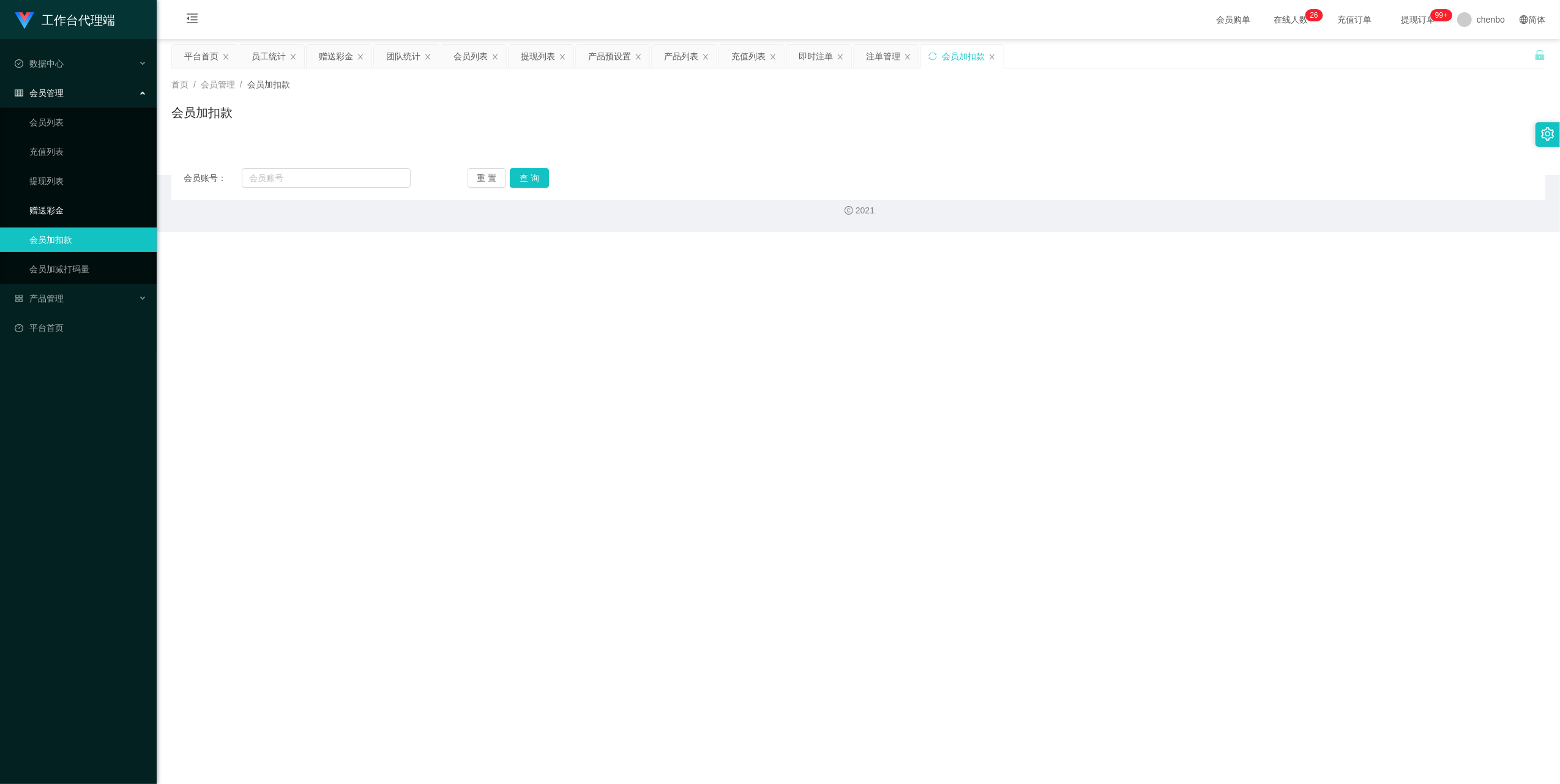
click at [52, 210] on link "赠送彩金" at bounding box center [88, 210] width 117 height 25
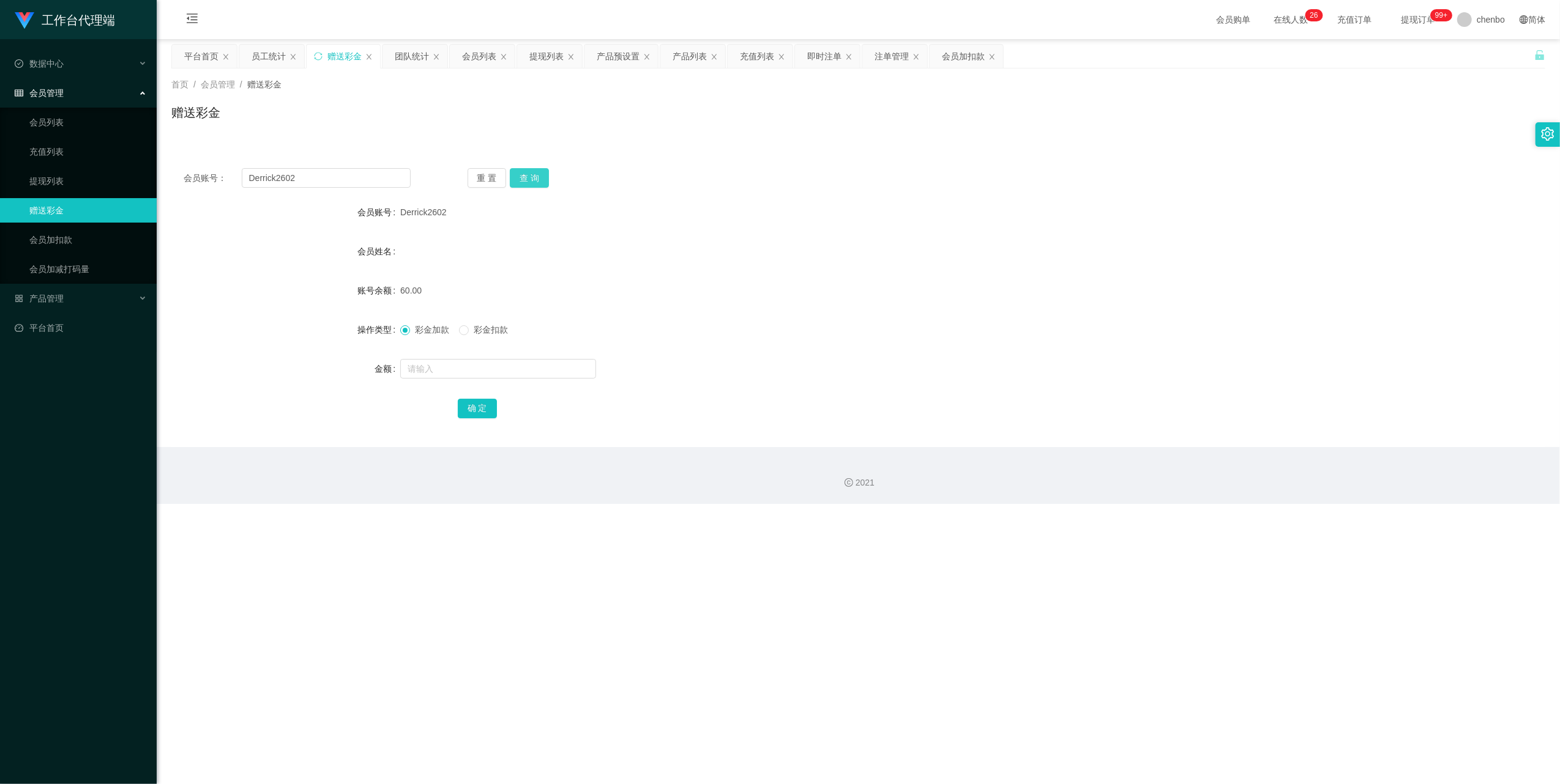
click at [436, 172] on button "查 询" at bounding box center [529, 178] width 39 height 20
click at [436, 172] on button "查 询" at bounding box center [536, 178] width 52 height 20
click at [436, 171] on button "查 询" at bounding box center [529, 178] width 39 height 20
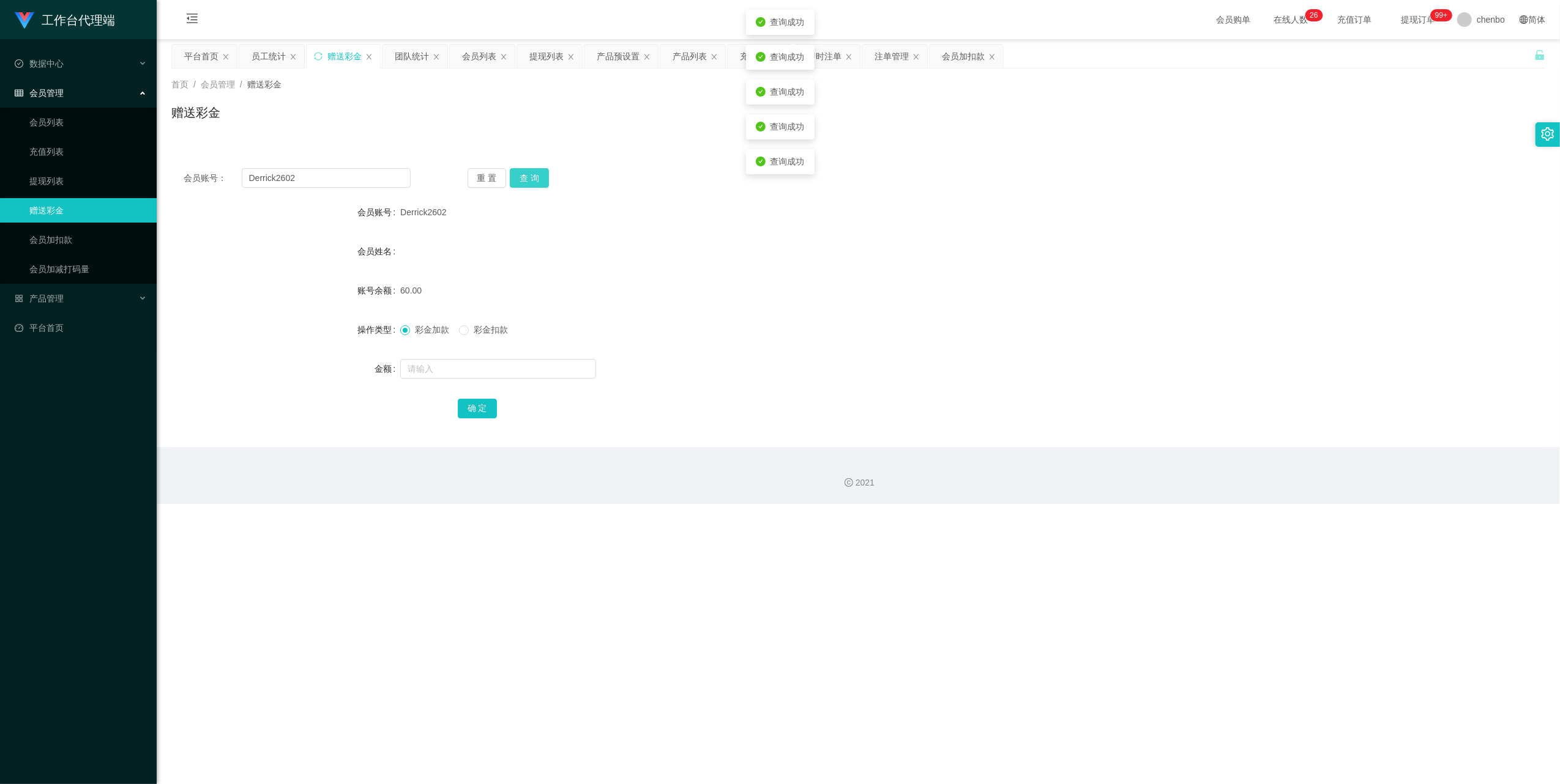
click at [436, 171] on button "查 询" at bounding box center [529, 178] width 39 height 20
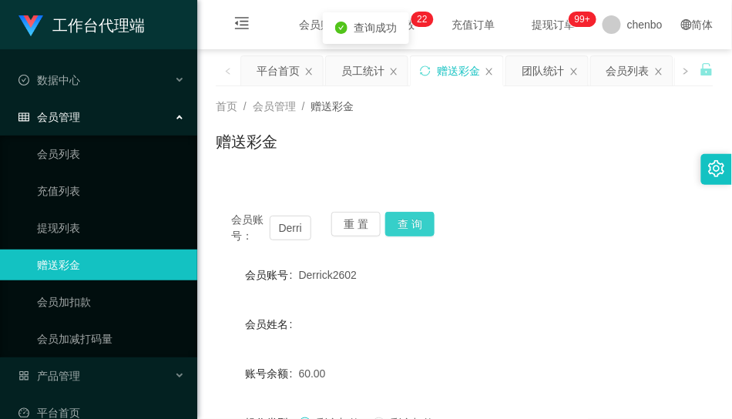
click at [419, 225] on button "查 询" at bounding box center [409, 224] width 49 height 25
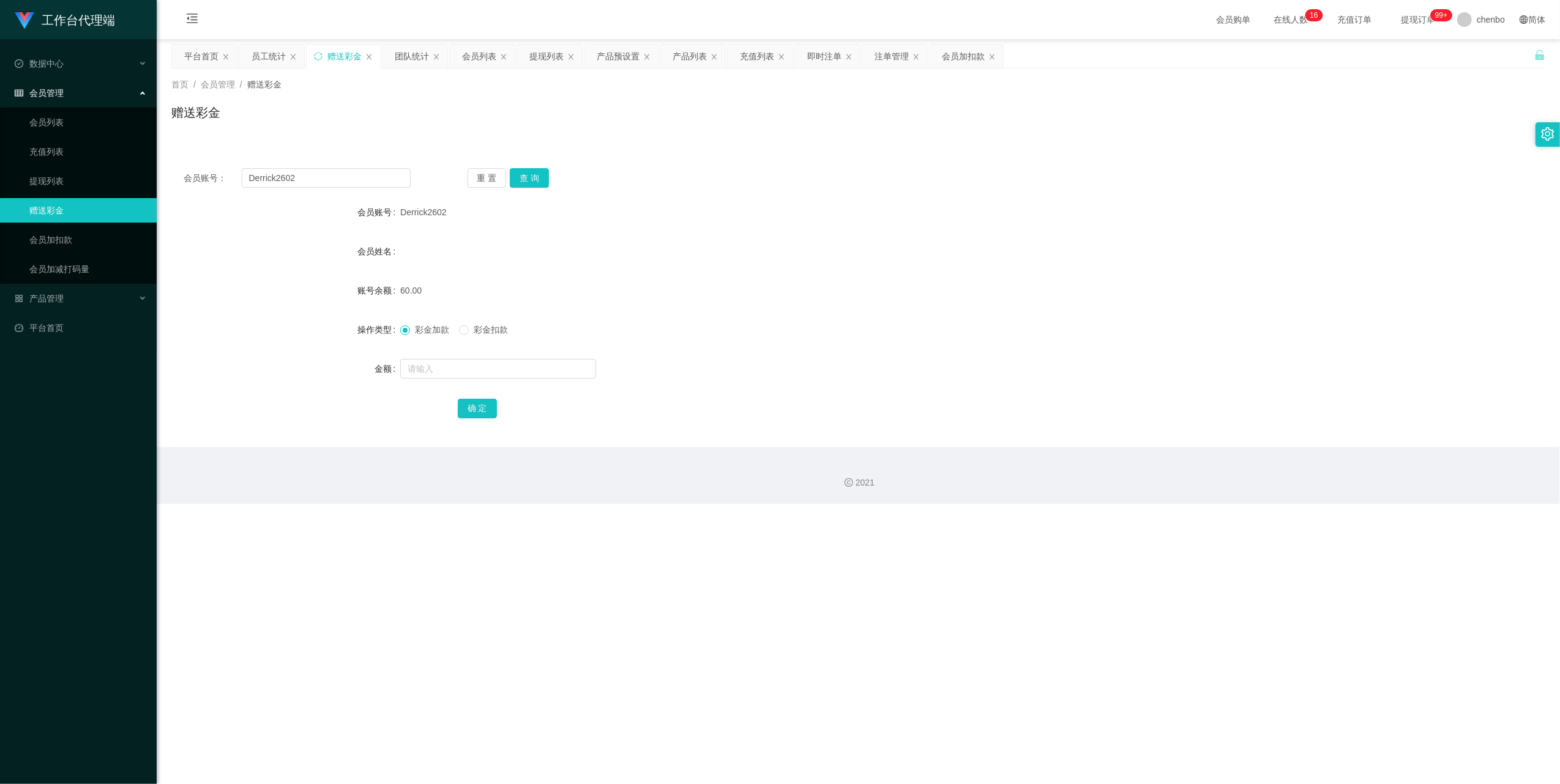
click at [304, 162] on div "会员账号： Derrick2602 重 置 查 询 会员账号 Derrick2602 会员姓名 账号余额 60.00 操作类型 彩金加款 彩金扣款 金额 确 定" at bounding box center [858, 302] width 1373 height 291
click at [306, 170] on input "Derrick2602" at bounding box center [325, 178] width 169 height 20
drag, startPoint x: 306, startPoint y: 170, endPoint x: 314, endPoint y: 170, distance: 8.0
click at [308, 170] on input "Derrick2602" at bounding box center [325, 178] width 169 height 20
click at [436, 175] on button "查 询" at bounding box center [529, 178] width 39 height 20
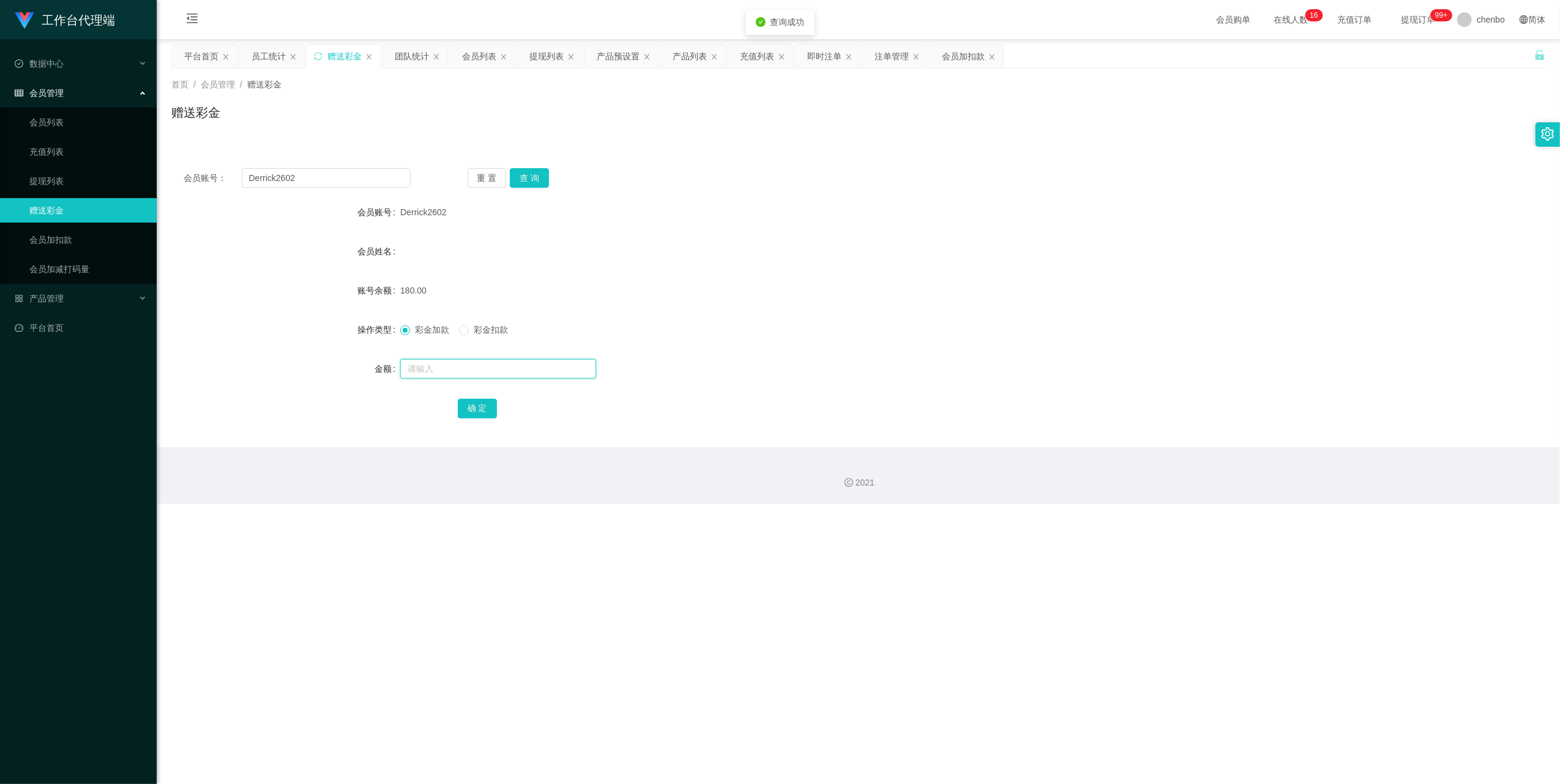
click at [436, 249] on input "text" at bounding box center [498, 368] width 196 height 20
type input "176"
click at [436, 249] on button "确 定" at bounding box center [477, 409] width 39 height 20
click at [436, 249] on div "彩金加款 彩金扣款" at bounding box center [801, 329] width 802 height 25
click at [57, 189] on link "提现列表" at bounding box center [88, 181] width 117 height 25
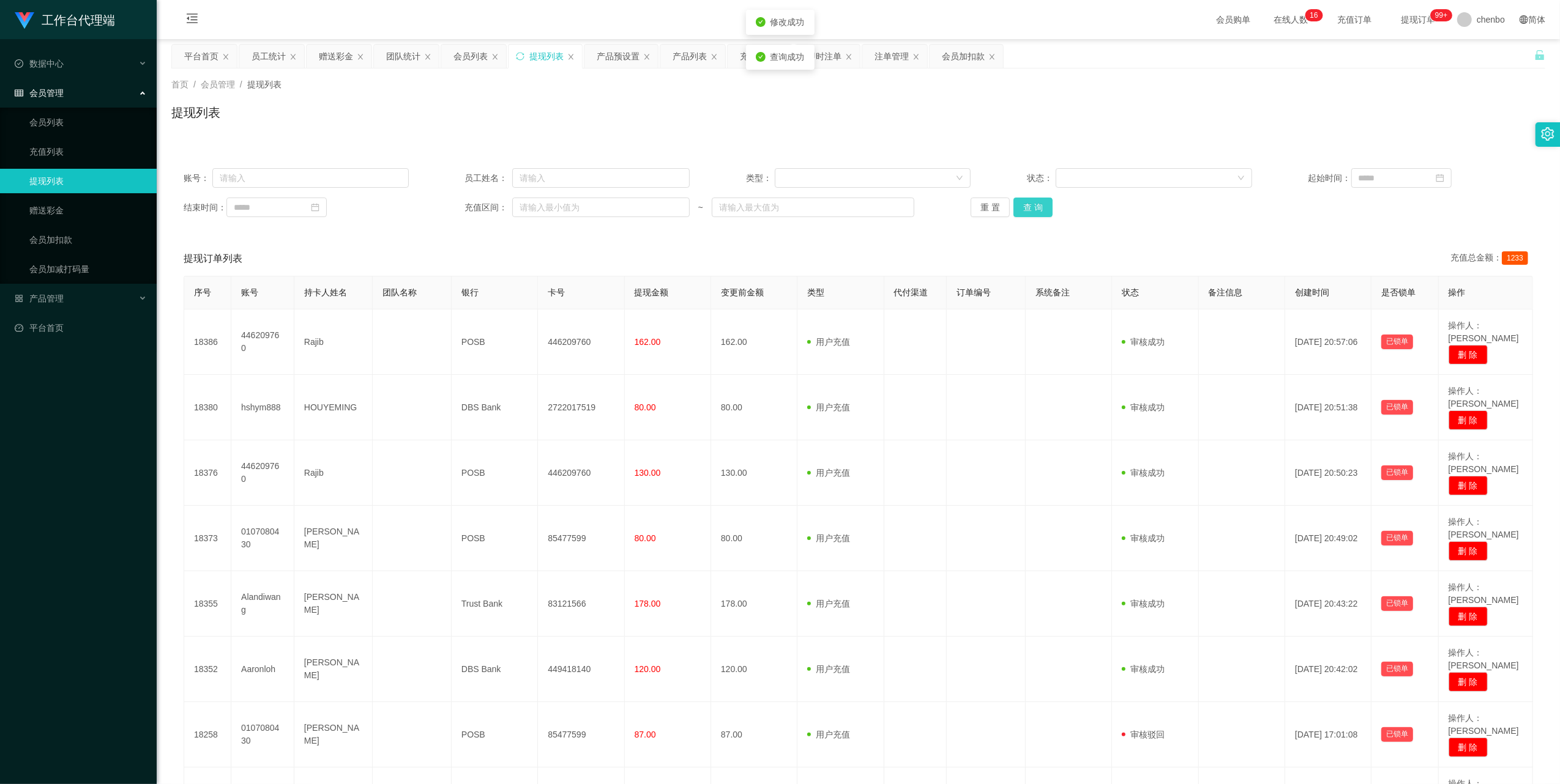
click at [436, 206] on button "查 询" at bounding box center [1032, 207] width 39 height 20
click at [436, 206] on div "重 置 查 询" at bounding box center [1084, 207] width 225 height 20
click at [436, 206] on button "查 询" at bounding box center [1032, 207] width 39 height 20
click at [436, 206] on div "重 置 查 询" at bounding box center [1084, 207] width 225 height 20
click at [436, 209] on button "查 询" at bounding box center [1032, 207] width 39 height 20
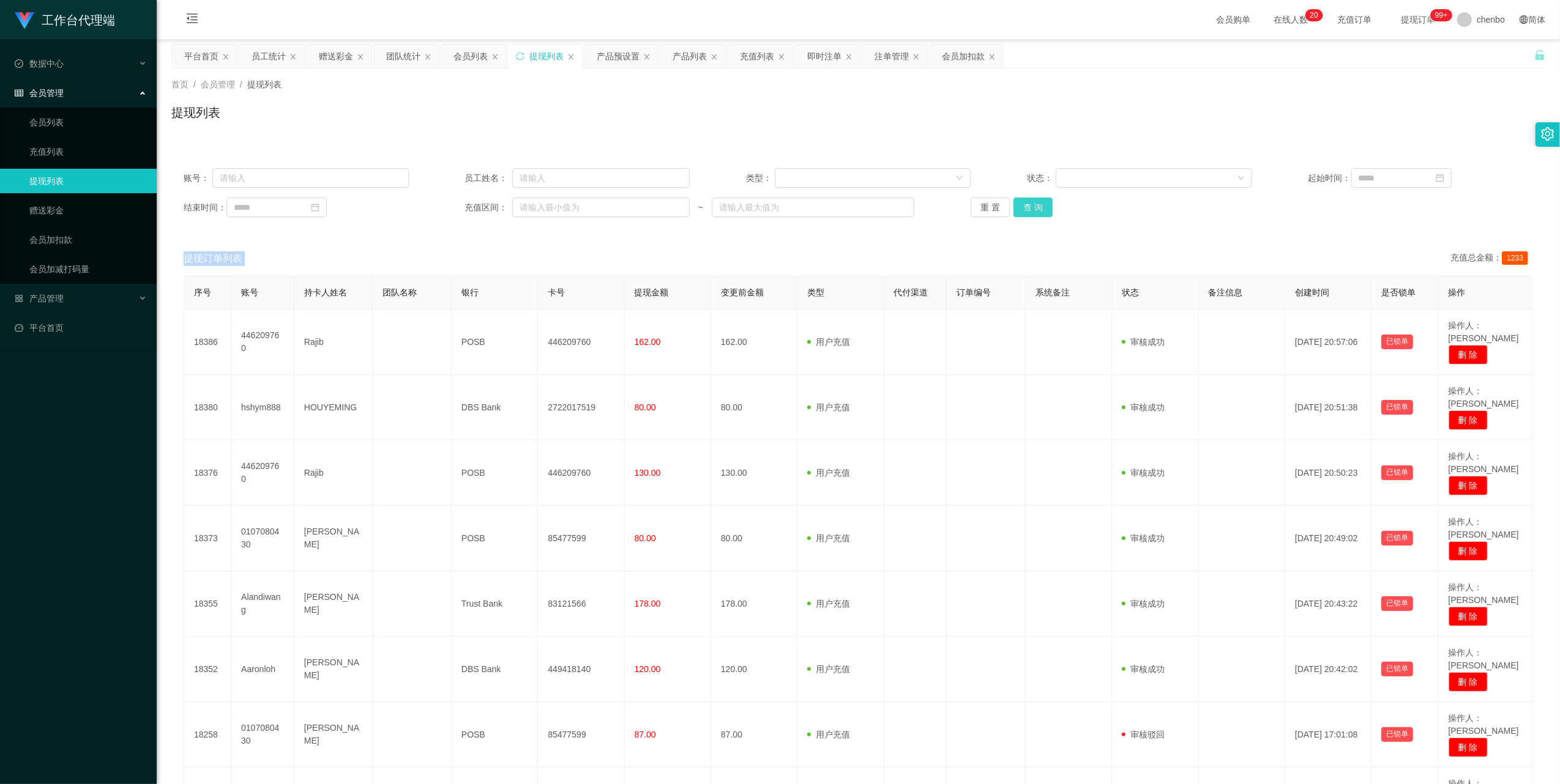
click at [436, 209] on div "重 置 查 询" at bounding box center [1084, 207] width 225 height 20
click at [436, 209] on button "查 询" at bounding box center [1032, 207] width 39 height 20
click at [436, 208] on button "查 询" at bounding box center [1032, 207] width 39 height 20
click at [436, 207] on div "重 置 查 询" at bounding box center [1084, 207] width 225 height 20
drag, startPoint x: 1035, startPoint y: 207, endPoint x: 1061, endPoint y: 191, distance: 30.5
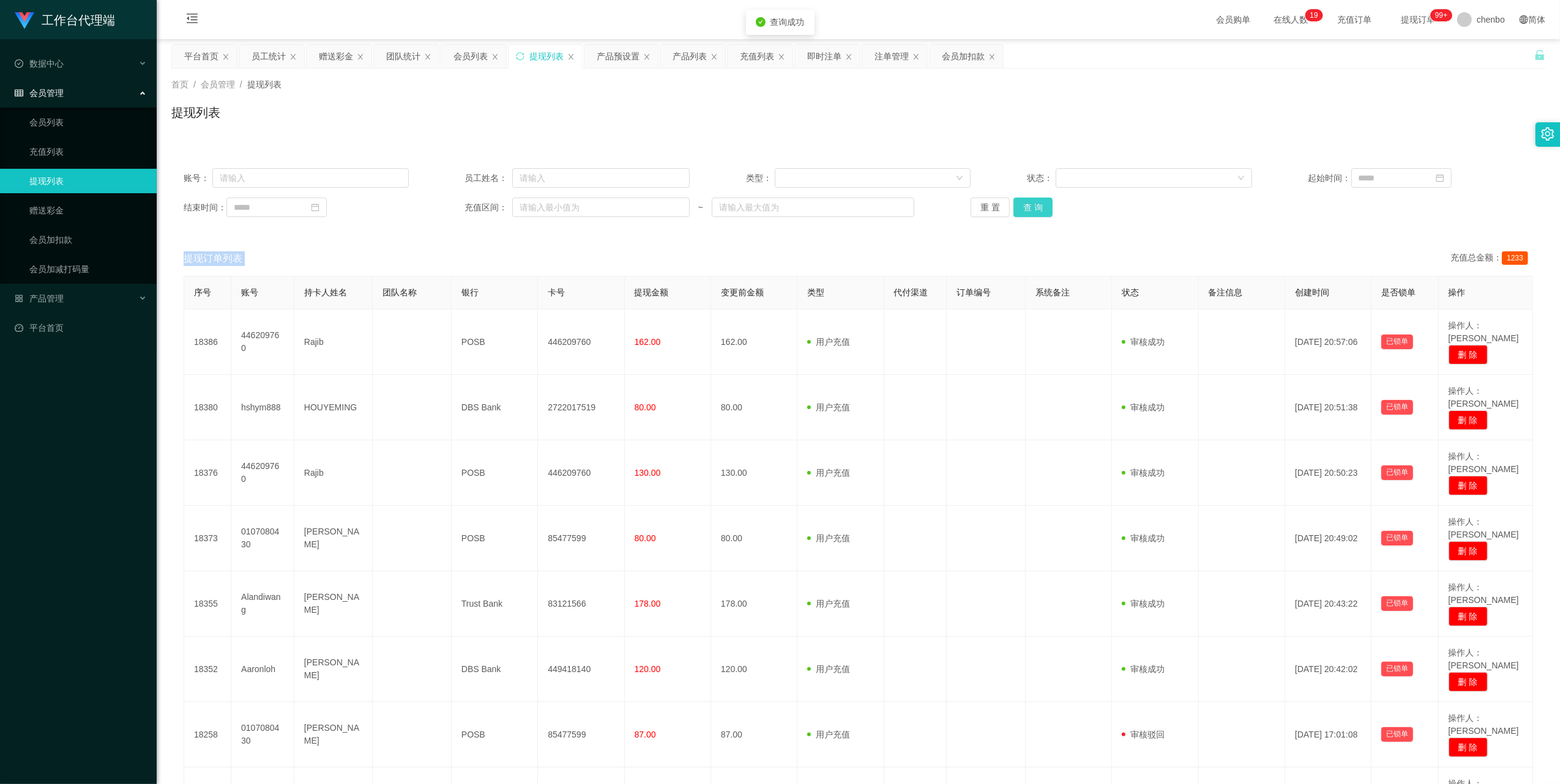
click at [436, 207] on button "查 询" at bounding box center [1032, 207] width 39 height 20
click at [436, 204] on button "查 询" at bounding box center [1032, 207] width 39 height 20
click at [436, 204] on div "重 置 查 询" at bounding box center [1084, 207] width 225 height 20
click at [436, 204] on button "查 询" at bounding box center [1032, 207] width 39 height 20
click at [436, 203] on div "重 置 查 询" at bounding box center [1084, 207] width 225 height 20
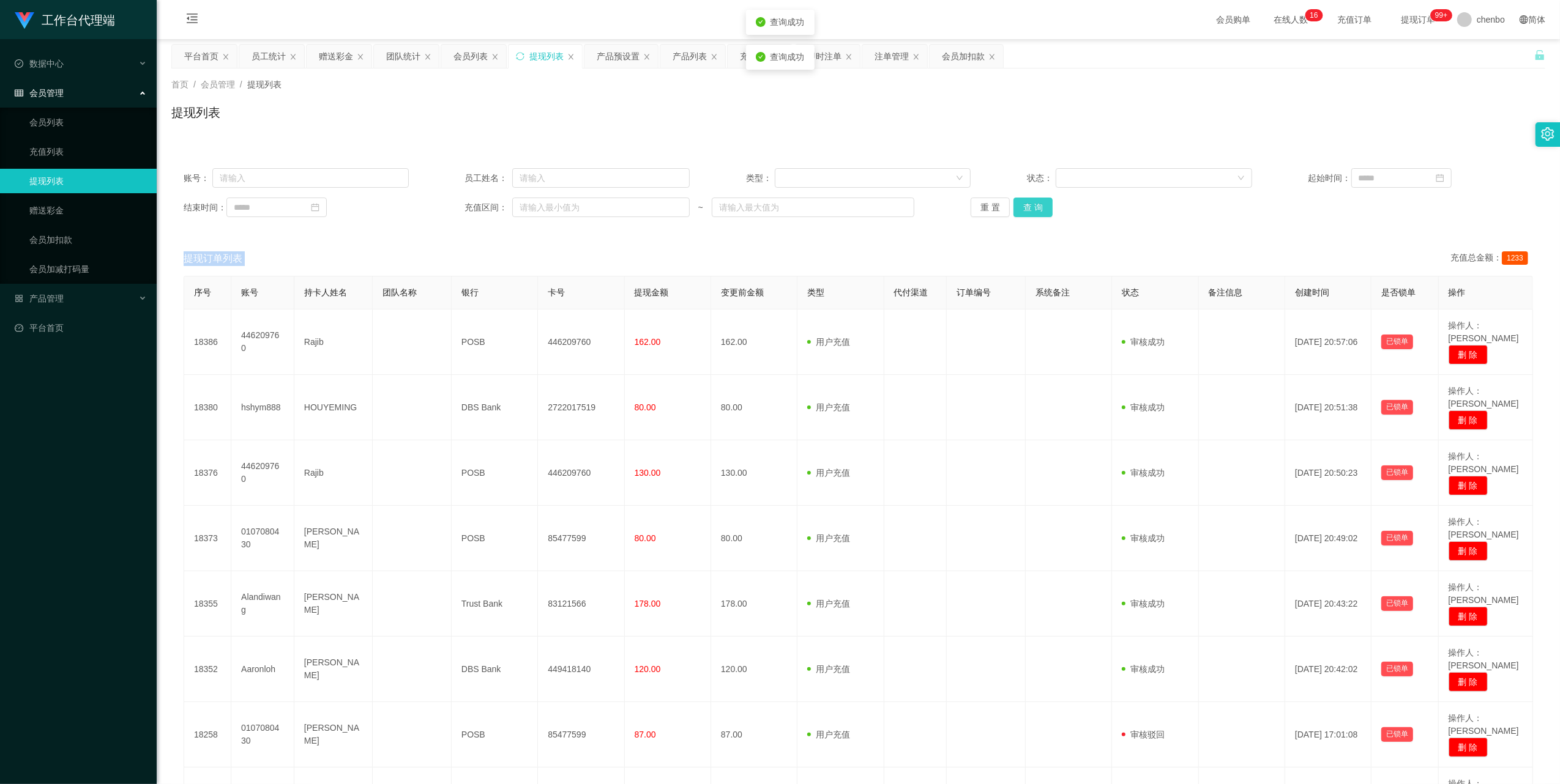
click at [436, 203] on button "查 询" at bounding box center [1032, 207] width 39 height 20
click at [436, 101] on div "首页 / 会员管理 / 提现列表 / 提现列表" at bounding box center [858, 105] width 1373 height 53
